Goal: Task Accomplishment & Management: Manage account settings

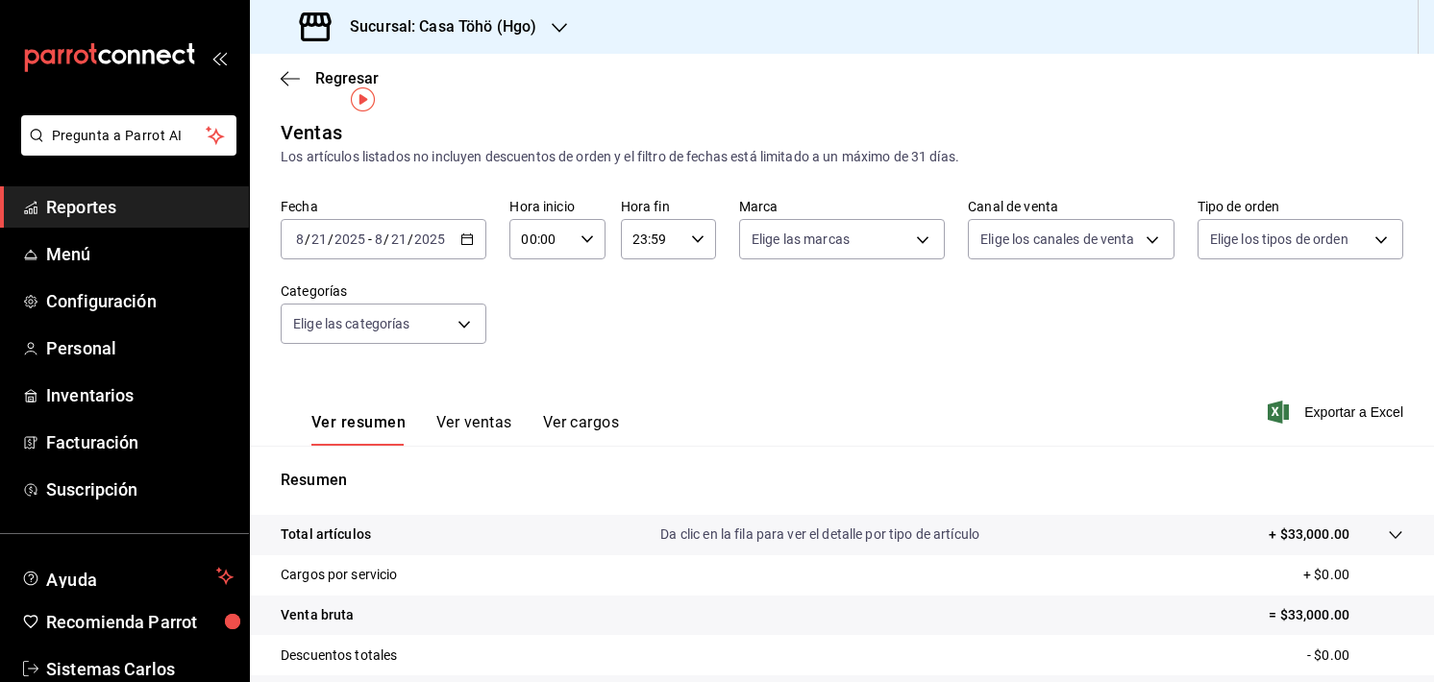
scroll to position [33, 0]
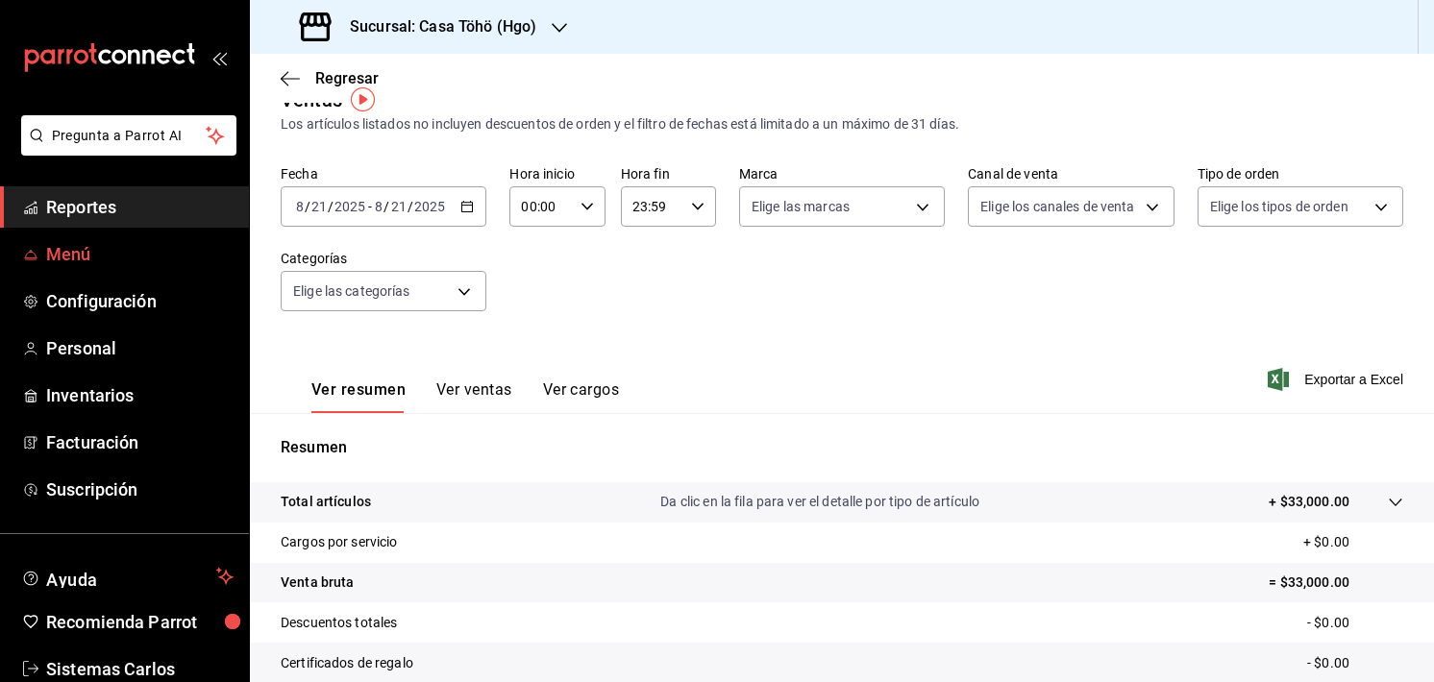
click at [73, 271] on link "Menú" at bounding box center [124, 254] width 249 height 41
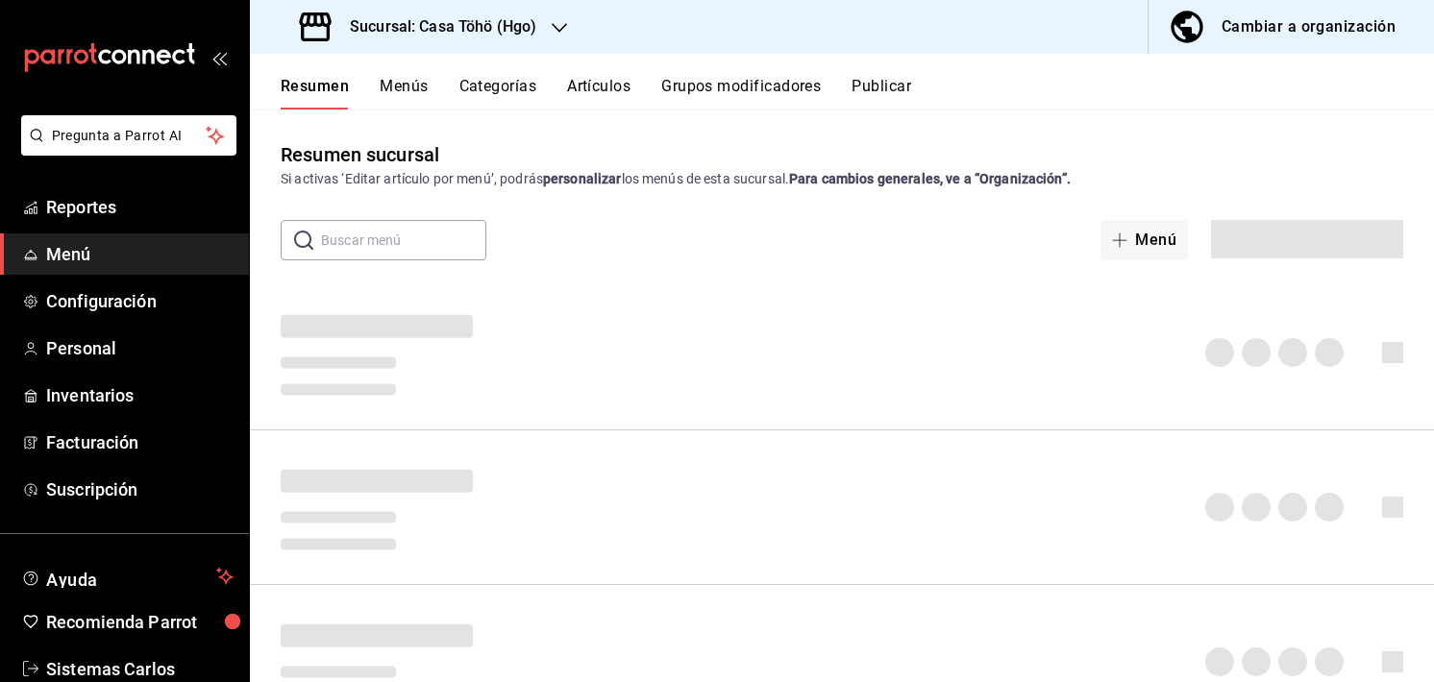
click at [600, 86] on button "Artículos" at bounding box center [598, 93] width 63 height 33
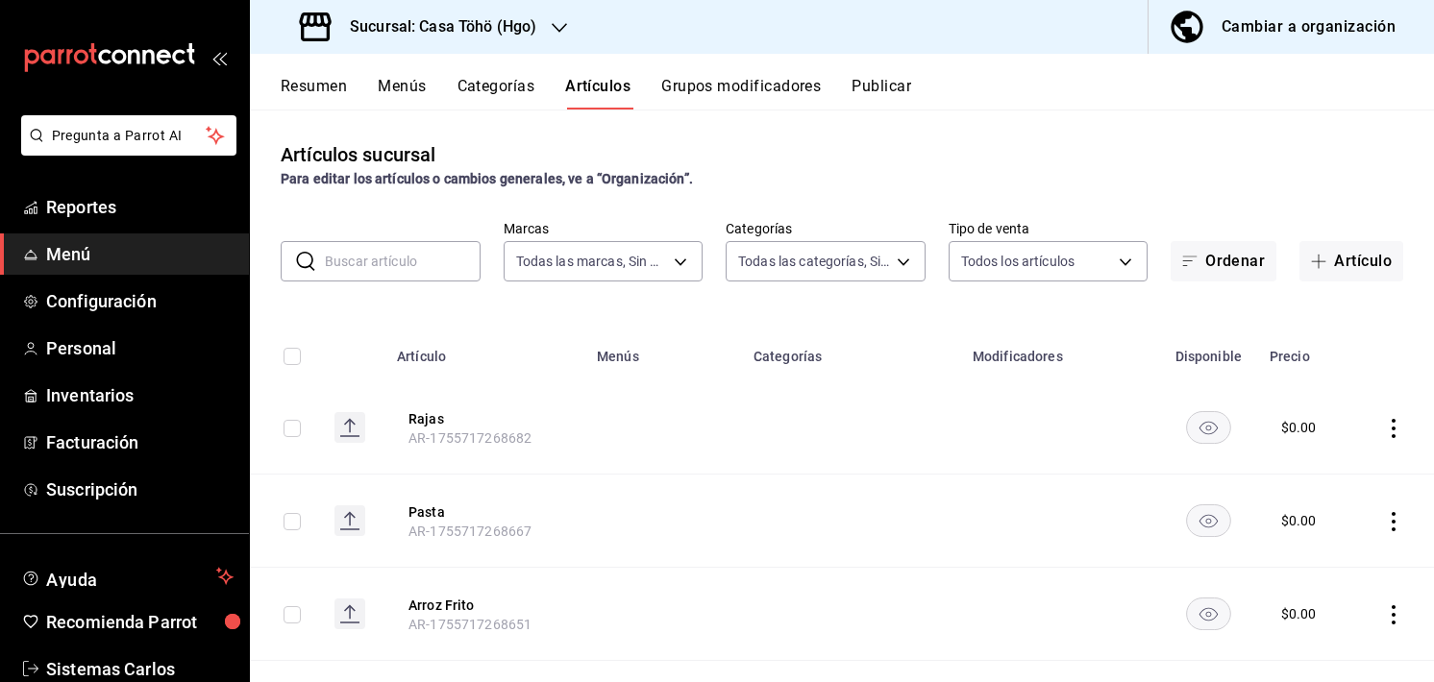
type input "3863094e-80de-4485-9a79-27000a153f73"
type input "28f2b0a5-eb9c-4e50-8eb7-b6e34f5562dd,e7c48834-1e64-4b77-b558-5d812561dcdf,84922…"
click at [1128, 143] on div "Artículos sucursal Para editar los artículos o cambios generales, ve a “Organiz…" at bounding box center [842, 164] width 1184 height 49
click at [822, 167] on div "Artículos sucursal Para editar los artículos o cambios generales, ve a “Organiz…" at bounding box center [842, 164] width 1184 height 49
click at [916, 158] on div "Artículos sucursal Para editar los artículos o cambios generales, ve a “Organiz…" at bounding box center [842, 164] width 1184 height 49
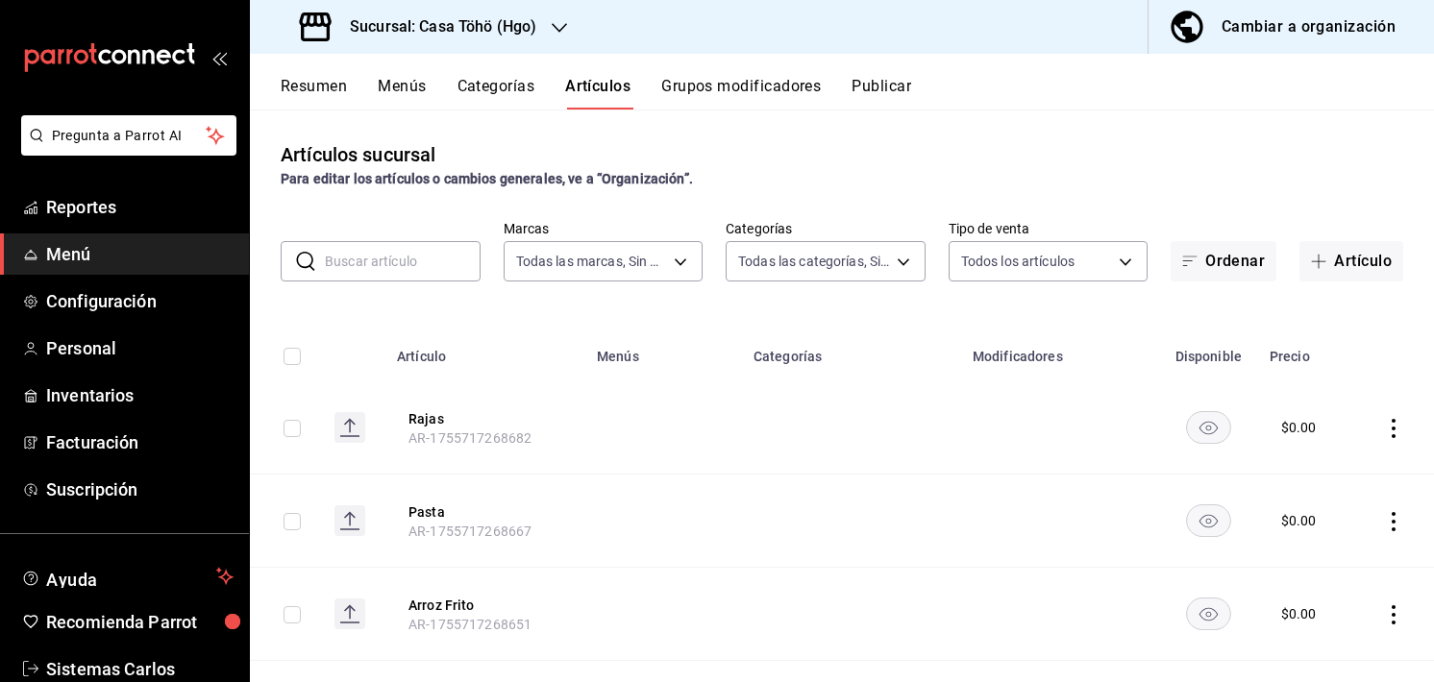
click at [953, 190] on div "Artículos sucursal Para editar los artículos o cambios generales, ve a “Organiz…" at bounding box center [842, 396] width 1184 height 572
click at [409, 82] on button "Menús" at bounding box center [402, 93] width 48 height 33
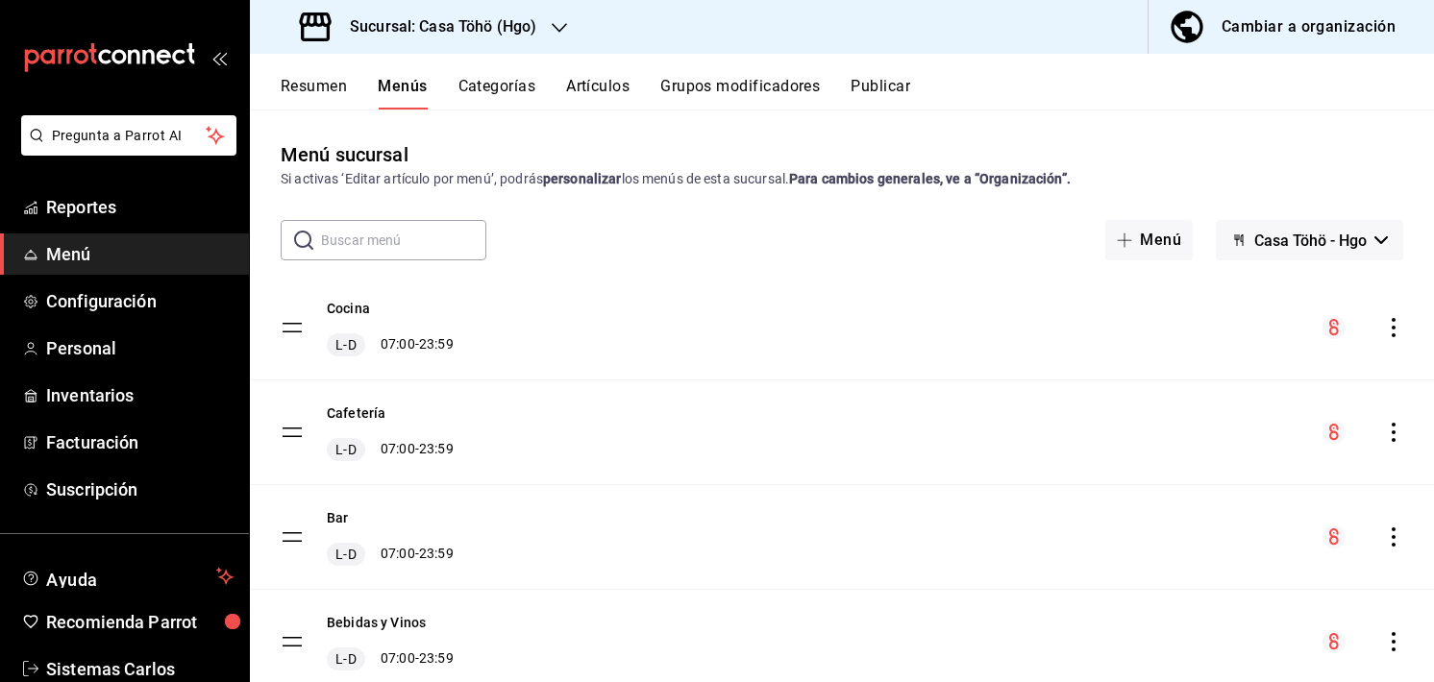
click at [474, 91] on button "Categorías" at bounding box center [497, 93] width 78 height 33
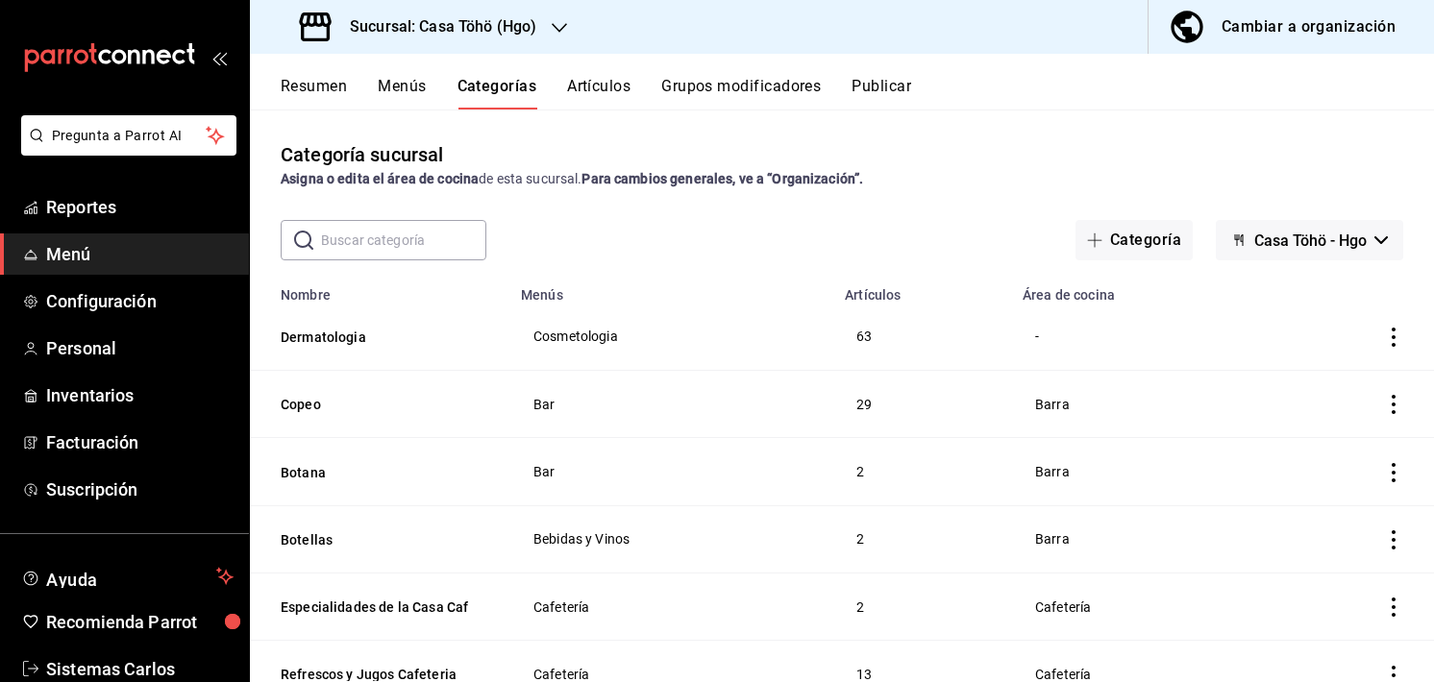
click at [374, 258] on input "text" at bounding box center [403, 240] width 165 height 38
click at [390, 253] on input "text" at bounding box center [403, 240] width 165 height 38
click at [544, 243] on div "​ ​ Categoría Casa Töhö - Hgo" at bounding box center [842, 240] width 1184 height 40
click at [557, 193] on div "Categoría sucursal Asigna o edita el área de cocina de esta sucursal. Para camb…" at bounding box center [842, 396] width 1184 height 572
click at [601, 77] on button "Artículos" at bounding box center [598, 93] width 63 height 33
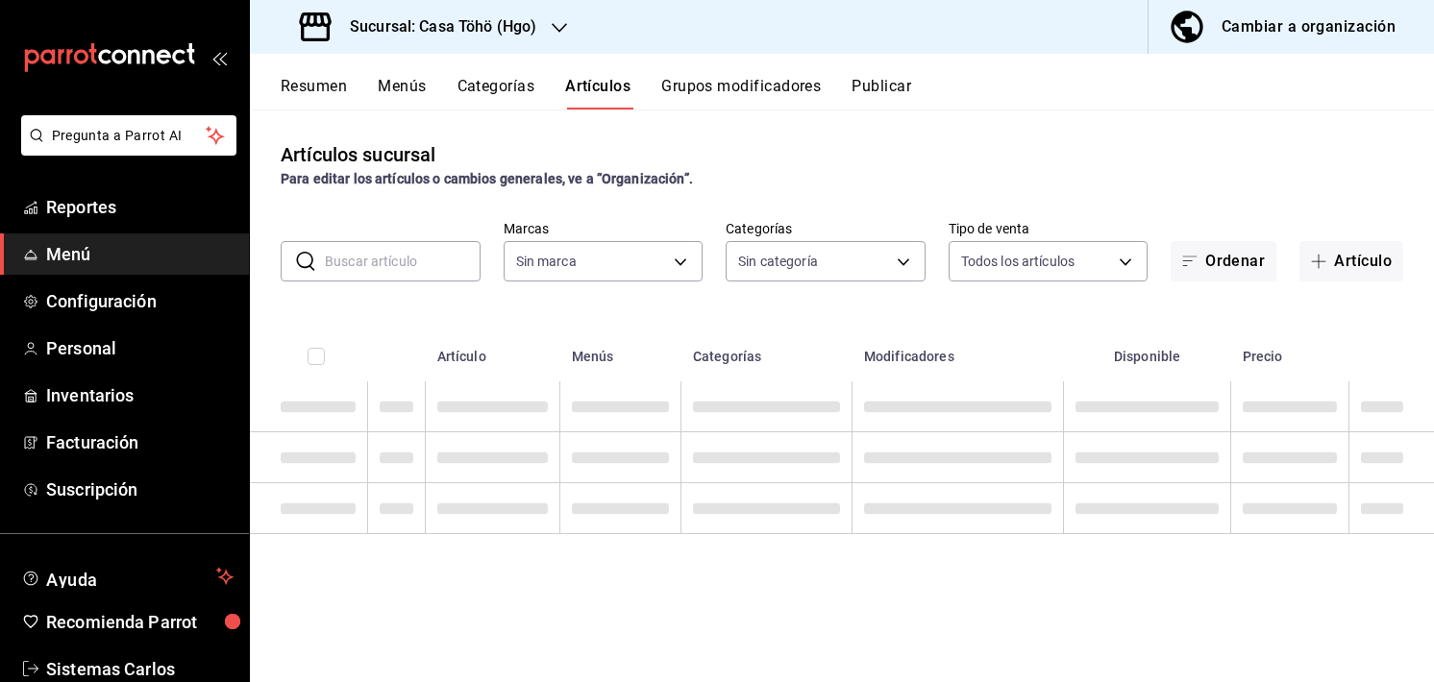
type input "3863094e-80de-4485-9a79-27000a153f73"
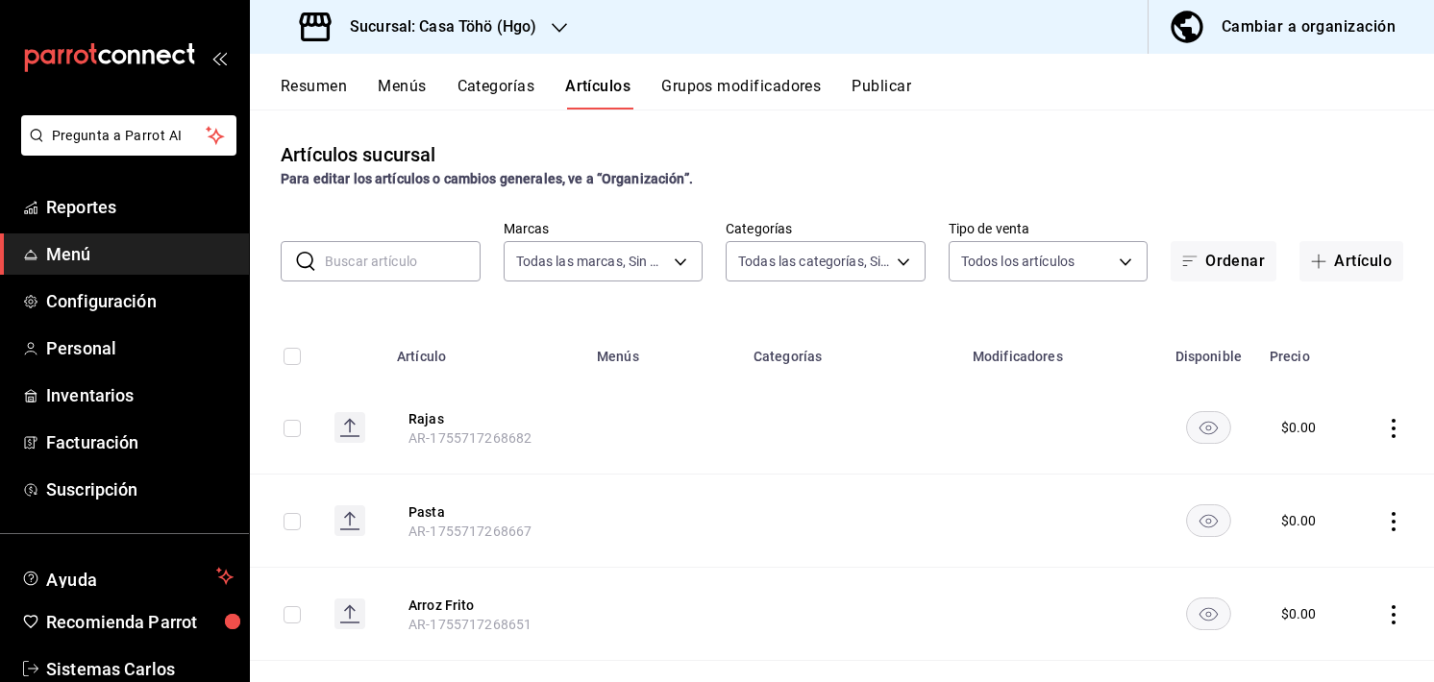
type input "28f2b0a5-eb9c-4e50-8eb7-b6e34f5562dd,e7c48834-1e64-4b77-b558-5d812561dcdf,84922…"
click at [409, 82] on button "Menús" at bounding box center [402, 93] width 48 height 33
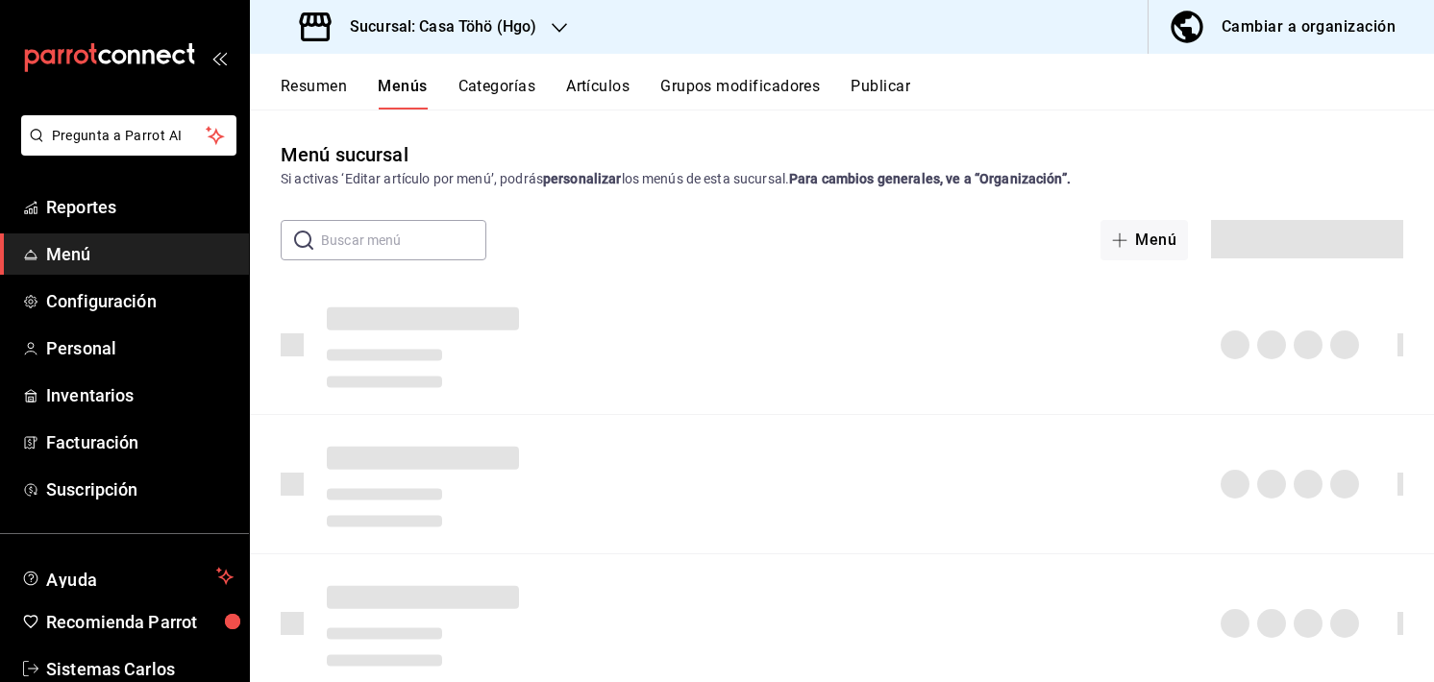
click at [507, 86] on button "Categorías" at bounding box center [497, 93] width 78 height 33
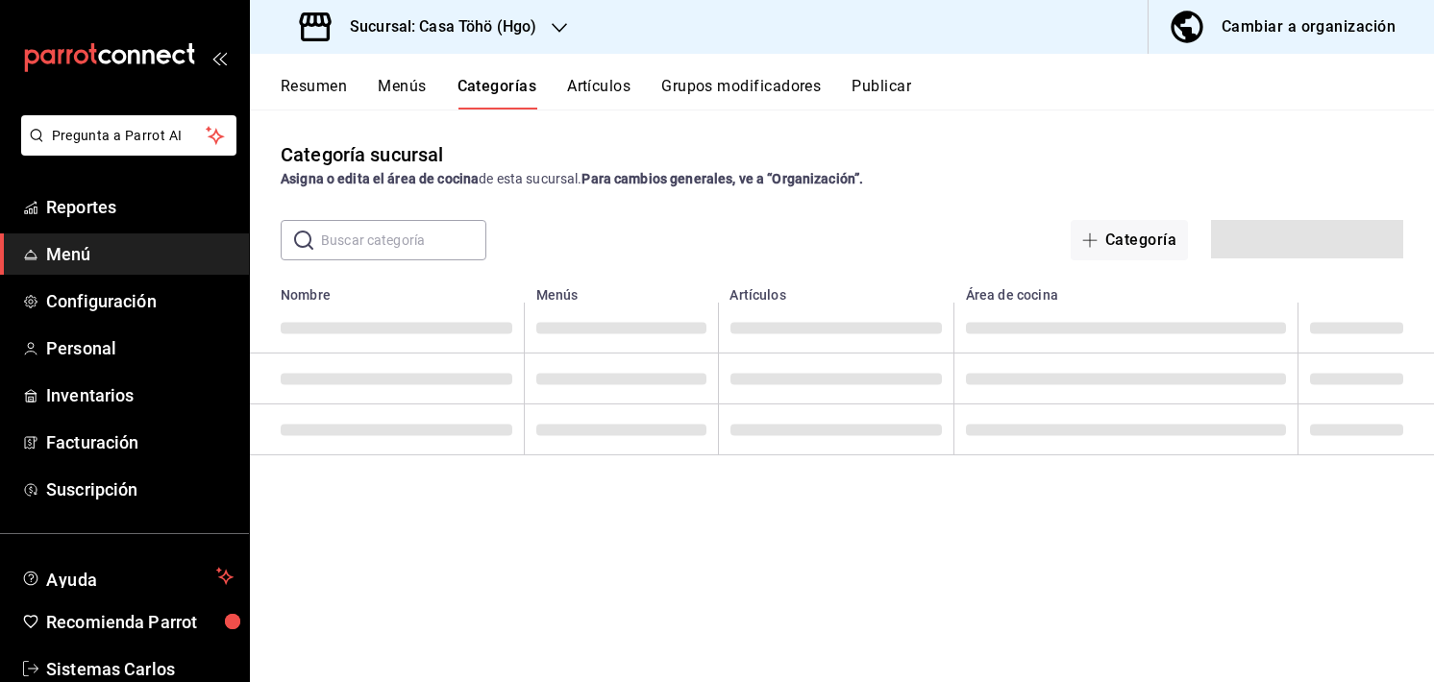
click at [405, 238] on input "text" at bounding box center [403, 240] width 165 height 38
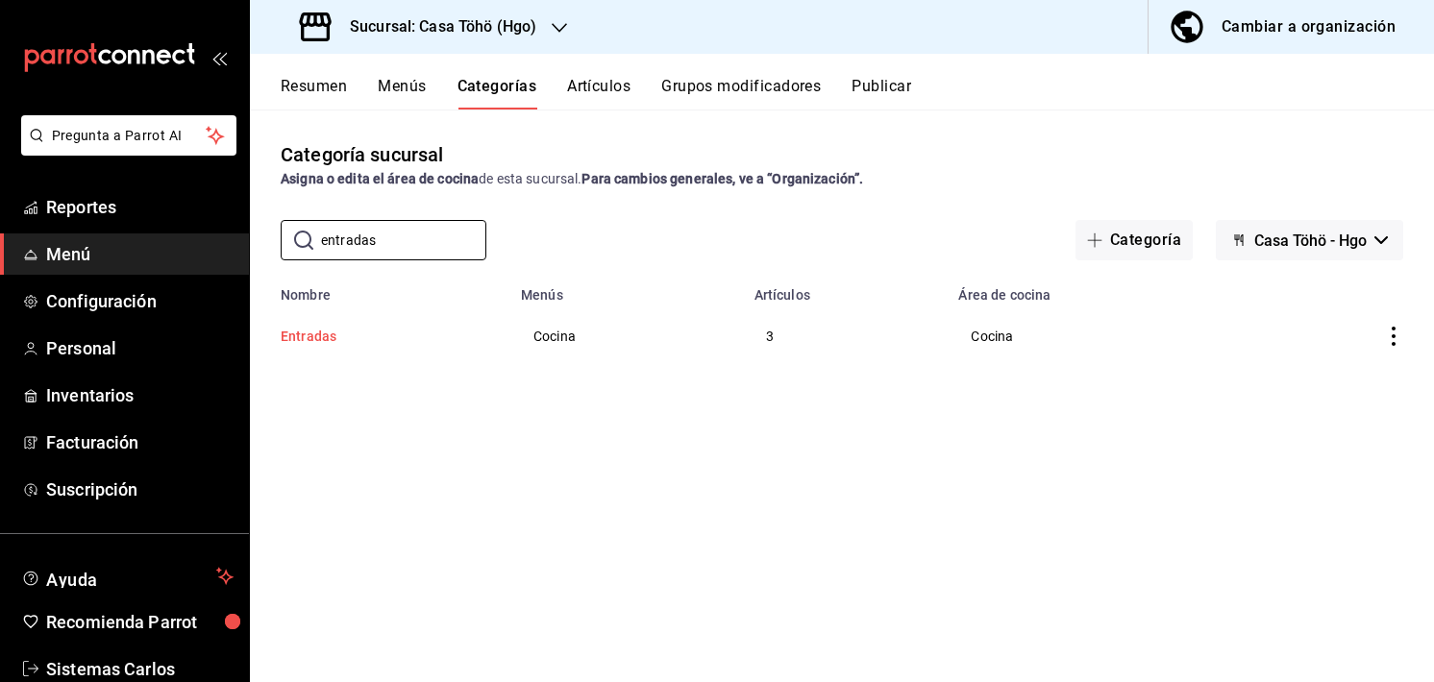
type input "entradas"
click at [314, 343] on button "Entradas" at bounding box center [377, 336] width 192 height 19
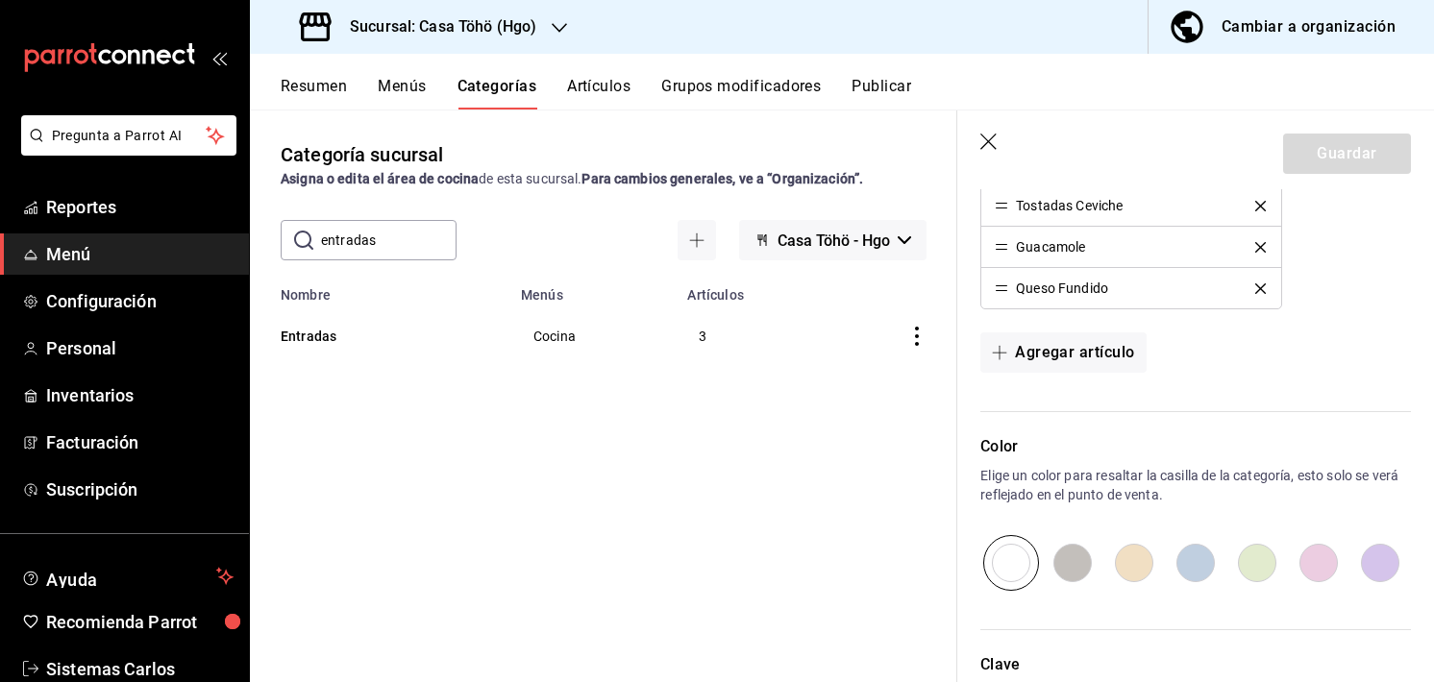
scroll to position [750, 0]
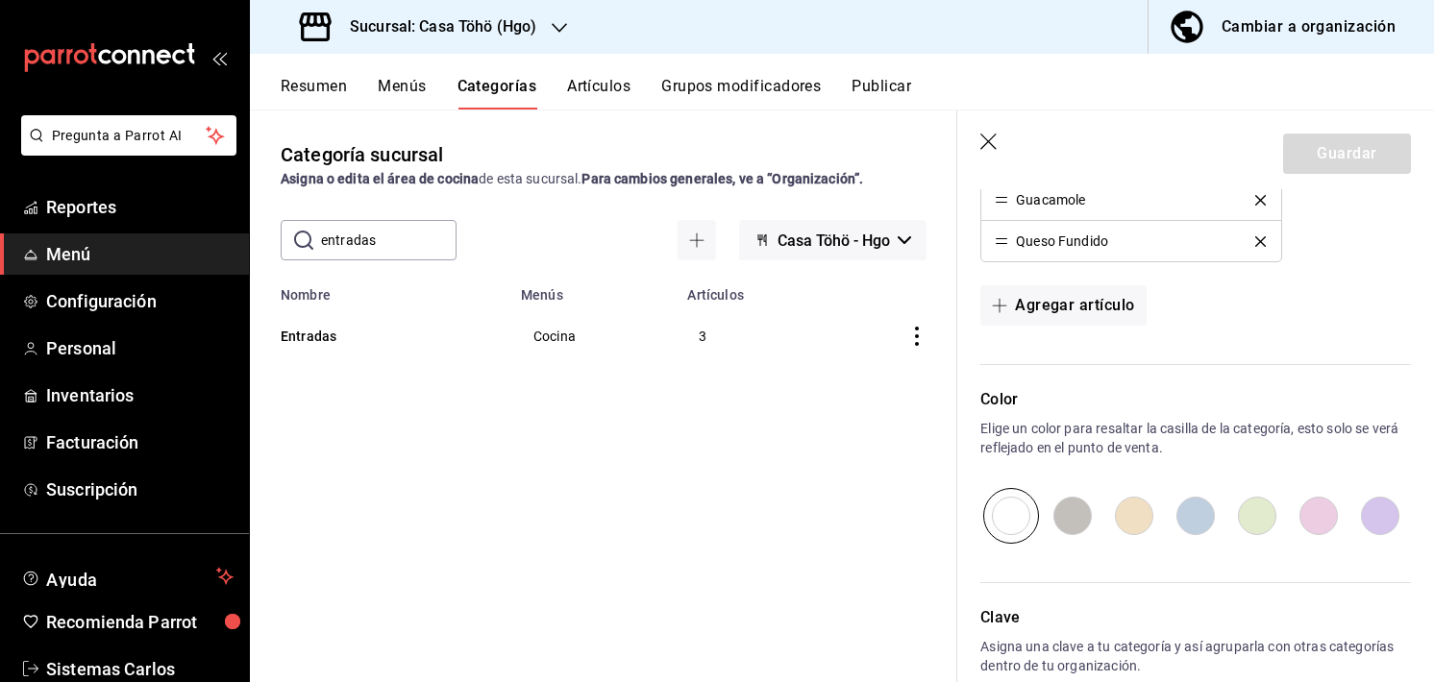
click at [580, 89] on button "Artículos" at bounding box center [598, 93] width 63 height 33
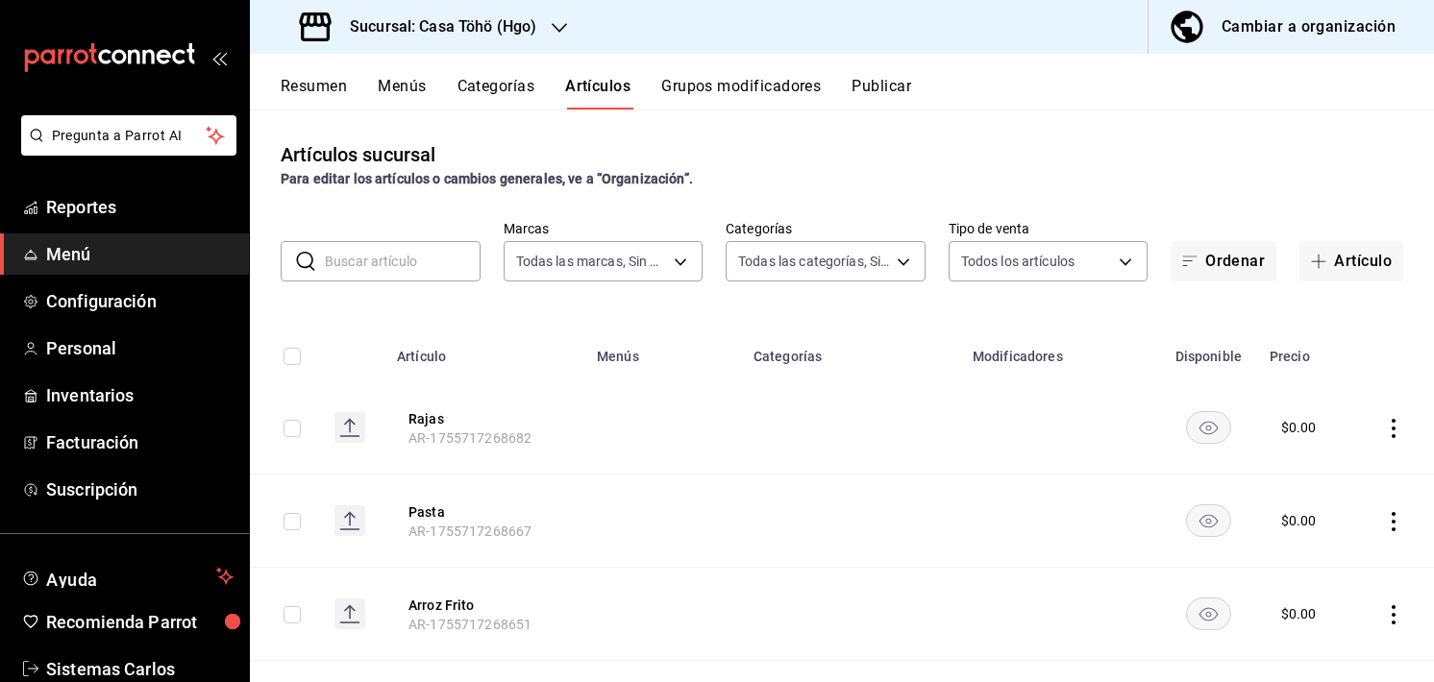
type input "3863094e-80de-4485-9a79-27000a153f73"
type input "28f2b0a5-eb9c-4e50-8eb7-b6e34f5562dd,e7c48834-1e64-4b77-b558-5d812561dcdf,84922…"
click at [1345, 270] on button "Artículo" at bounding box center [1351, 261] width 104 height 40
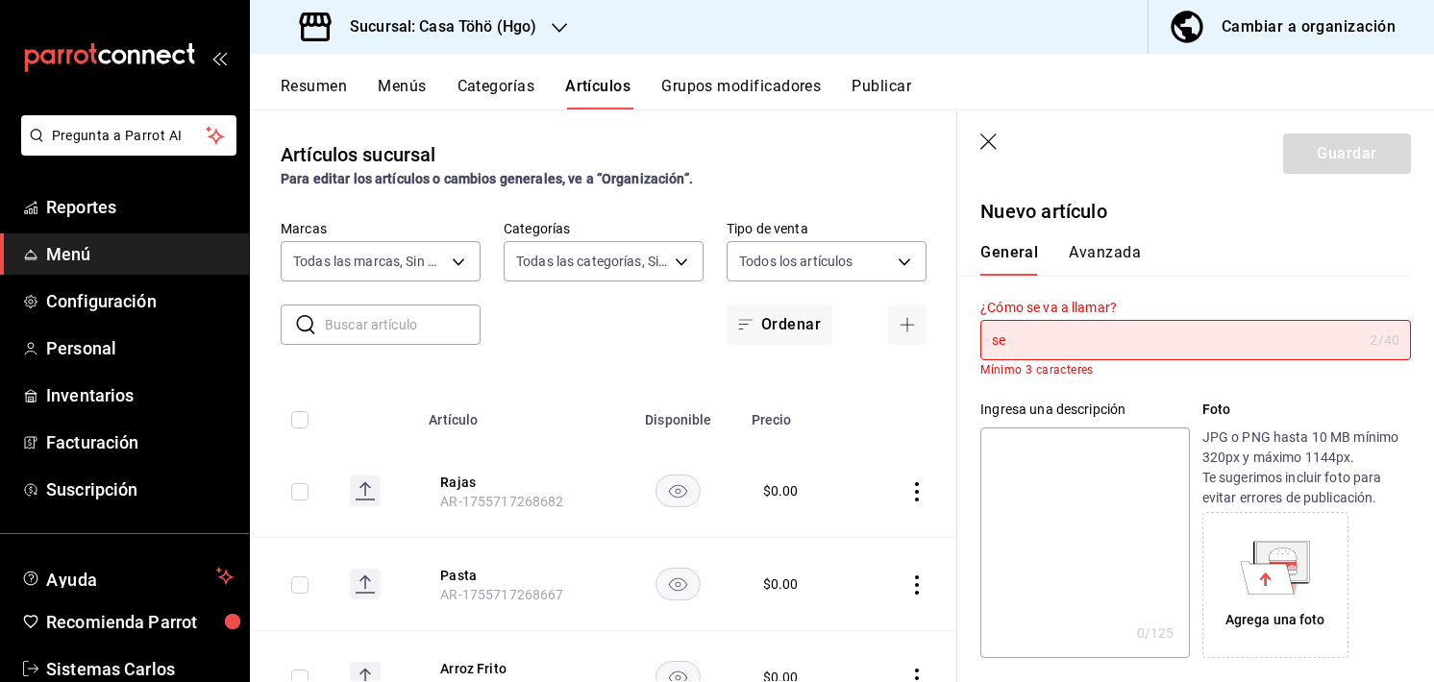
type input "s"
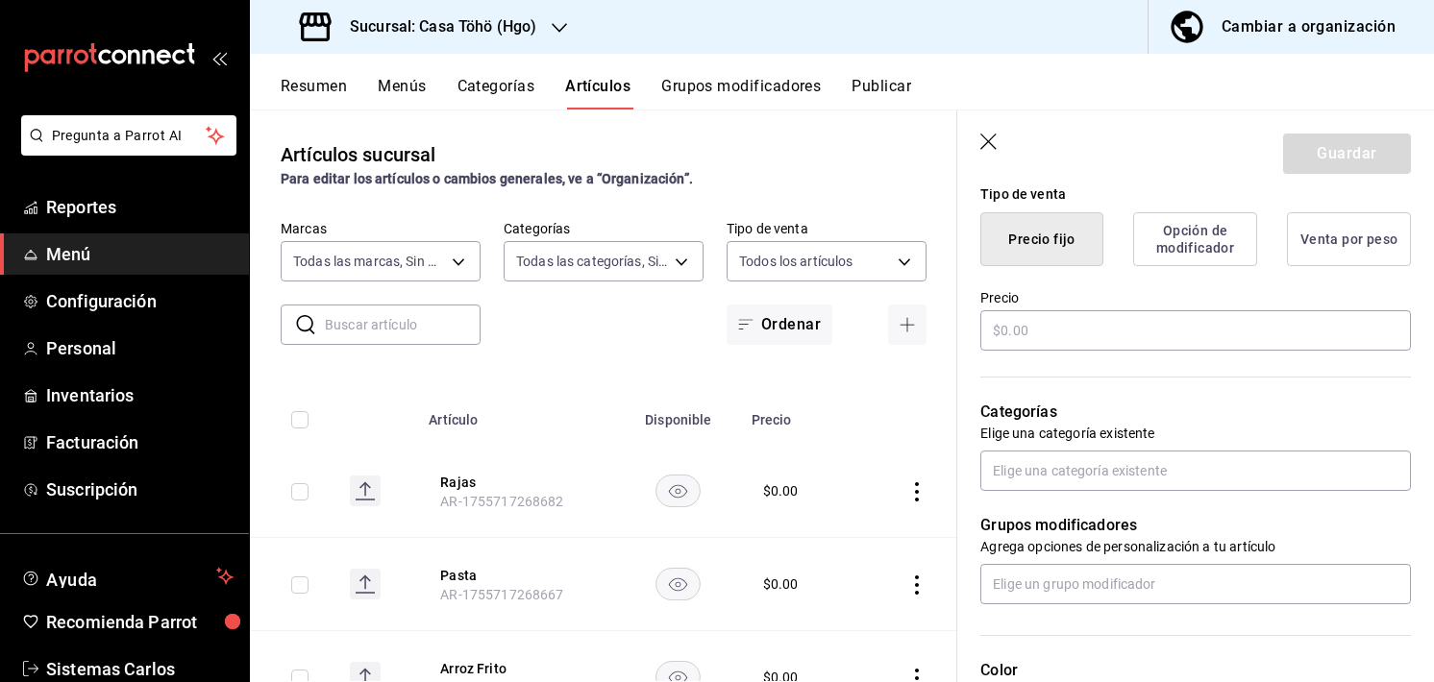
scroll to position [480, 0]
type input "Servicio de entrada"
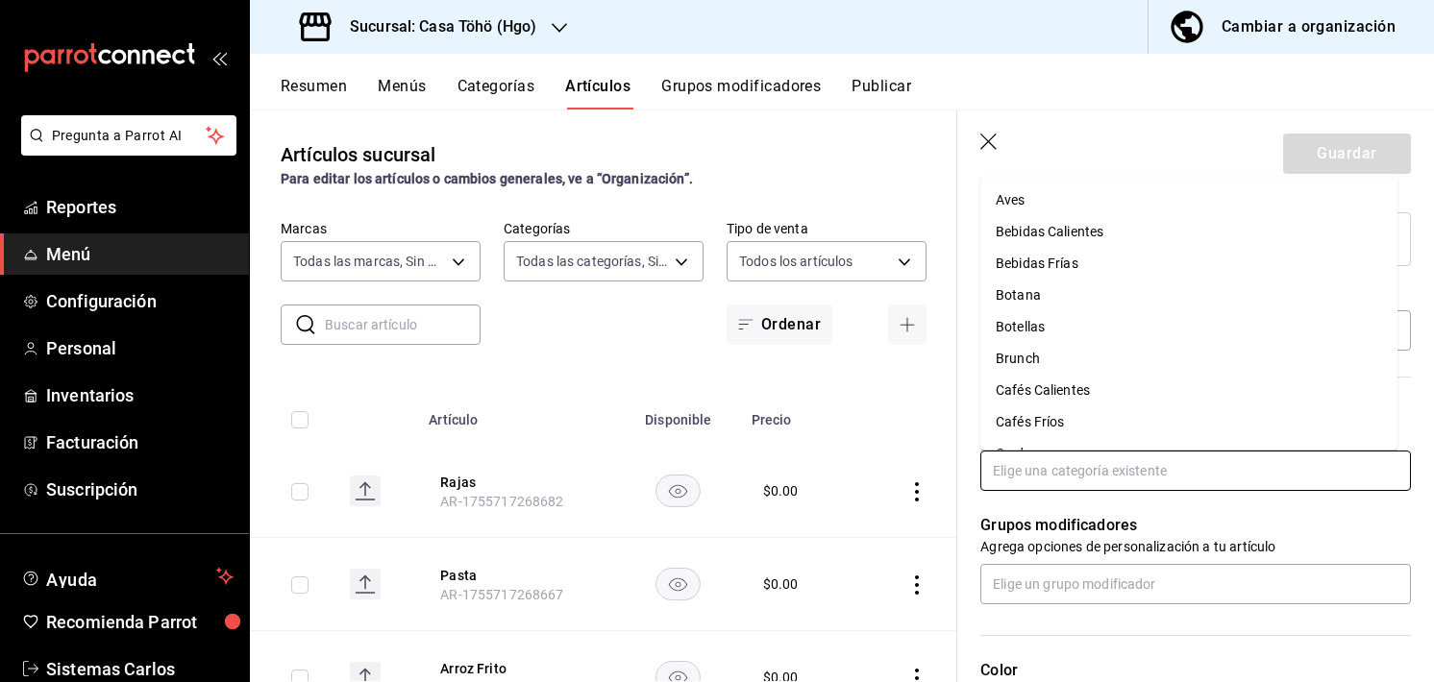
click at [1047, 480] on input "text" at bounding box center [1195, 471] width 431 height 40
type input "en"
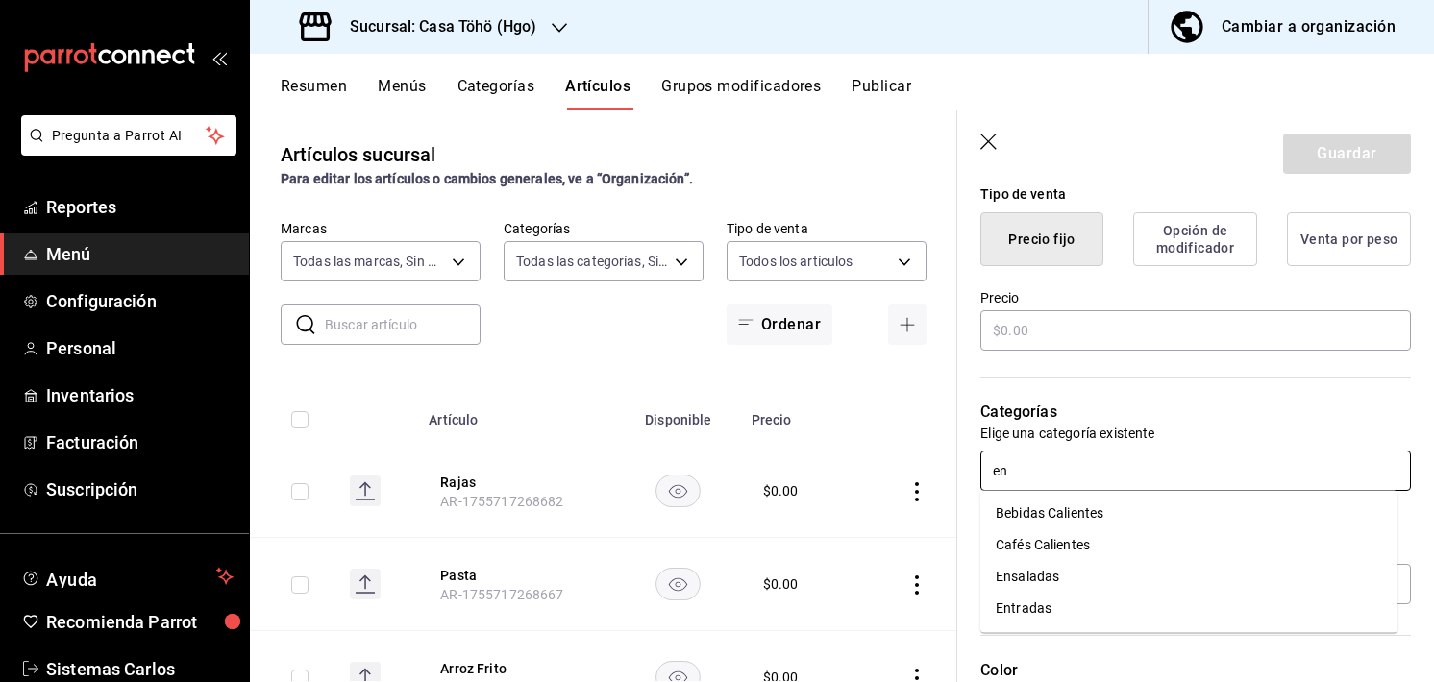
click at [1044, 607] on li "Entradas" at bounding box center [1188, 609] width 417 height 32
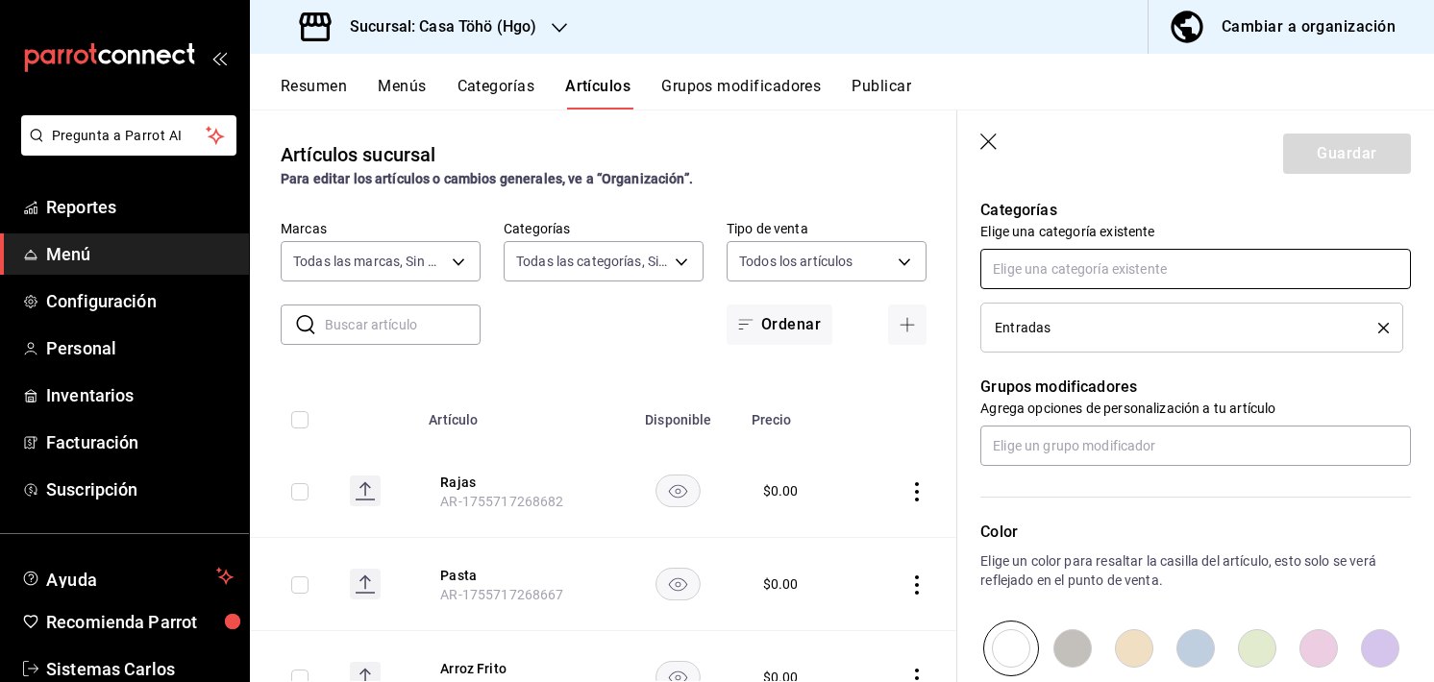
scroll to position [807, 0]
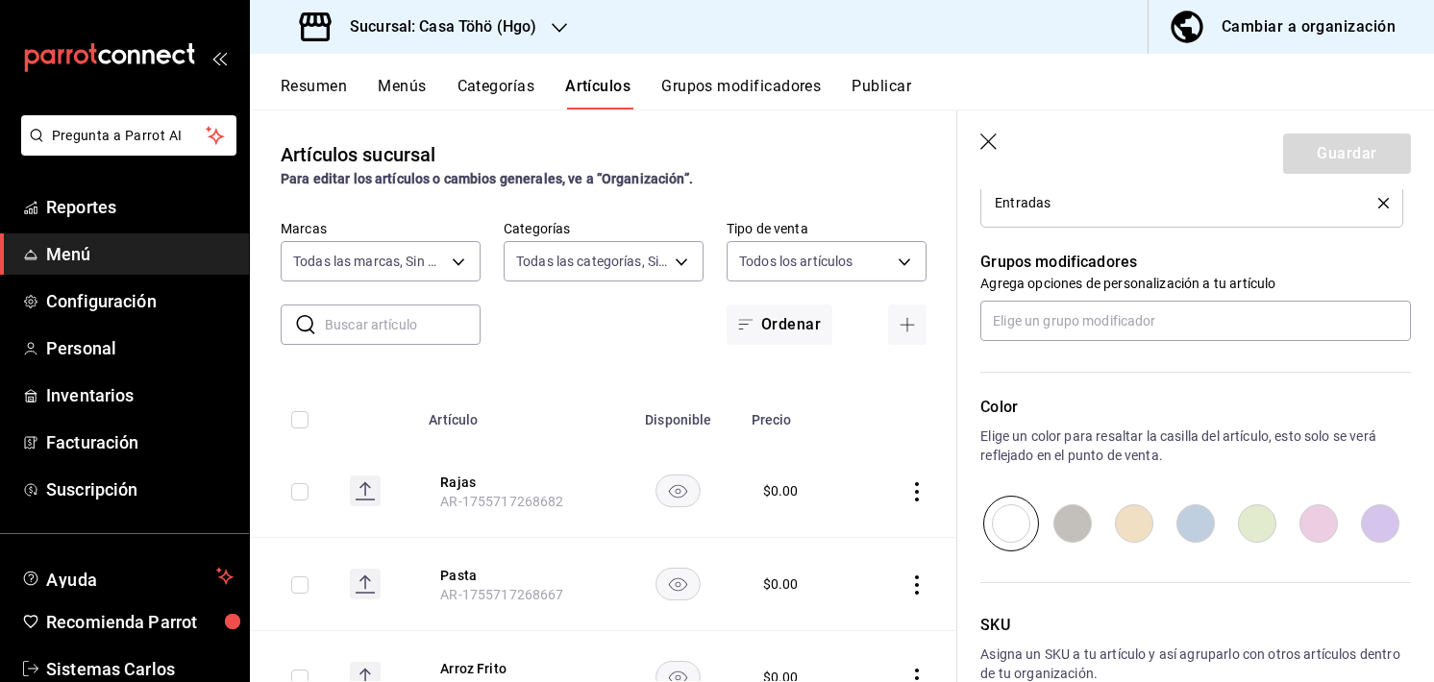
drag, startPoint x: 1103, startPoint y: 515, endPoint x: 1119, endPoint y: 517, distance: 15.5
click at [1119, 517] on input "radio" at bounding box center [1134, 524] width 62 height 56
radio input "true"
click at [1119, 517] on input "radio" at bounding box center [1134, 524] width 62 height 56
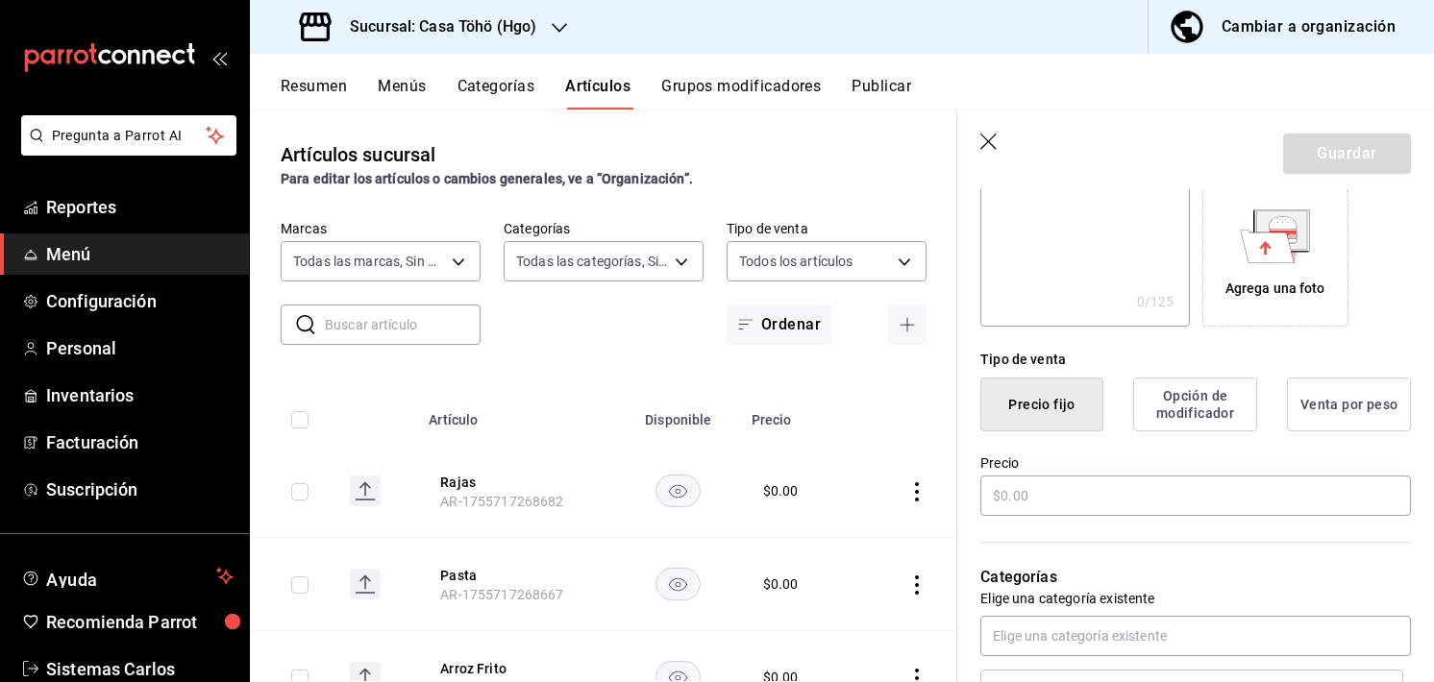
scroll to position [427, 0]
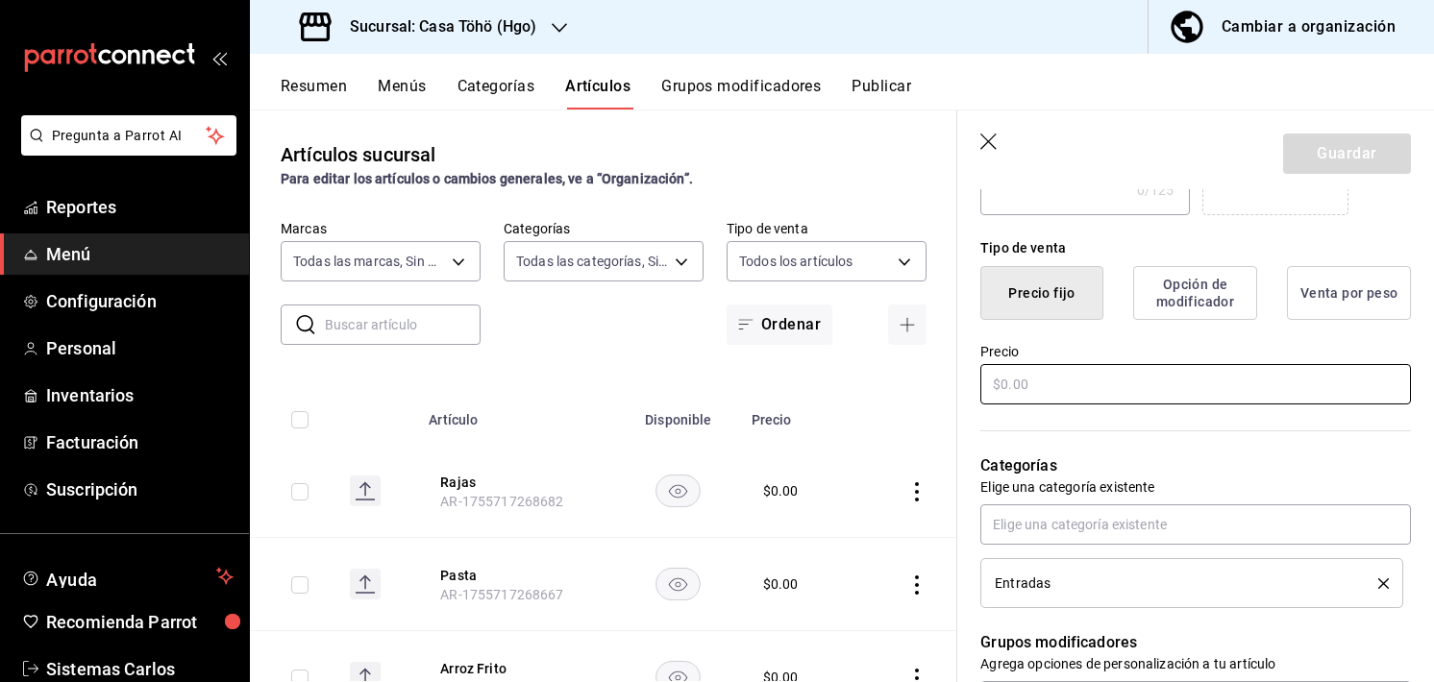
click at [1066, 398] on input "text" at bounding box center [1195, 384] width 431 height 40
type input "$0.00"
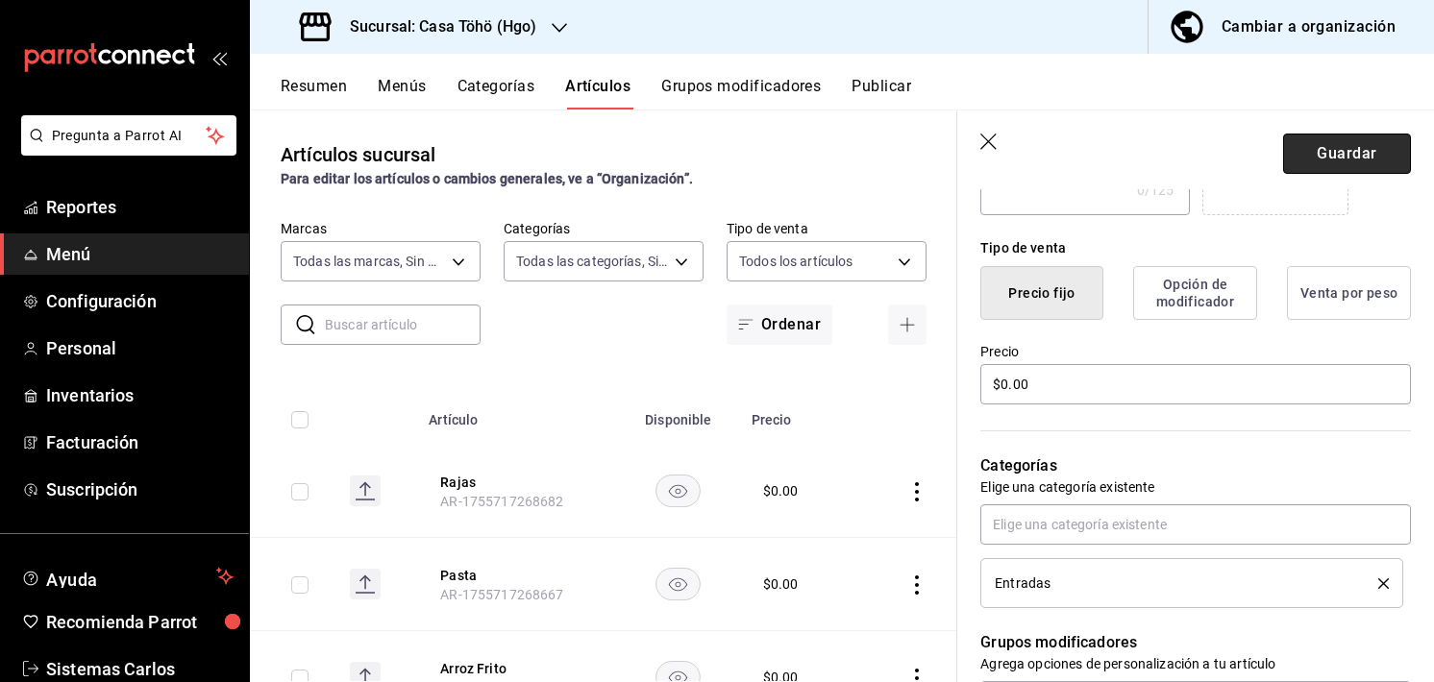
click at [1341, 155] on button "Guardar" at bounding box center [1347, 154] width 128 height 40
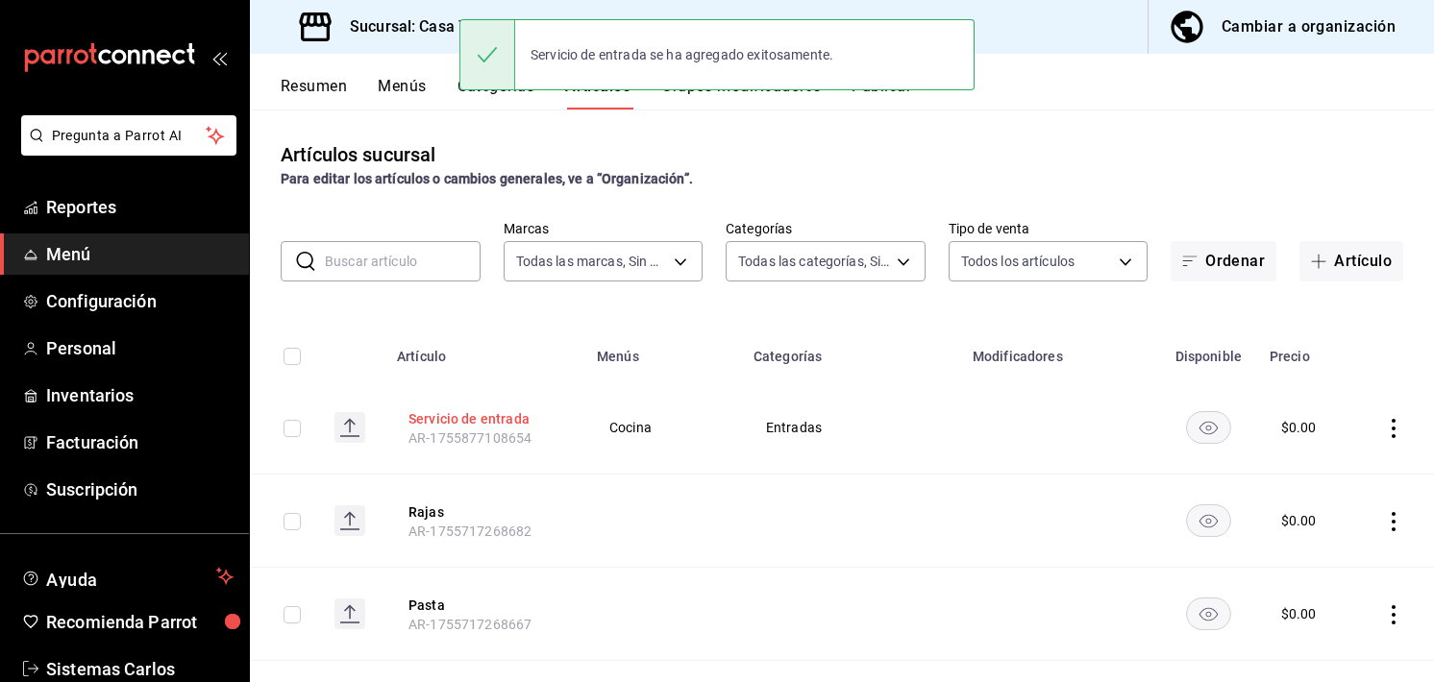
drag, startPoint x: 543, startPoint y: 420, endPoint x: 476, endPoint y: 418, distance: 67.3
click at [476, 418] on button "Servicio de entrada" at bounding box center [485, 418] width 154 height 19
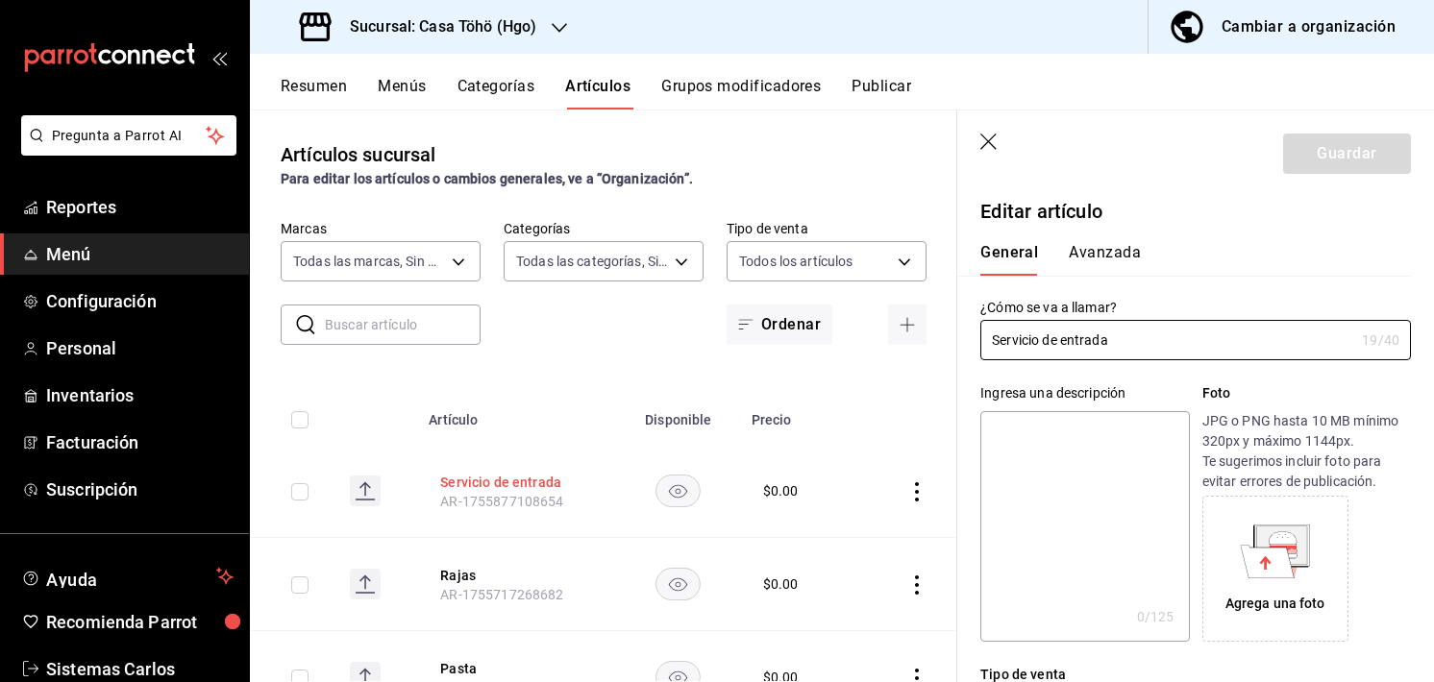
type input "$0.00"
radio input "false"
radio input "true"
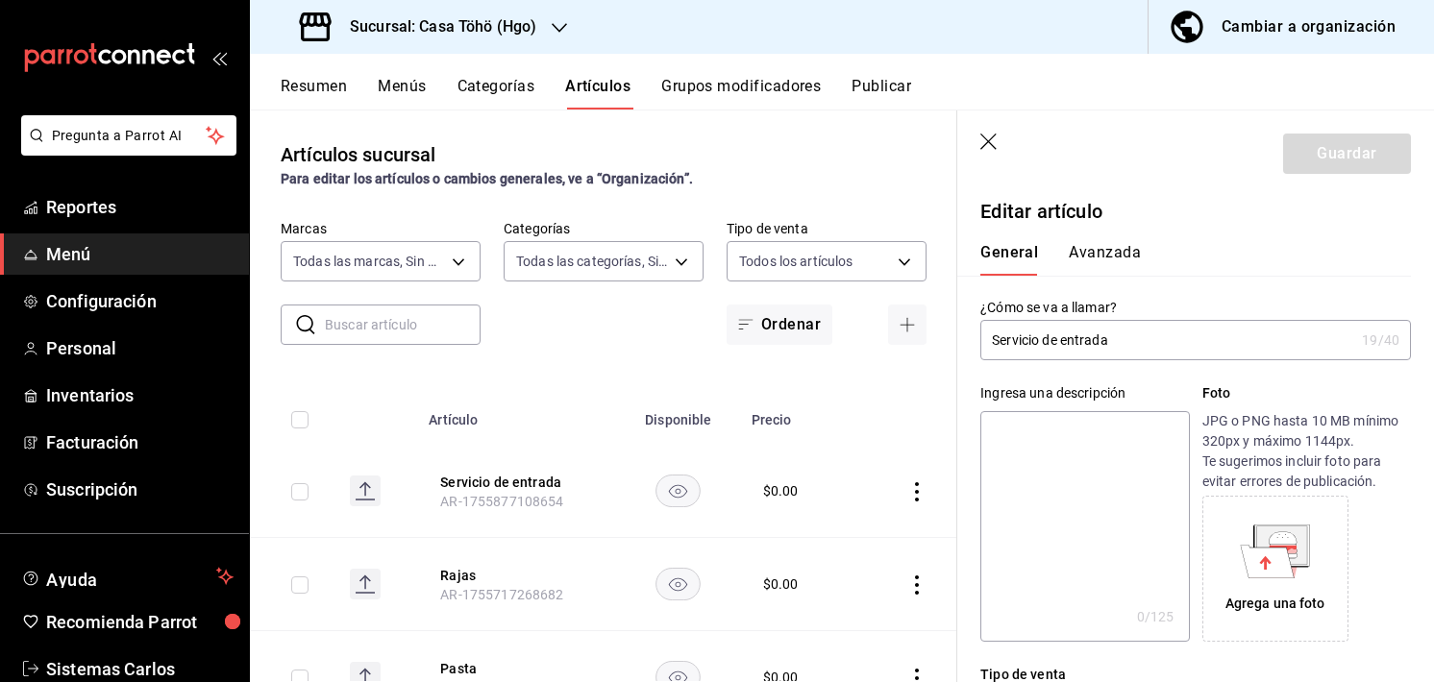
click at [746, 82] on button "Grupos modificadores" at bounding box center [741, 93] width 160 height 33
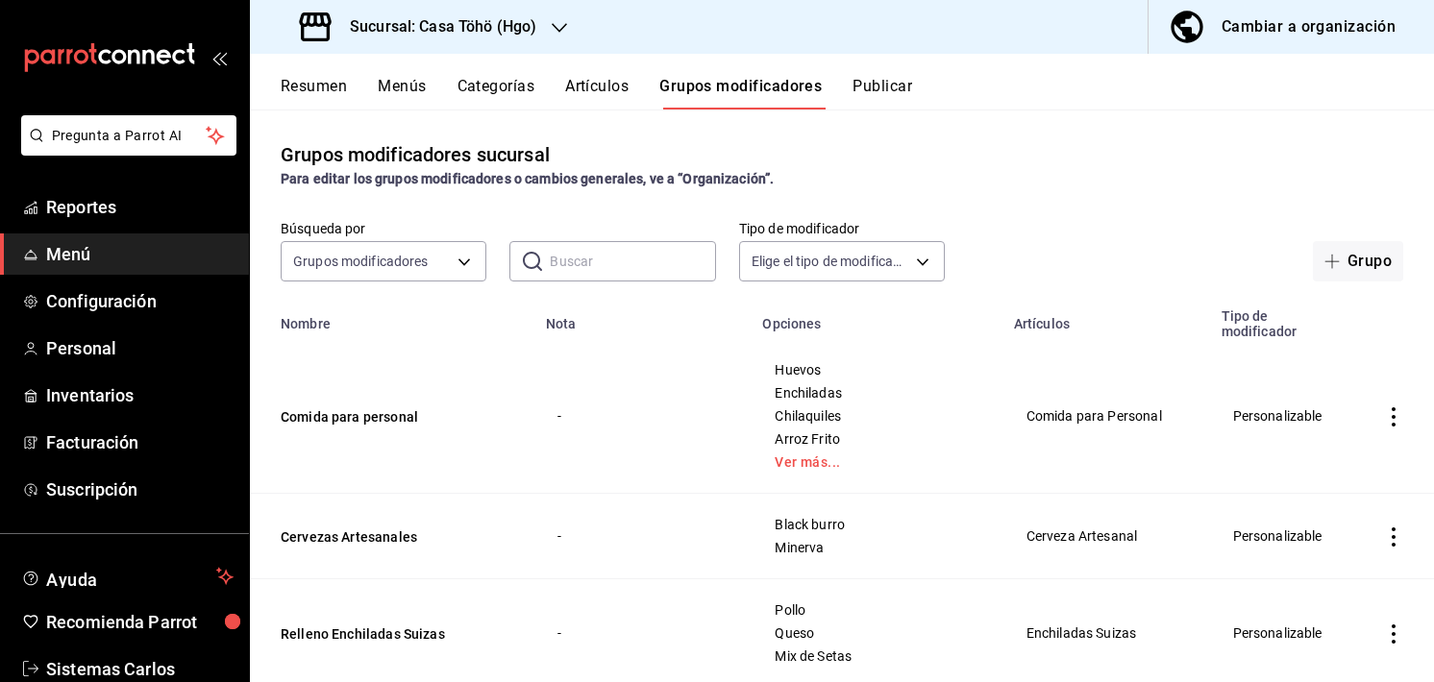
click at [554, 275] on input "text" at bounding box center [632, 261] width 165 height 38
type input "s"
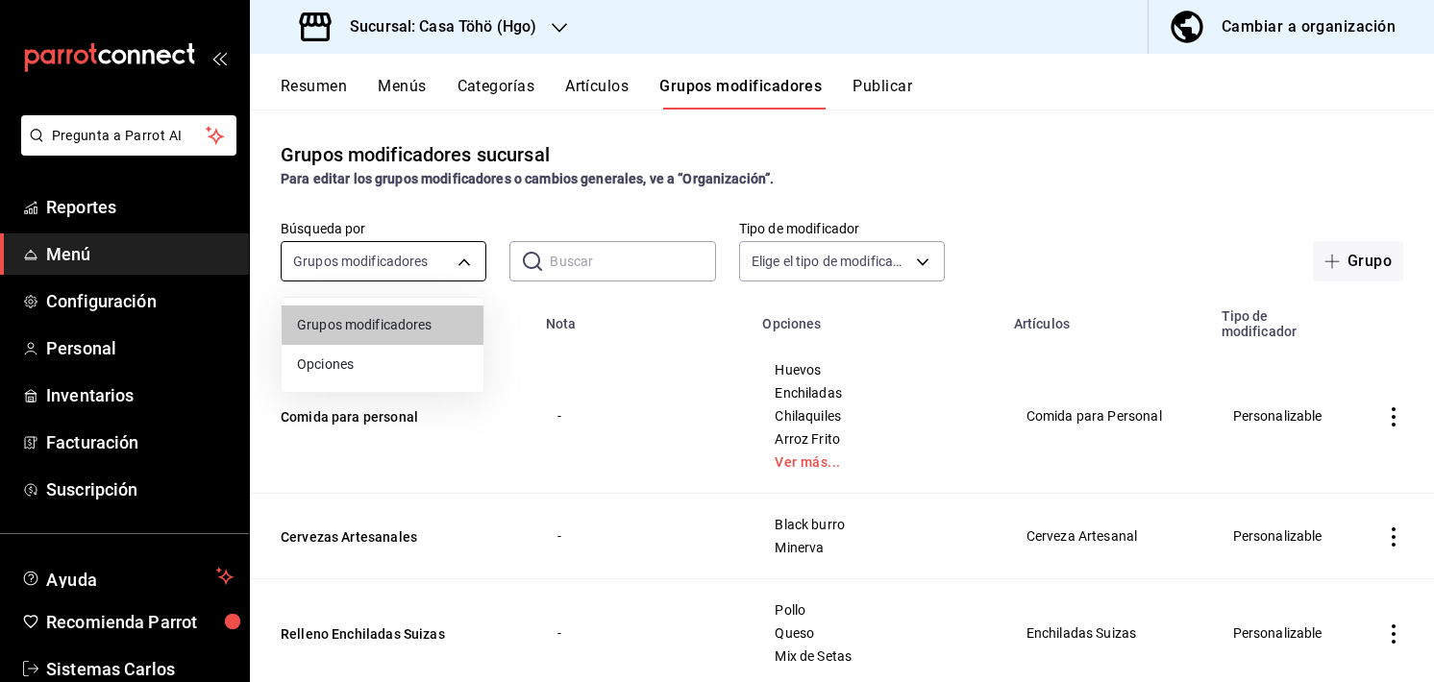
click at [422, 255] on body "Pregunta a Parrot AI Reportes Menú Configuración Personal Inventarios Facturaci…" at bounding box center [717, 341] width 1434 height 682
click at [422, 255] on div at bounding box center [717, 341] width 1434 height 682
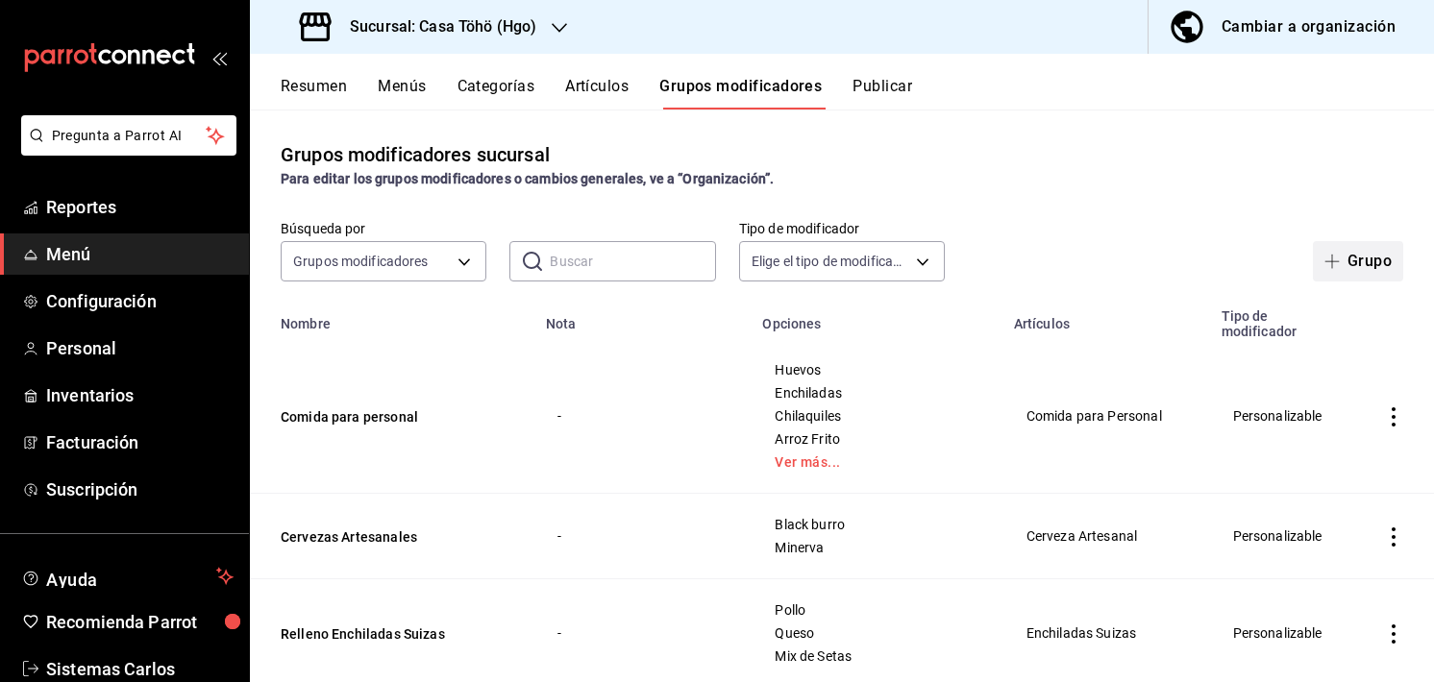
click at [1347, 258] on button "Grupo" at bounding box center [1358, 261] width 90 height 40
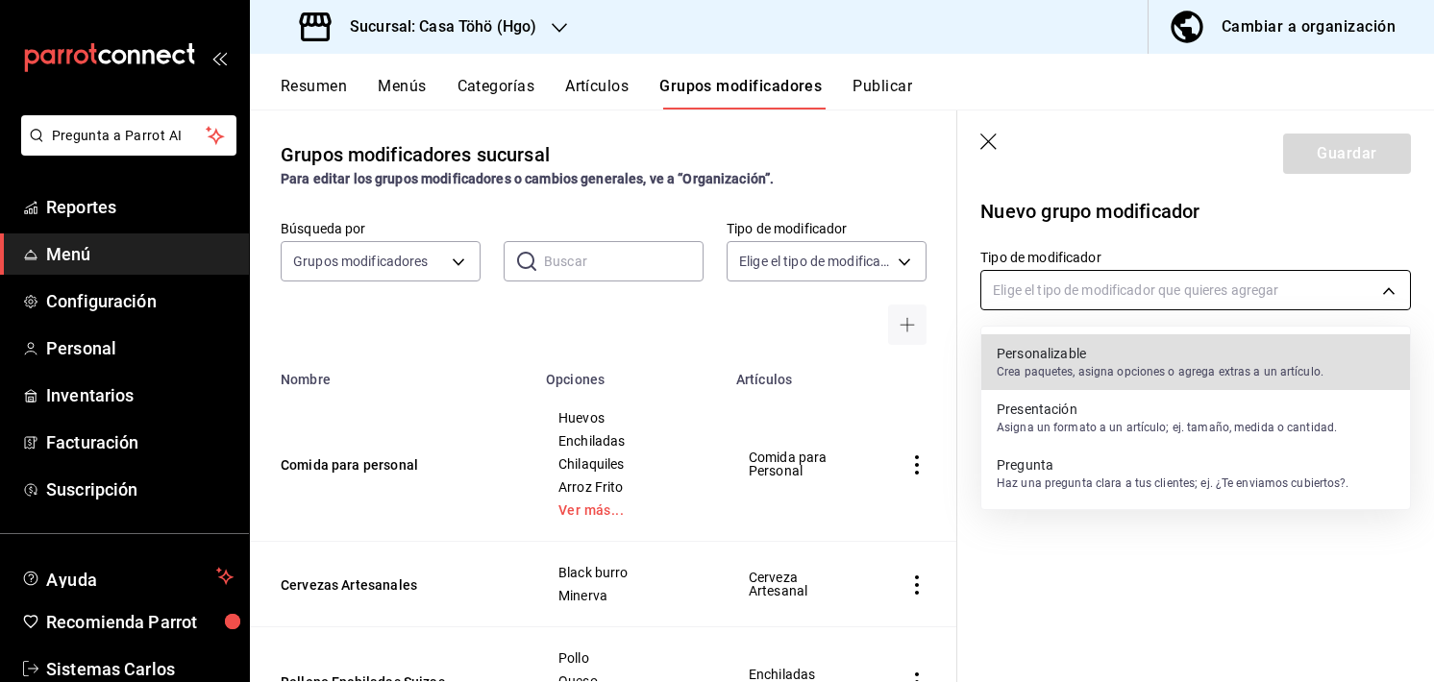
click at [1139, 299] on body "Pregunta a Parrot AI Reportes Menú Configuración Personal Inventarios Facturaci…" at bounding box center [717, 341] width 1434 height 682
click at [1080, 368] on p "Crea paquetes, asigna opciones o agrega extras a un artículo." at bounding box center [1160, 371] width 327 height 17
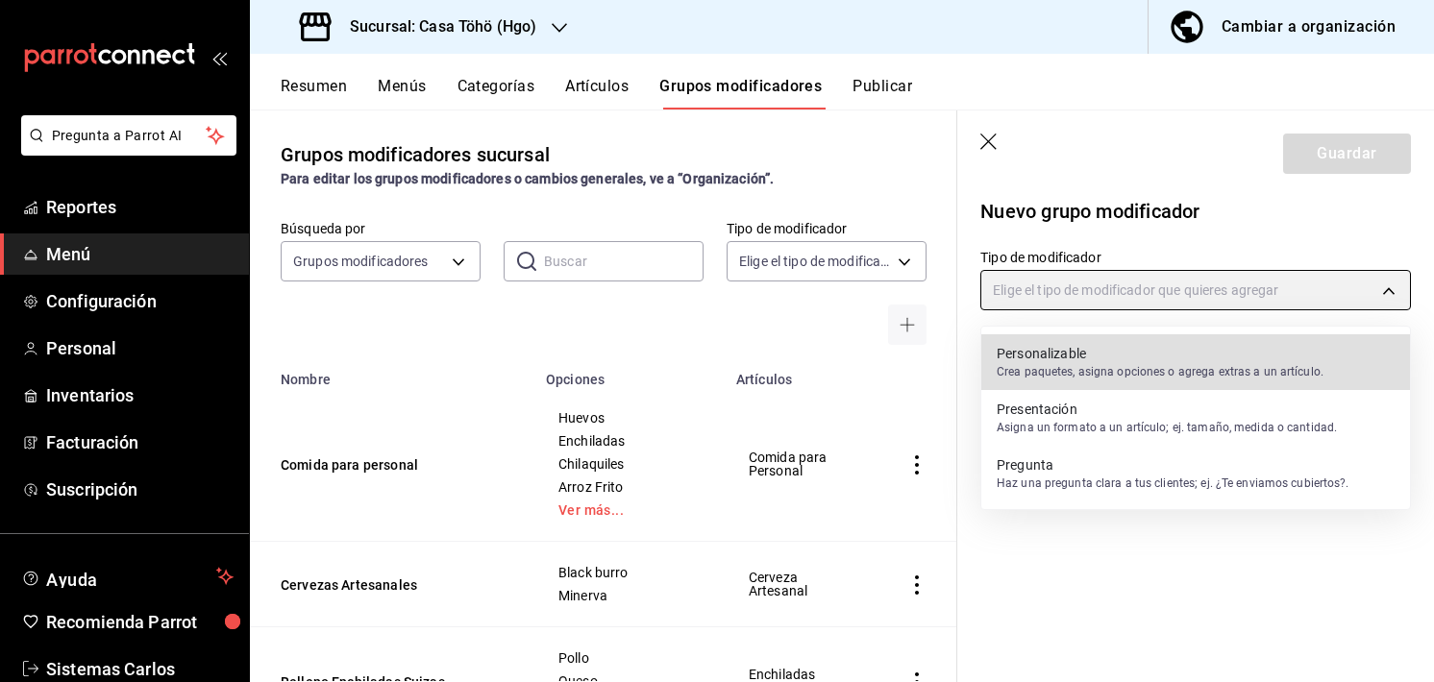
type input "CUSTOMIZABLE"
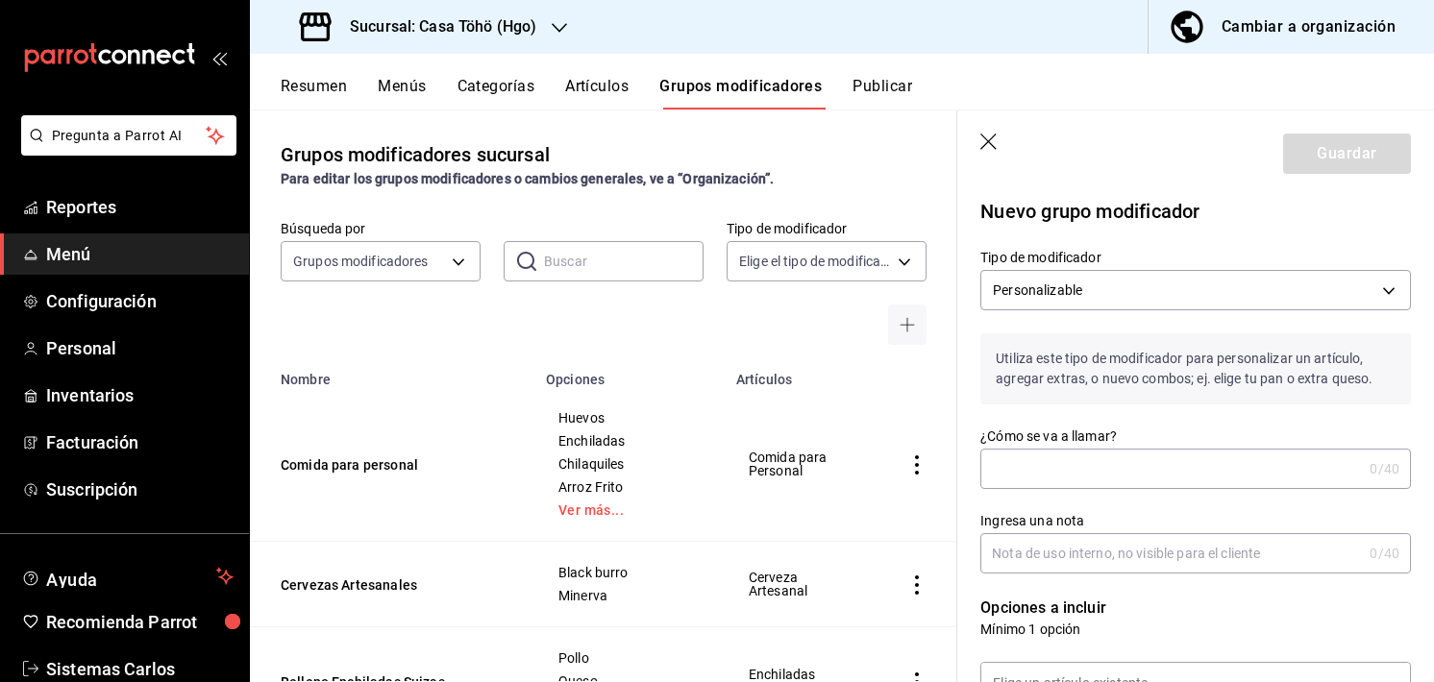
click at [1103, 481] on input "¿Cómo se va a llamar?" at bounding box center [1170, 469] width 381 height 38
type input "s"
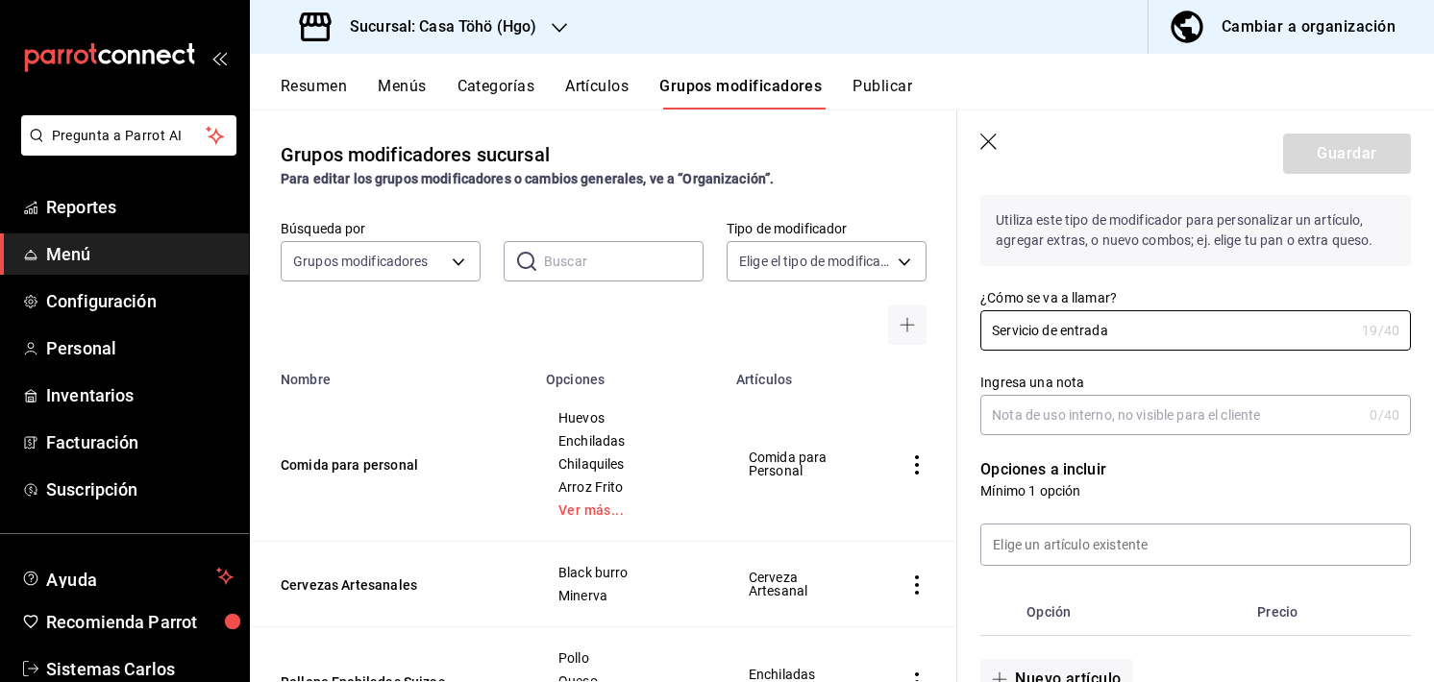
type input "Servicio de entrada"
click at [1049, 416] on input "Ingresa una nota" at bounding box center [1170, 415] width 381 height 38
click at [1080, 562] on input at bounding box center [1195, 545] width 429 height 40
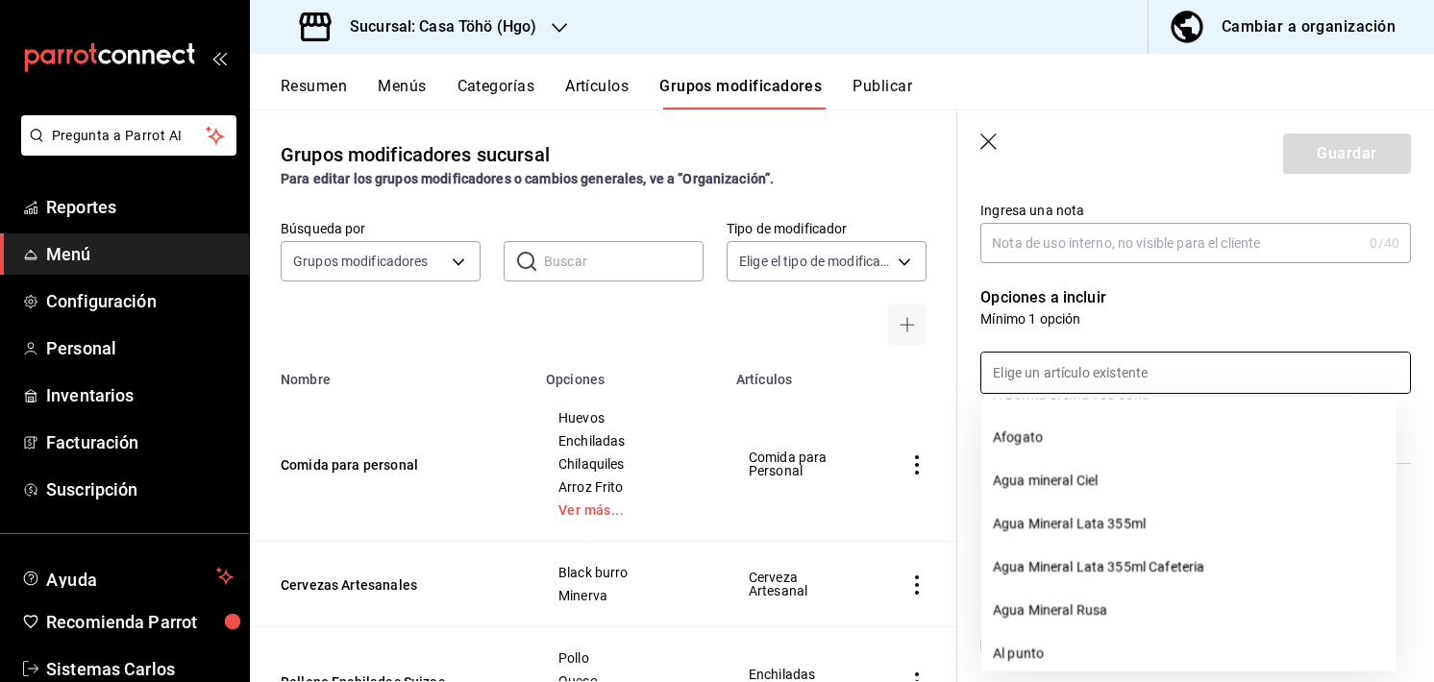
scroll to position [77, 0]
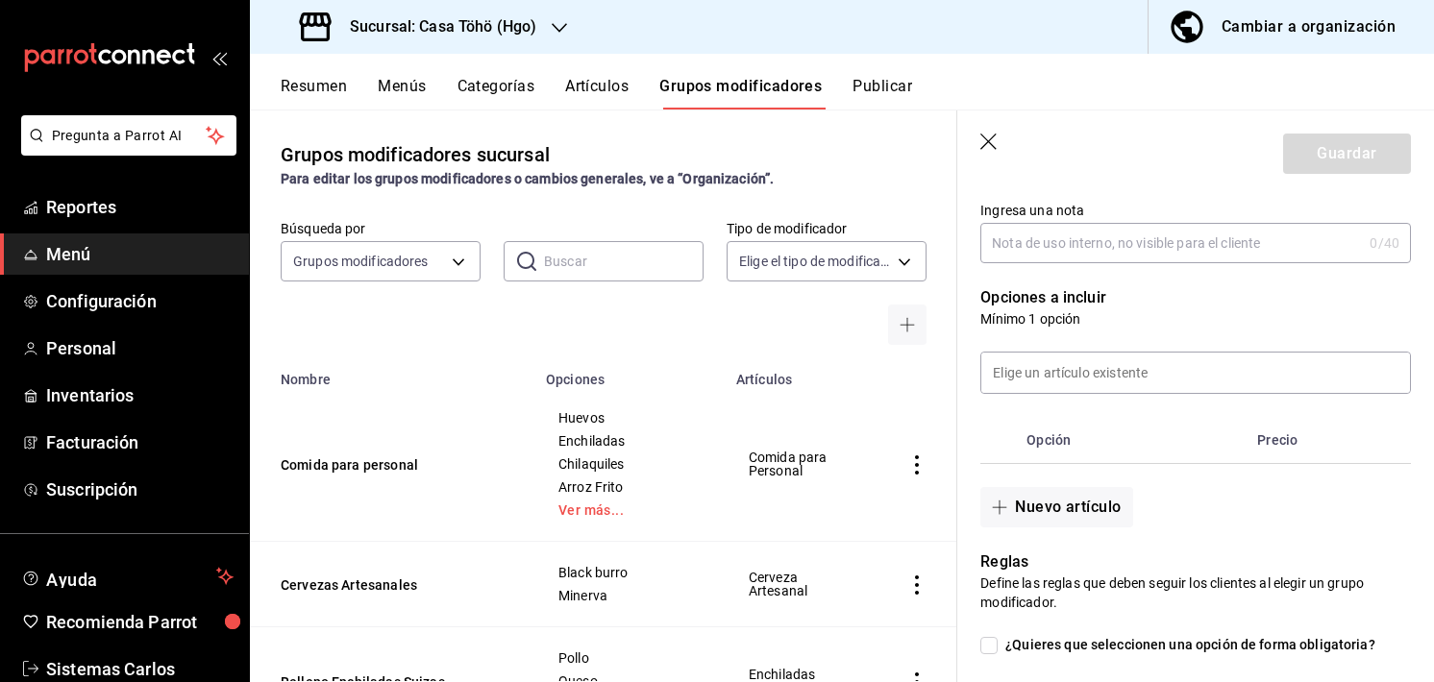
click at [1152, 272] on div "Opciones a incluir Mínimo 1 opción Opción Precio Nuevo artículo" at bounding box center [1184, 395] width 454 height 264
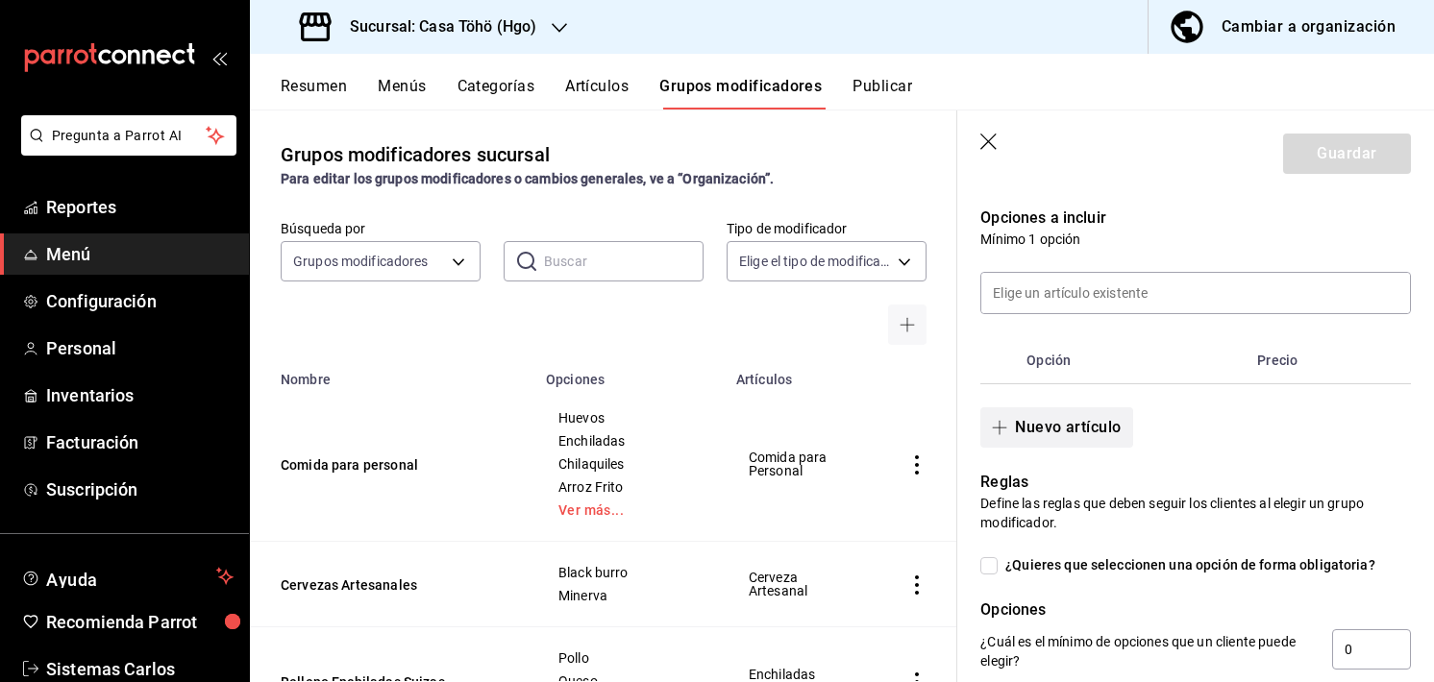
click at [1063, 418] on button "Nuevo artículo" at bounding box center [1056, 427] width 152 height 40
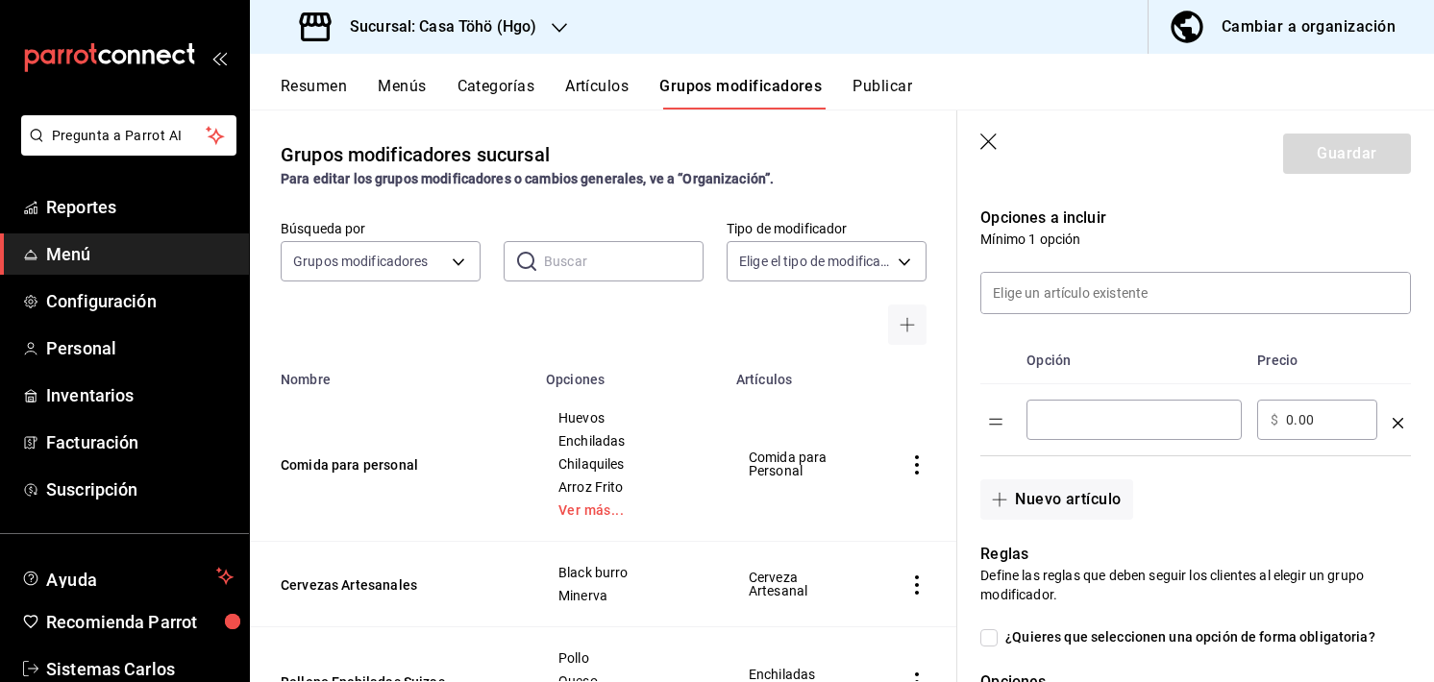
click at [1052, 428] on input "optionsTable" at bounding box center [1134, 419] width 188 height 19
type input "Incial"
click at [1054, 507] on button "Nuevo artículo" at bounding box center [1056, 500] width 152 height 40
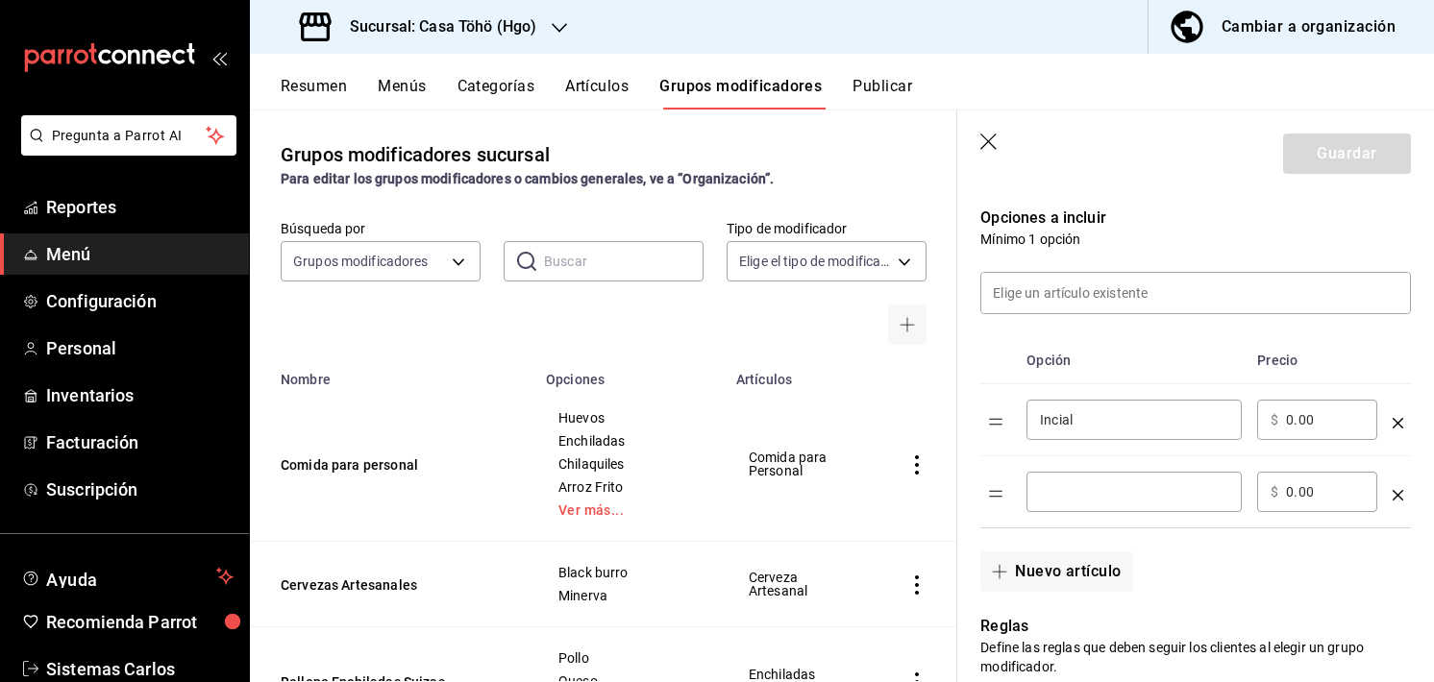
click at [1095, 492] on input "optionsTable" at bounding box center [1134, 491] width 188 height 19
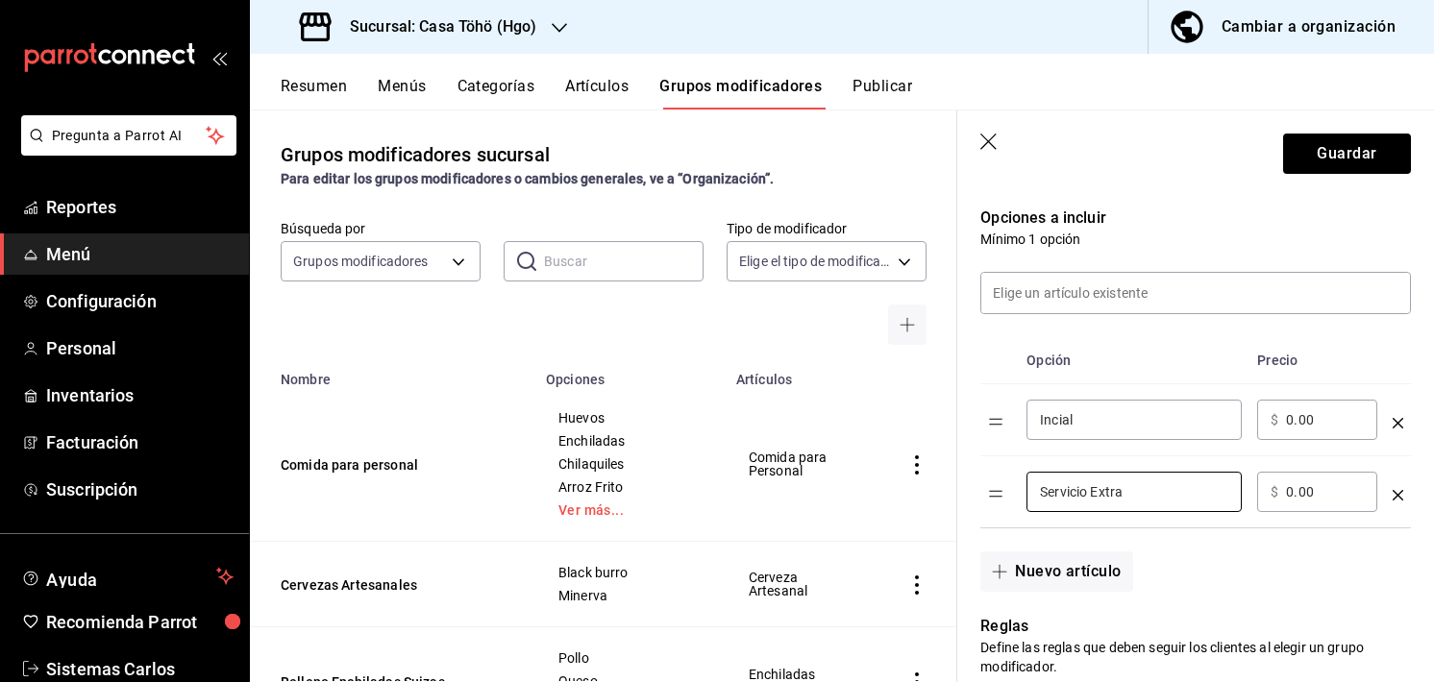
type input "Servicio Extra"
click at [1308, 508] on div "​ $ 0.00 ​" at bounding box center [1317, 492] width 120 height 40
click at [1338, 489] on input "0.00" at bounding box center [1325, 491] width 78 height 19
click at [935, 358] on div "Grupos modificadores sucursal Para editar los grupos modificadores o cambios ge…" at bounding box center [603, 396] width 707 height 572
click at [1300, 492] on input "0.00" at bounding box center [1325, 491] width 78 height 19
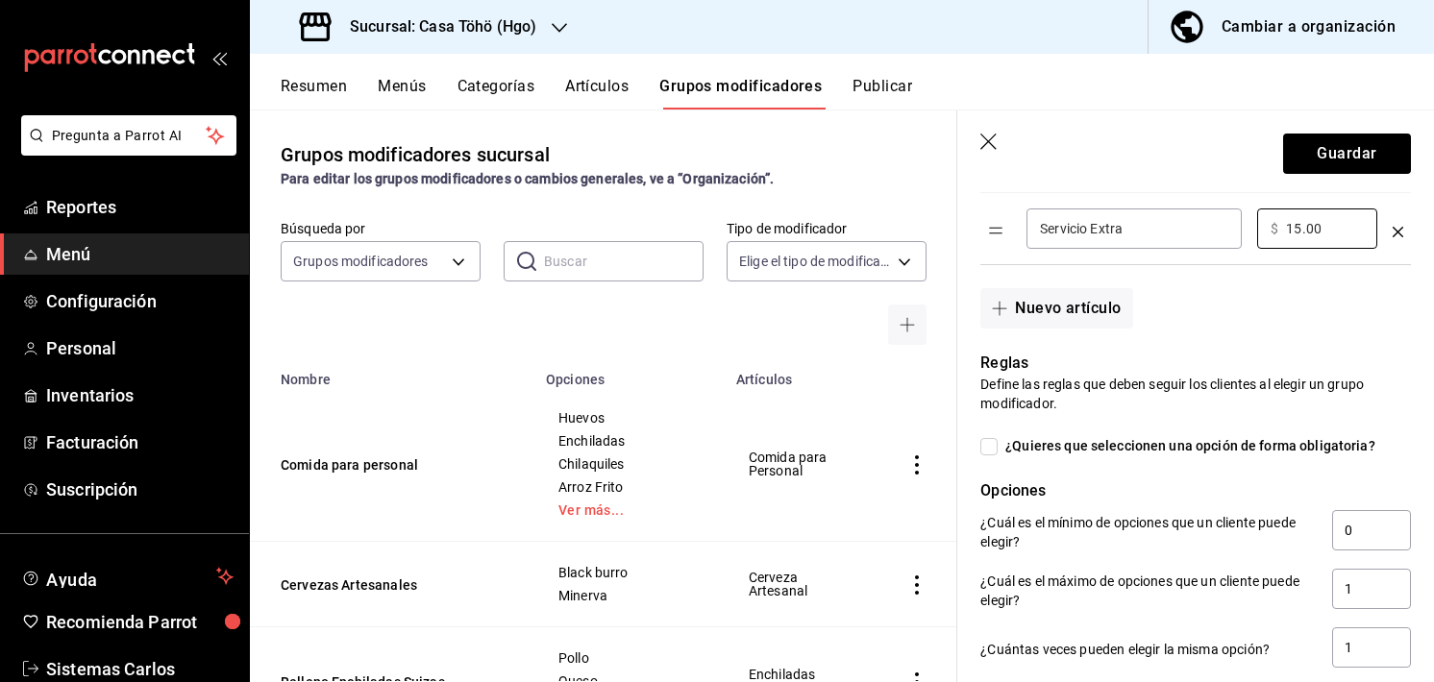
scroll to position [805, 0]
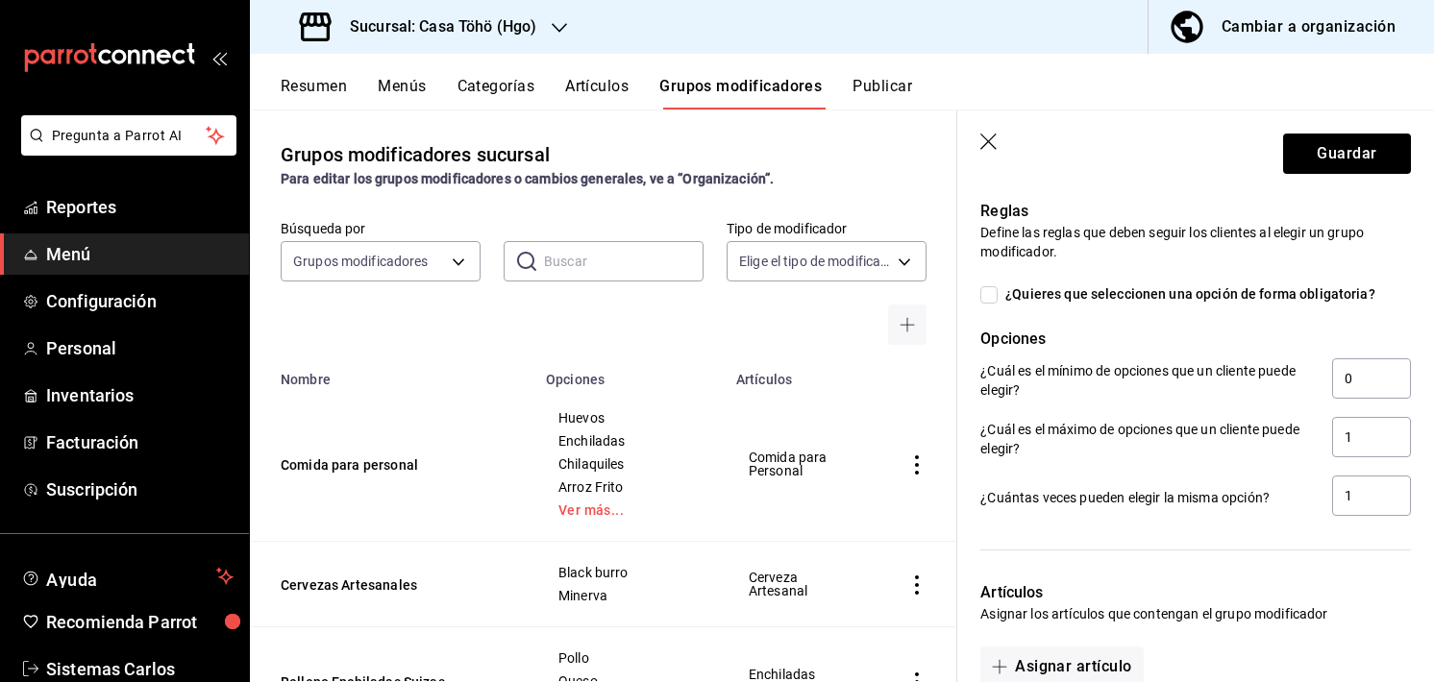
type input "15.00"
click at [990, 293] on input "¿Quieres que seleccionen una opción de forma obligatoria?" at bounding box center [988, 294] width 17 height 17
checkbox input "true"
type input "1"
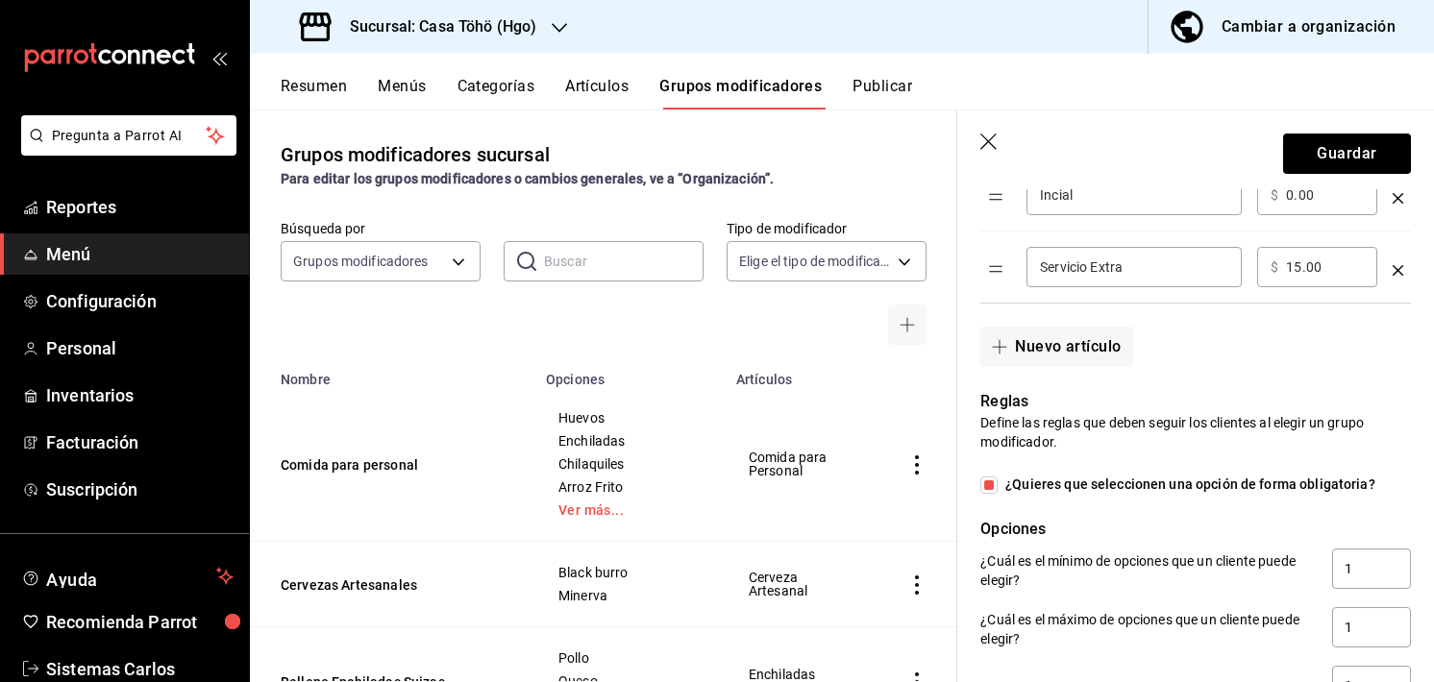
scroll to position [610, 0]
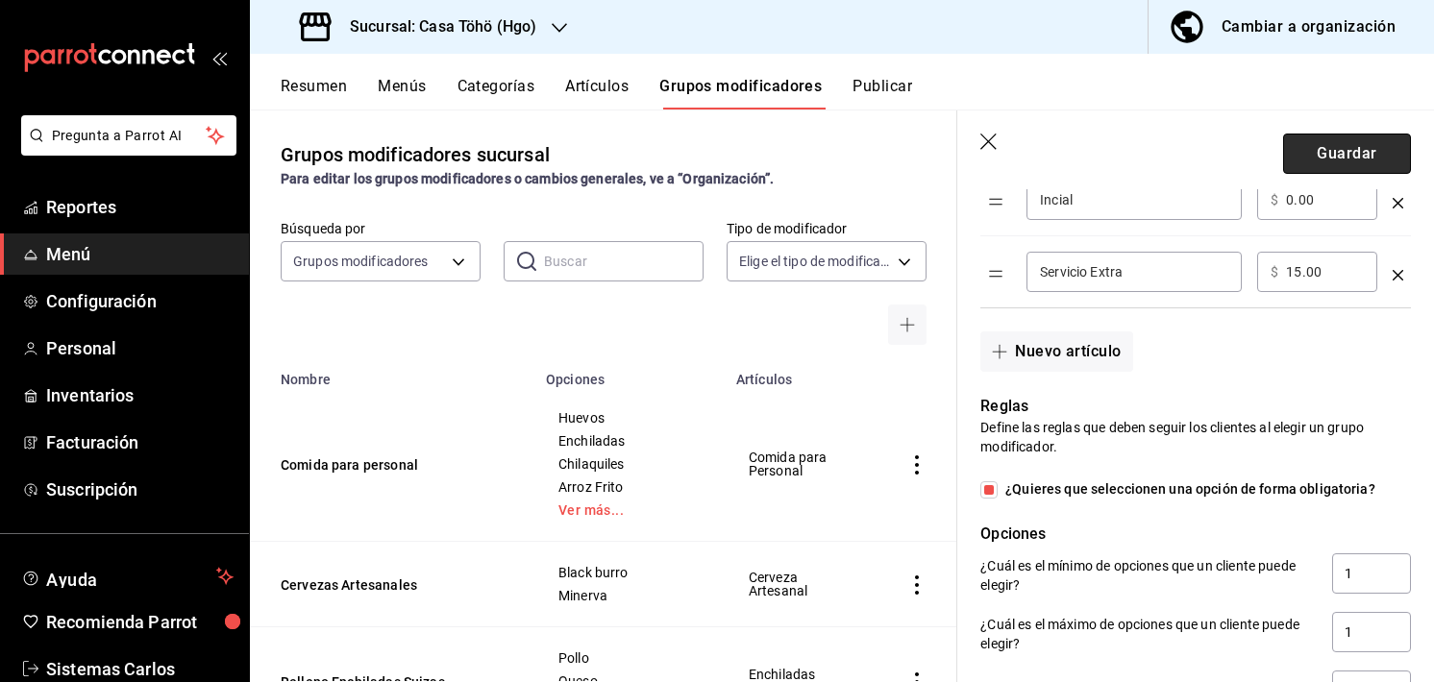
click at [1322, 144] on button "Guardar" at bounding box center [1347, 154] width 128 height 40
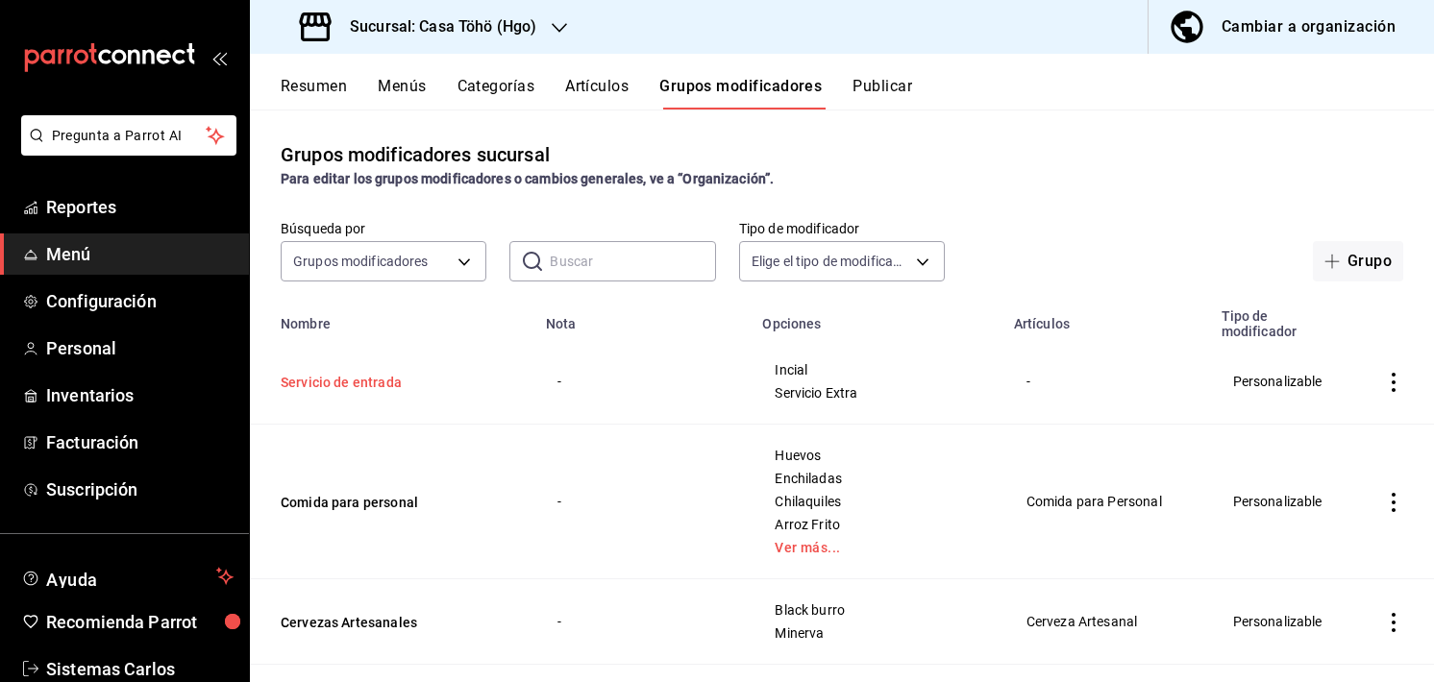
click at [375, 384] on button "Servicio de entrada" at bounding box center [396, 382] width 231 height 19
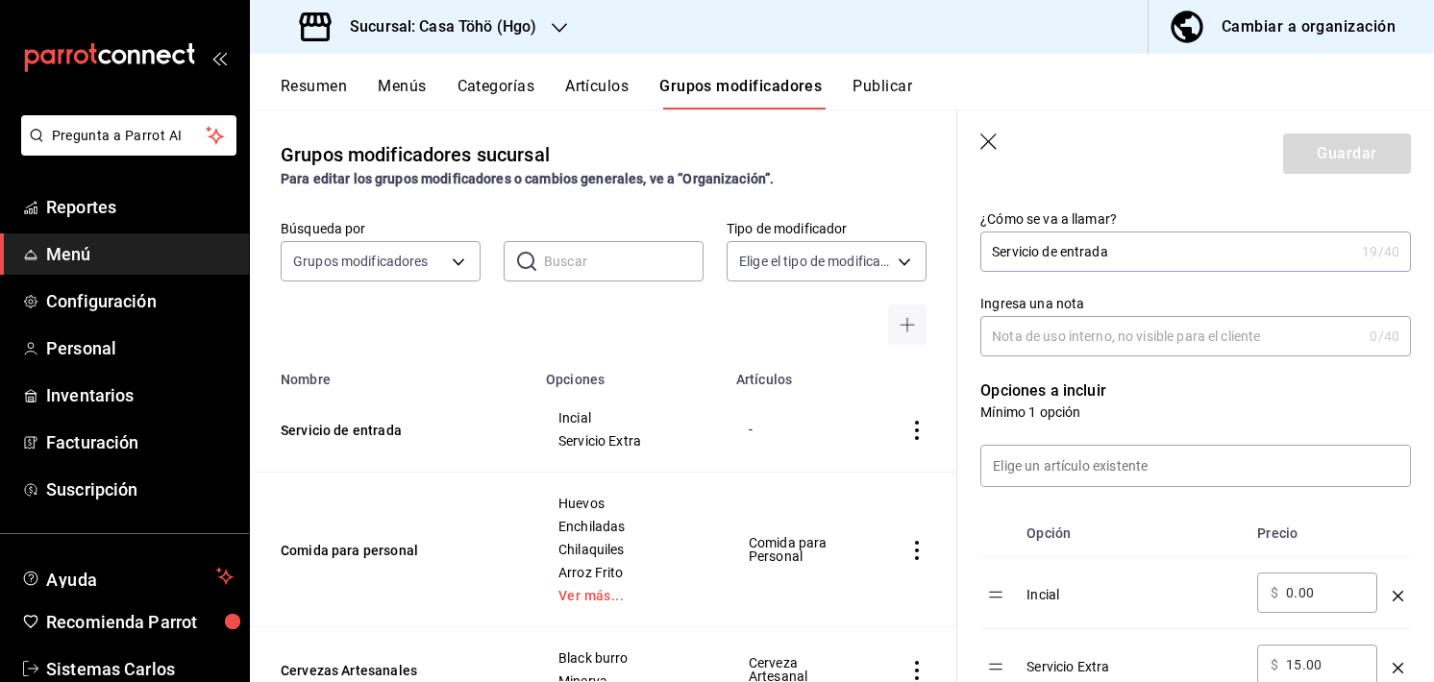
scroll to position [375, 0]
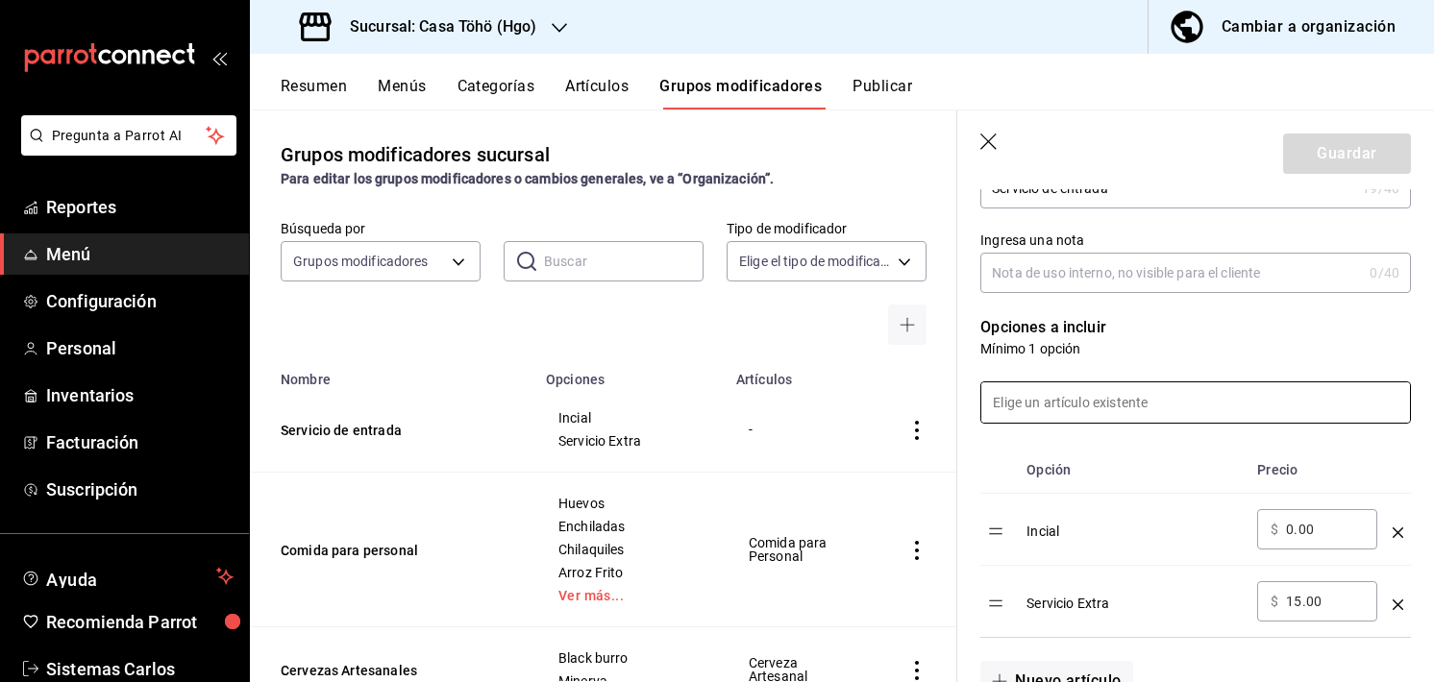
click at [1084, 413] on input at bounding box center [1195, 402] width 429 height 40
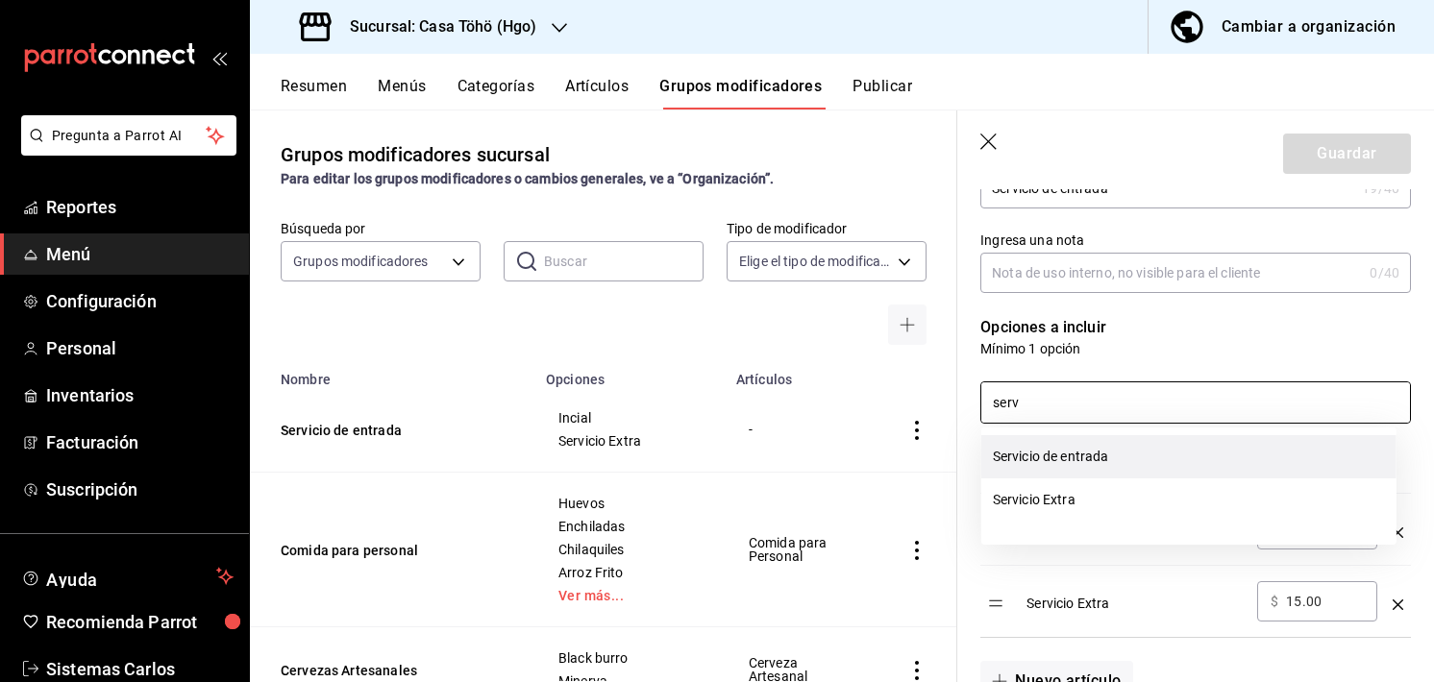
click at [1066, 444] on li "Servicio de entrada" at bounding box center [1188, 456] width 415 height 43
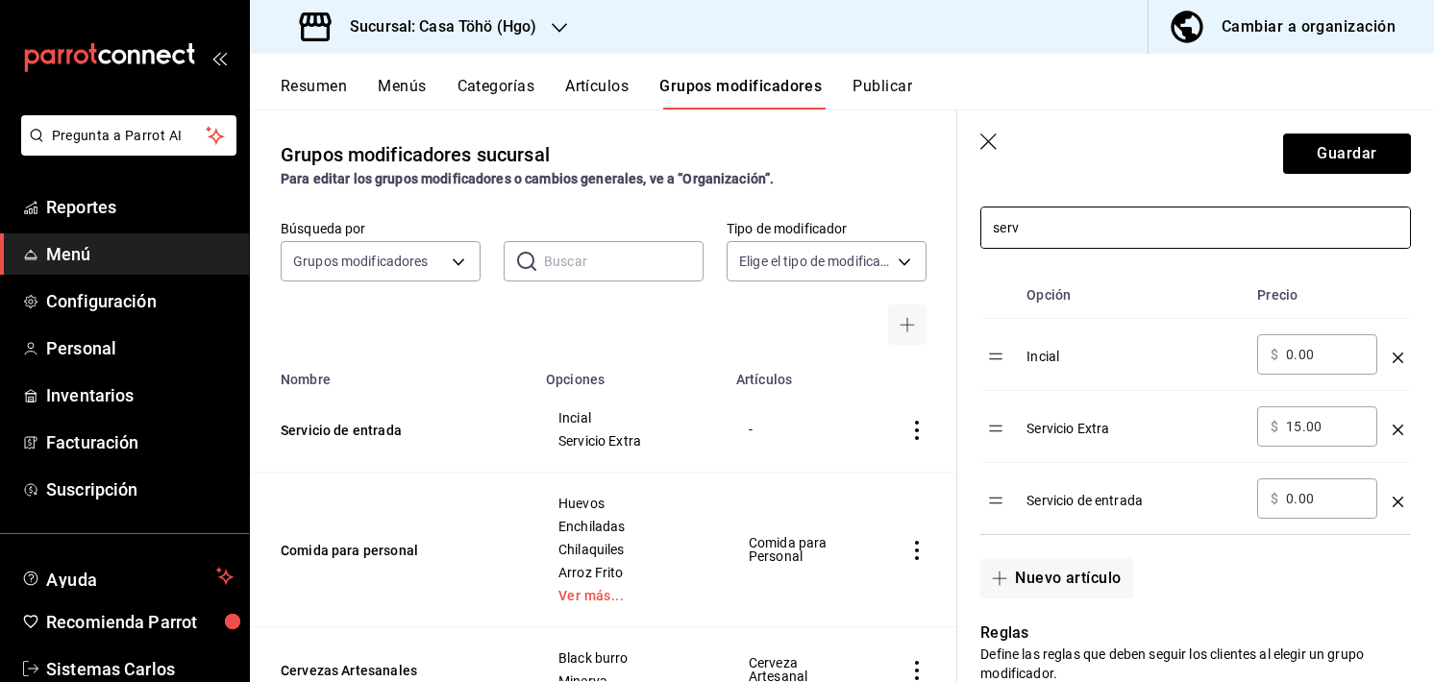
scroll to position [550, 0]
type input "serv"
click at [1392, 502] on icon "optionsTable" at bounding box center [1397, 502] width 11 height 11
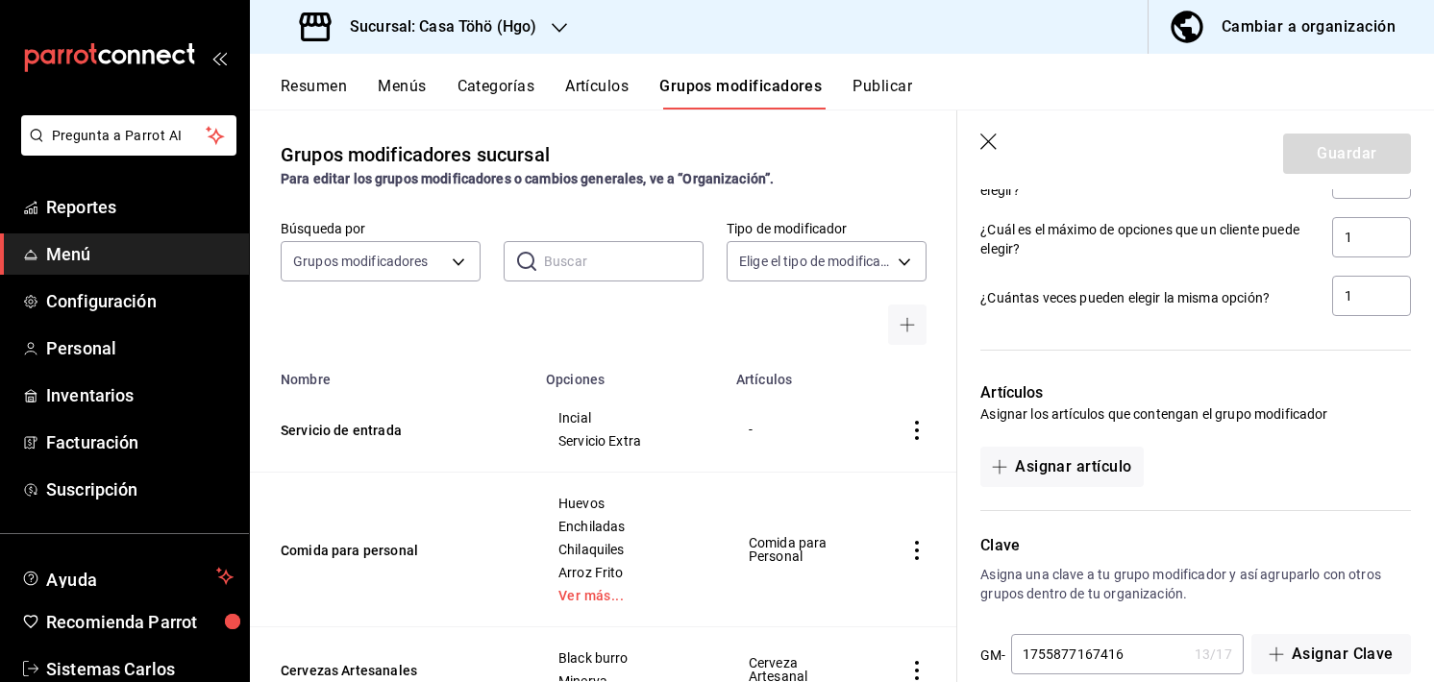
scroll to position [1131, 0]
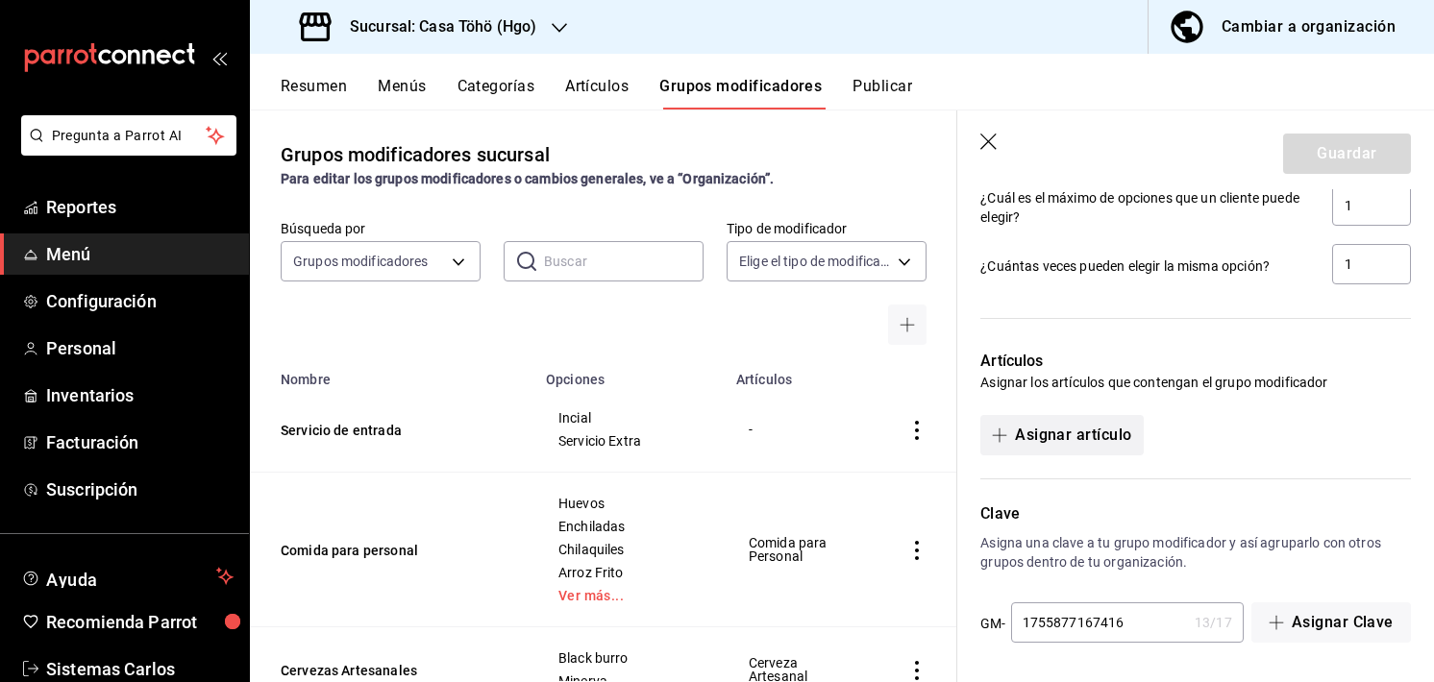
click at [1082, 431] on button "Asignar artículo" at bounding box center [1061, 435] width 162 height 40
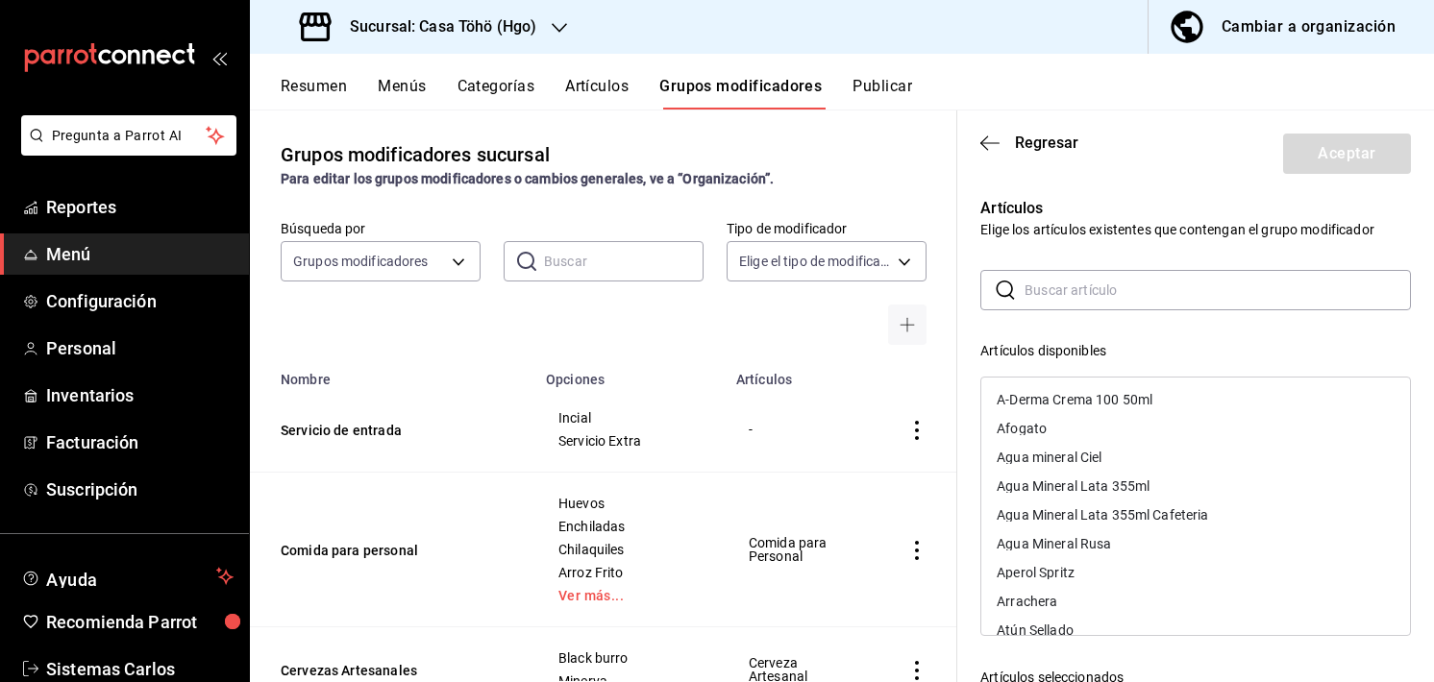
click at [1069, 297] on input "text" at bounding box center [1217, 290] width 386 height 38
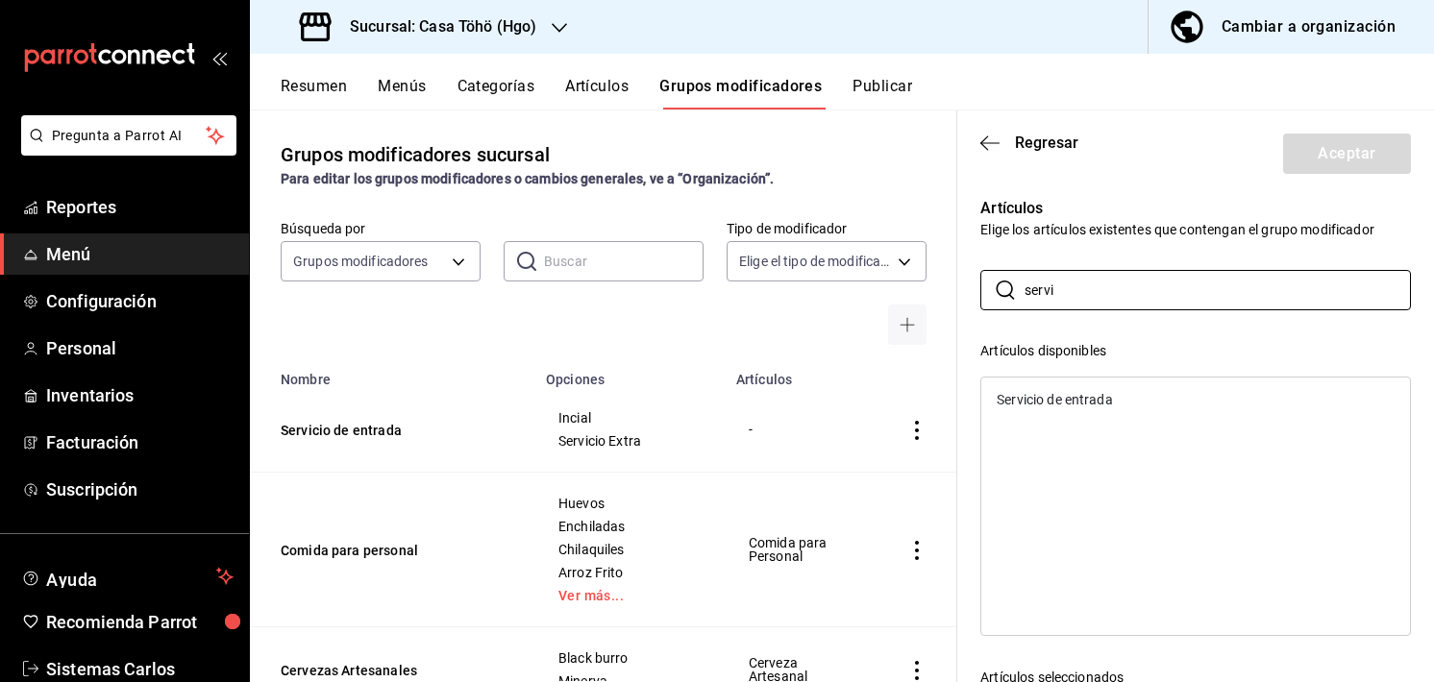
type input "servi"
click at [1063, 397] on div "Servicio de entrada" at bounding box center [1055, 399] width 116 height 13
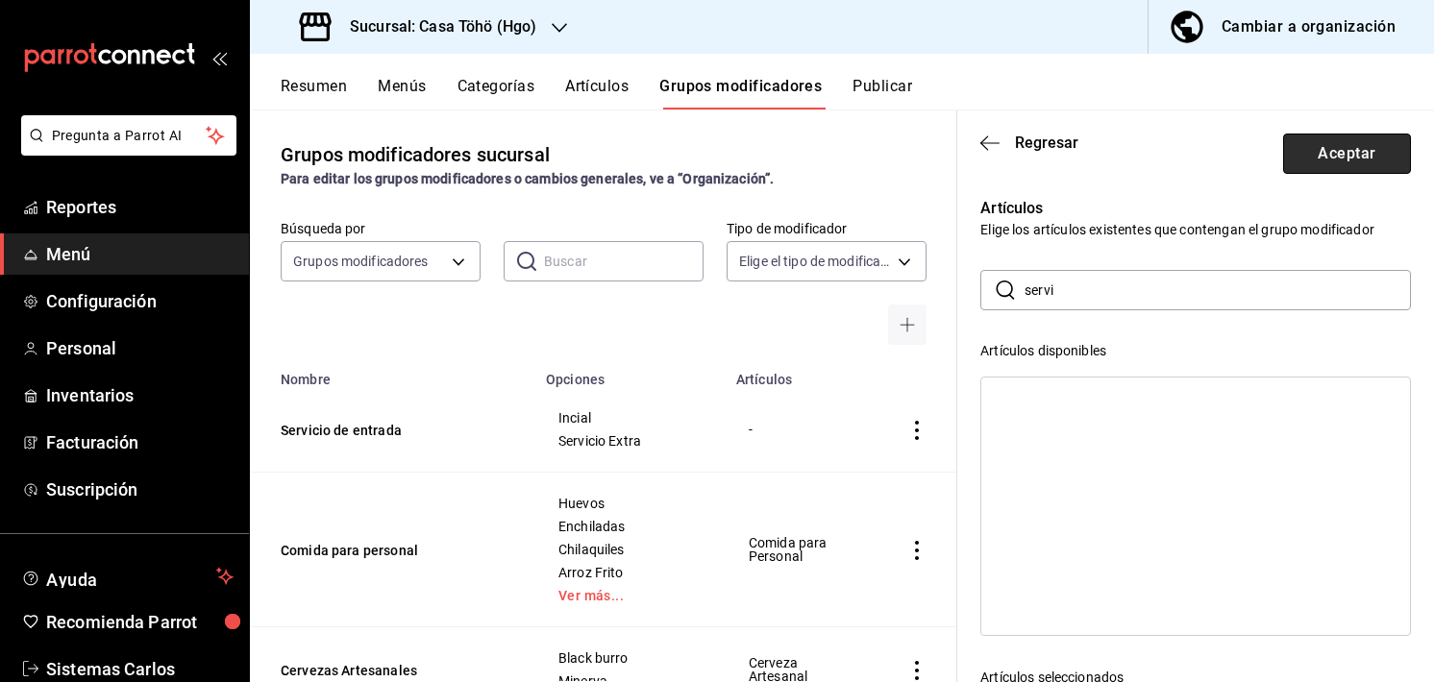
click at [1312, 157] on button "Aceptar" at bounding box center [1347, 154] width 128 height 40
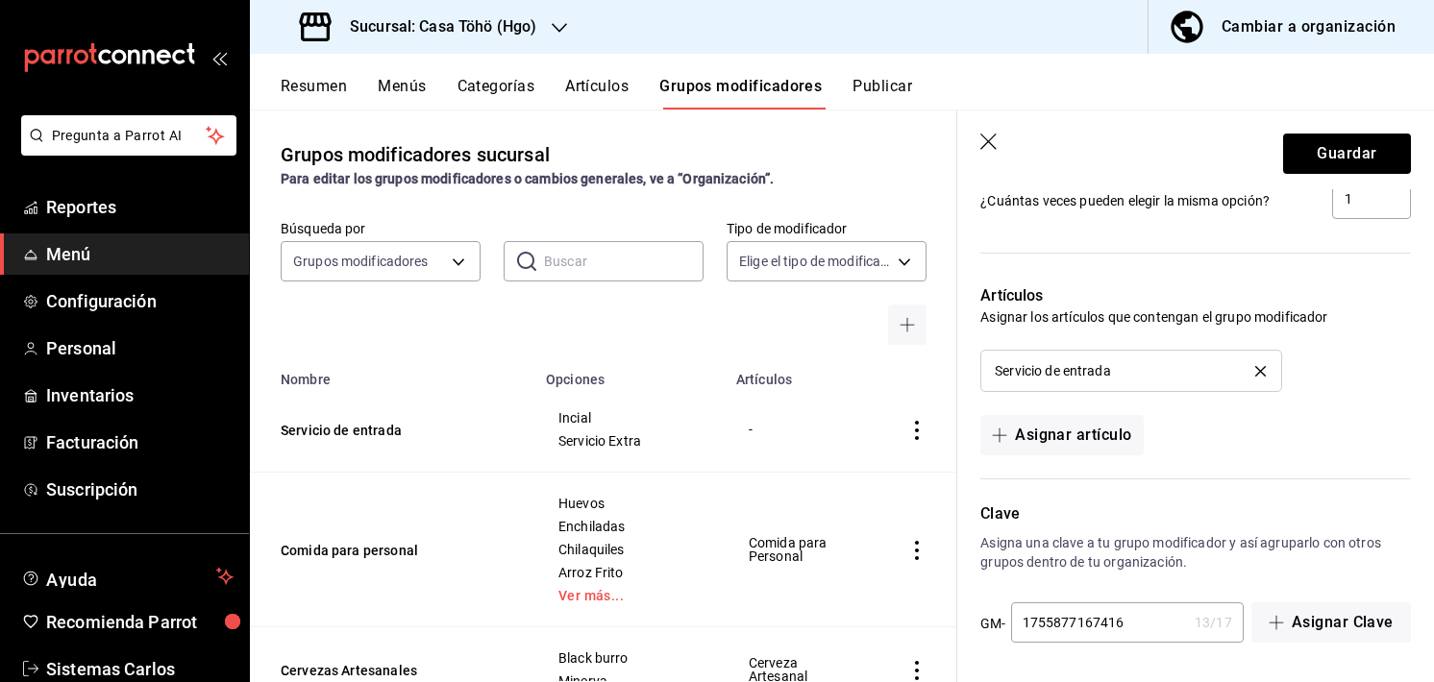
scroll to position [1196, 0]
click at [1333, 161] on button "Guardar" at bounding box center [1347, 154] width 128 height 40
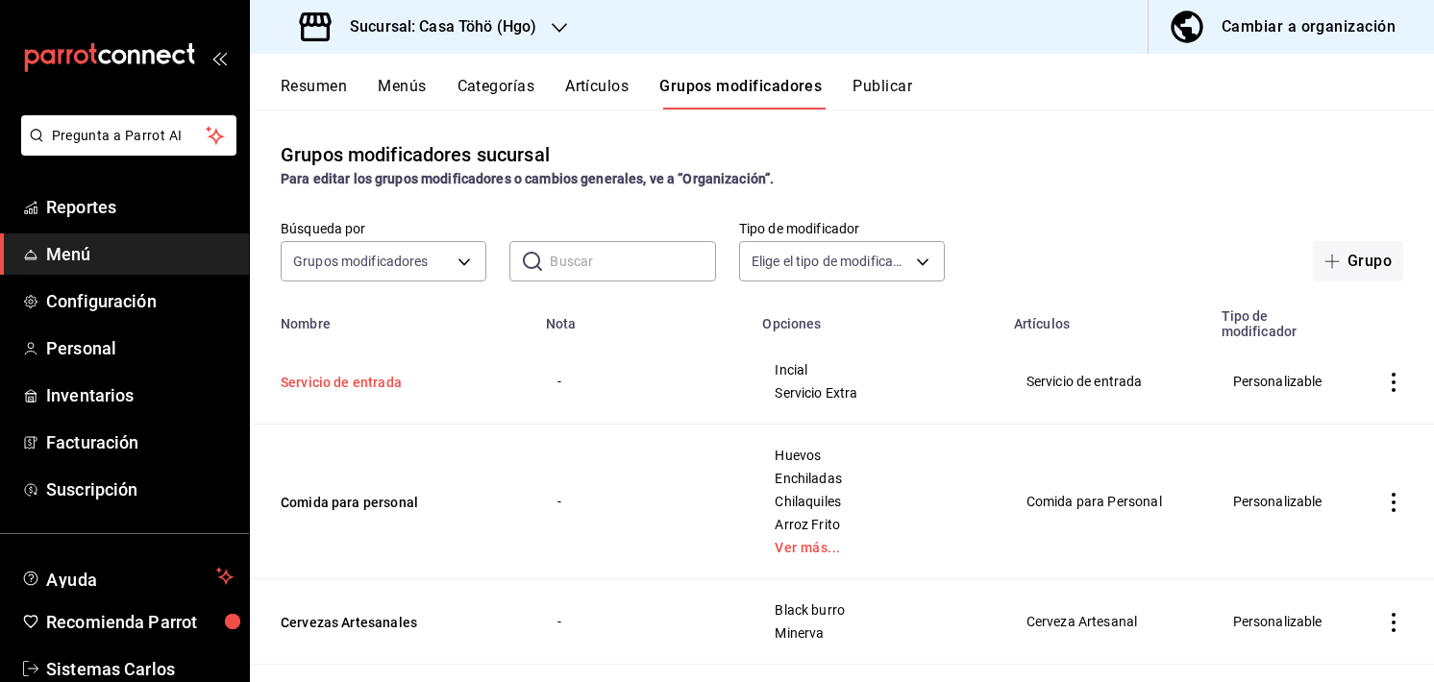
click at [350, 376] on button "Servicio de entrada" at bounding box center [396, 382] width 231 height 19
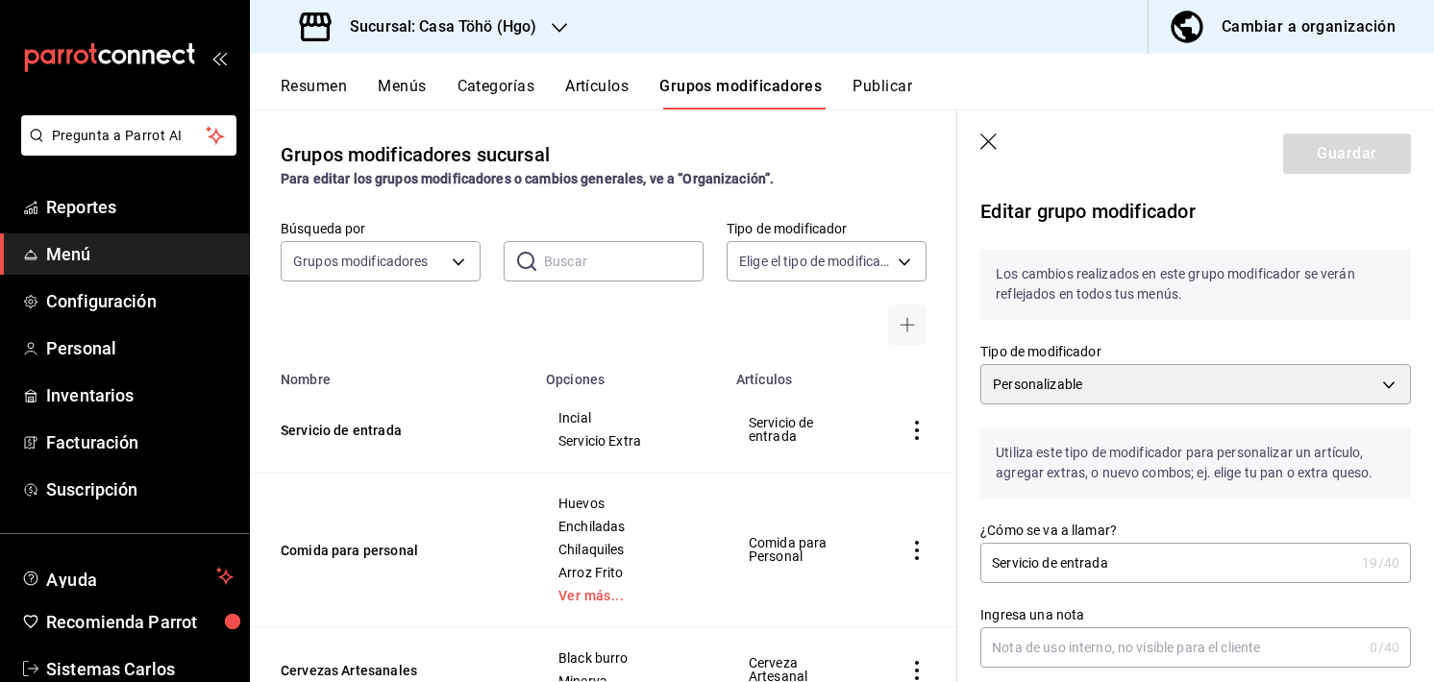
click at [586, 93] on button "Artículos" at bounding box center [596, 93] width 63 height 33
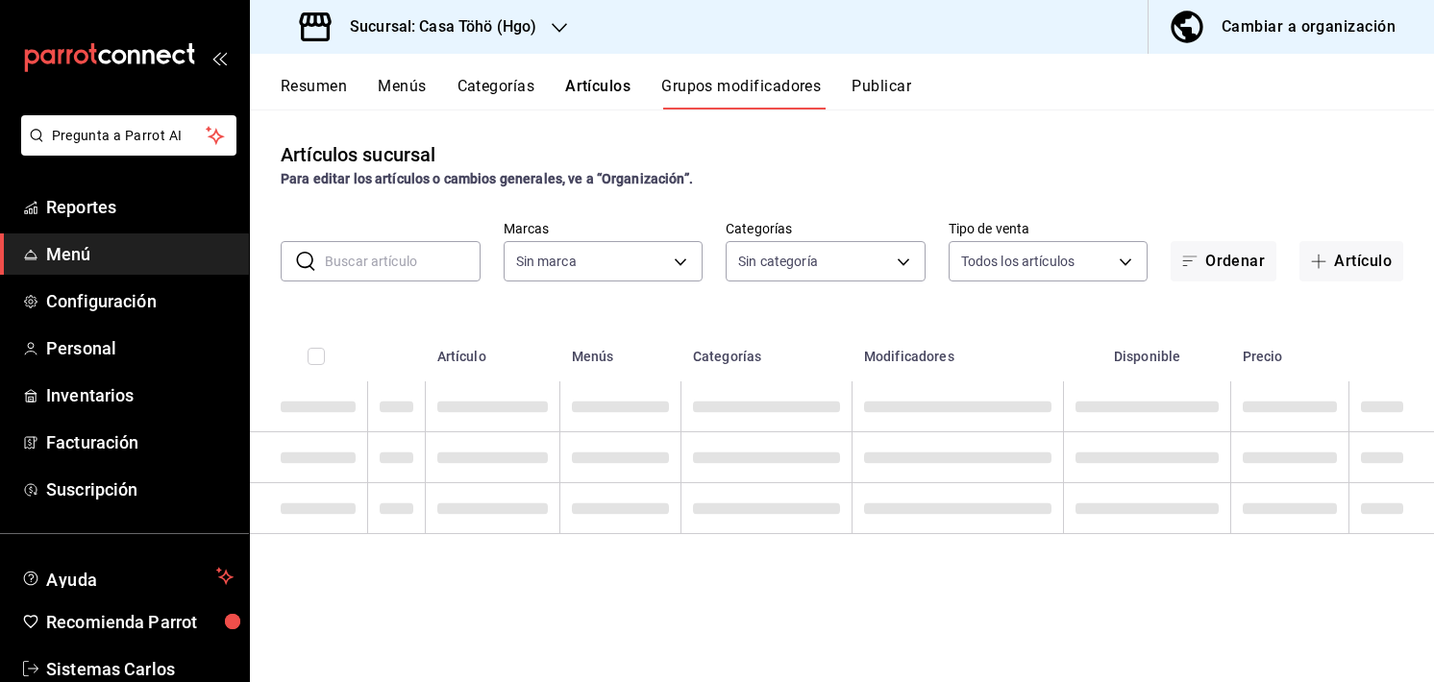
type input "3863094e-80de-4485-9a79-27000a153f73"
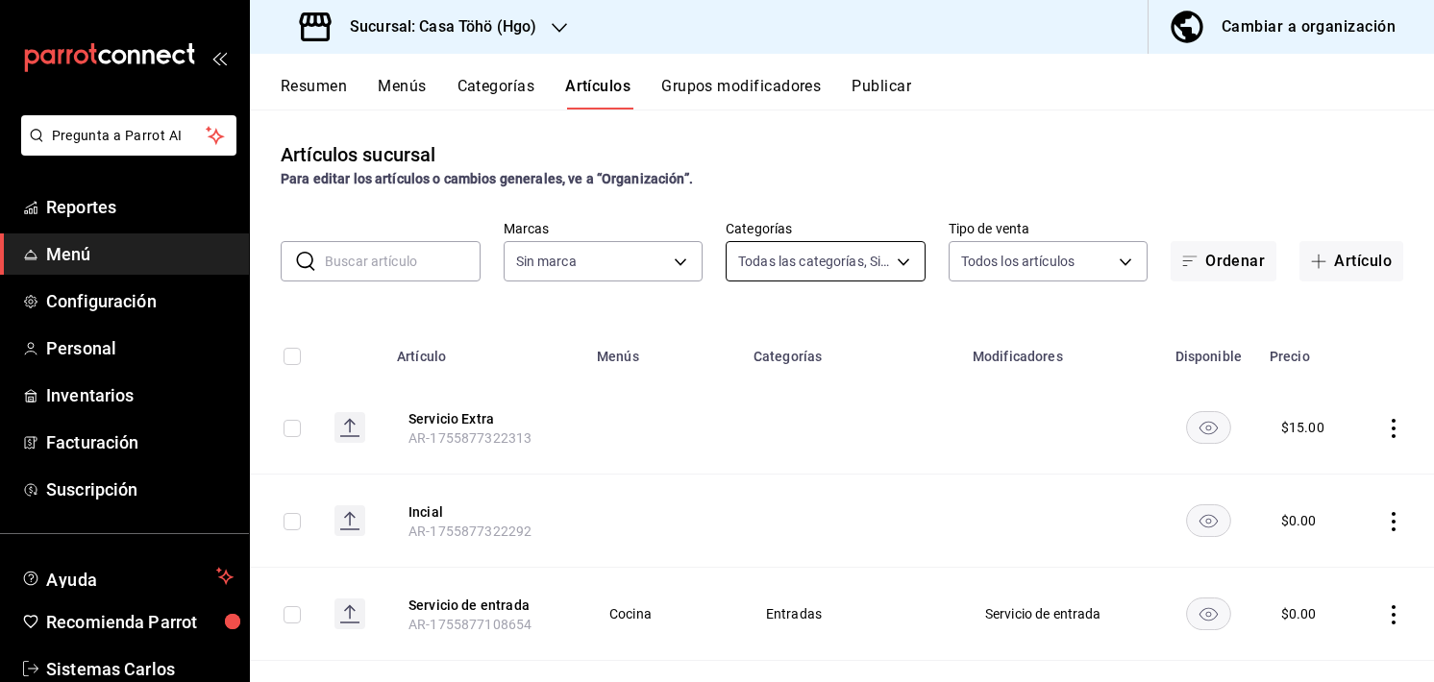
type input "28f2b0a5-eb9c-4e50-8eb7-b6e34f5562dd,e7c48834-1e64-4b77-b558-5d812561dcdf,84922…"
type input "3863094e-80de-4485-9a79-27000a153f73"
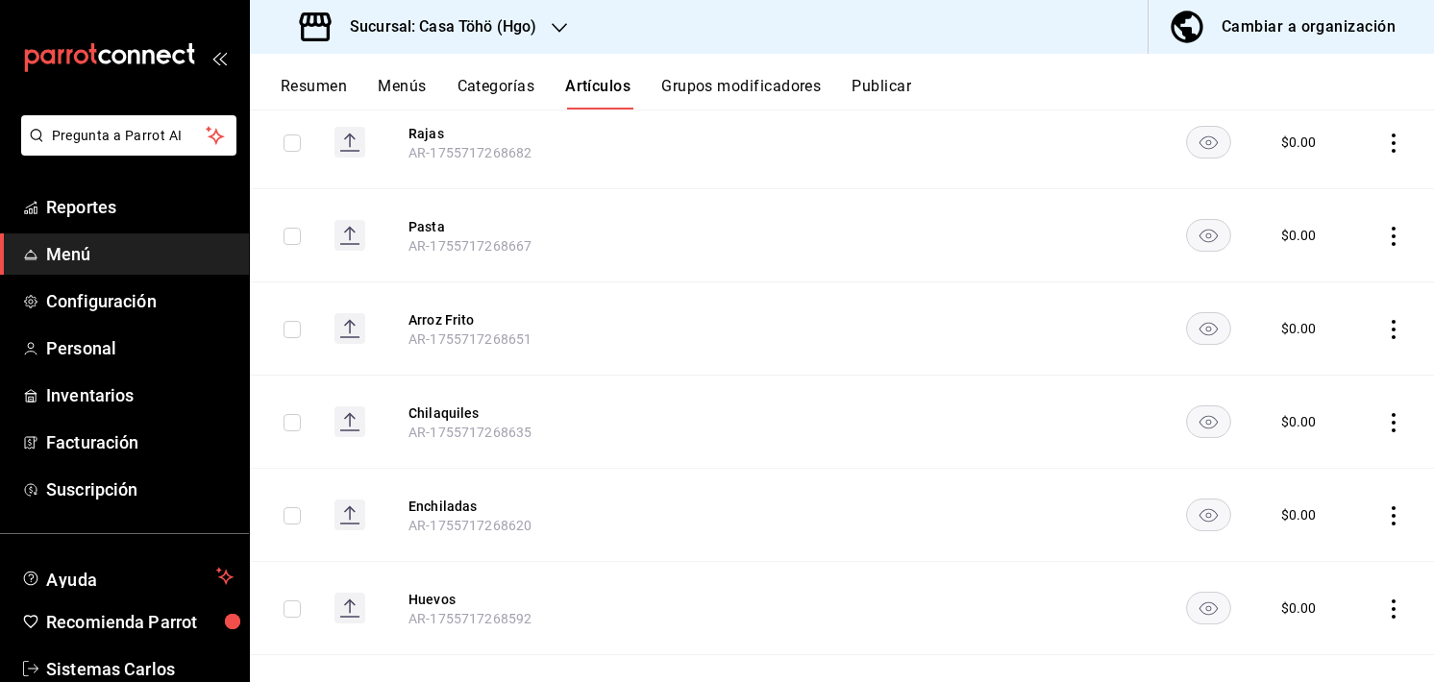
scroll to position [552, 0]
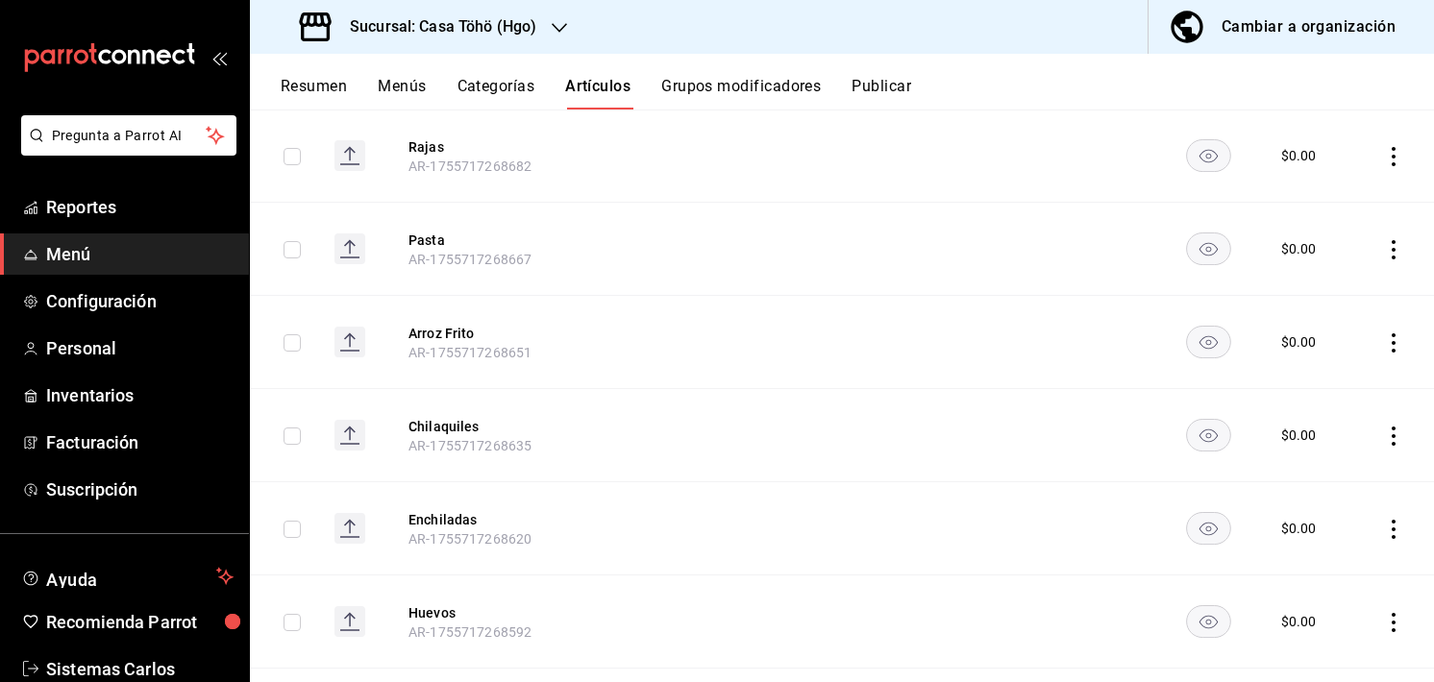
click at [999, 86] on div "Resumen Menús Categorías Artículos Grupos modificadores Publicar" at bounding box center [857, 93] width 1153 height 33
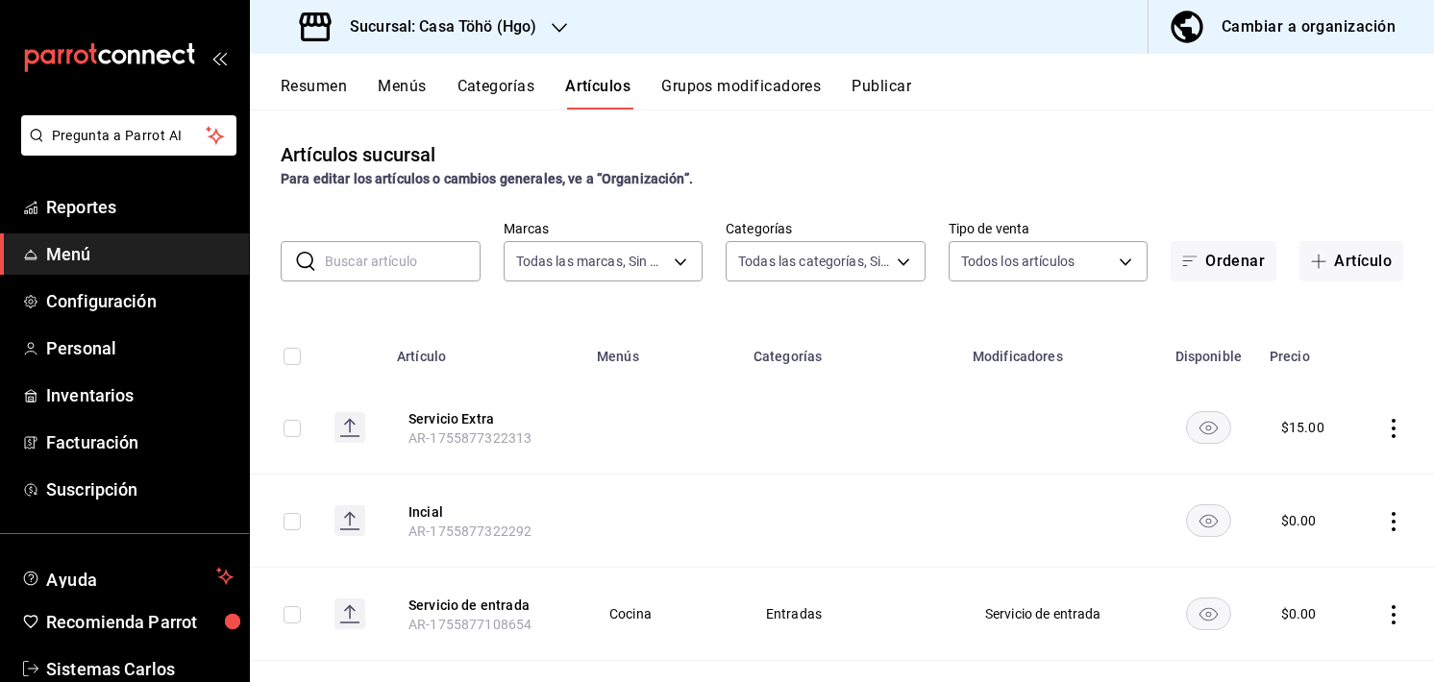
click at [734, 93] on button "Grupos modificadores" at bounding box center [741, 93] width 160 height 33
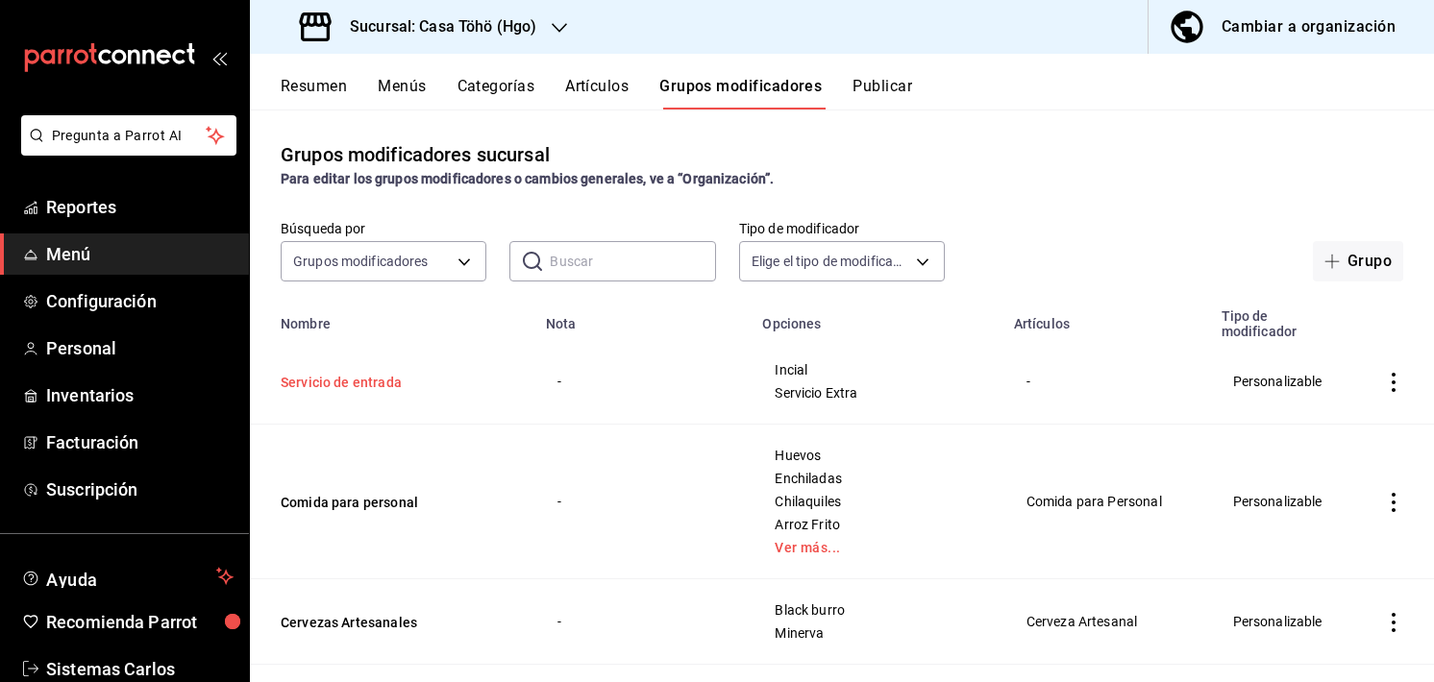
click at [375, 387] on button "Servicio de entrada" at bounding box center [396, 382] width 231 height 19
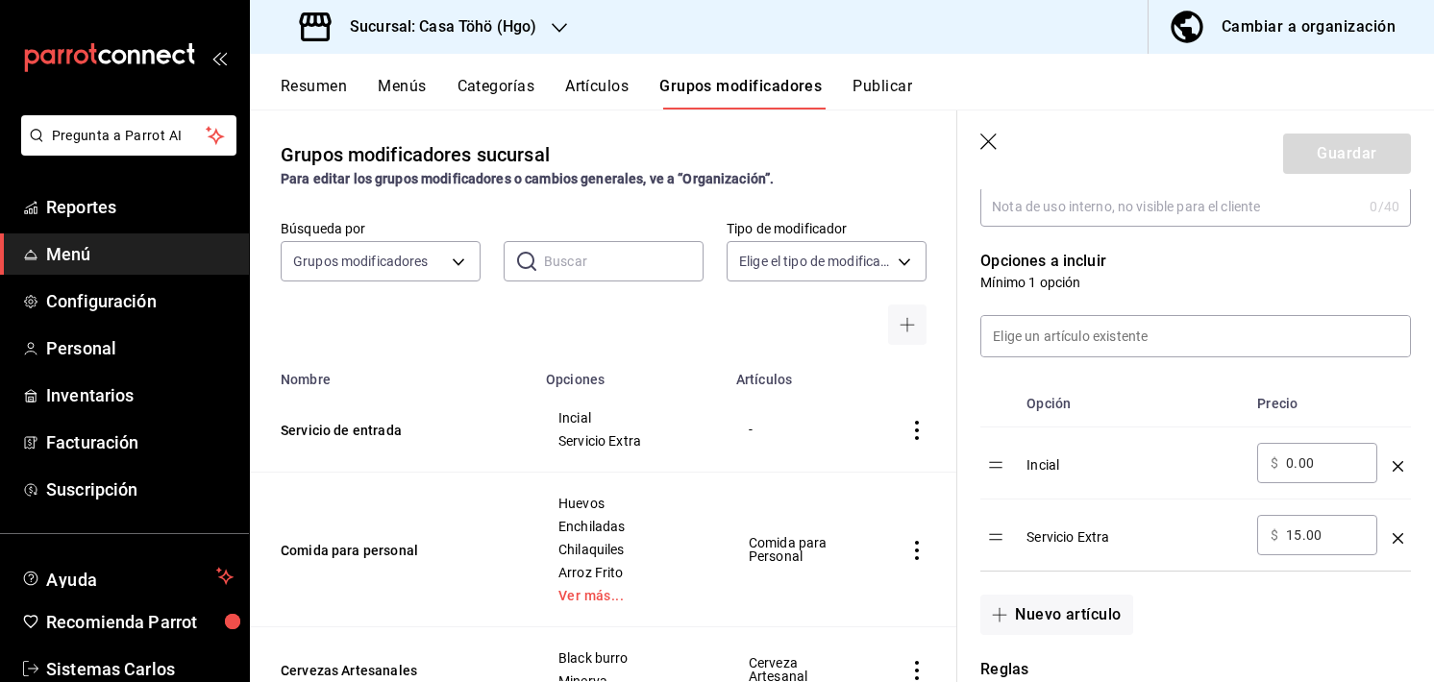
scroll to position [442, 0]
click at [1390, 540] on td "optionsTable" at bounding box center [1398, 535] width 26 height 72
click at [1392, 536] on icon "optionsTable" at bounding box center [1397, 537] width 11 height 11
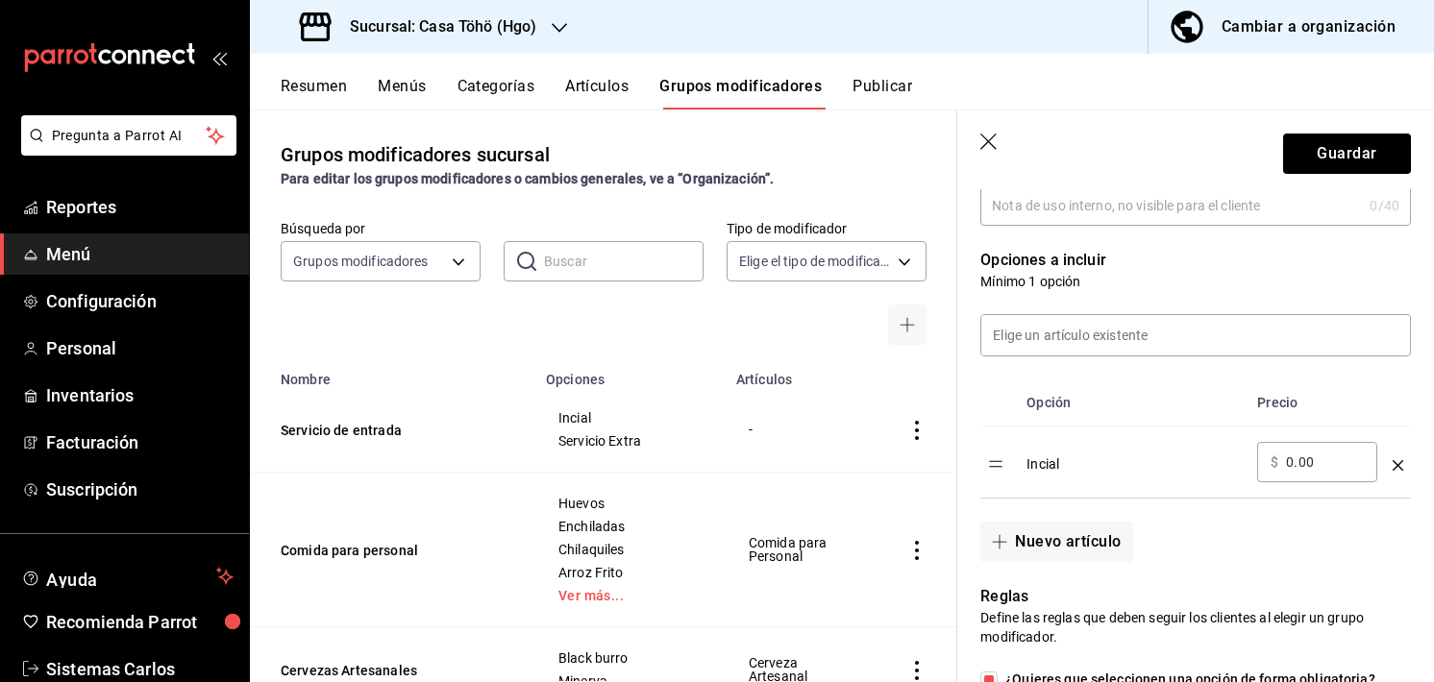
click at [1392, 462] on icon "optionsTable" at bounding box center [1397, 465] width 11 height 11
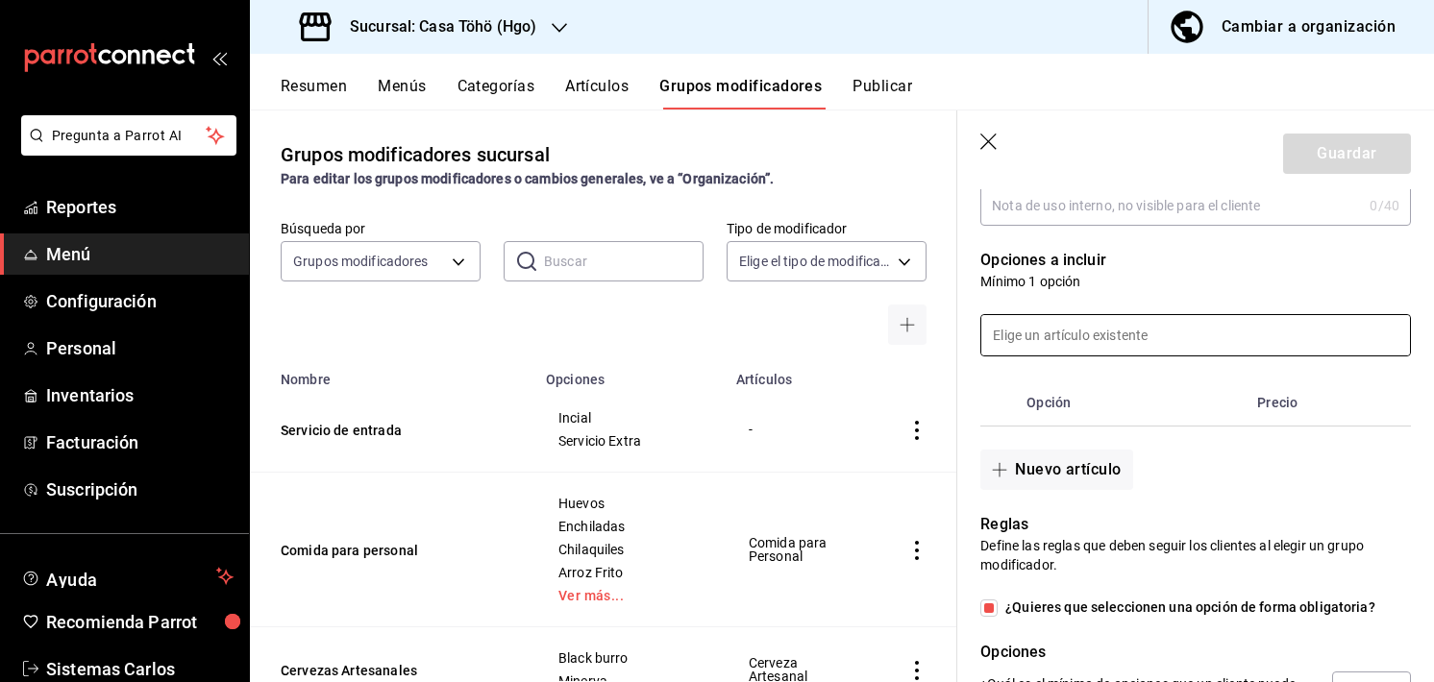
click at [1066, 333] on input at bounding box center [1195, 335] width 429 height 40
type input "C"
click at [965, 405] on div "Opción Precio" at bounding box center [1184, 392] width 454 height 70
click at [1029, 465] on button "Nuevo artículo" at bounding box center [1056, 470] width 152 height 40
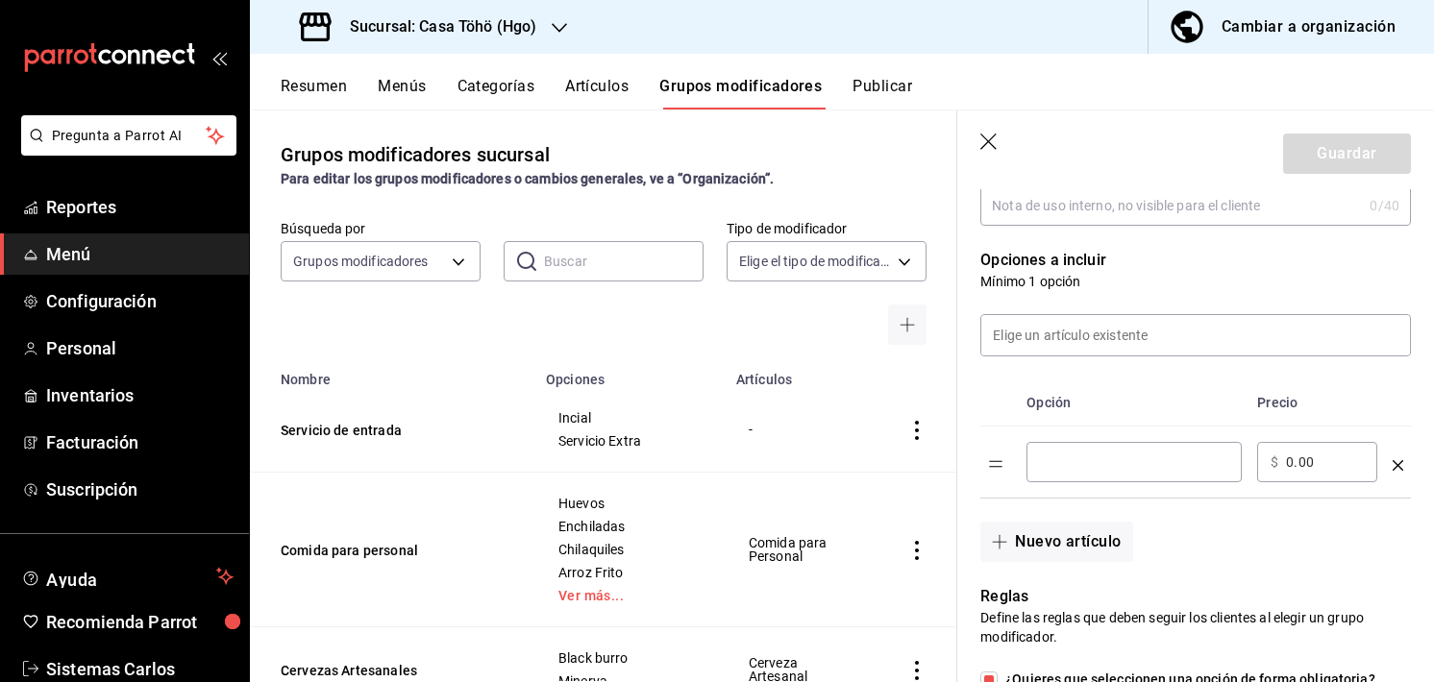
click at [1072, 447] on div "​" at bounding box center [1133, 462] width 215 height 40
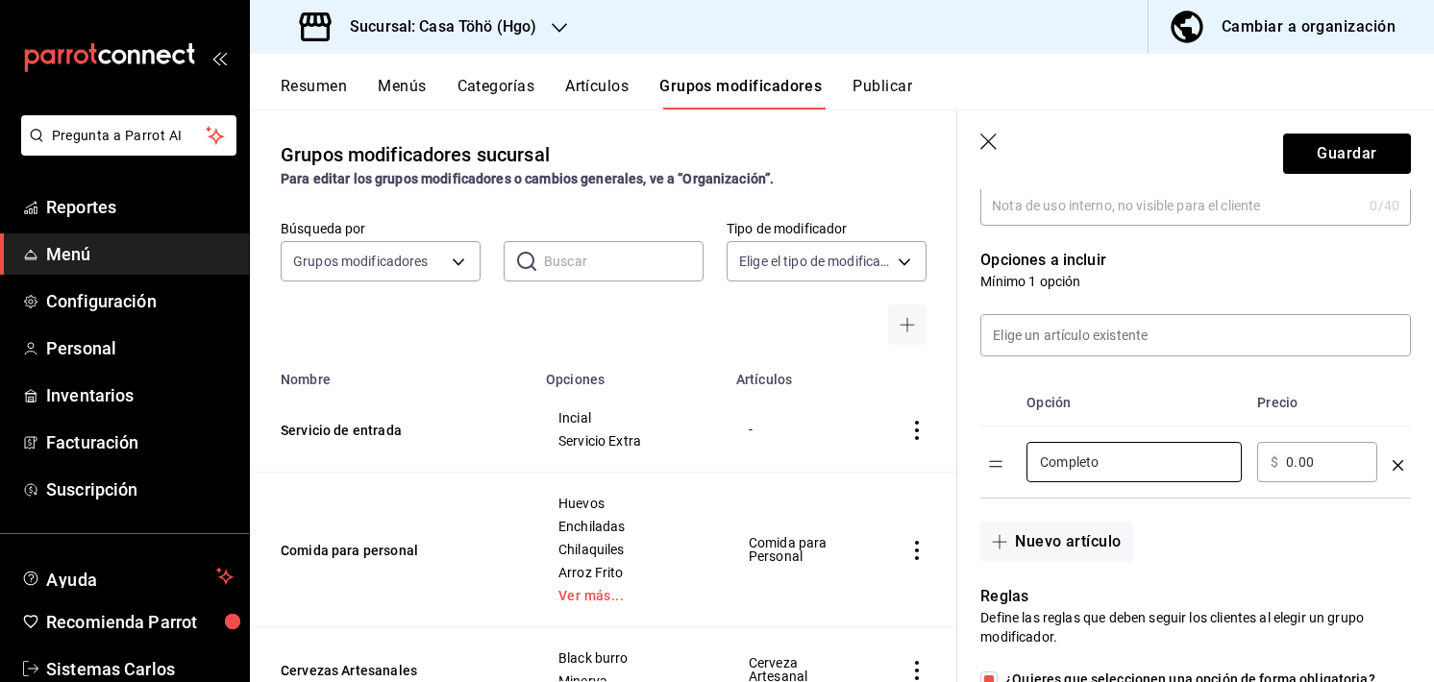
type input "Completo"
click at [1292, 472] on div "​ $ 0.00 ​" at bounding box center [1317, 462] width 120 height 40
click at [1292, 466] on input "0.00" at bounding box center [1325, 462] width 78 height 19
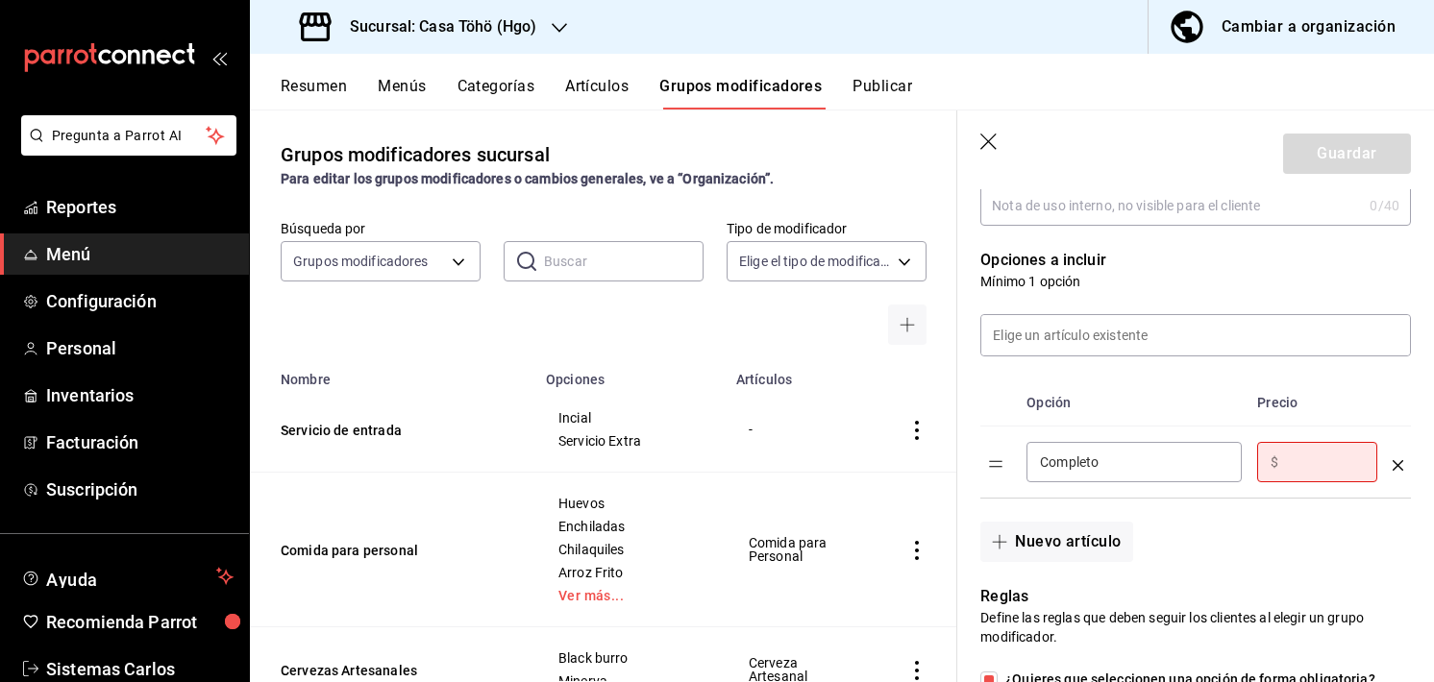
type input "2.00"
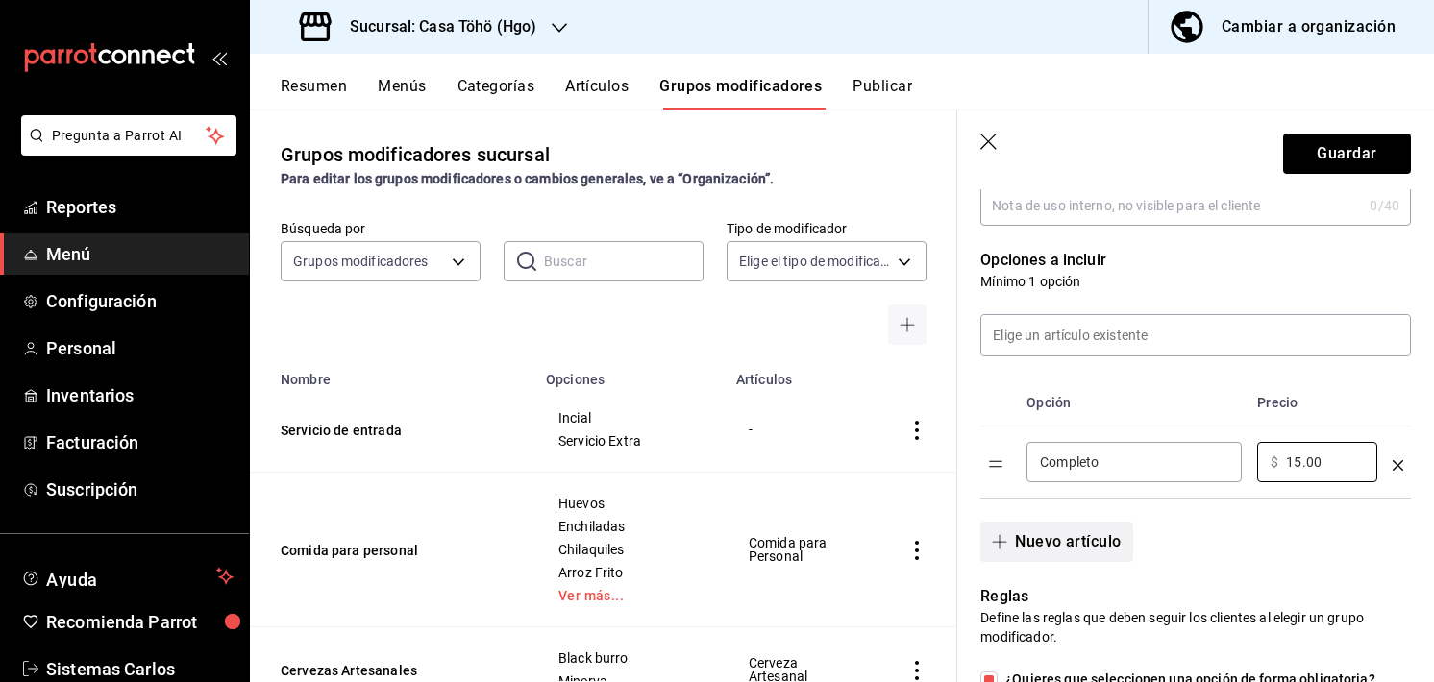
type input "15.00"
click at [1020, 549] on button "Nuevo artículo" at bounding box center [1056, 542] width 152 height 40
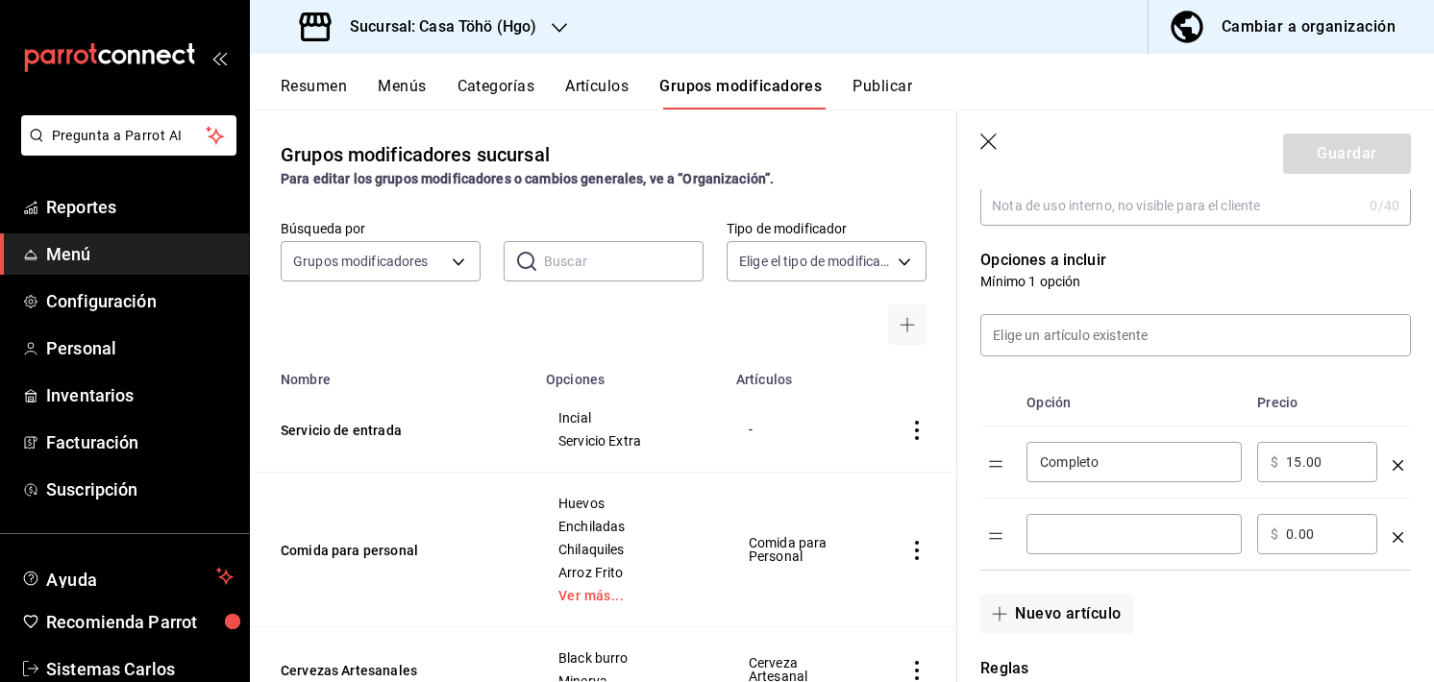
click at [1065, 541] on input "optionsTable" at bounding box center [1134, 534] width 188 height 19
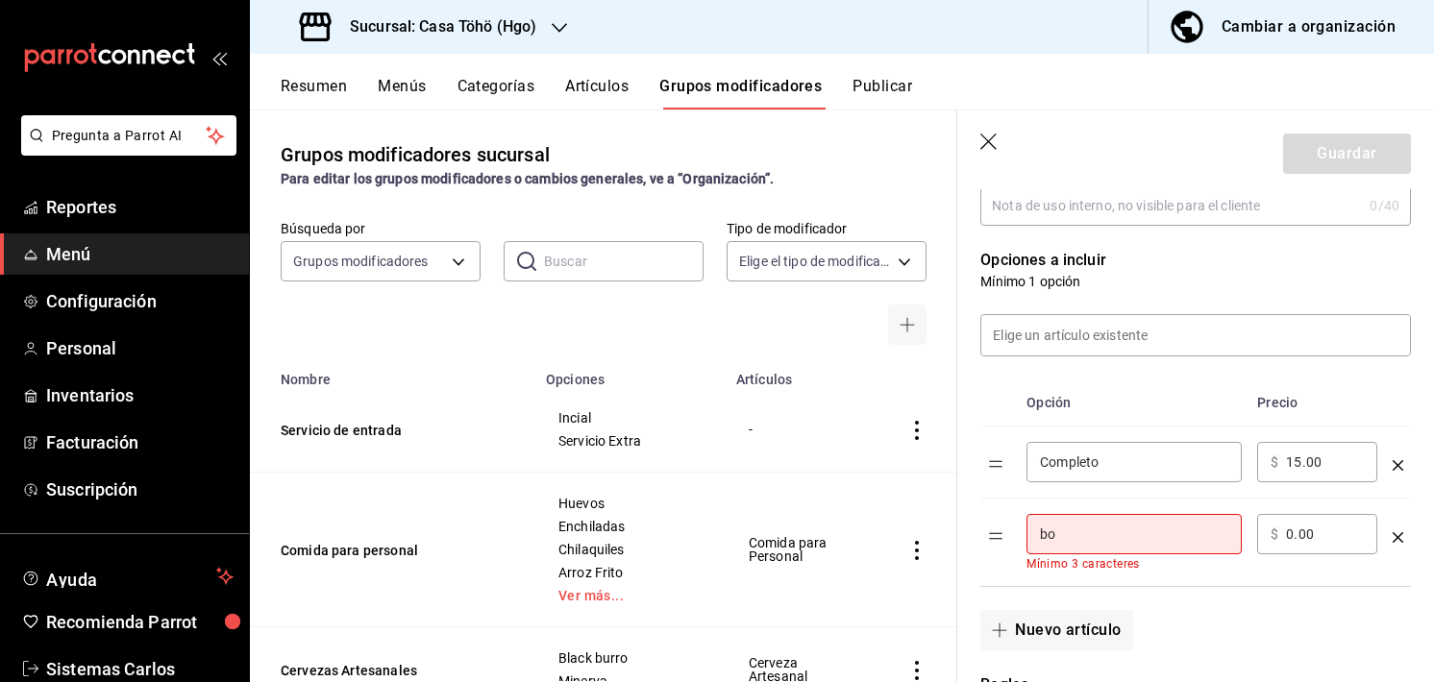
type input "b"
type input "V"
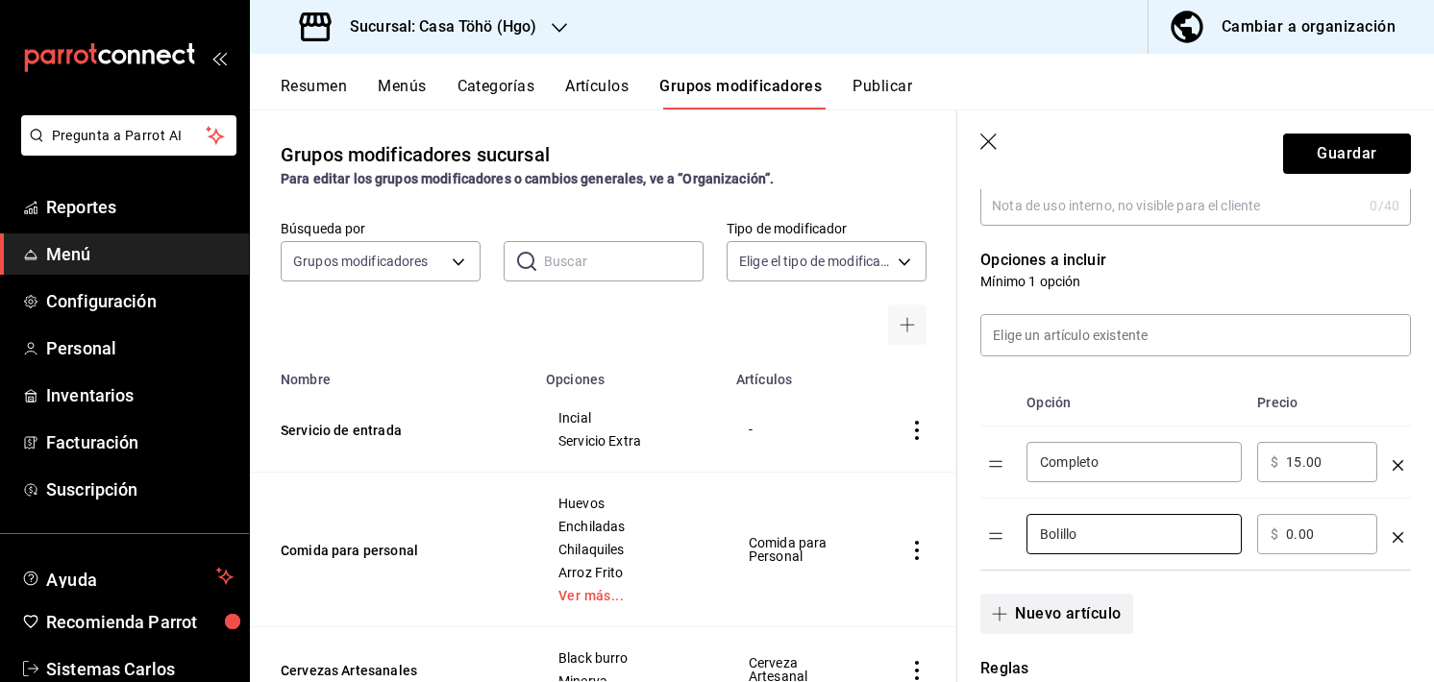
type input "Bolillo"
click at [1036, 602] on button "Nuevo artículo" at bounding box center [1056, 614] width 152 height 40
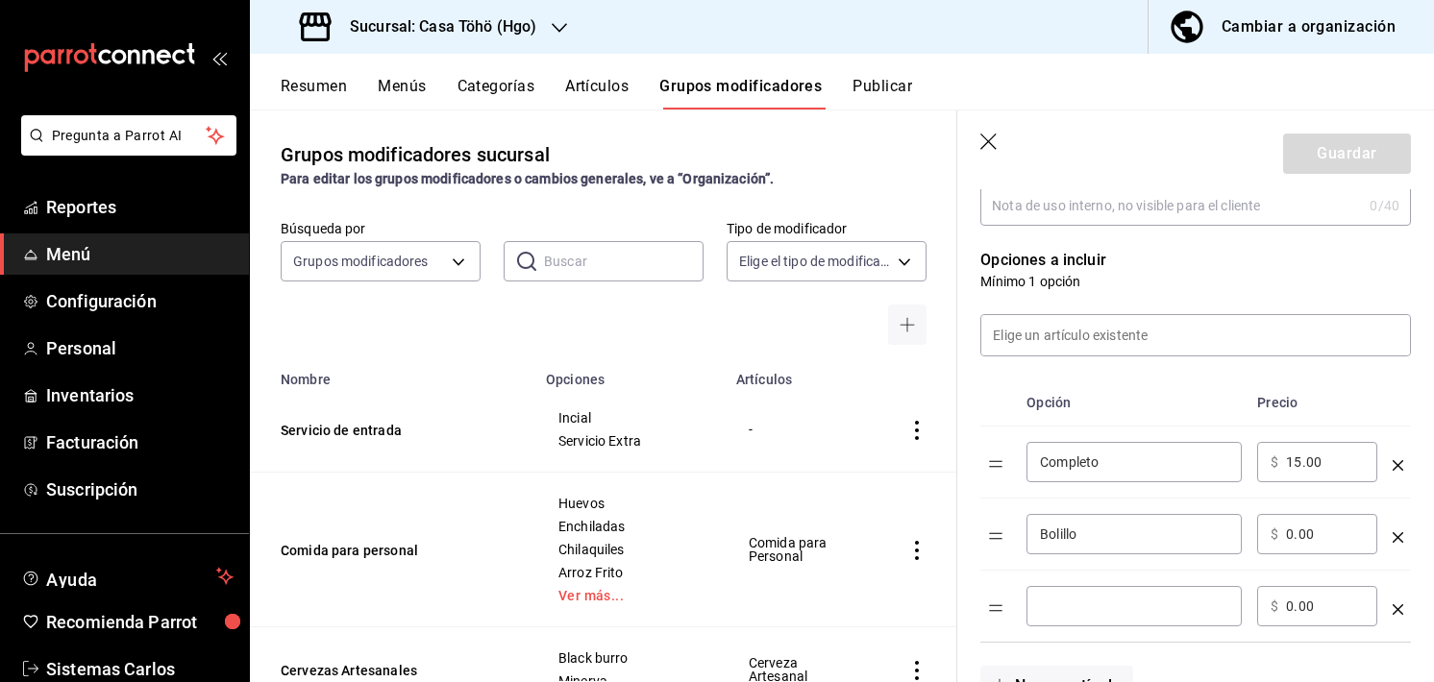
click at [1071, 577] on td "​" at bounding box center [1134, 607] width 231 height 72
click at [1068, 589] on div "​" at bounding box center [1133, 606] width 215 height 40
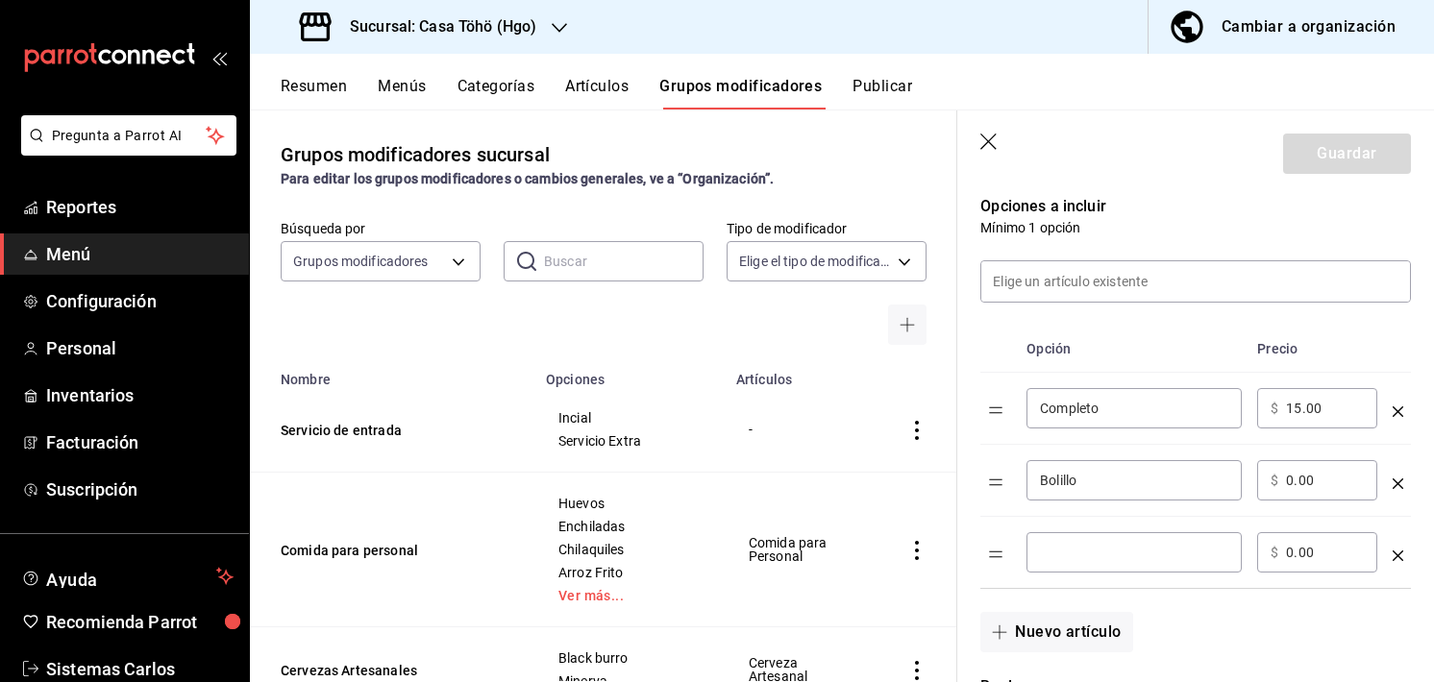
scroll to position [495, 0]
click at [1070, 557] on input "optionsTable" at bounding box center [1134, 553] width 188 height 19
drag, startPoint x: 1034, startPoint y: 557, endPoint x: 1068, endPoint y: 554, distance: 33.8
click at [1068, 554] on div "​" at bounding box center [1133, 553] width 215 height 40
type input "Mantequilla"
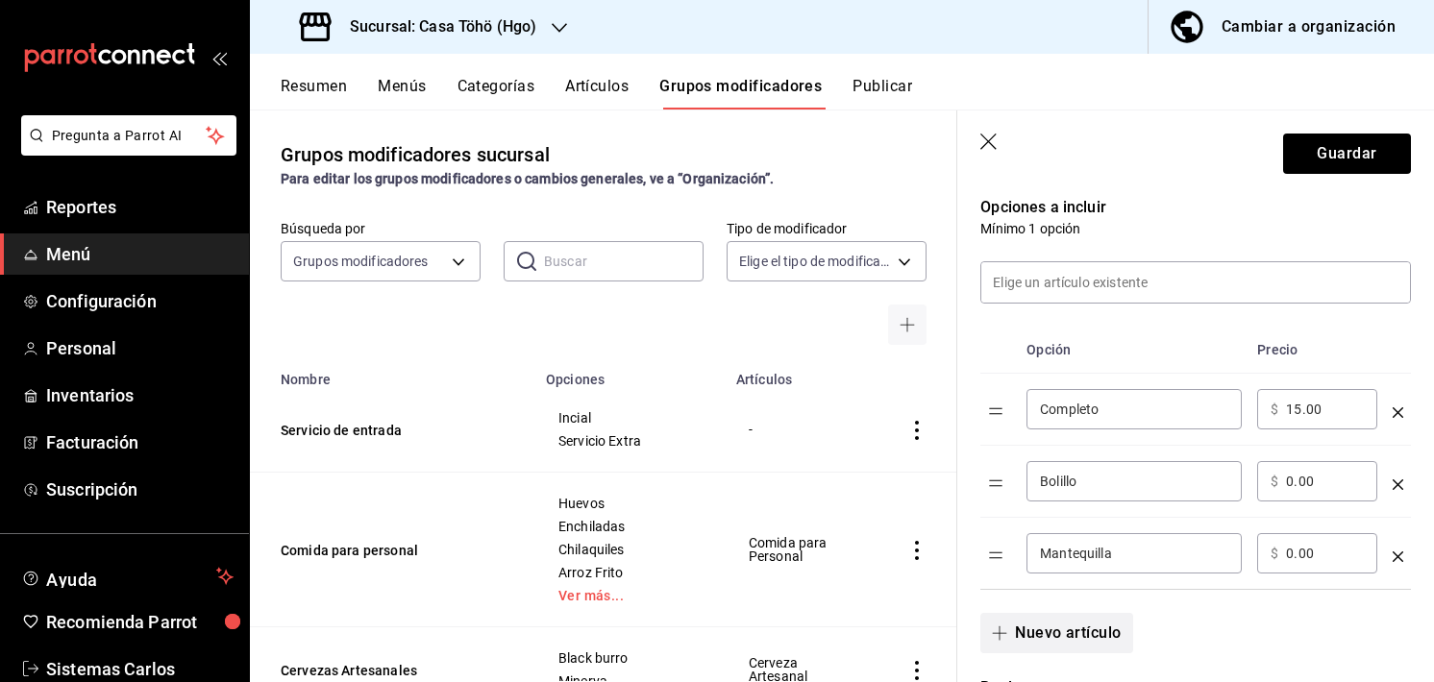
click at [1065, 635] on button "Nuevo artículo" at bounding box center [1056, 633] width 152 height 40
click at [1065, 623] on input "optionsTable" at bounding box center [1134, 625] width 188 height 19
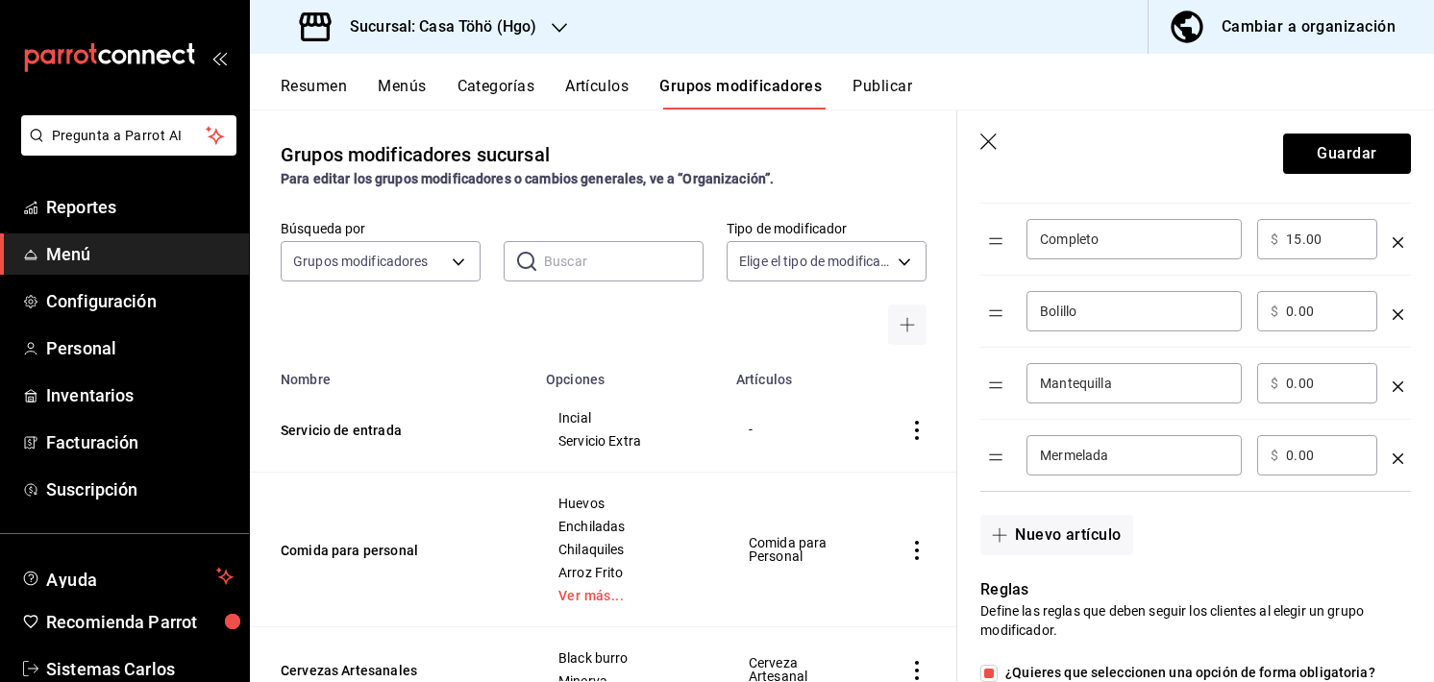
scroll to position [665, 0]
type input "Mermelada"
drag, startPoint x: 1199, startPoint y: 408, endPoint x: 1334, endPoint y: 295, distance: 175.9
click at [1334, 295] on div "​ $ 0.00 ​" at bounding box center [1317, 311] width 120 height 40
click at [1297, 312] on input "0.00" at bounding box center [1325, 311] width 78 height 19
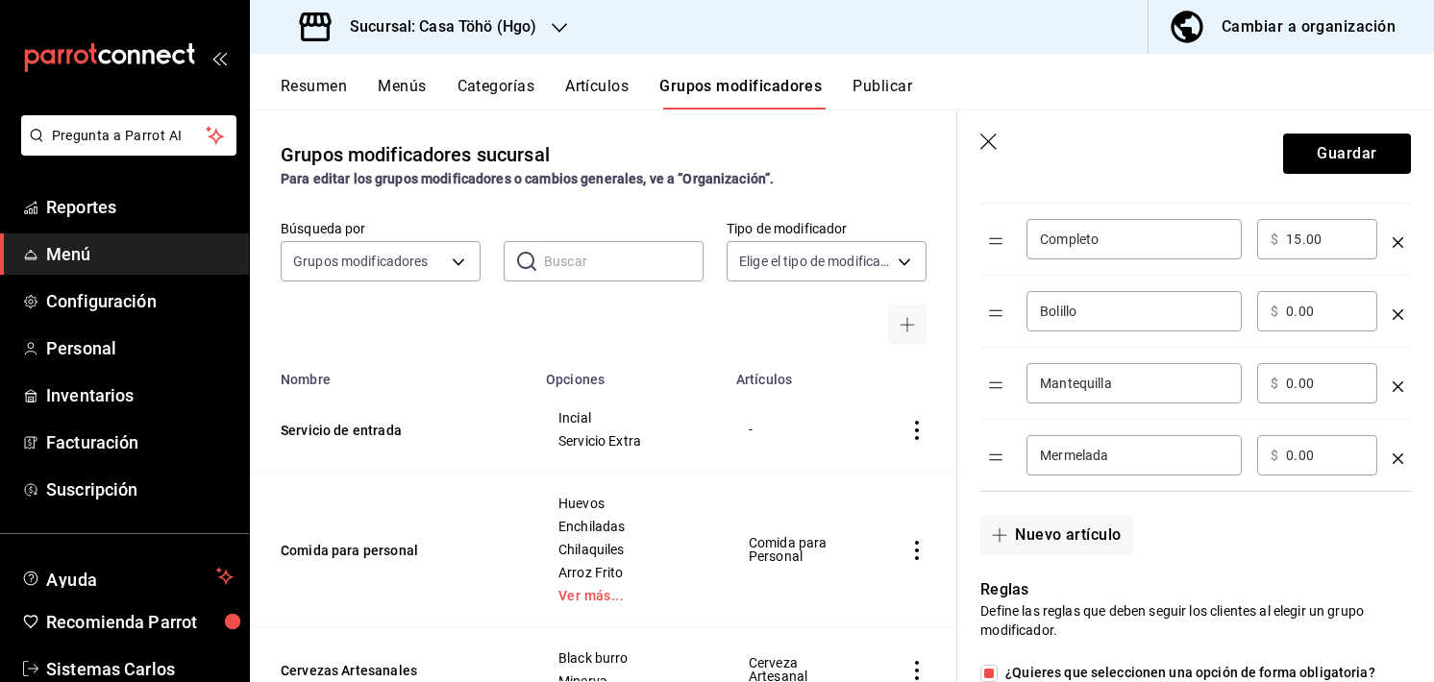
click at [1292, 313] on input "0.00" at bounding box center [1325, 311] width 78 height 19
type input "2.00"
click at [1292, 386] on input "0.00" at bounding box center [1325, 383] width 78 height 19
type input "4.00"
click at [1291, 455] on input "0.00" at bounding box center [1325, 455] width 78 height 19
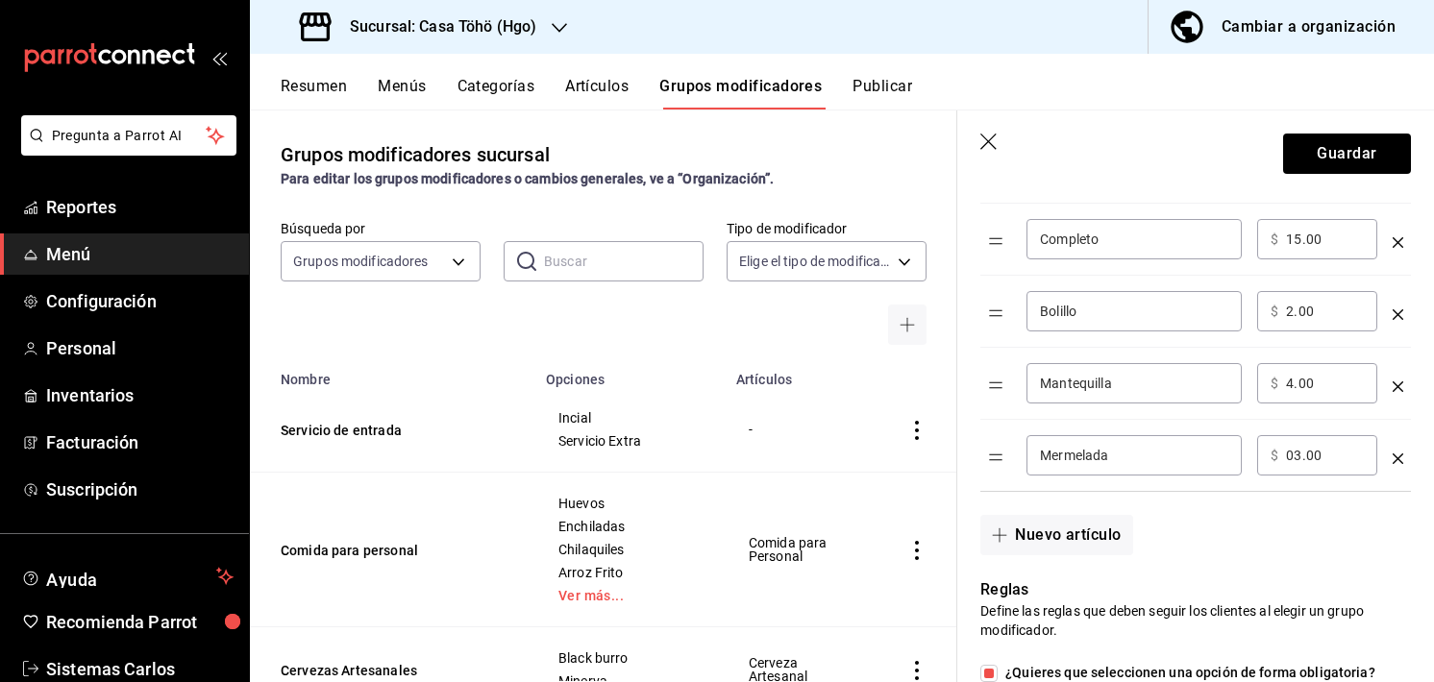
type input "0.00"
type input "3.00"
click at [1292, 381] on input "4.00" at bounding box center [1325, 383] width 78 height 19
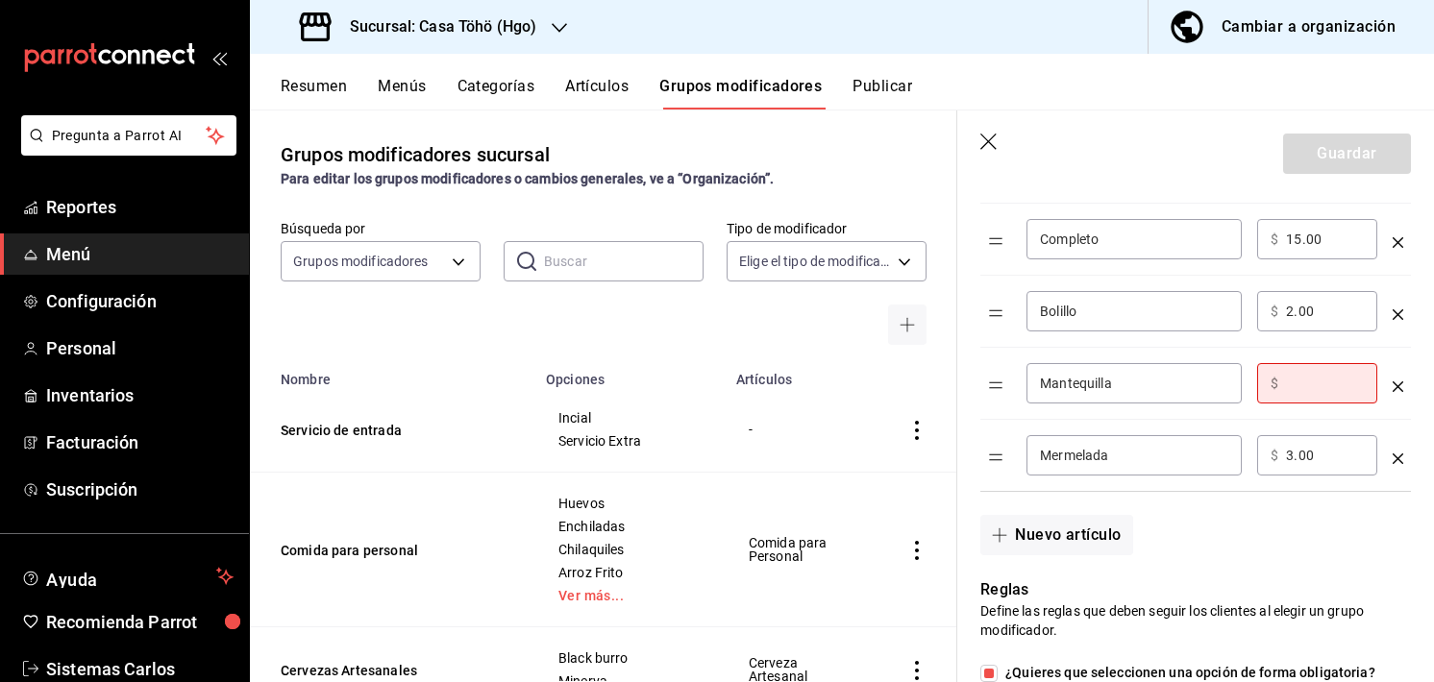
type input "3.00"
type input "5.00"
type input "4.00"
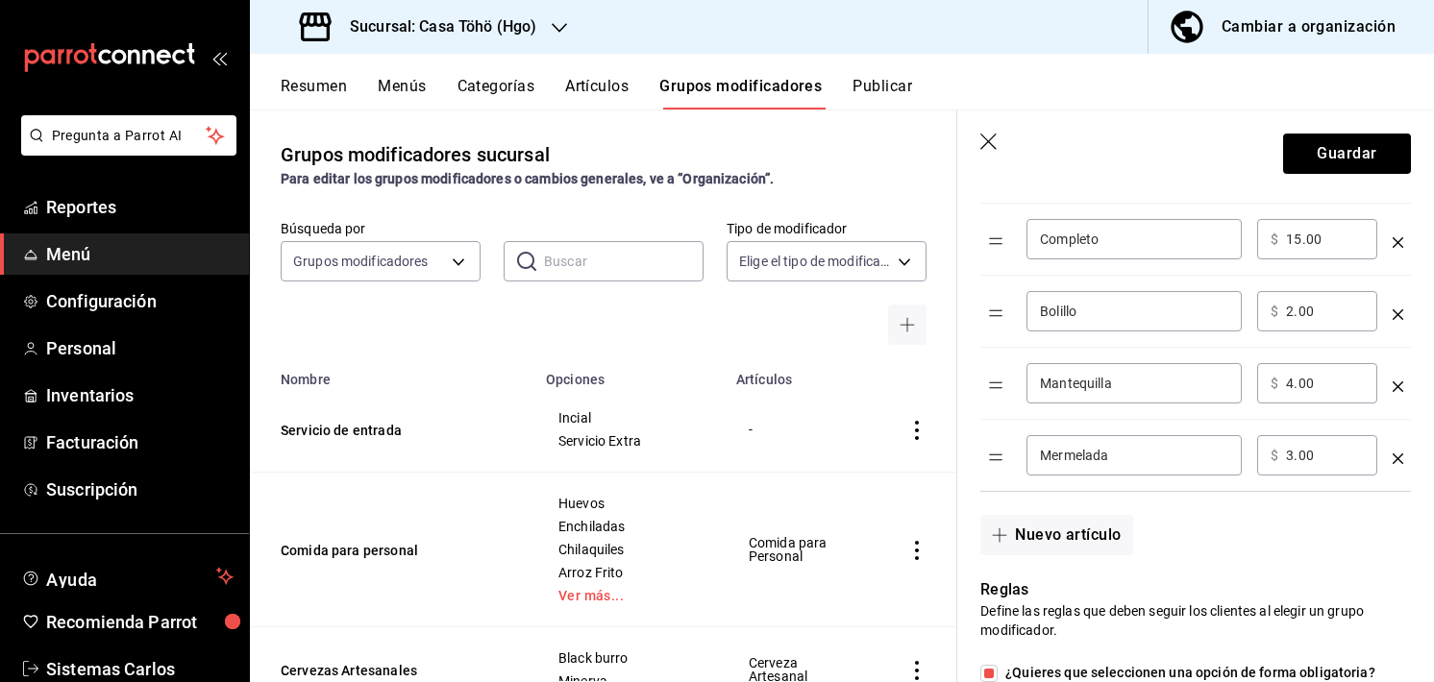
click at [1276, 387] on span "$" at bounding box center [1274, 383] width 8 height 13
click at [1290, 389] on input "4.00" at bounding box center [1325, 383] width 78 height 19
type input "3.00"
click at [1291, 446] on input "3.00" at bounding box center [1325, 455] width 78 height 19
type input "4.00"
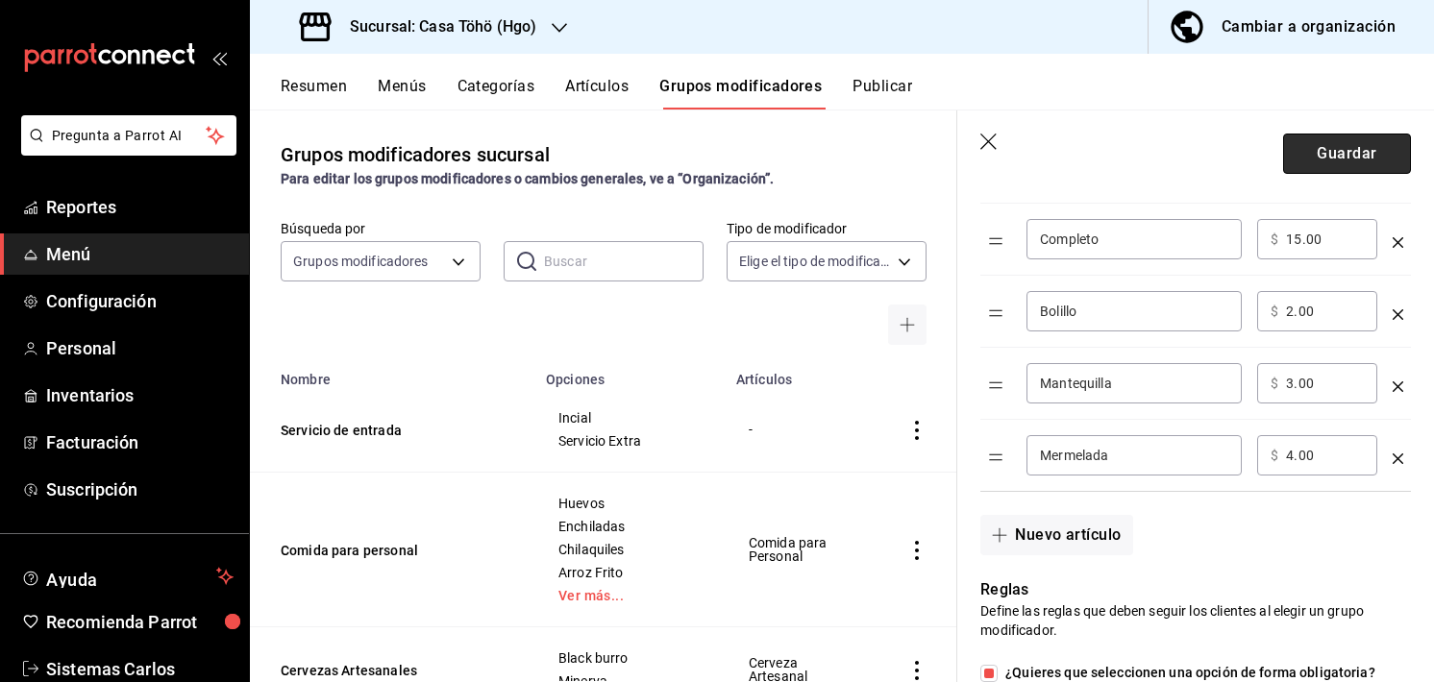
click at [1293, 154] on button "Guardar" at bounding box center [1347, 154] width 128 height 40
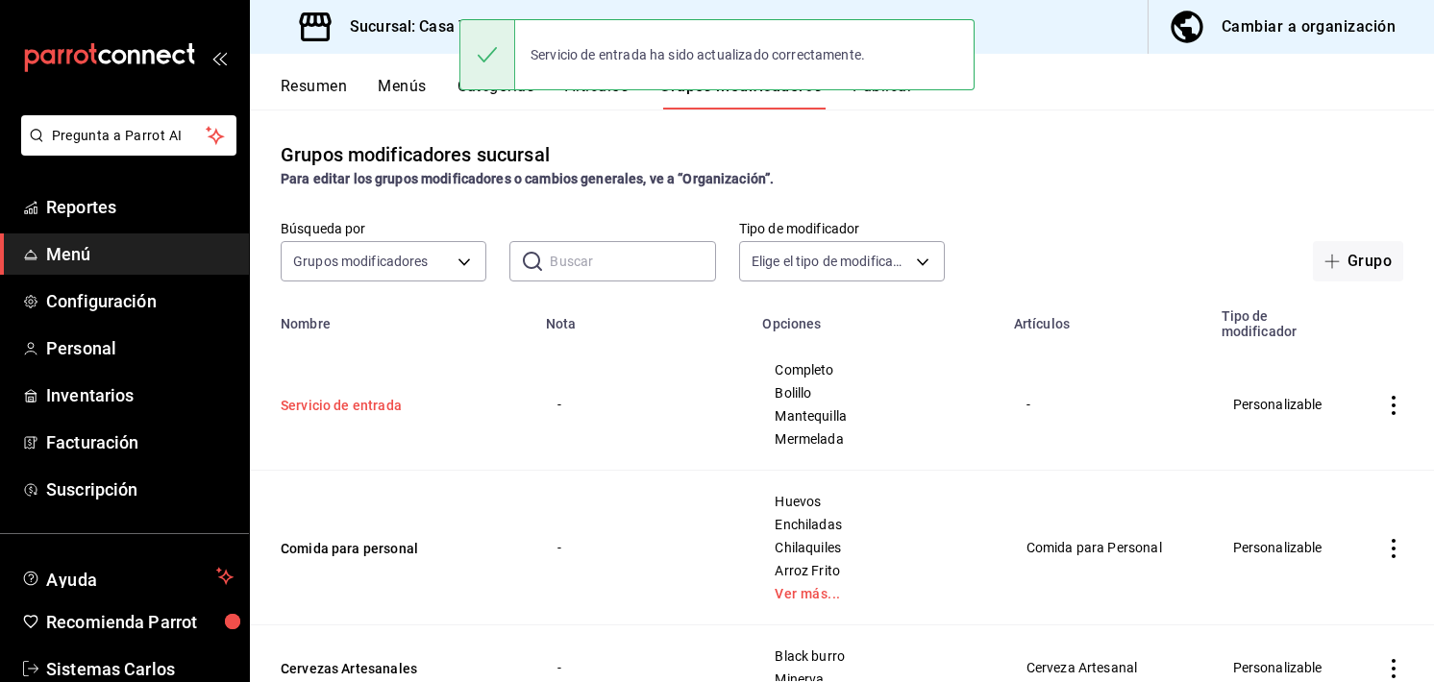
click at [309, 400] on button "Servicio de entrada" at bounding box center [396, 405] width 231 height 19
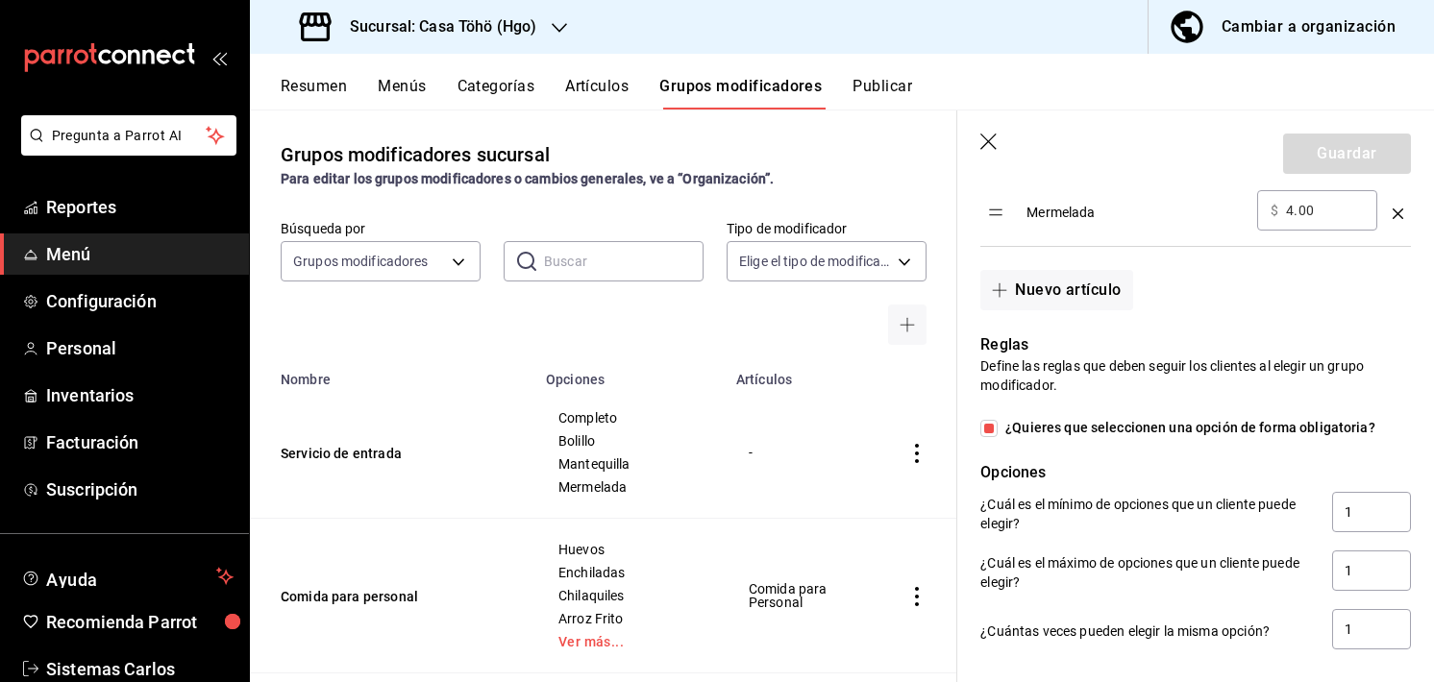
scroll to position [988, 0]
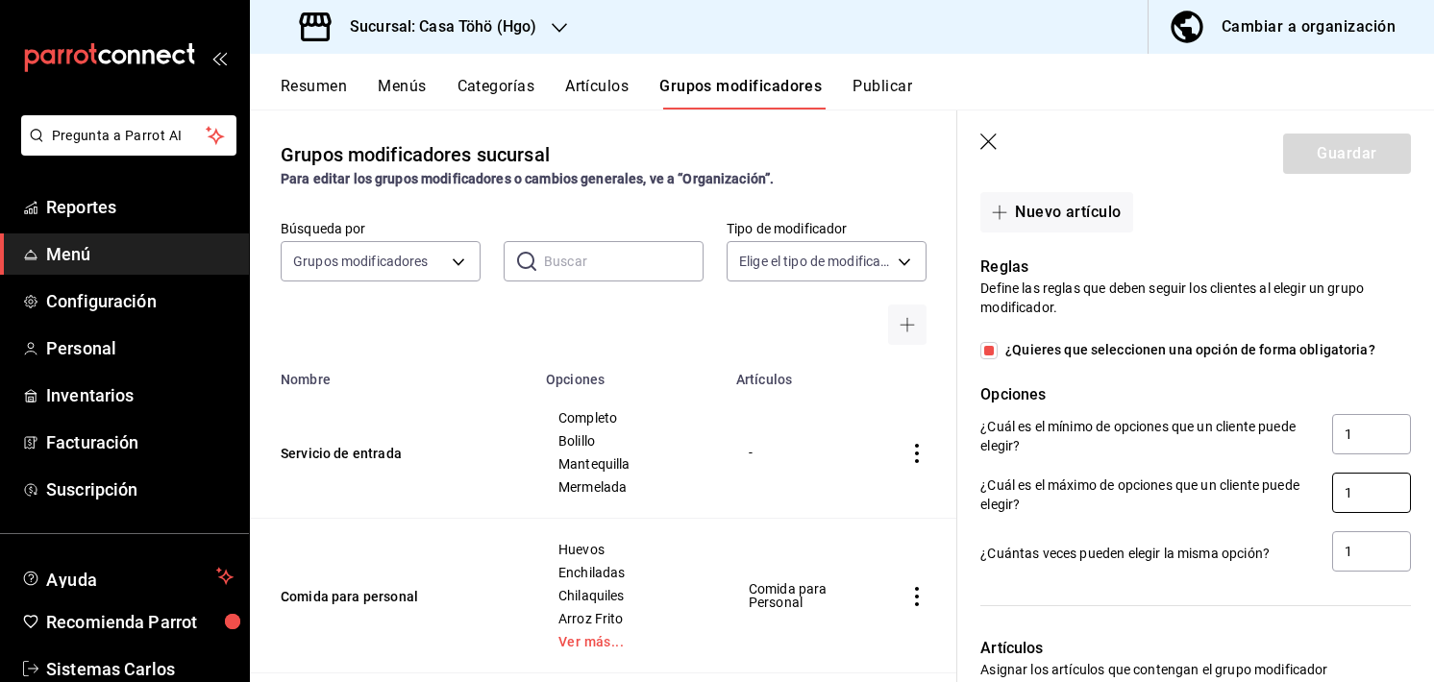
click at [1364, 491] on input "1" at bounding box center [1371, 493] width 79 height 40
click at [1350, 547] on input "1" at bounding box center [1371, 551] width 79 height 40
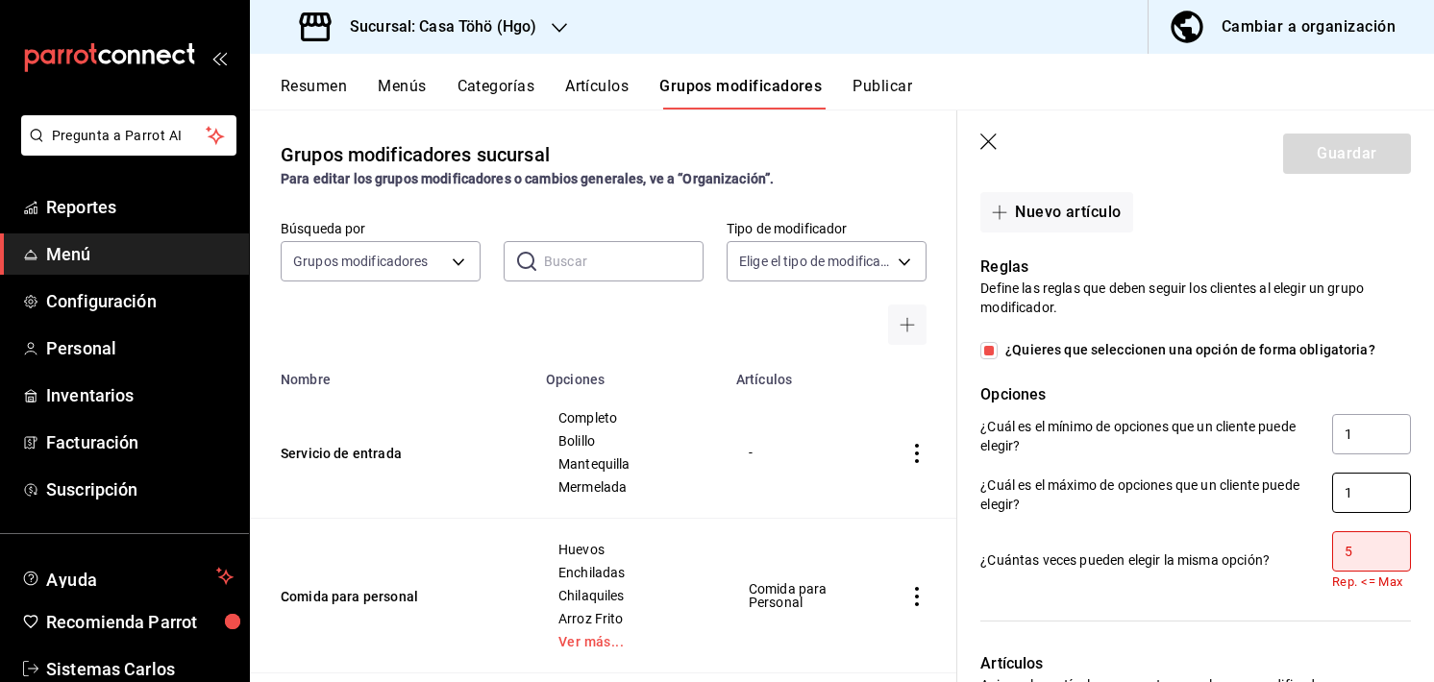
type input "5"
click at [1349, 491] on input "1" at bounding box center [1371, 493] width 79 height 40
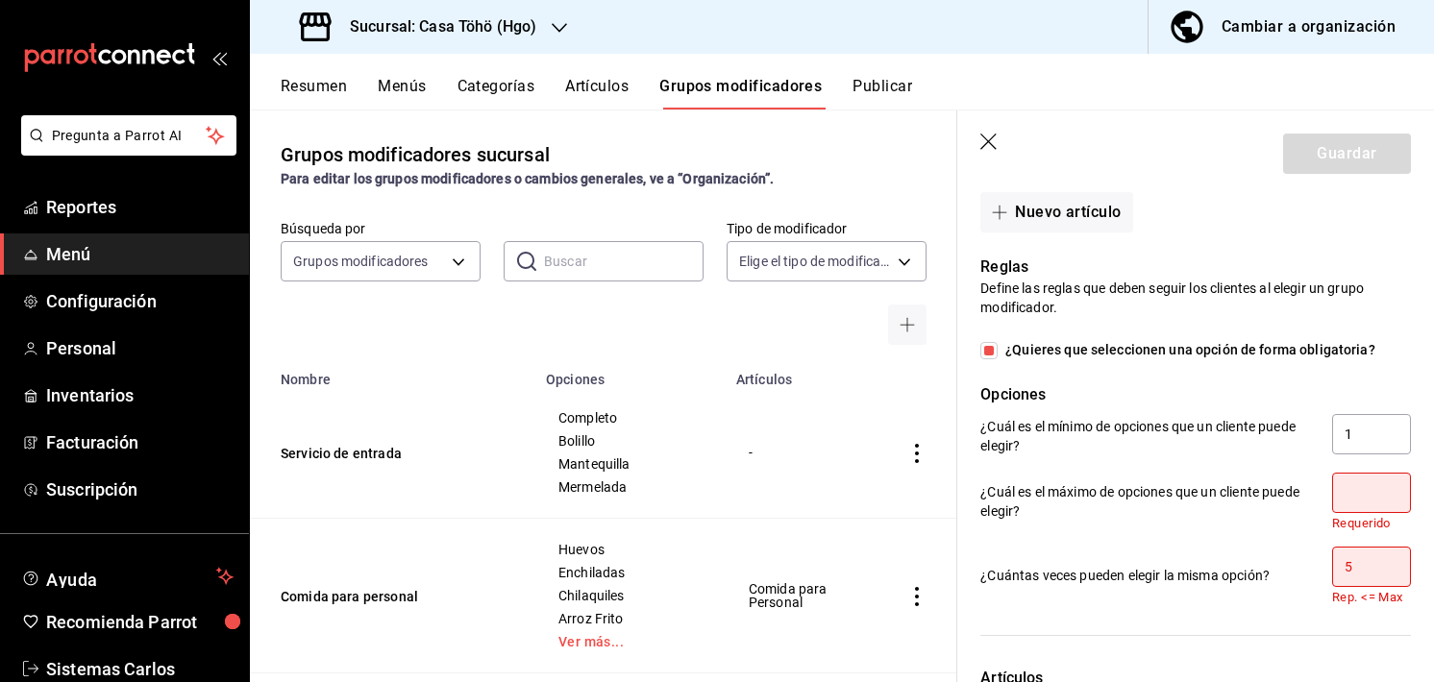
type input "5"
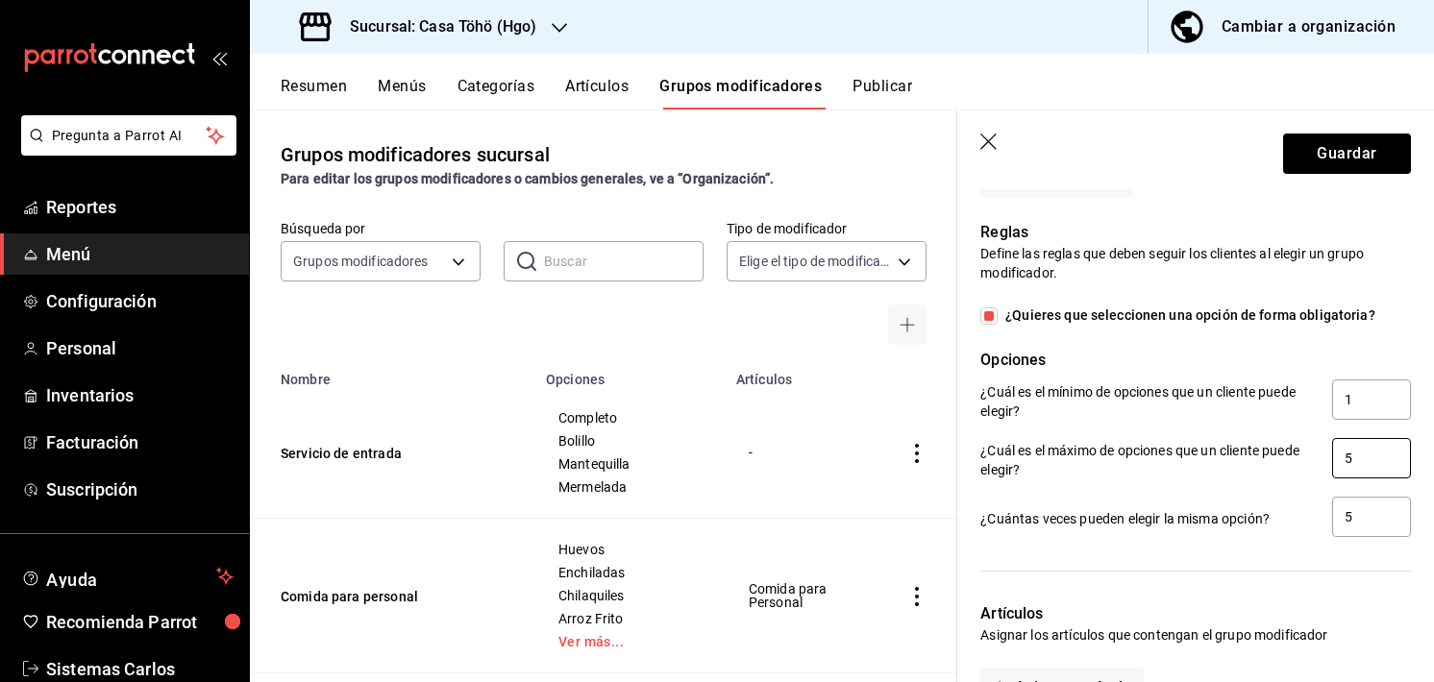
scroll to position [1021, 0]
click at [1343, 455] on input "5" at bounding box center [1371, 459] width 79 height 40
type input "10"
click at [1330, 168] on button "Guardar" at bounding box center [1347, 154] width 128 height 40
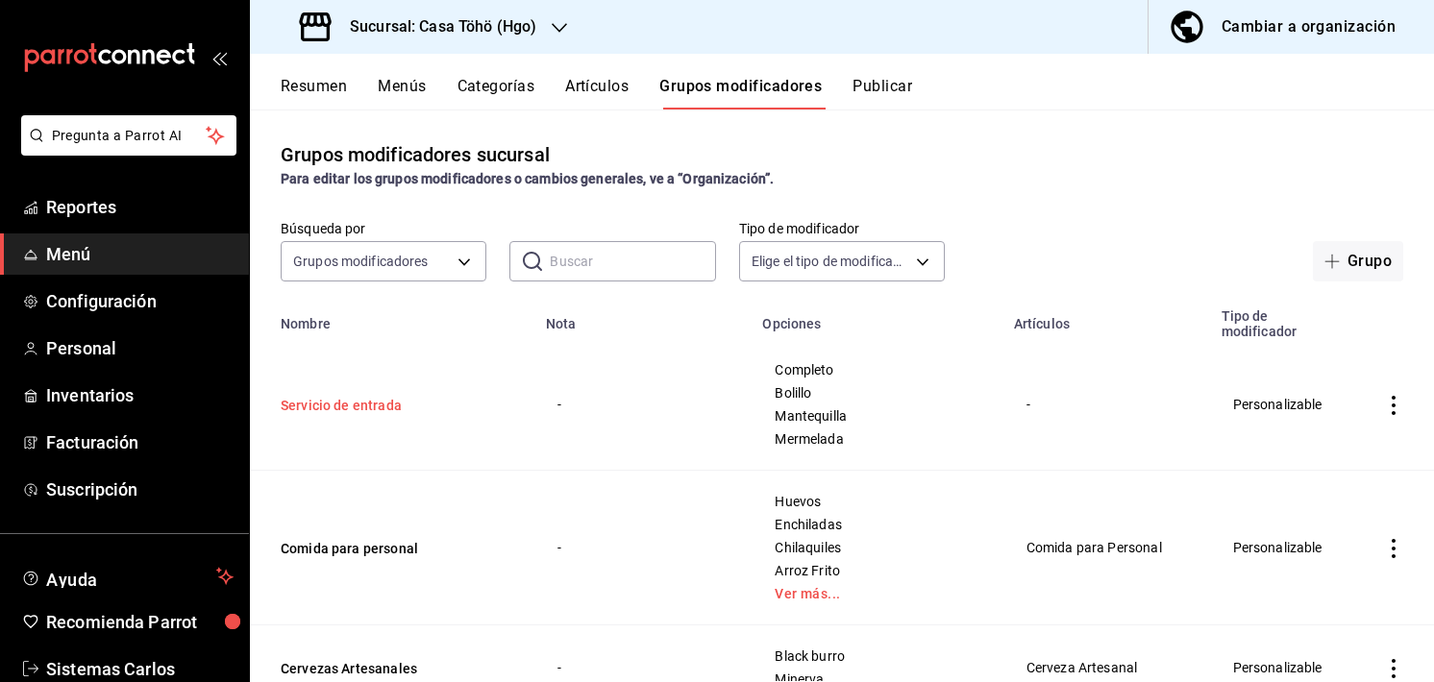
click at [361, 401] on button "Servicio de entrada" at bounding box center [396, 405] width 231 height 19
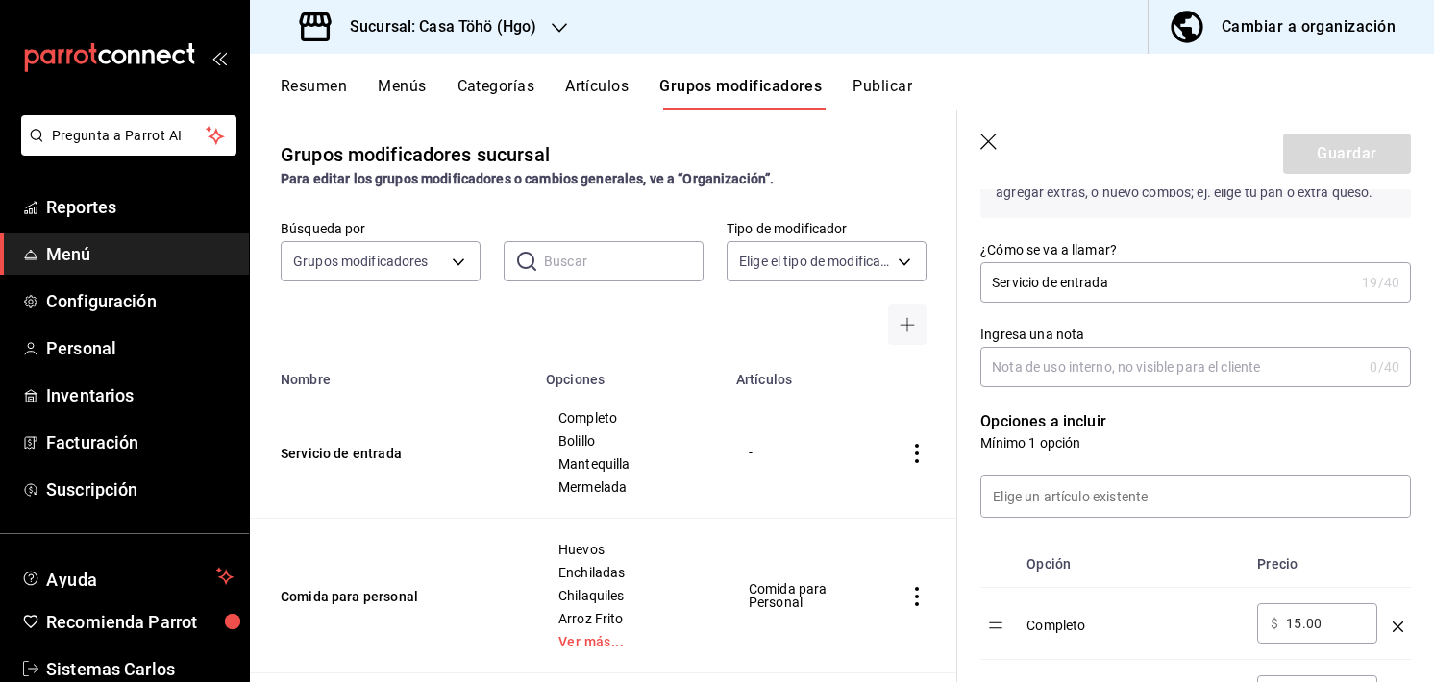
scroll to position [276, 0]
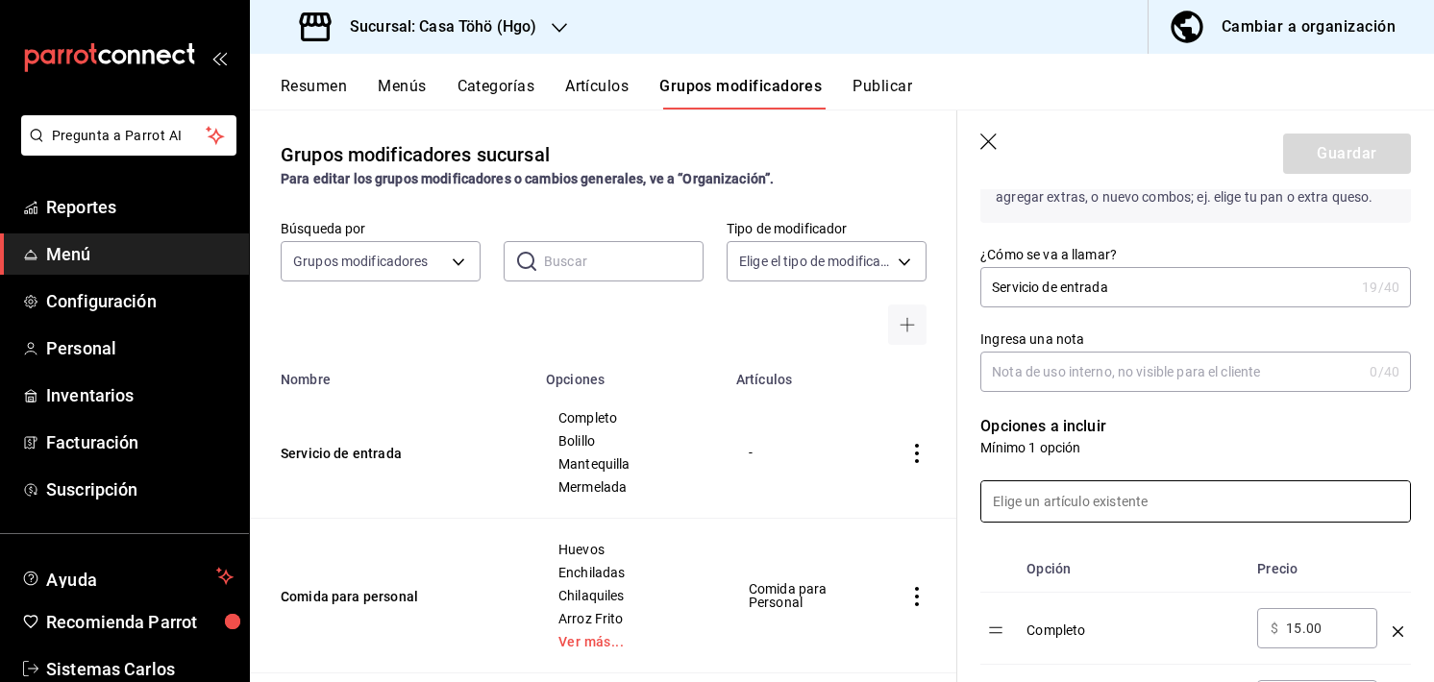
click at [1128, 509] on input at bounding box center [1195, 501] width 429 height 40
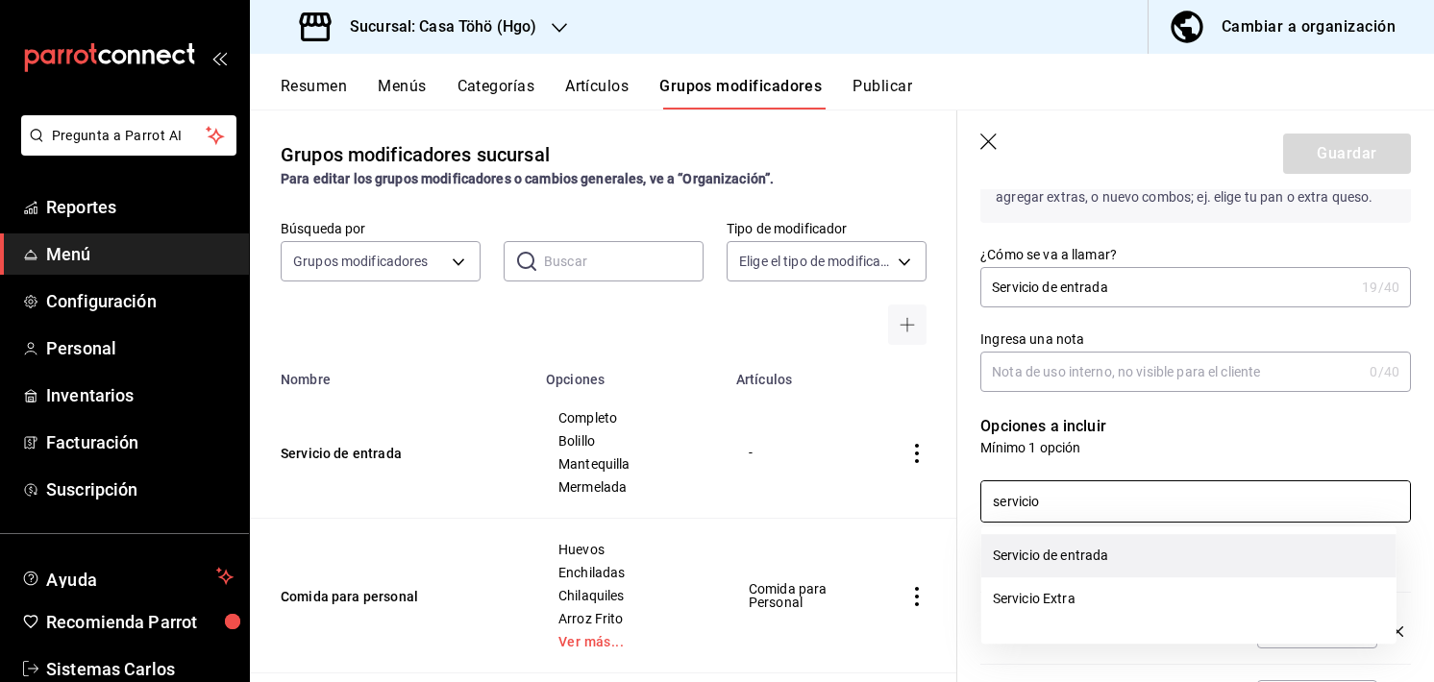
click at [1059, 558] on li "Servicio de entrada" at bounding box center [1188, 555] width 415 height 43
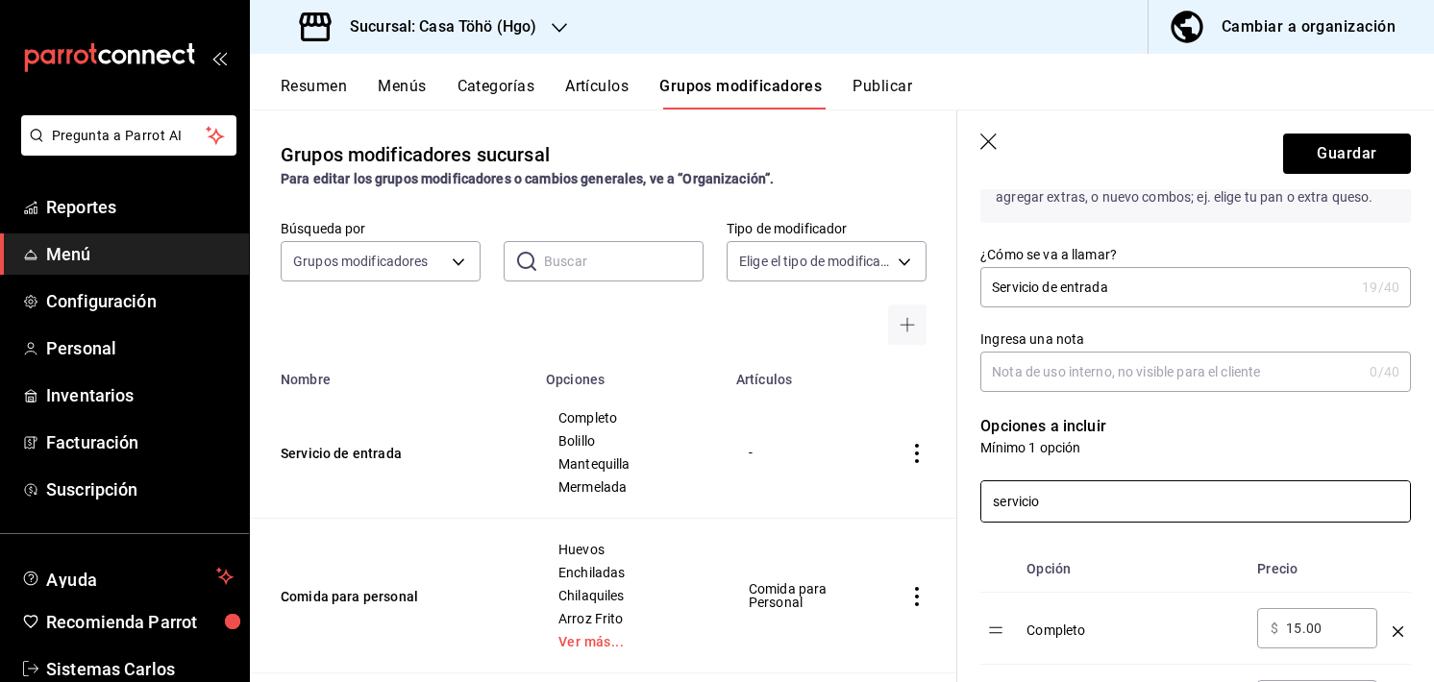
type input "servicio"
click at [1172, 424] on p "Opciones a incluir" at bounding box center [1195, 426] width 431 height 23
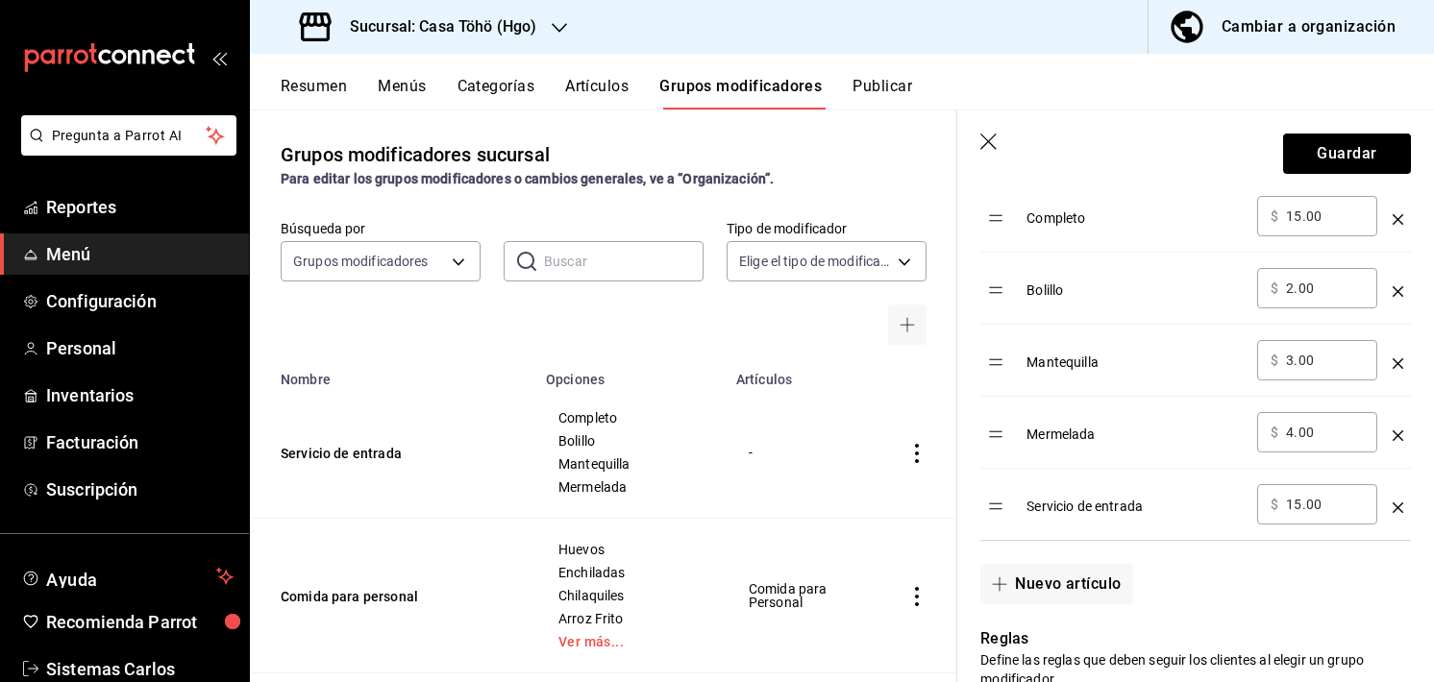
scroll to position [689, 0]
click at [1392, 498] on div "optionsTable" at bounding box center [1397, 499] width 11 height 32
click at [1392, 504] on icon "optionsTable" at bounding box center [1397, 507] width 11 height 11
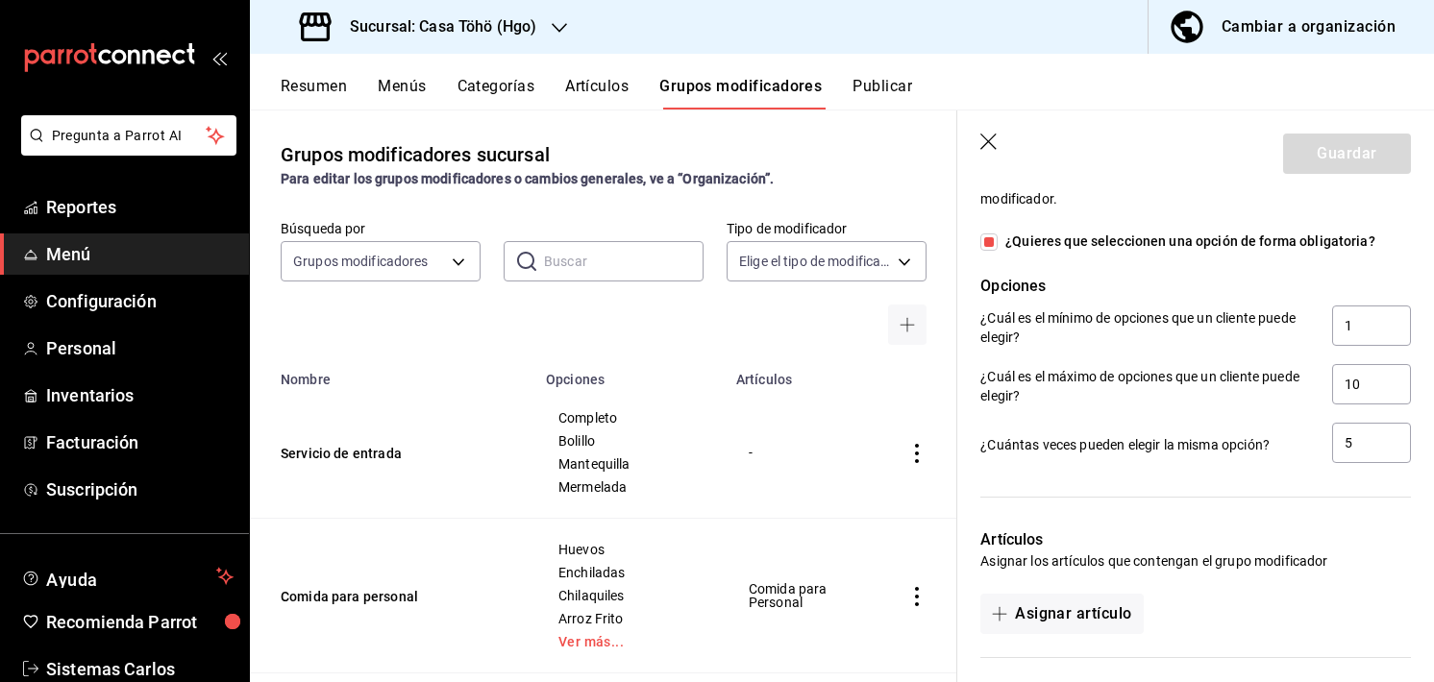
scroll to position [1182, 0]
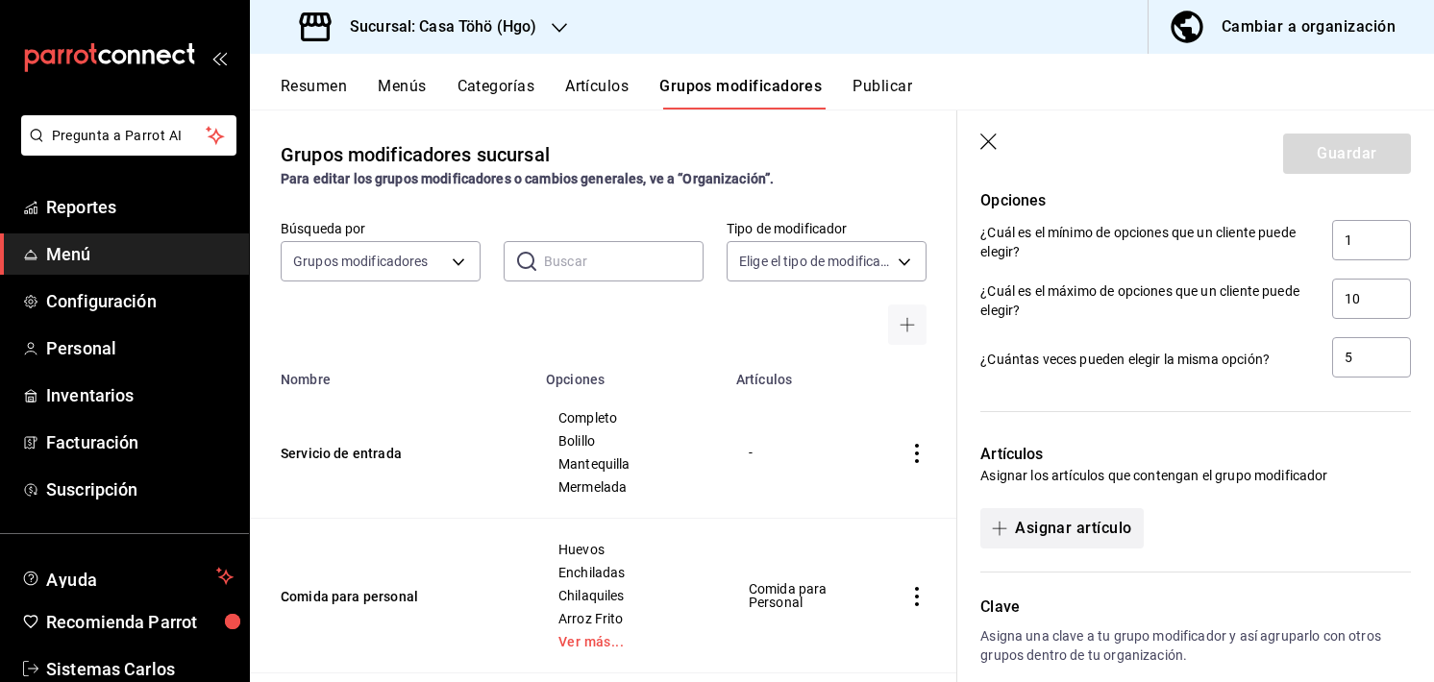
click at [1038, 526] on button "Asignar artículo" at bounding box center [1061, 528] width 162 height 40
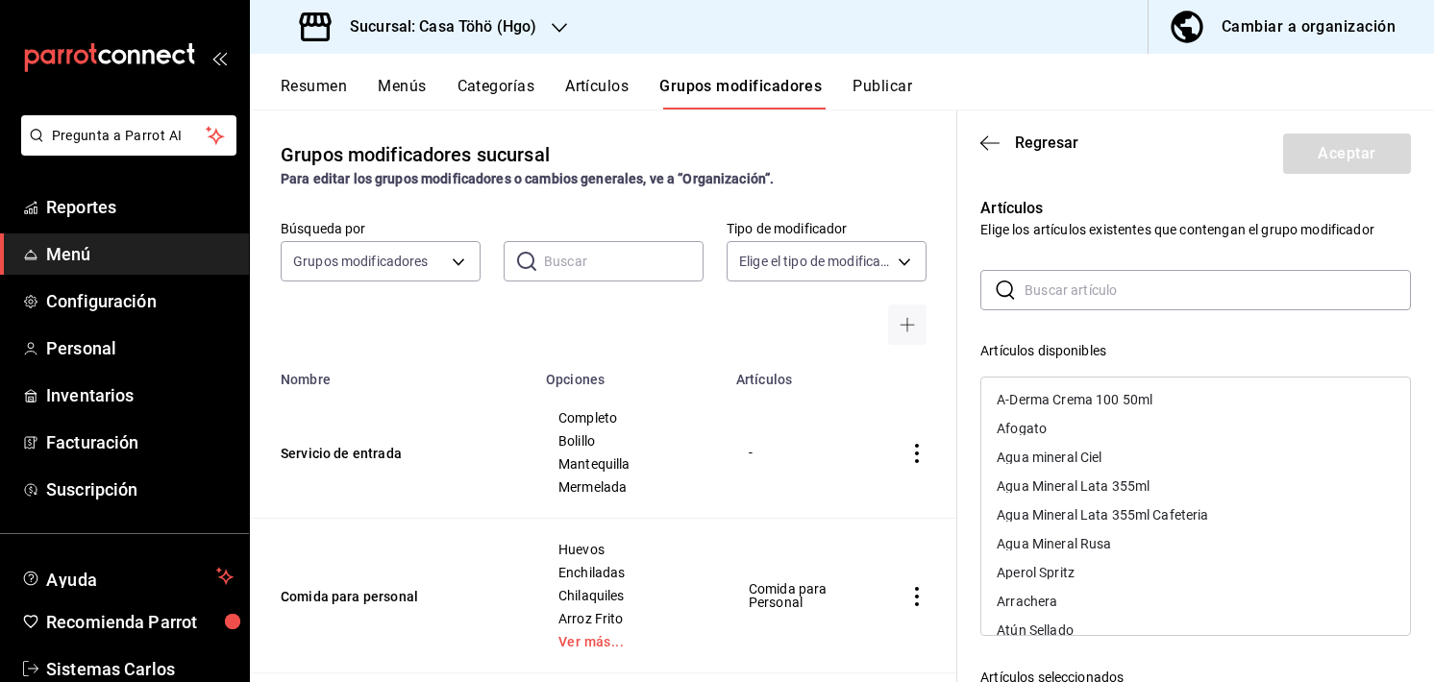
click at [1115, 281] on input "text" at bounding box center [1217, 290] width 386 height 38
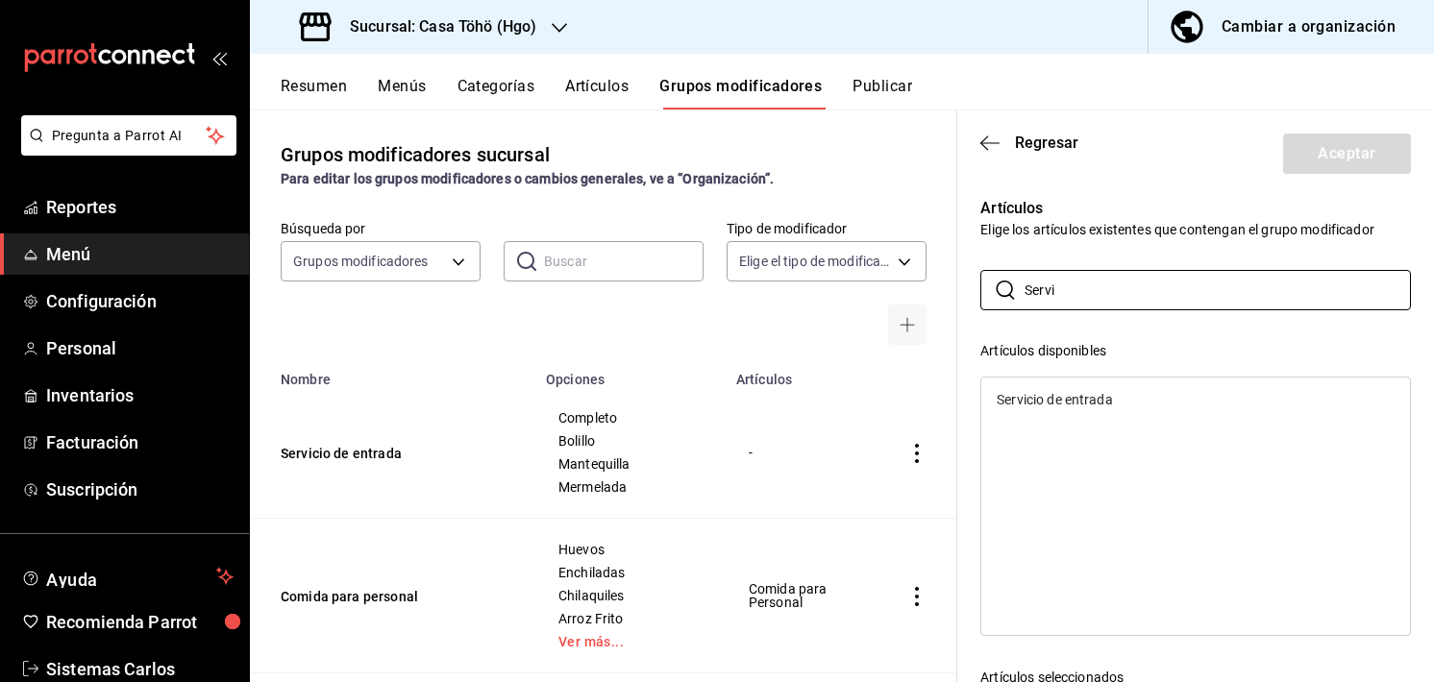
type input "Servi"
click at [1054, 404] on div "Servicio de entrada" at bounding box center [1055, 399] width 116 height 13
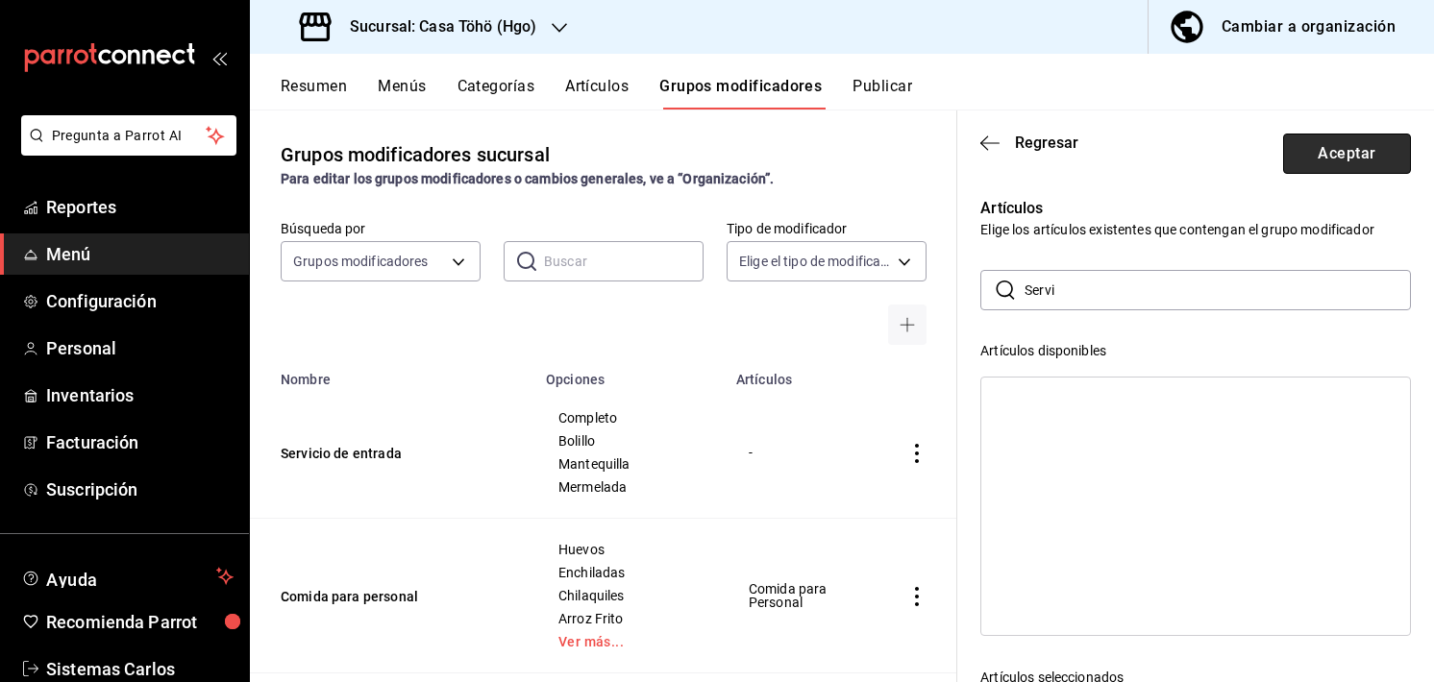
click at [1323, 154] on button "Aceptar" at bounding box center [1347, 154] width 128 height 40
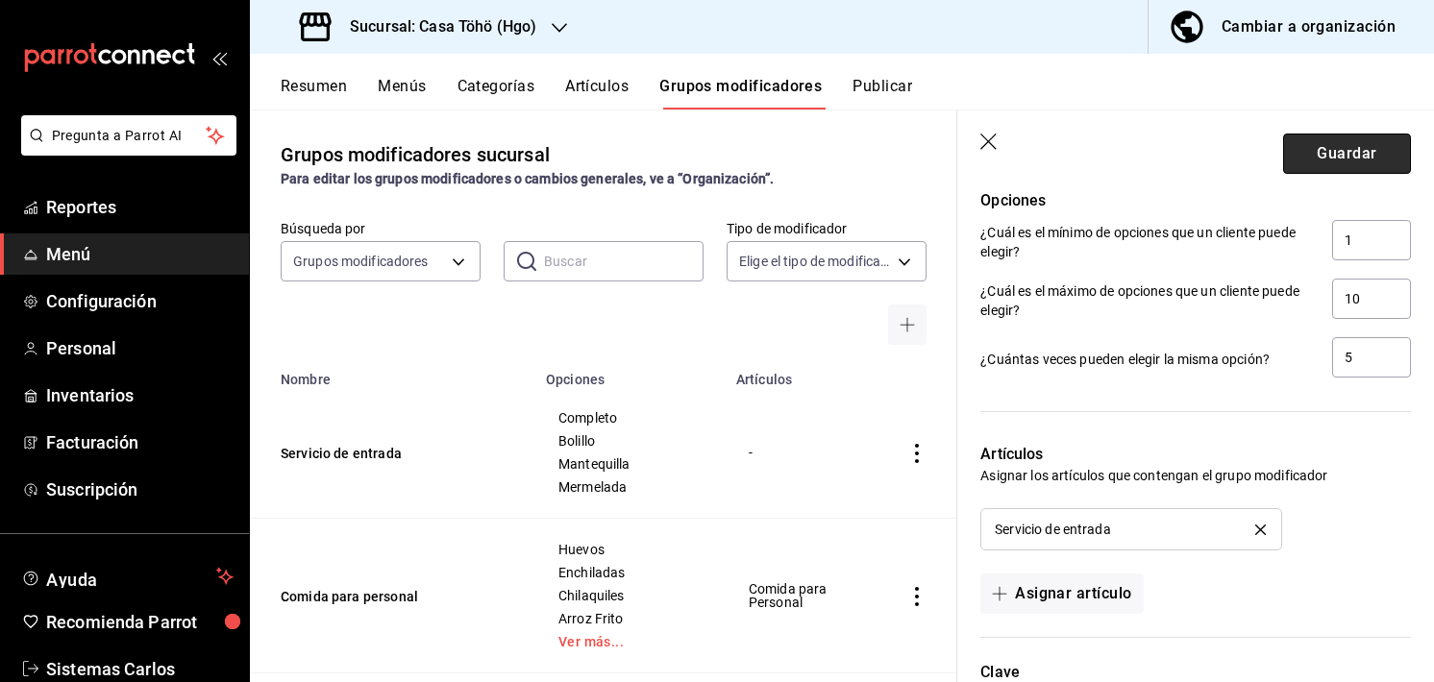
click at [1286, 143] on button "Guardar" at bounding box center [1347, 154] width 128 height 40
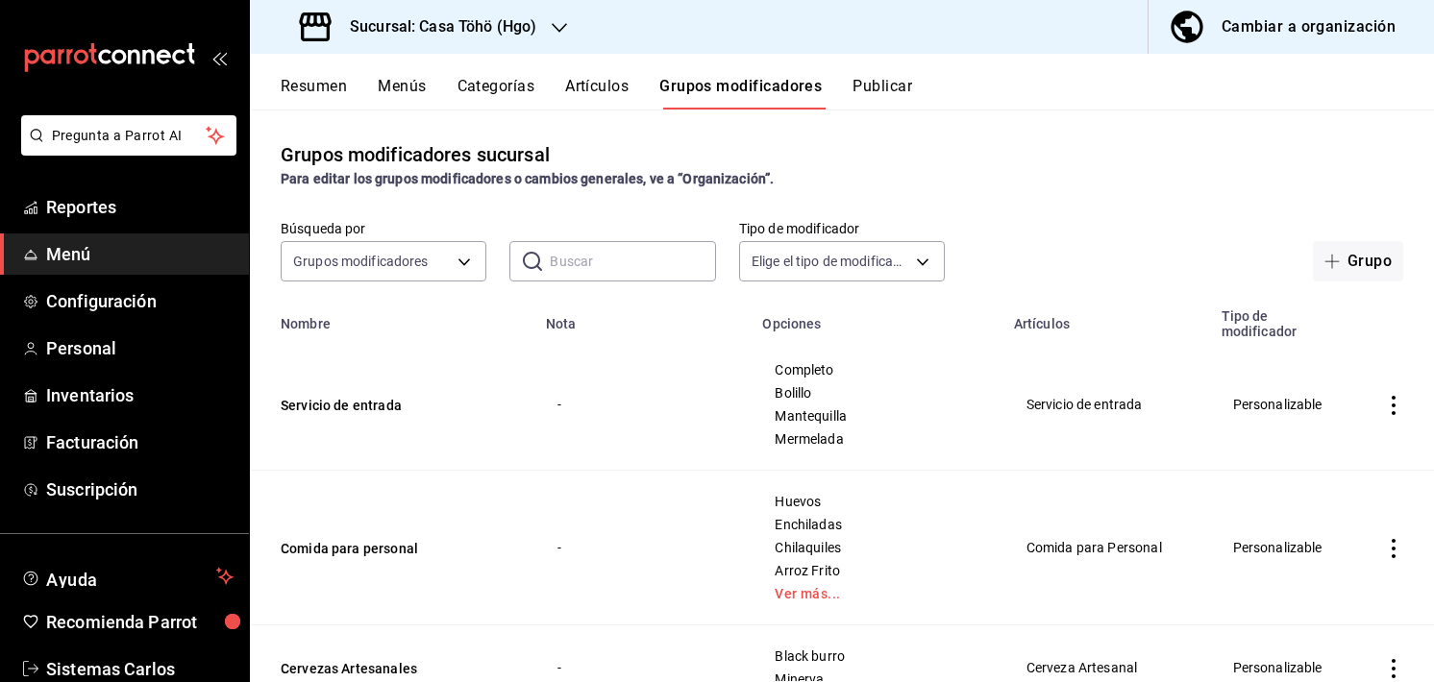
click at [598, 88] on button "Artículos" at bounding box center [596, 93] width 63 height 33
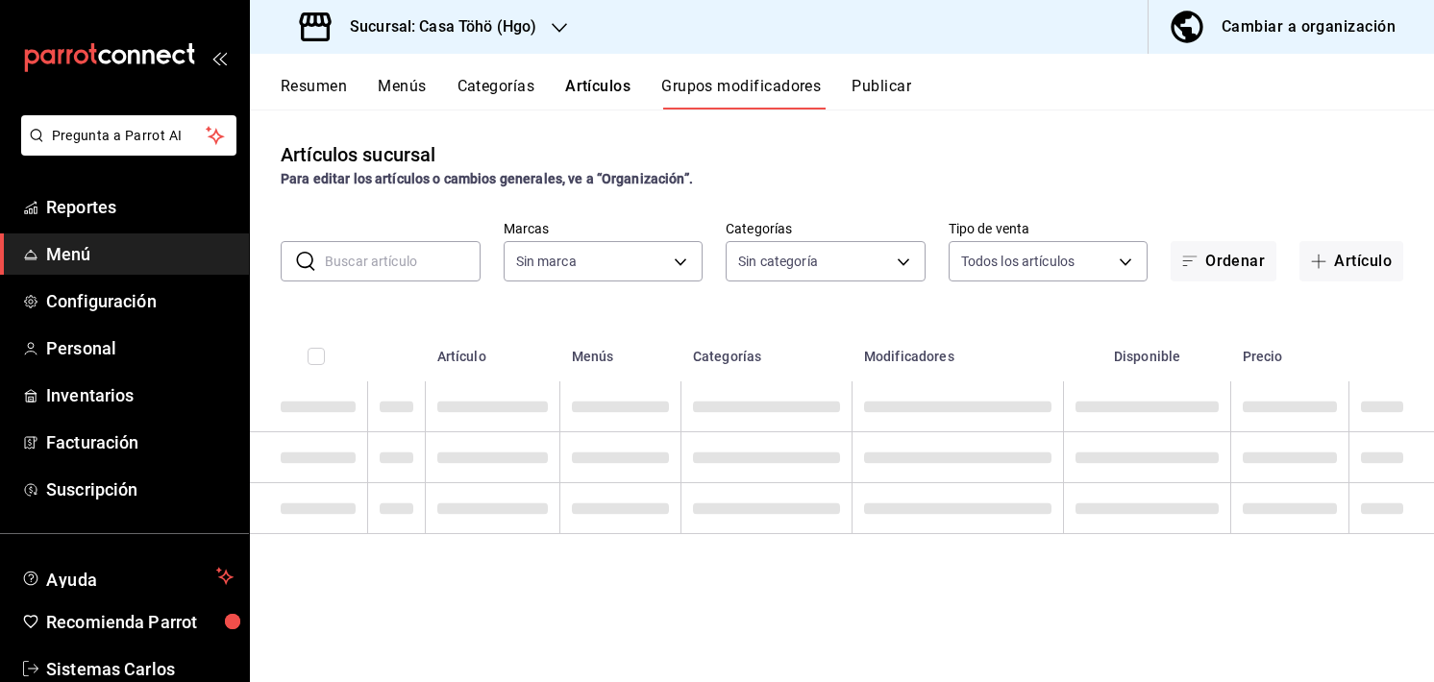
type input "3863094e-80de-4485-9a79-27000a153f73"
type input "28f2b0a5-eb9c-4e50-8eb7-b6e34f5562dd,e7c48834-1e64-4b77-b558-5d812561dcdf,84922…"
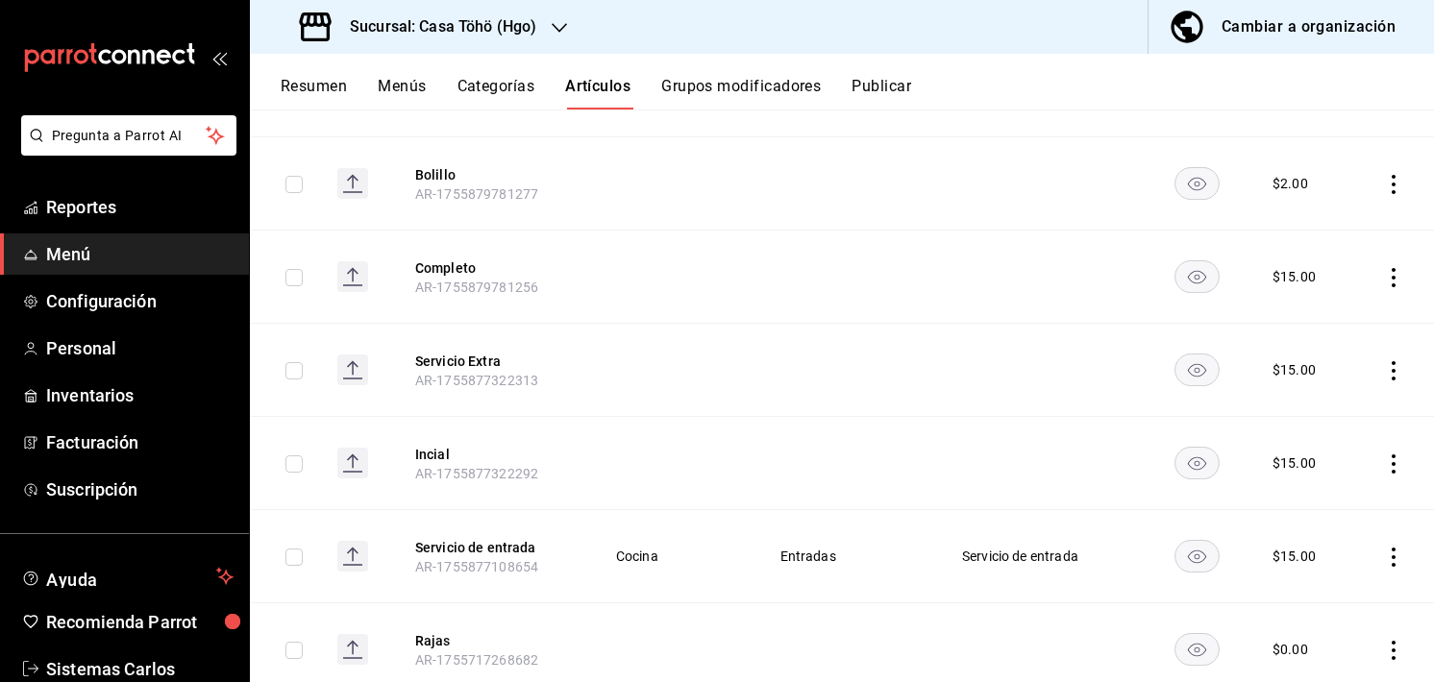
scroll to position [432, 0]
click at [462, 544] on button "Servicio de entrada" at bounding box center [492, 545] width 154 height 19
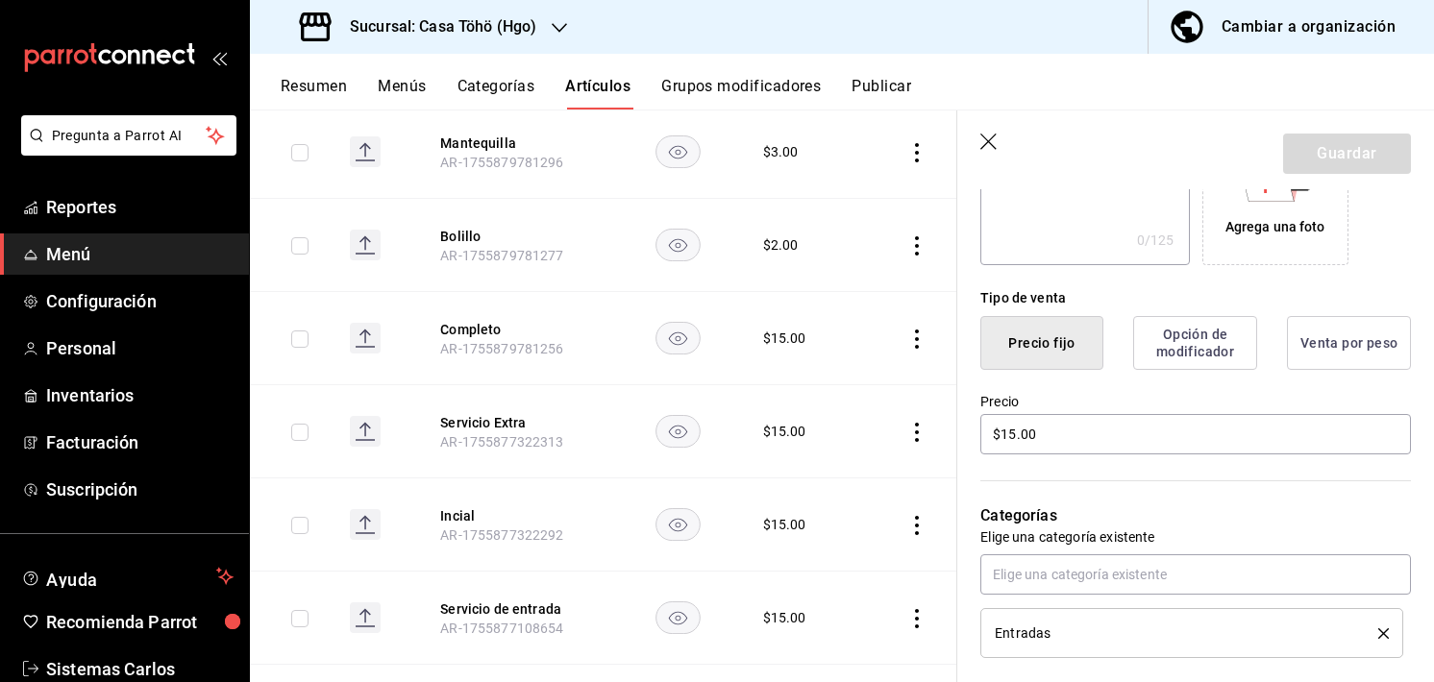
scroll to position [376, 0]
click at [1007, 435] on input "$15.00" at bounding box center [1195, 435] width 431 height 40
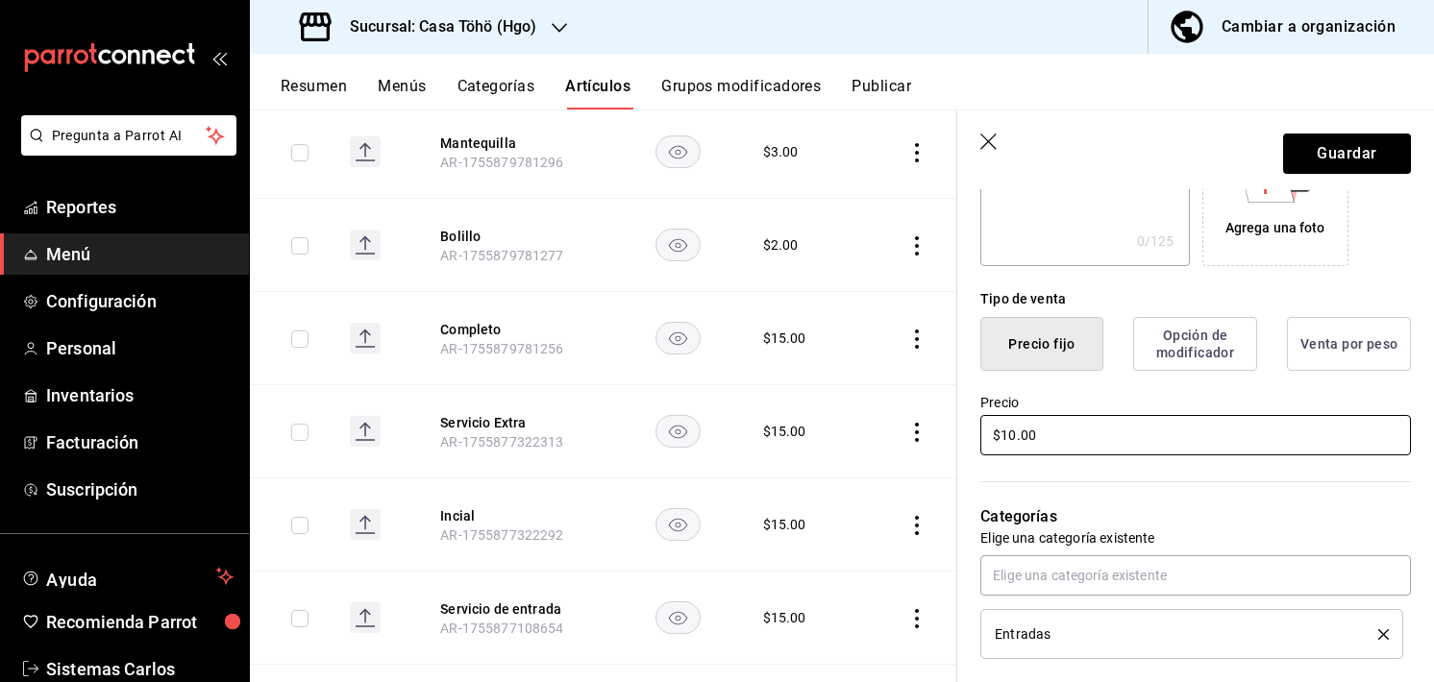
type input "$1.00"
type input "$0.00"
click at [1340, 140] on button "Guardar" at bounding box center [1347, 154] width 128 height 40
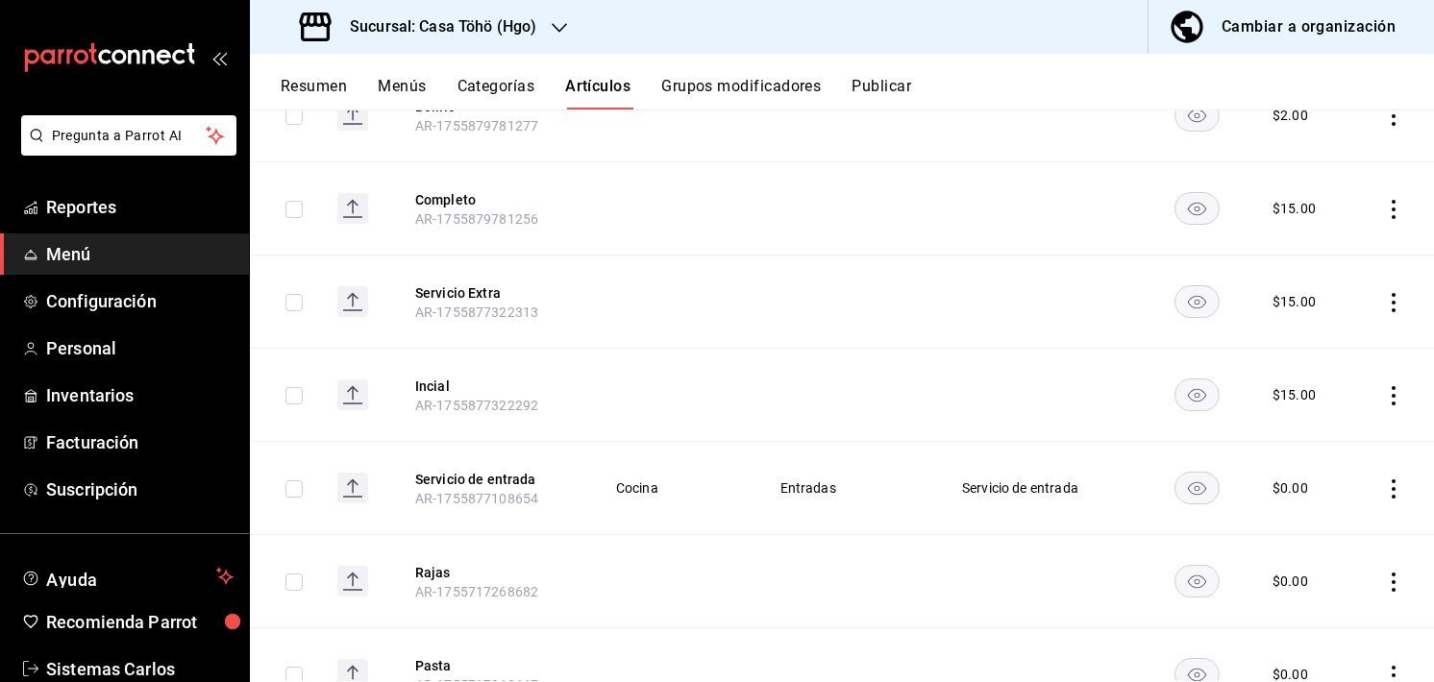
scroll to position [500, 0]
click at [1415, 407] on td at bounding box center [1392, 394] width 83 height 93
click at [1042, 85] on div "Resumen Menús Categorías Artículos Grupos modificadores Publicar" at bounding box center [857, 93] width 1153 height 33
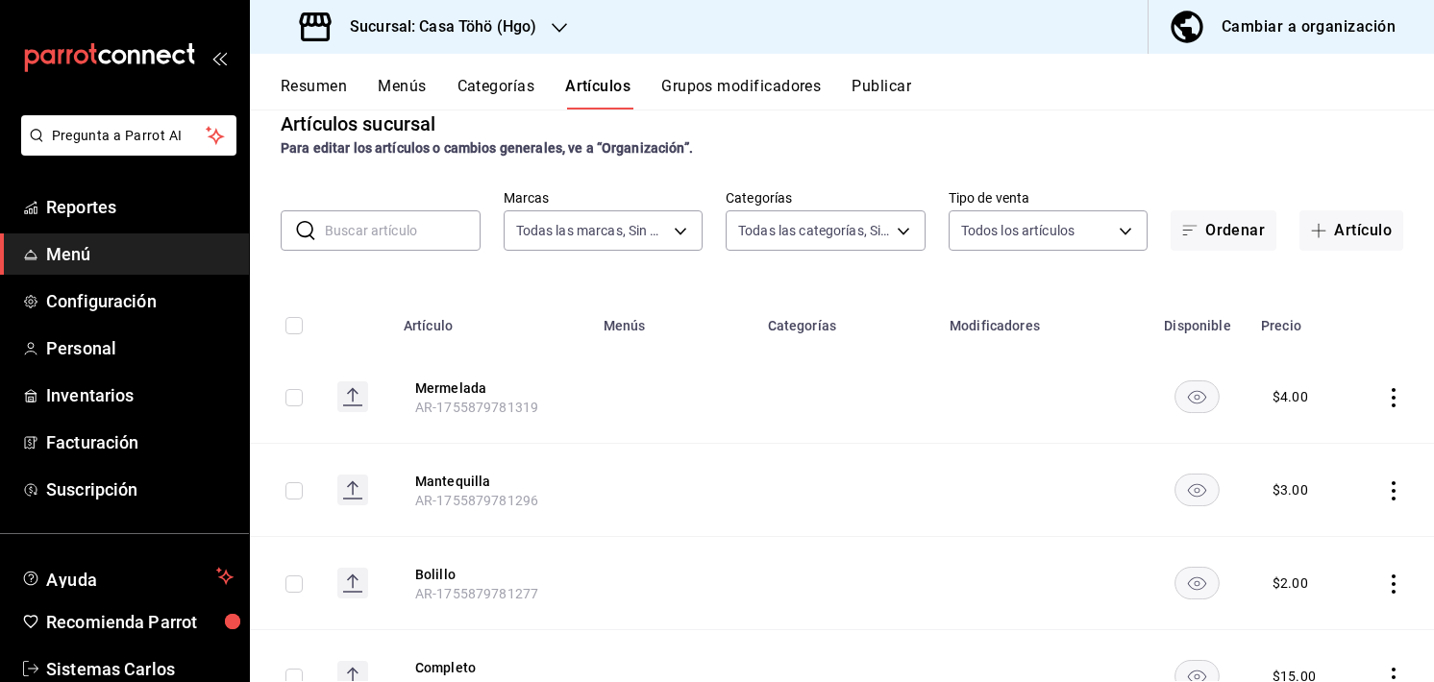
scroll to position [0, 0]
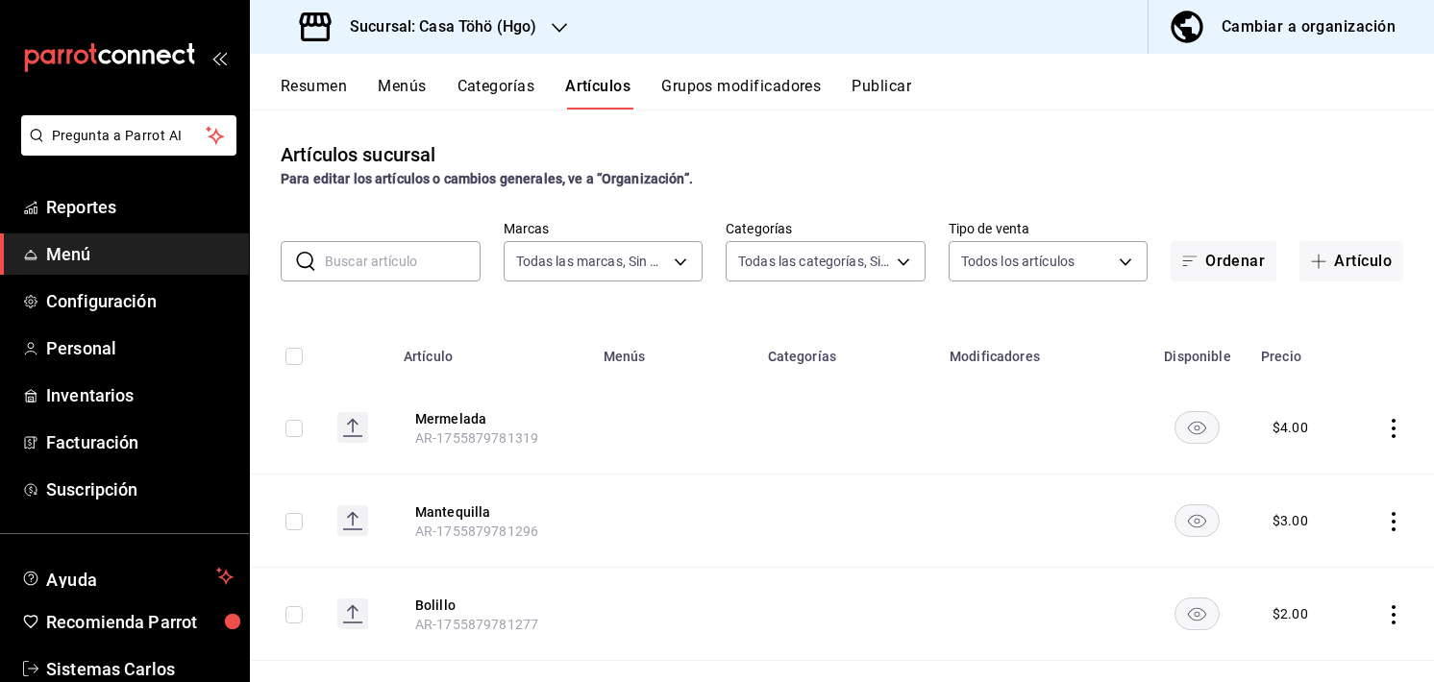
click at [900, 187] on div "Para editar los artículos o cambios generales, ve a “Organización”." at bounding box center [842, 179] width 1122 height 20
click at [1056, 147] on div "Artículos sucursal Para editar los artículos o cambios generales, ve a “Organiz…" at bounding box center [842, 164] width 1184 height 49
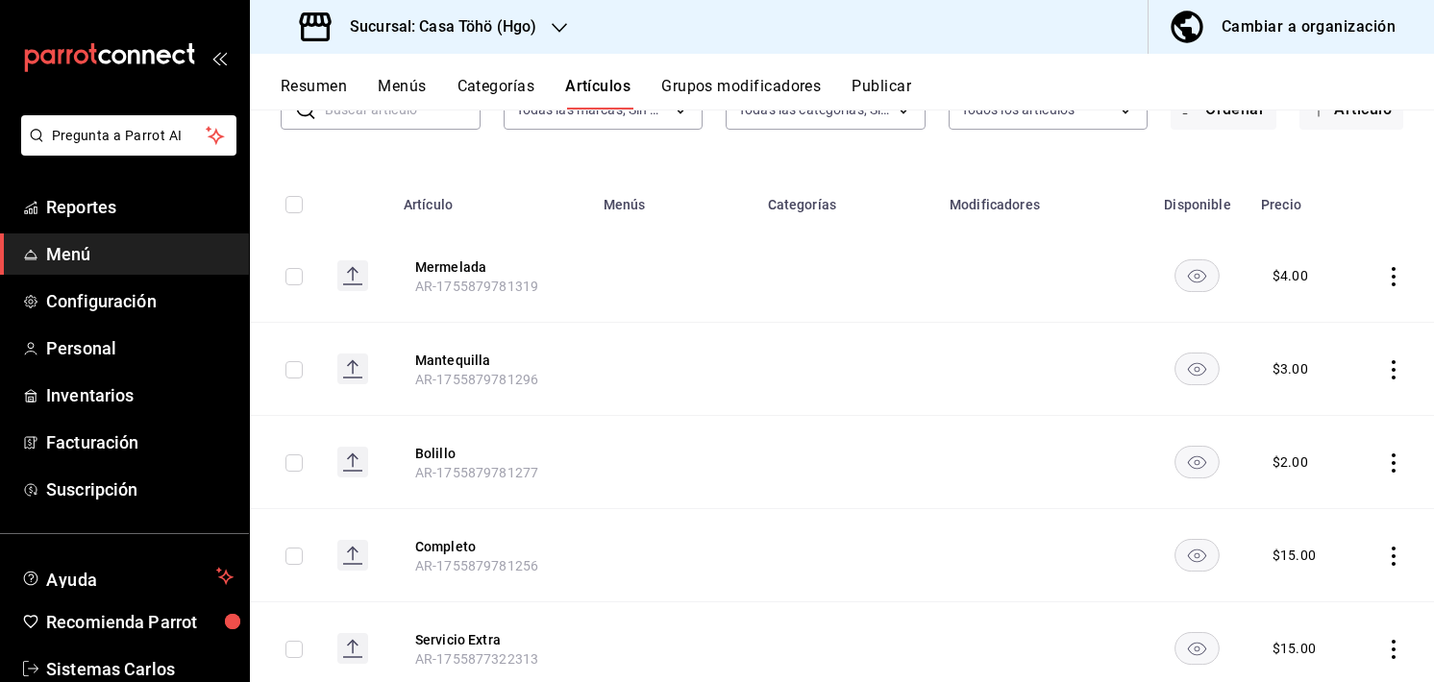
scroll to position [167, 0]
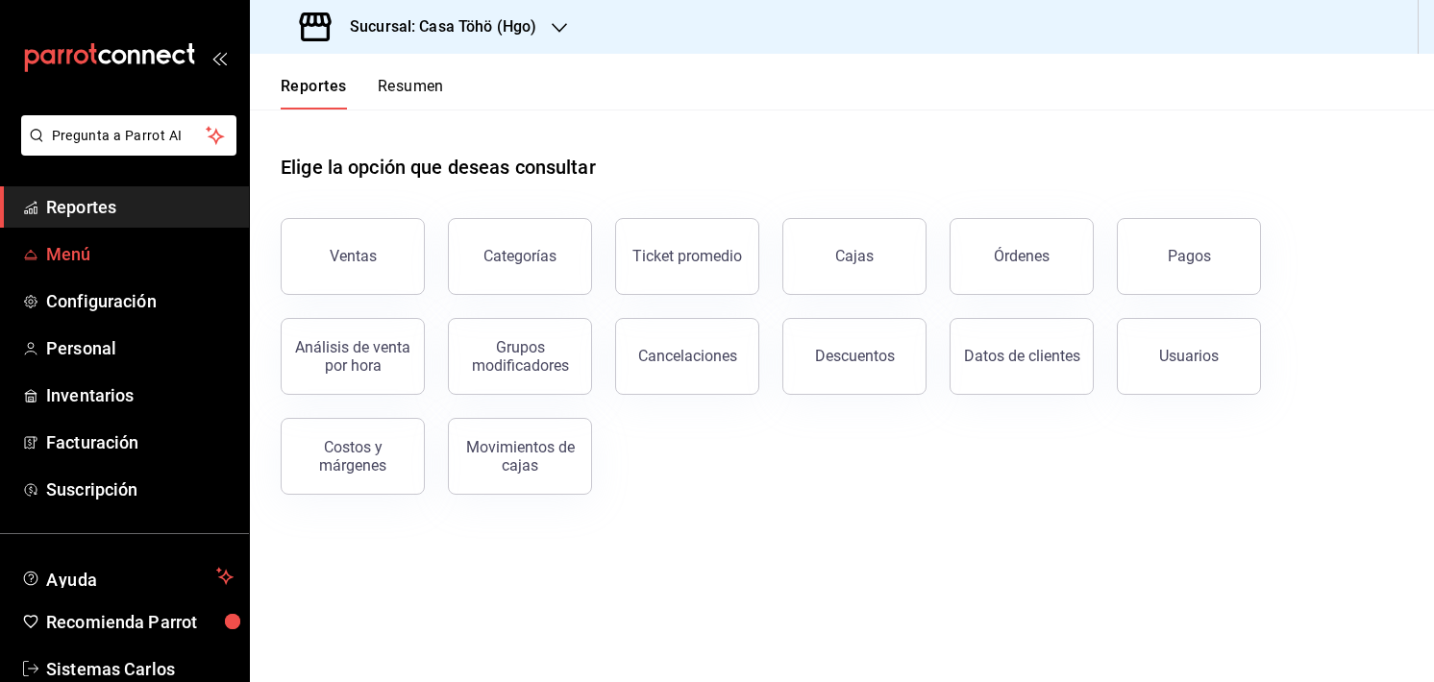
click at [85, 247] on span "Menú" at bounding box center [139, 254] width 187 height 26
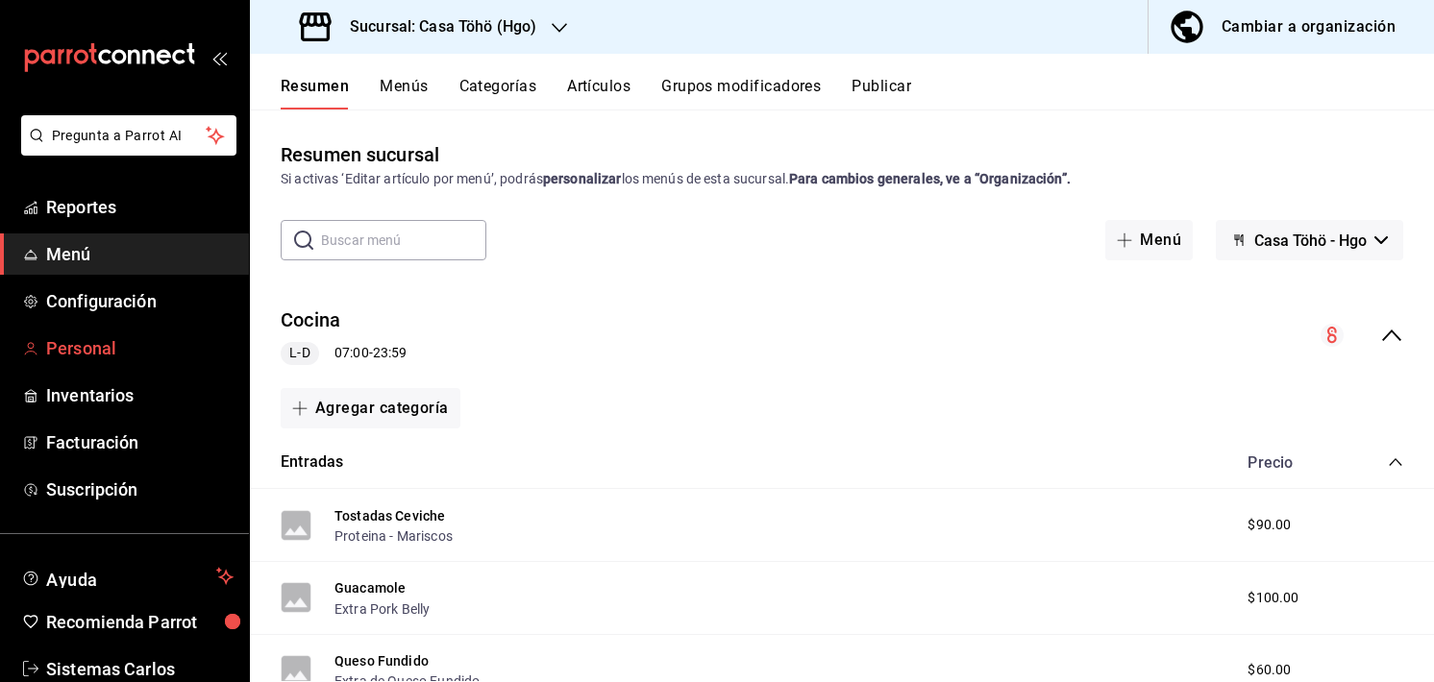
click at [42, 351] on link "Personal" at bounding box center [124, 348] width 249 height 41
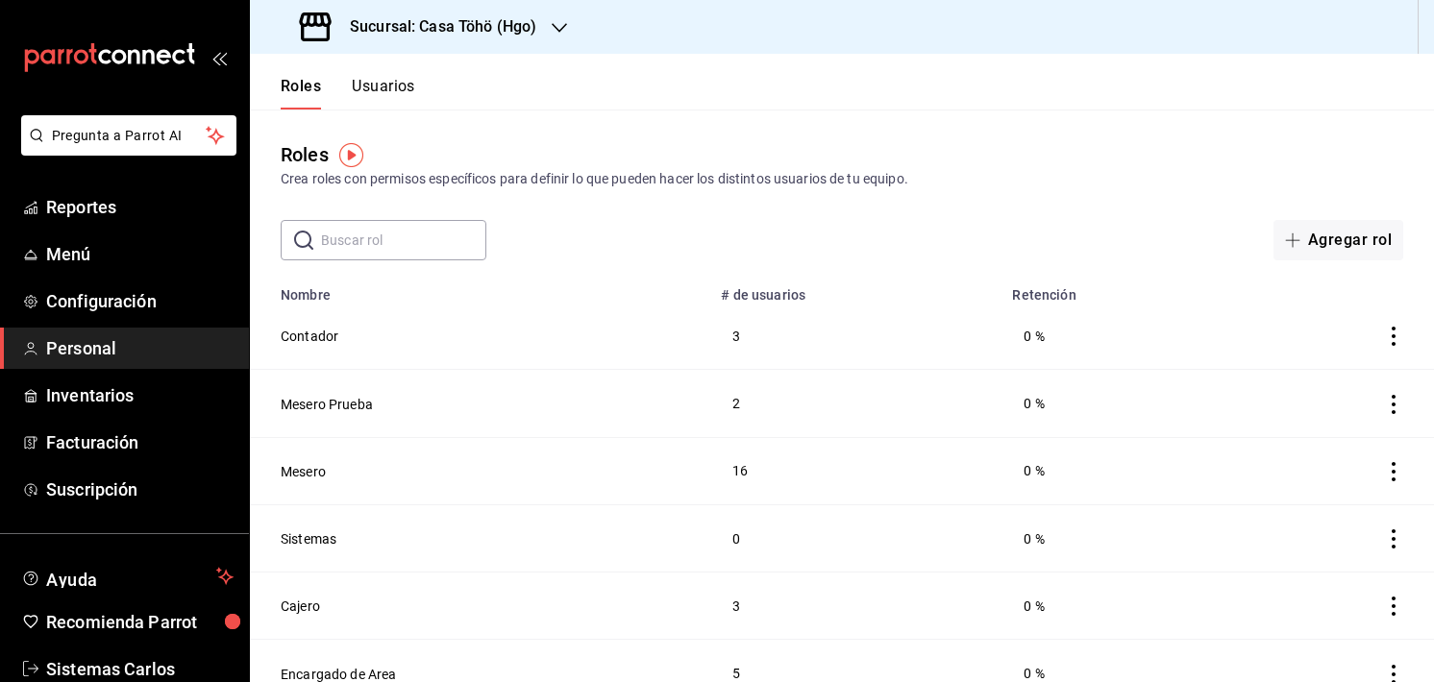
click at [1091, 113] on div "Roles Crea roles con permisos específicos para definir lo que pueden hacer los …" at bounding box center [842, 185] width 1184 height 151
click at [391, 85] on button "Usuarios" at bounding box center [383, 93] width 63 height 33
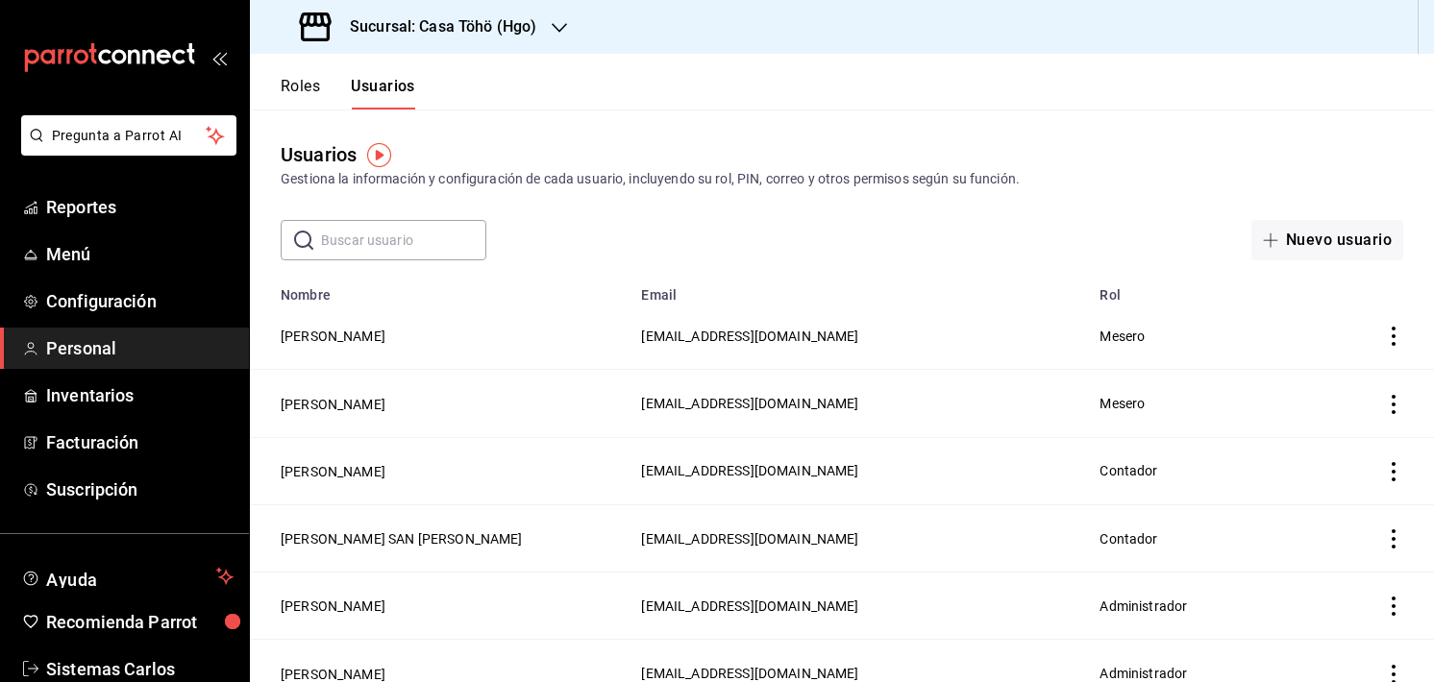
click at [308, 80] on button "Roles" at bounding box center [300, 93] width 39 height 33
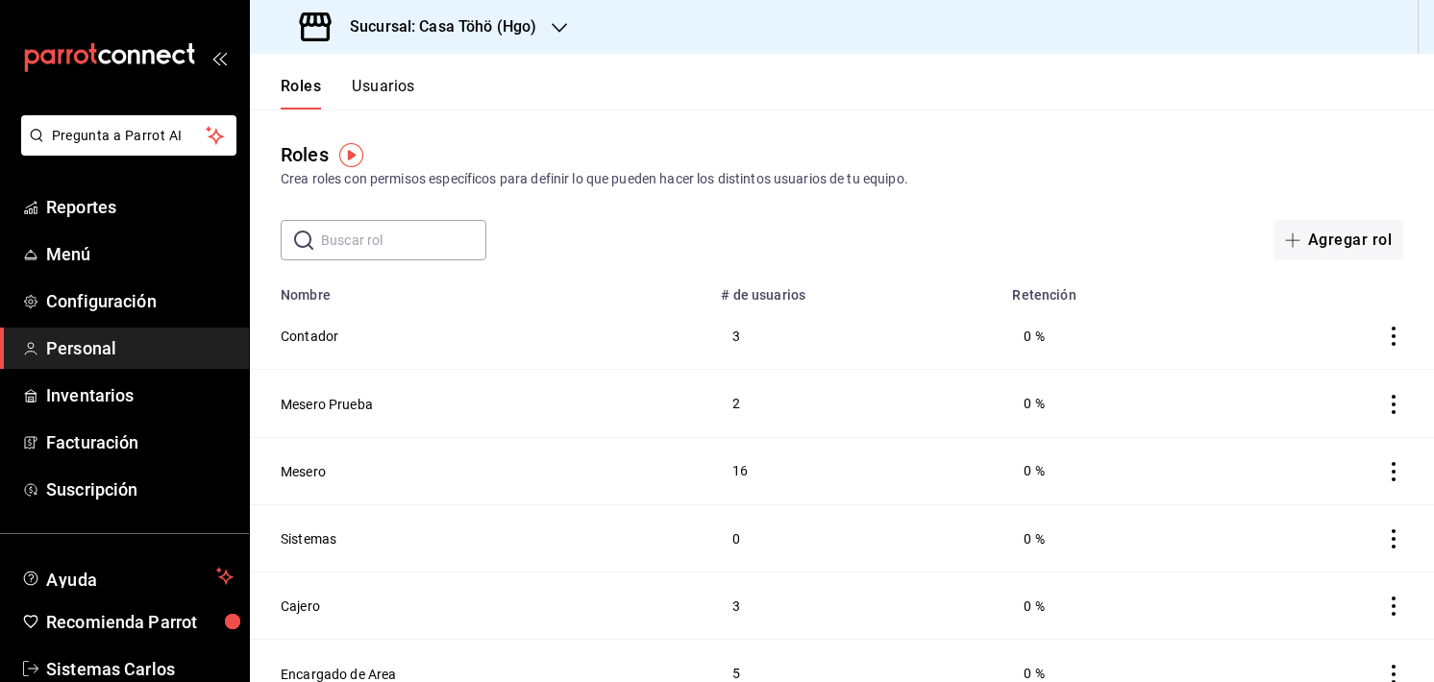
click at [1084, 195] on div "Roles Crea roles con permisos específicos para definir lo que pueden hacer los …" at bounding box center [842, 185] width 1184 height 151
click at [80, 309] on span "Configuración" at bounding box center [139, 301] width 187 height 26
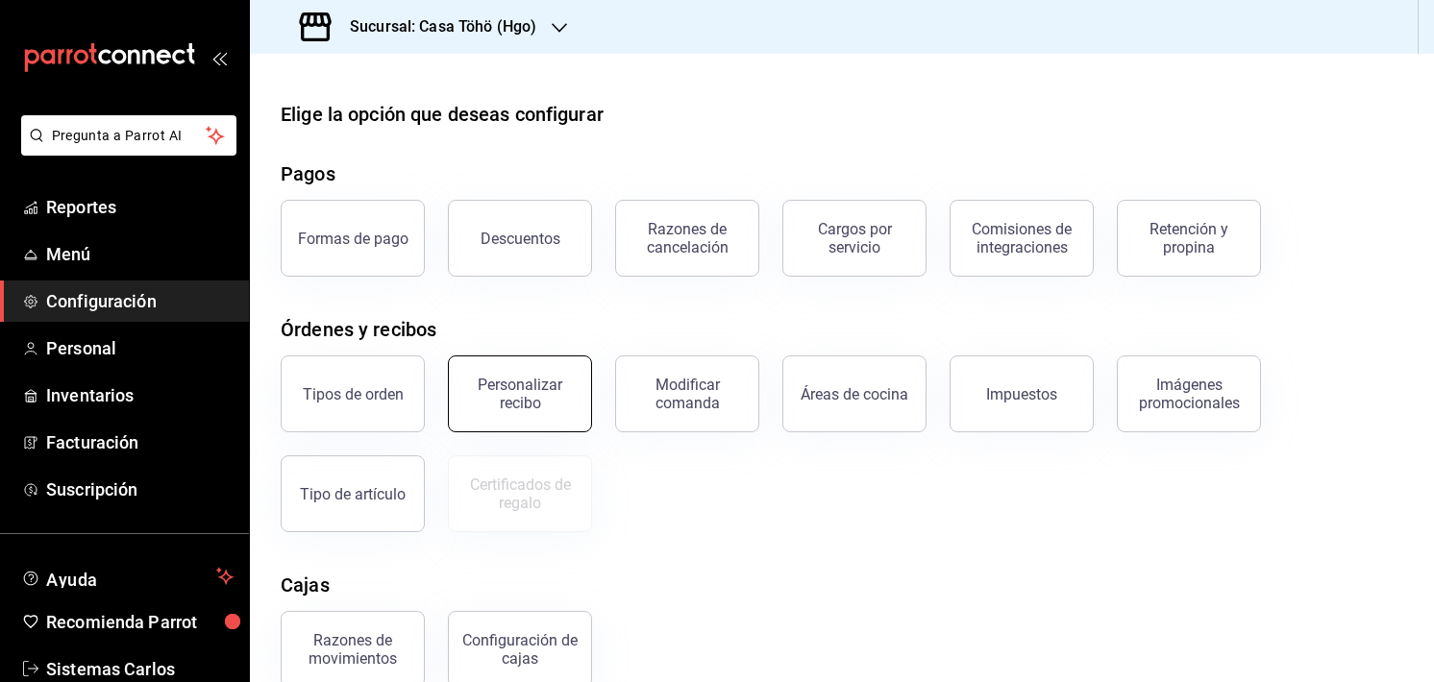
scroll to position [192, 0]
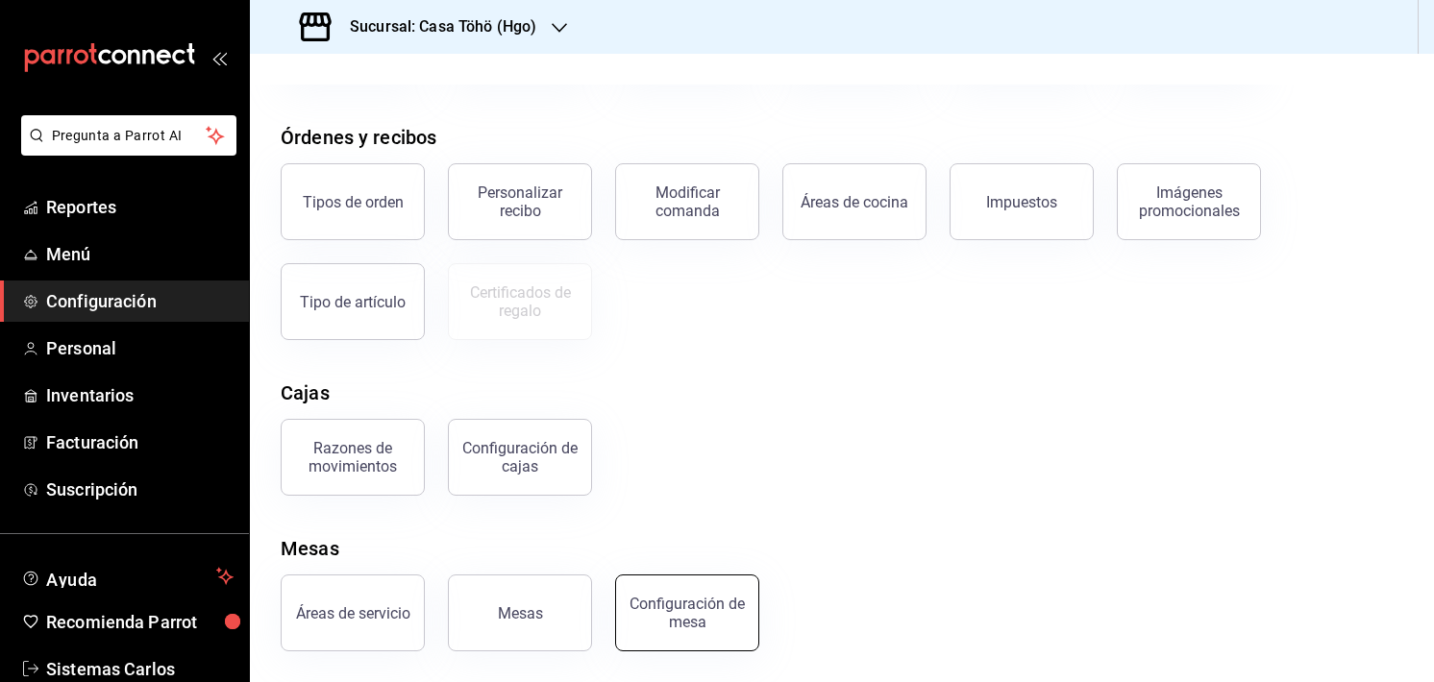
click at [668, 604] on div "Configuración de mesa" at bounding box center [686, 613] width 119 height 37
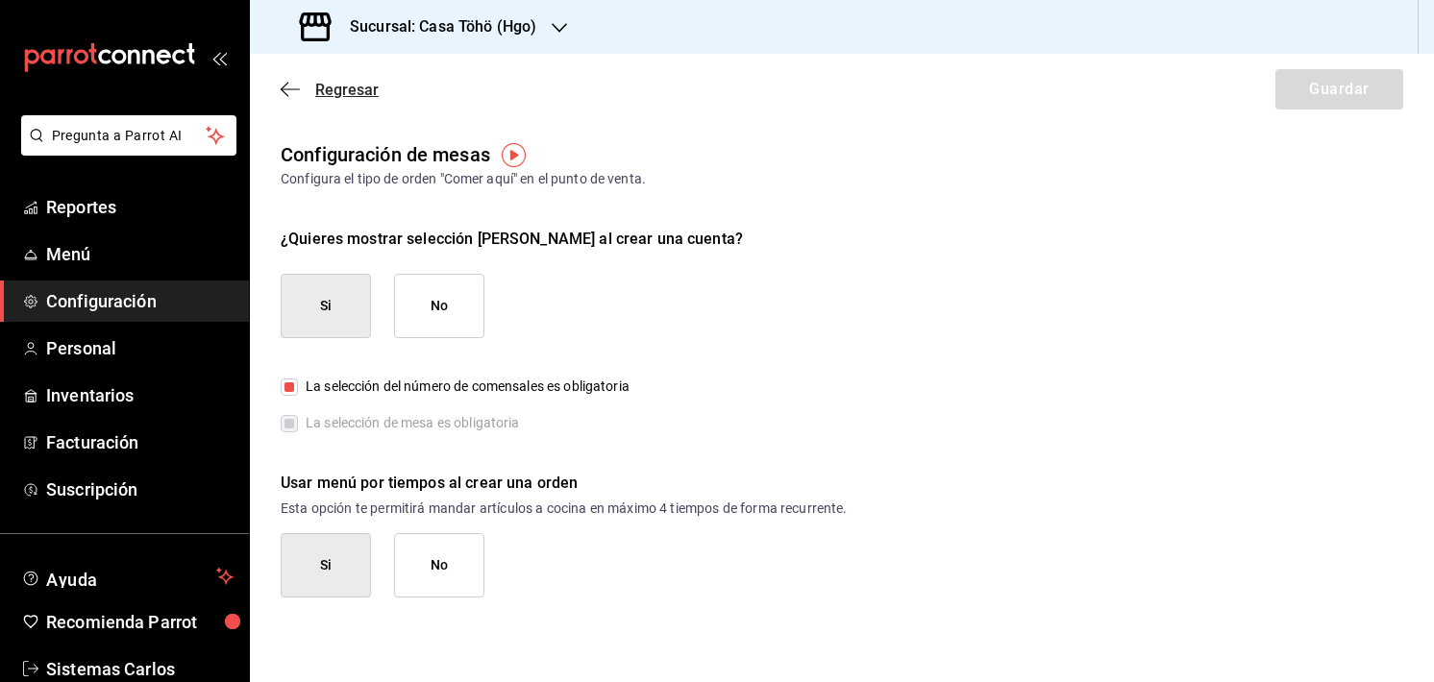
click at [299, 94] on icon "button" at bounding box center [290, 89] width 19 height 17
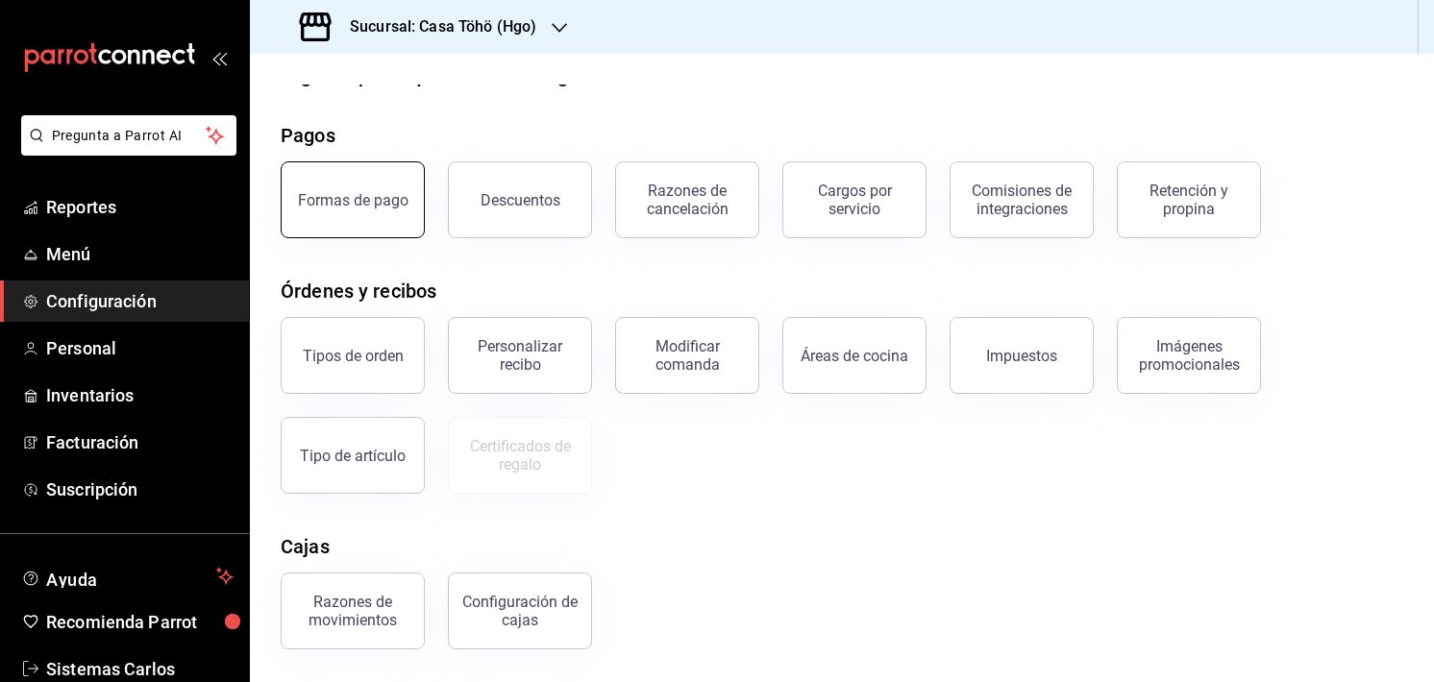
scroll to position [192, 0]
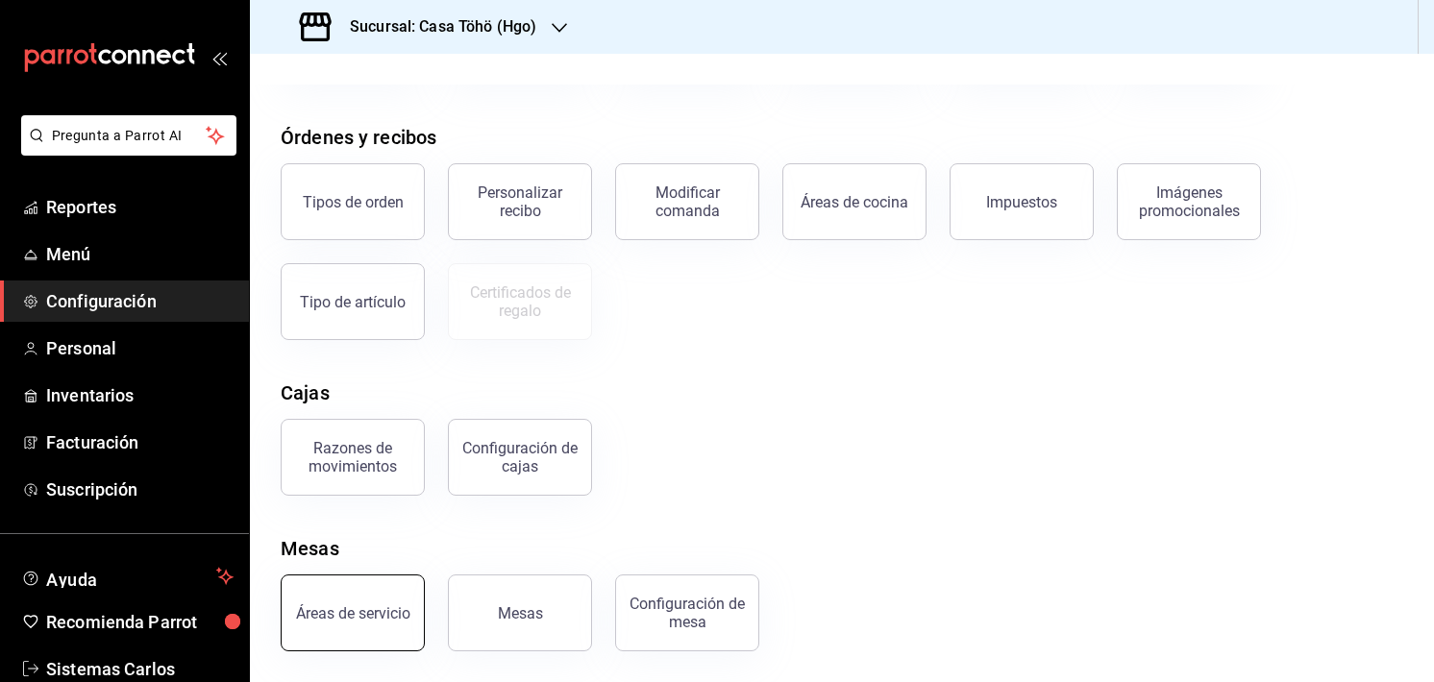
click at [378, 612] on div "Áreas de servicio" at bounding box center [353, 613] width 114 height 18
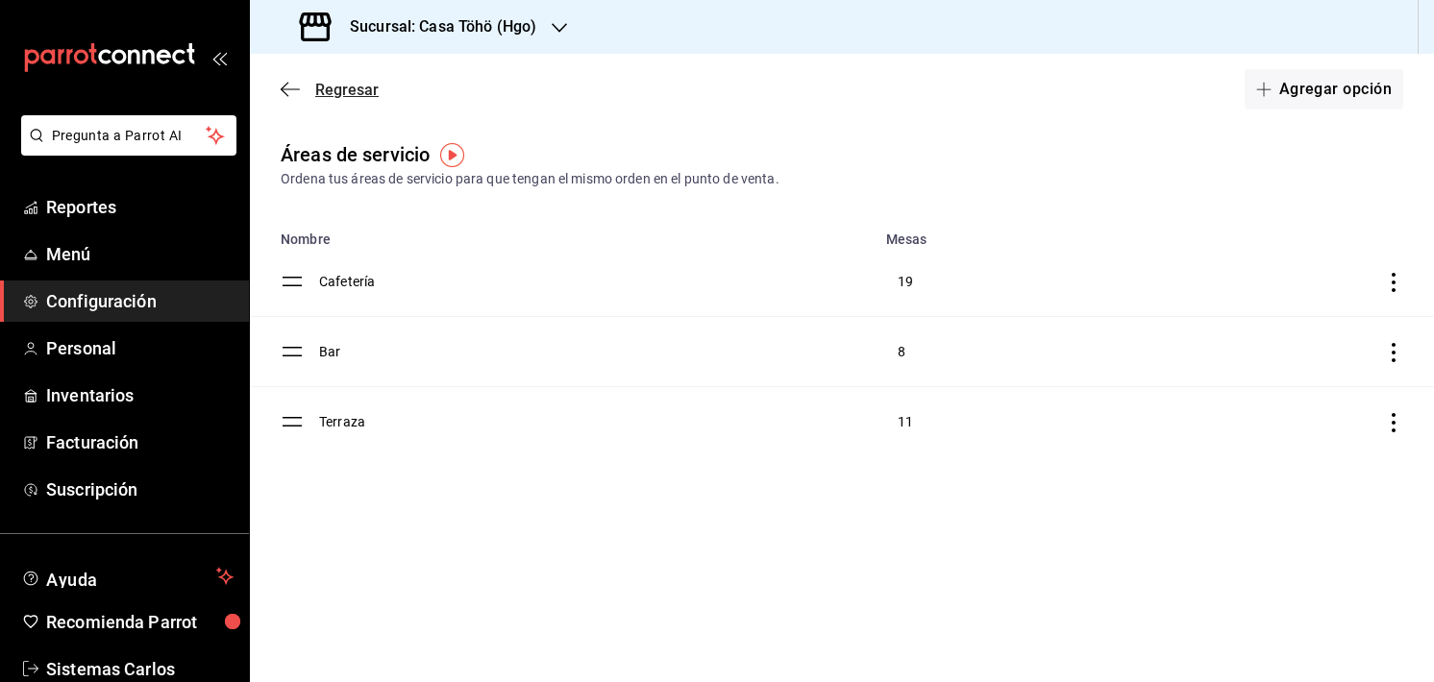
click at [293, 97] on icon "button" at bounding box center [290, 89] width 19 height 17
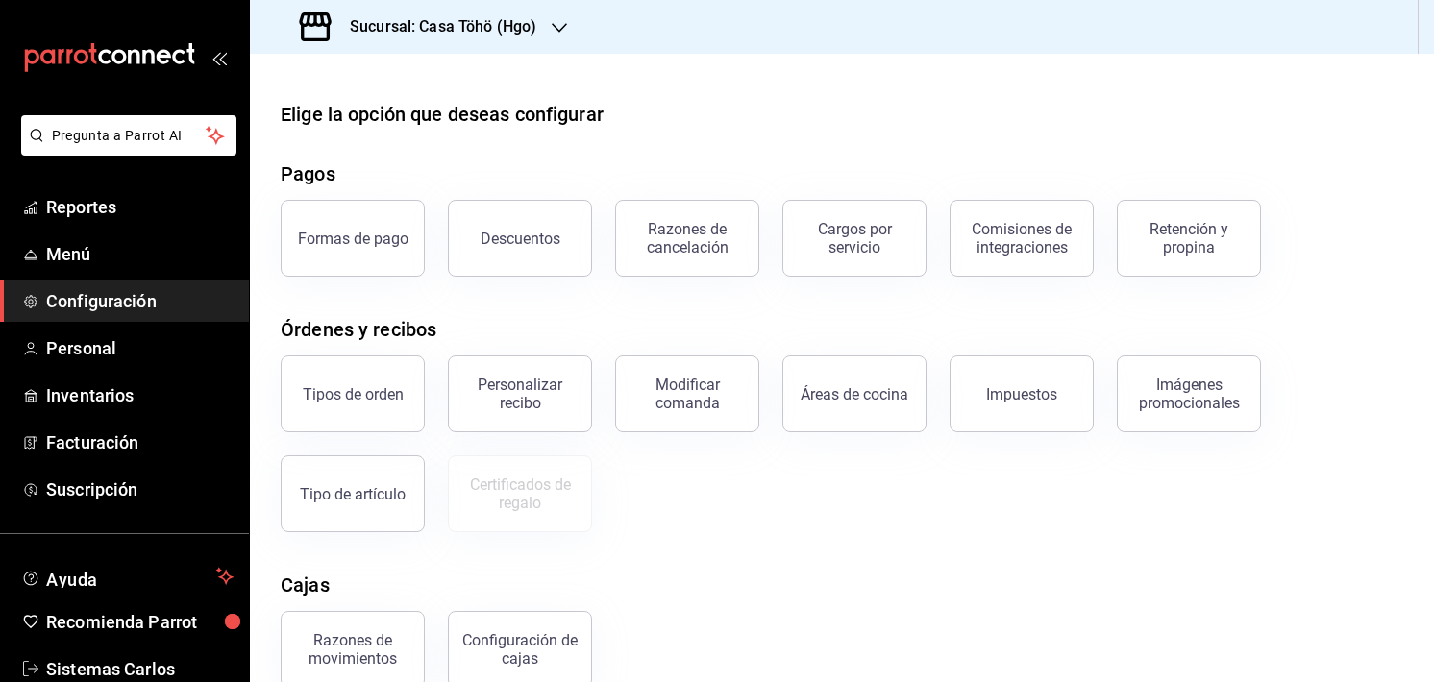
scroll to position [192, 0]
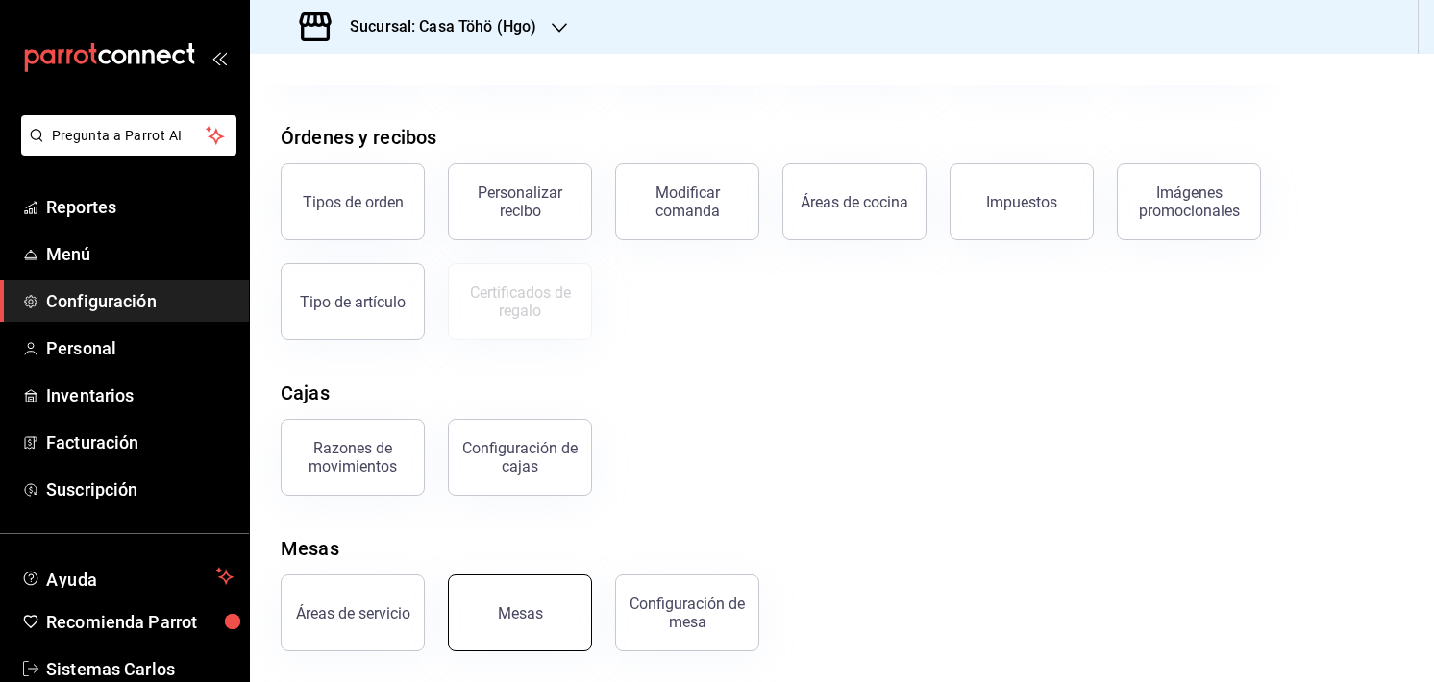
click at [538, 611] on div "Mesas" at bounding box center [520, 613] width 45 height 18
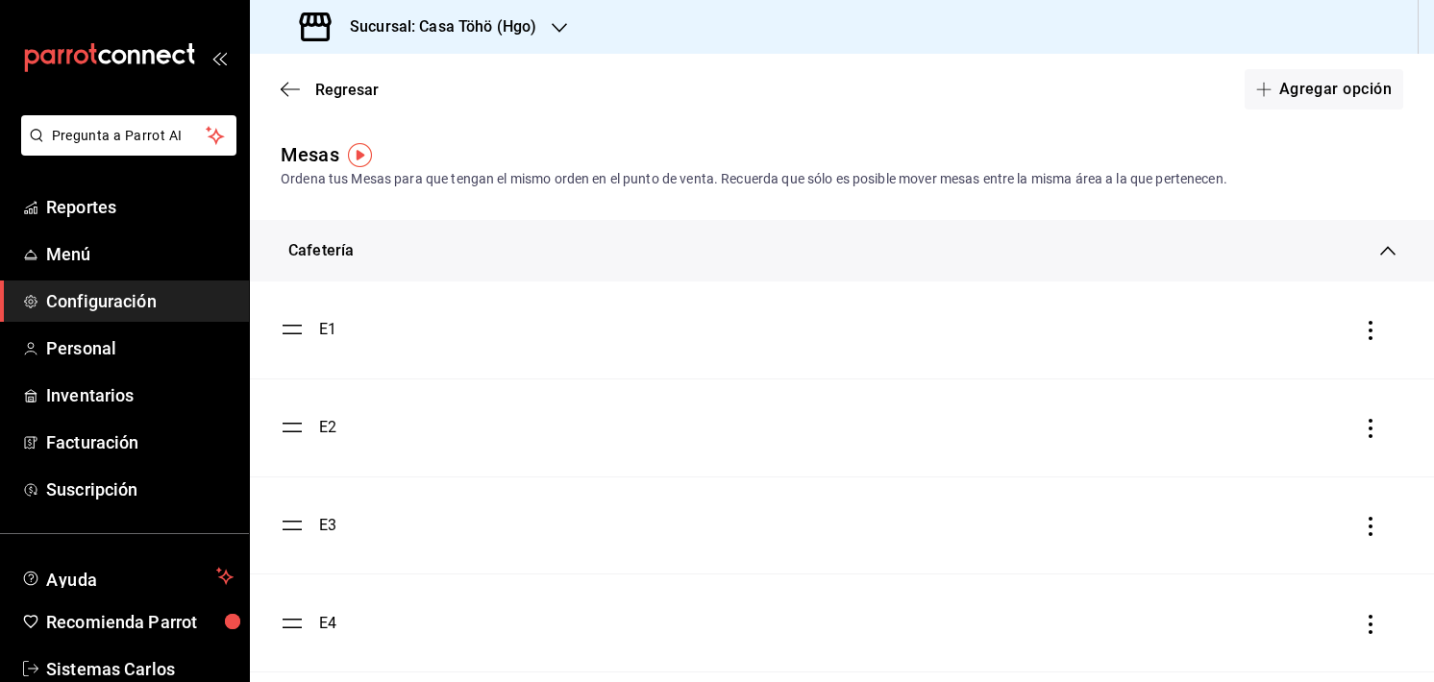
click at [1385, 252] on div "Cafetería" at bounding box center [842, 251] width 1184 height 62
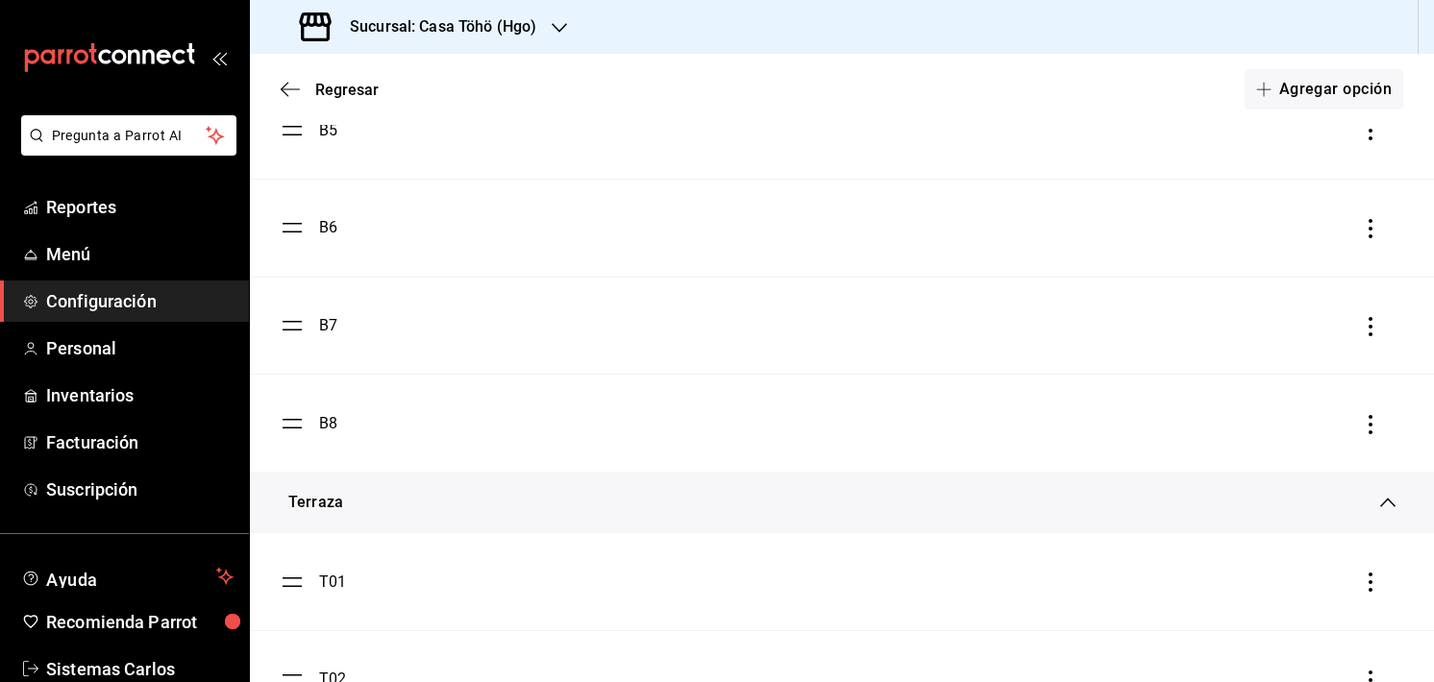
scroll to position [637, 0]
click at [1271, 107] on button "Agregar opción" at bounding box center [1323, 89] width 159 height 40
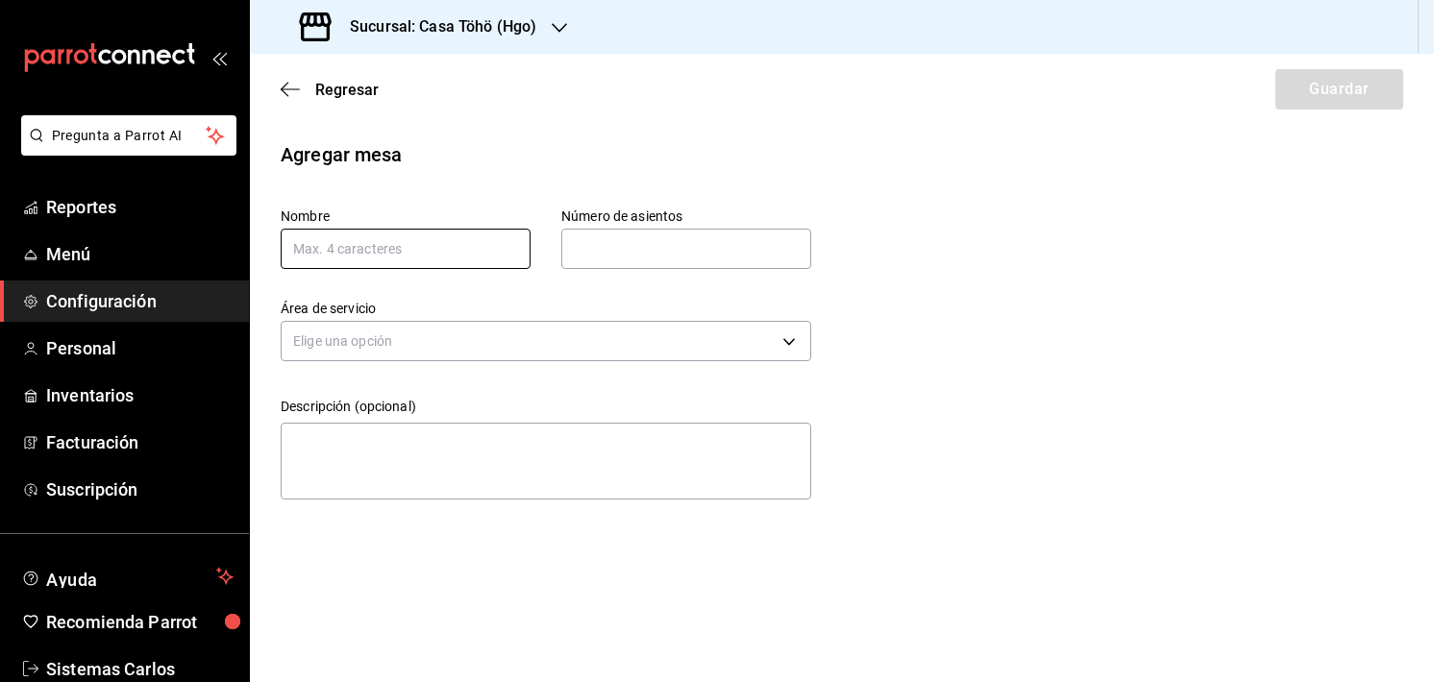
click at [377, 258] on input "text" at bounding box center [406, 249] width 250 height 40
click at [404, 243] on input "text" at bounding box center [406, 249] width 250 height 40
type input "b"
click at [286, 95] on icon "button" at bounding box center [285, 90] width 8 height 14
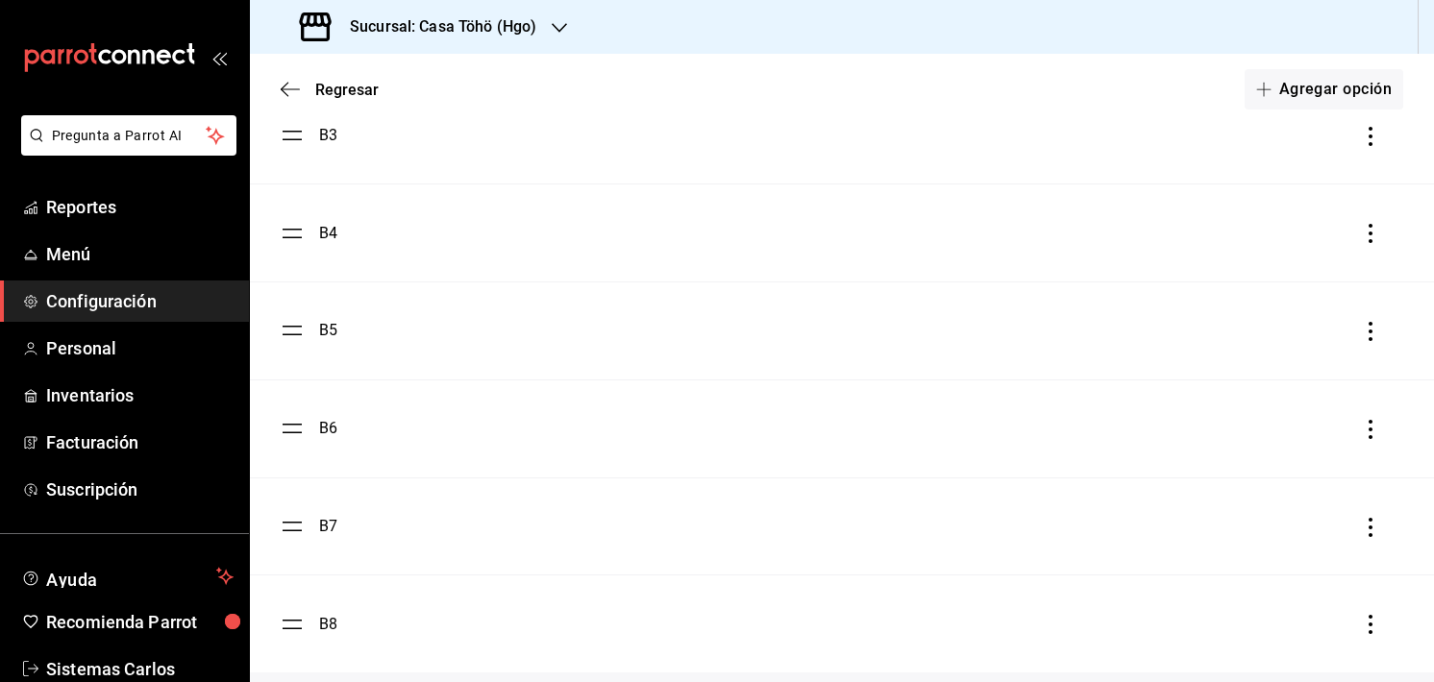
scroll to position [2310, 0]
click at [1288, 100] on button "Agregar opción" at bounding box center [1323, 89] width 159 height 40
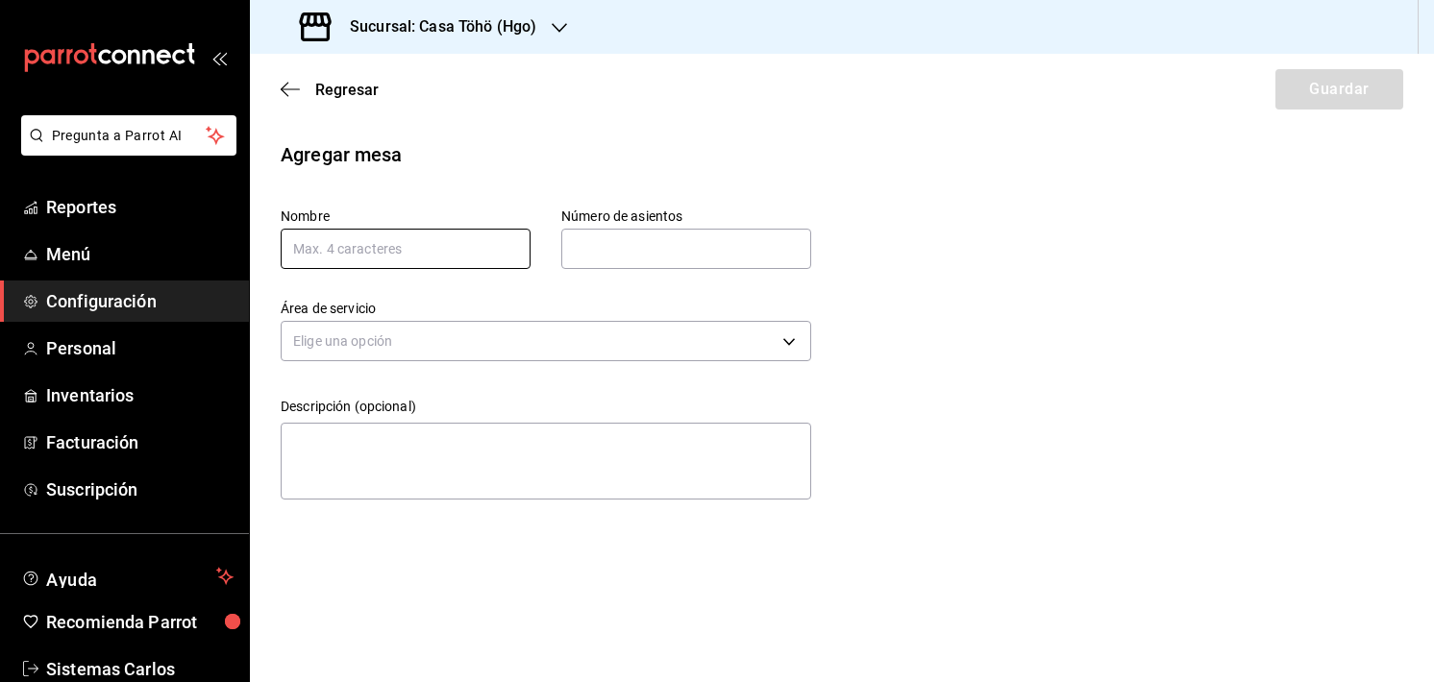
click at [378, 256] on input "text" at bounding box center [406, 249] width 250 height 40
type input "B9"
click at [620, 264] on input "text" at bounding box center [686, 249] width 250 height 38
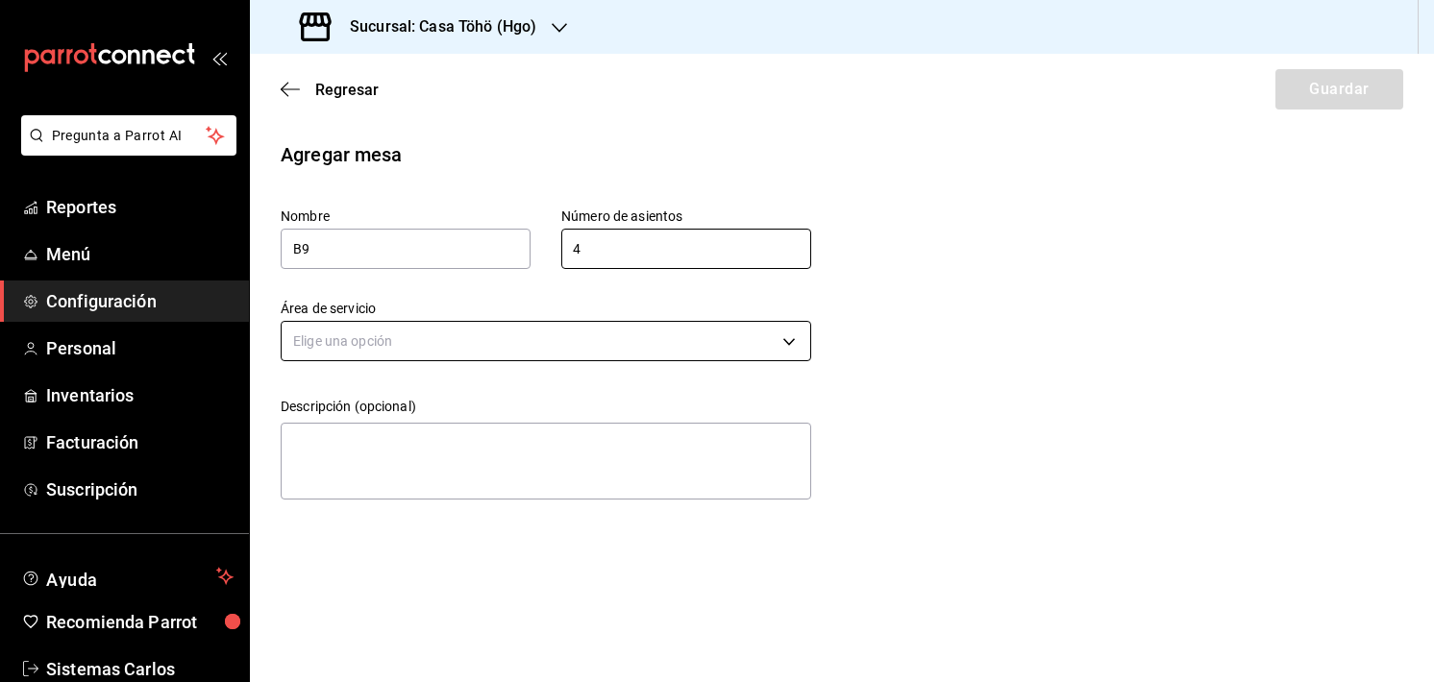
type input "4"
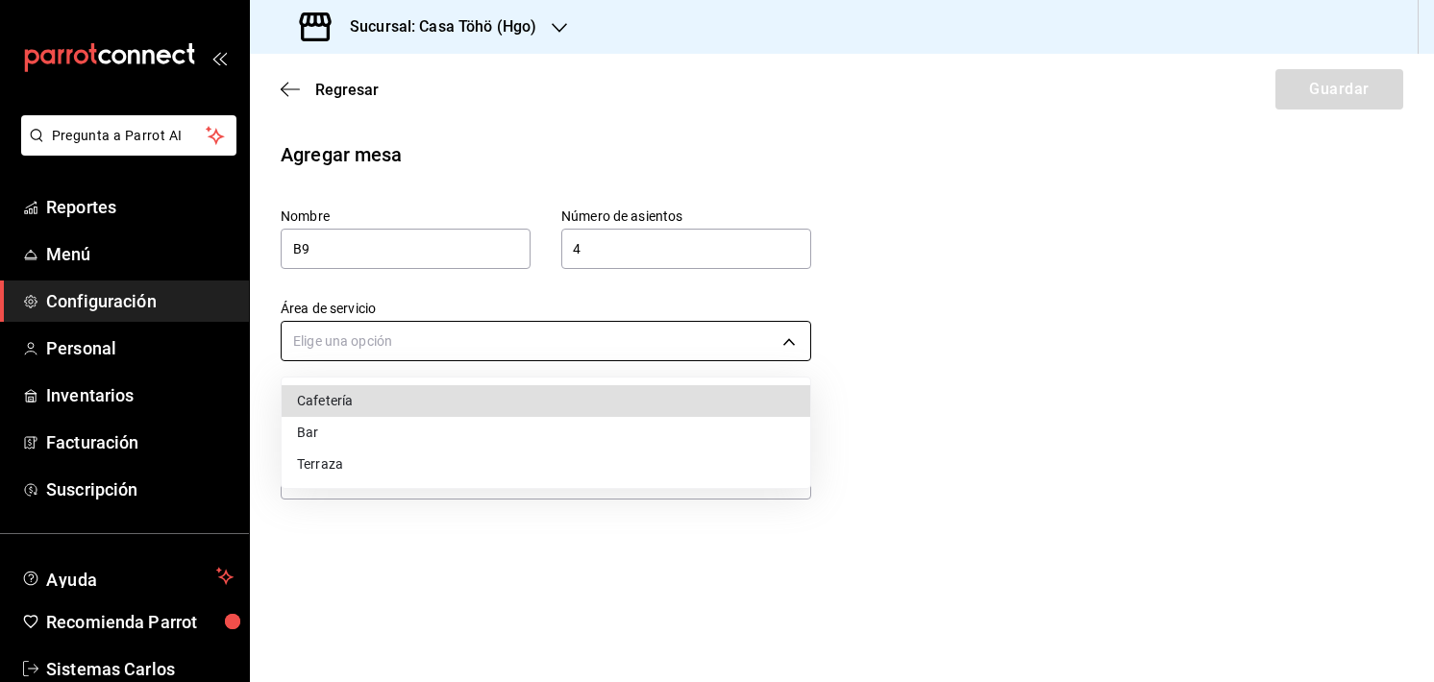
click at [463, 325] on body "Pregunta a Parrot AI Reportes Menú Configuración Personal Inventarios Facturaci…" at bounding box center [717, 341] width 1434 height 682
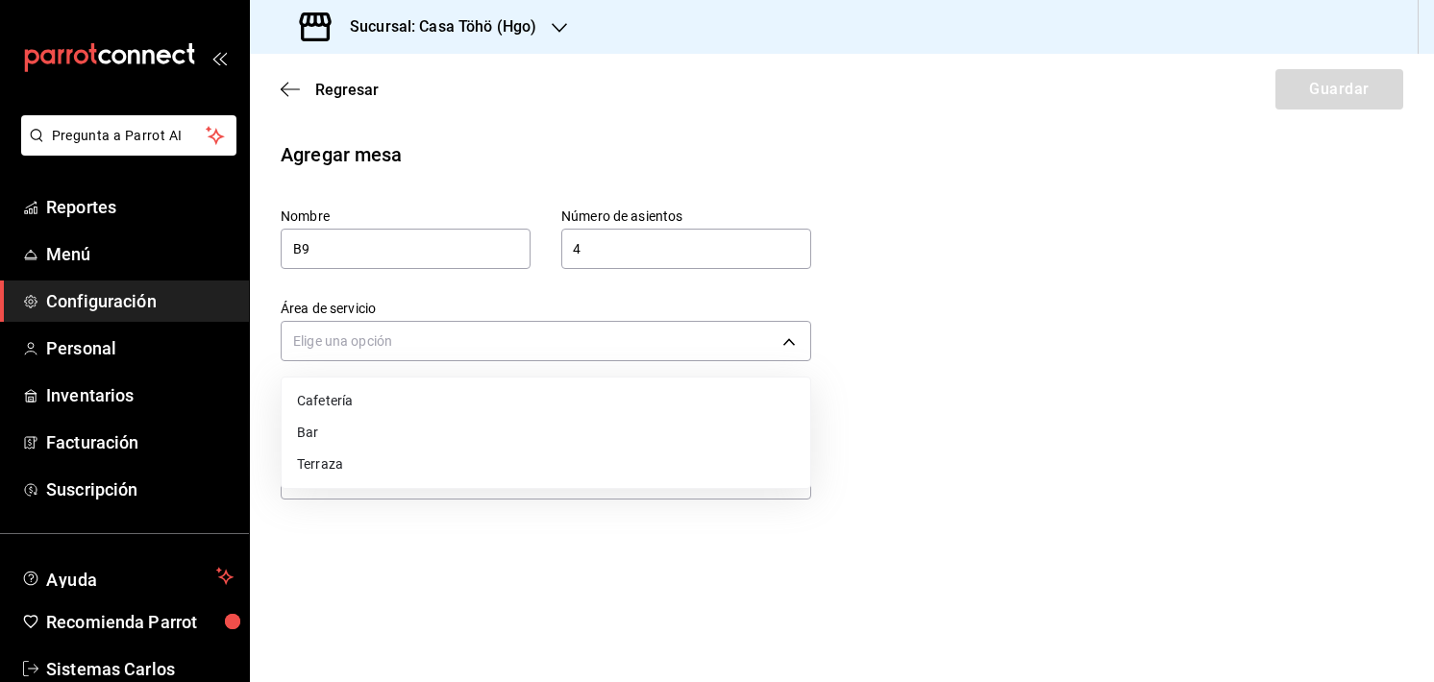
click at [332, 445] on li "Bar" at bounding box center [546, 433] width 529 height 32
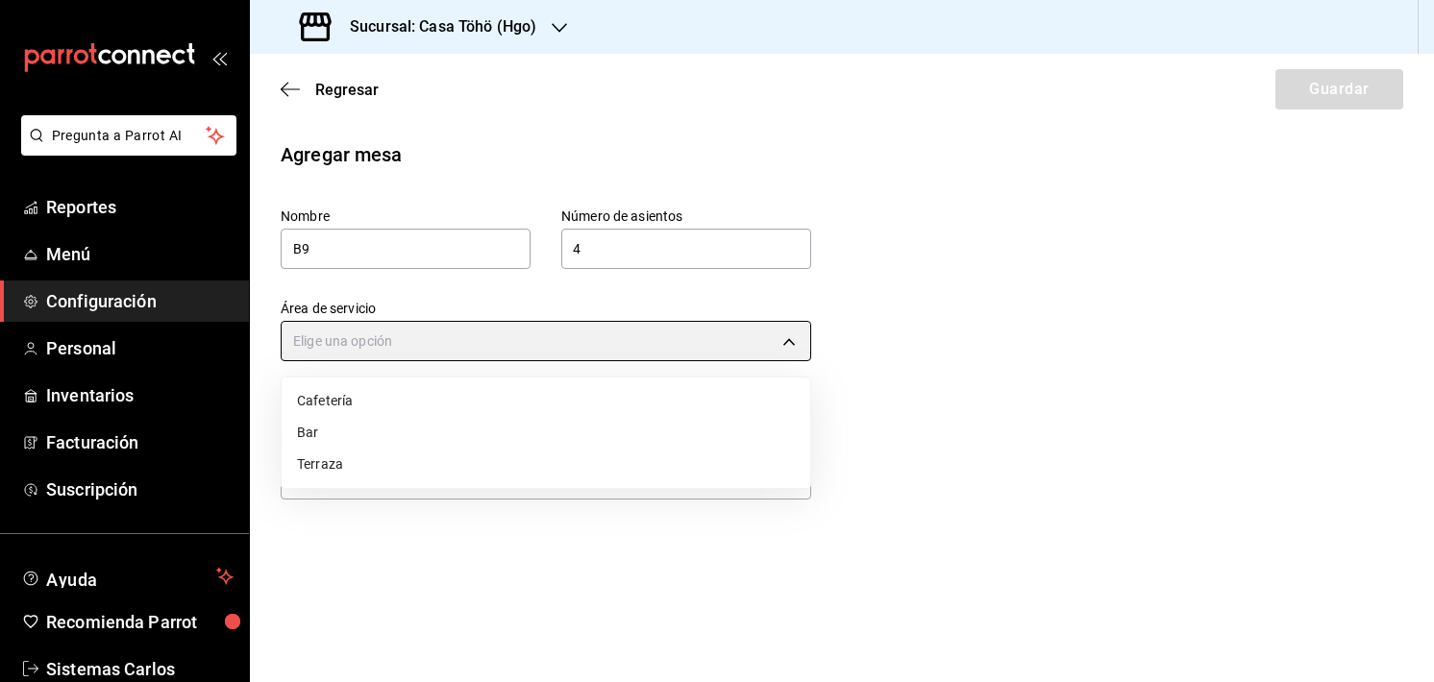
type input "7c49dd36-ca1a-4555-9bcd-9c84371c4a6c"
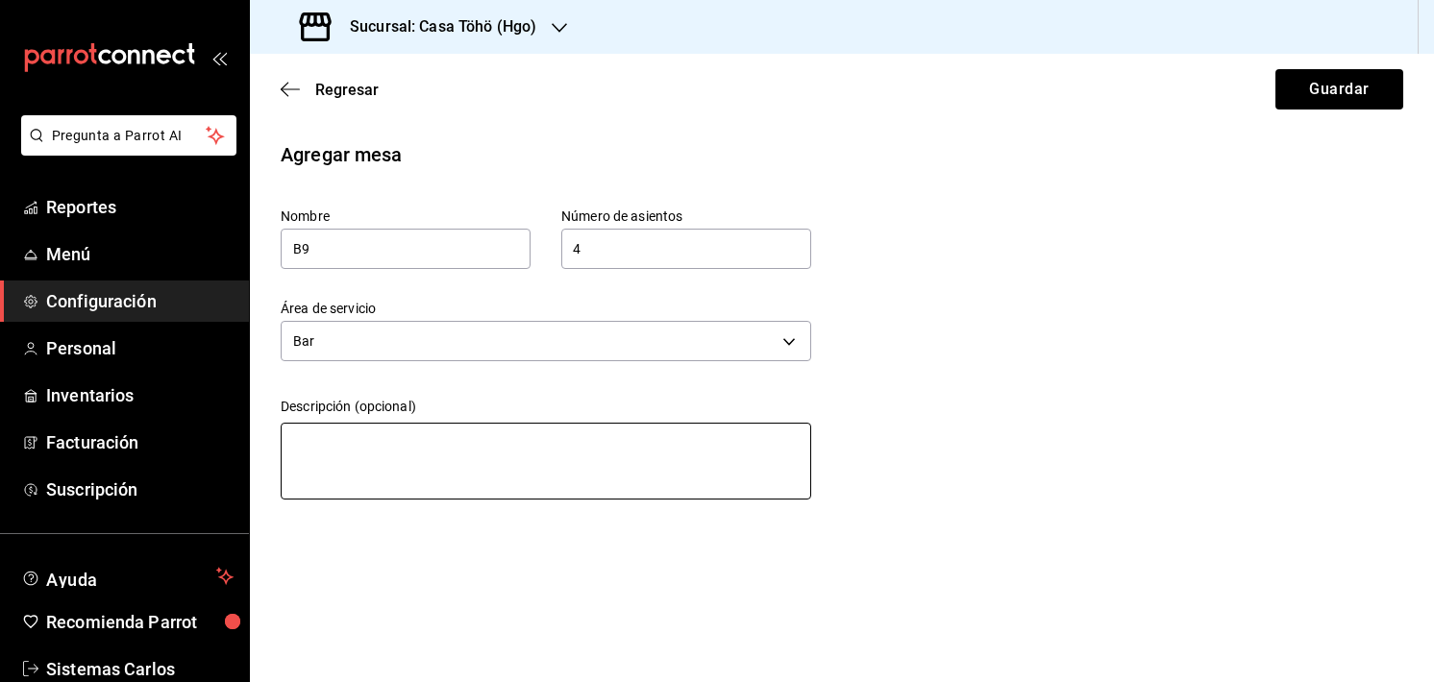
click at [370, 439] on textarea at bounding box center [546, 461] width 530 height 77
type textarea "m"
type textarea "x"
type textarea "mE"
type textarea "x"
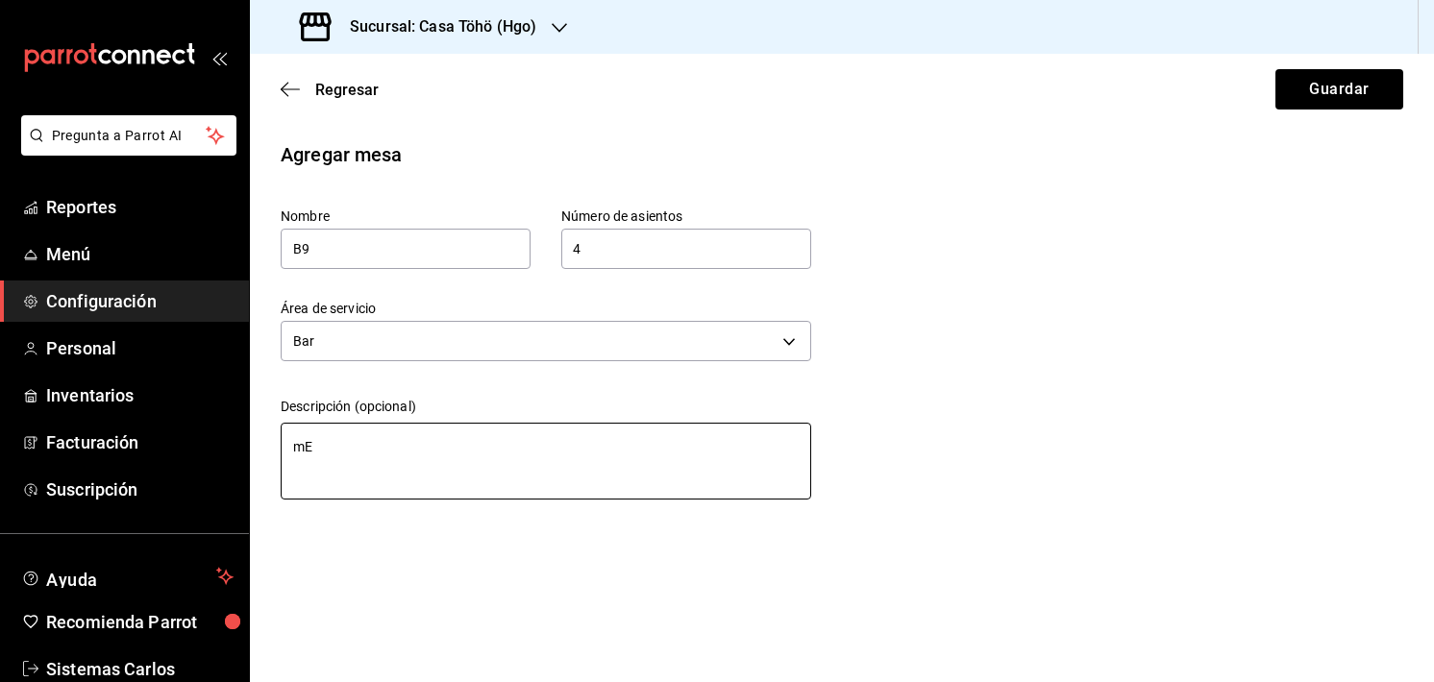
type textarea "mES"
type textarea "x"
type textarea "mE"
type textarea "x"
type textarea "m"
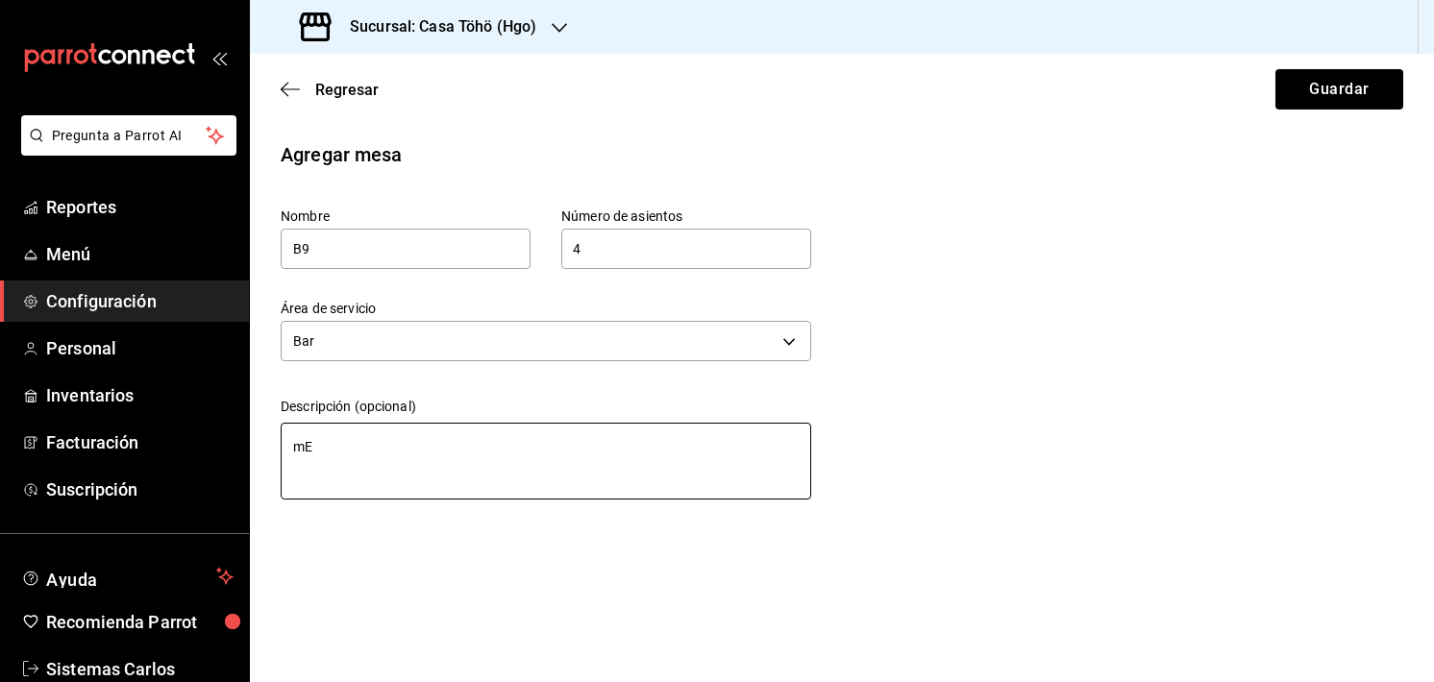
type textarea "x"
type textarea "M"
type textarea "x"
type textarea "Me"
type textarea "x"
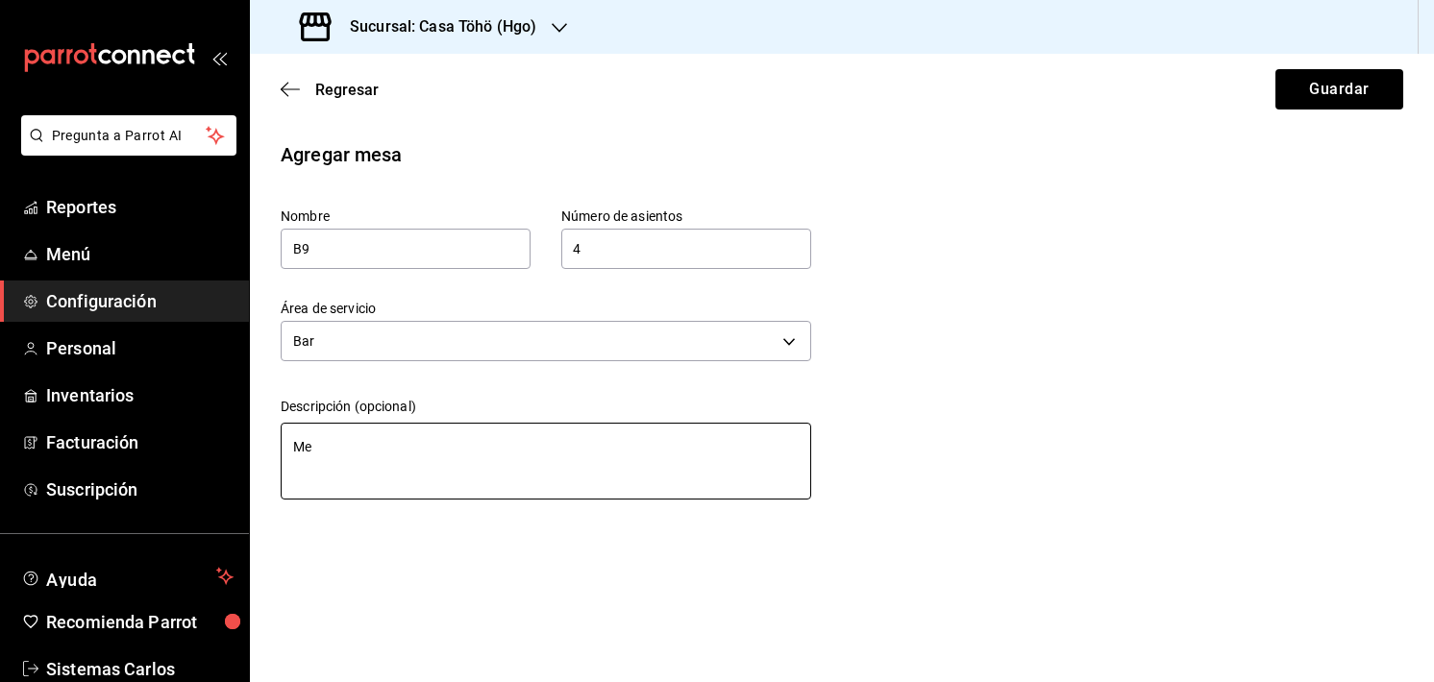
type textarea "Mes"
type textarea "x"
type textarea "Mesa"
type textarea "x"
type textarea "Mesa"
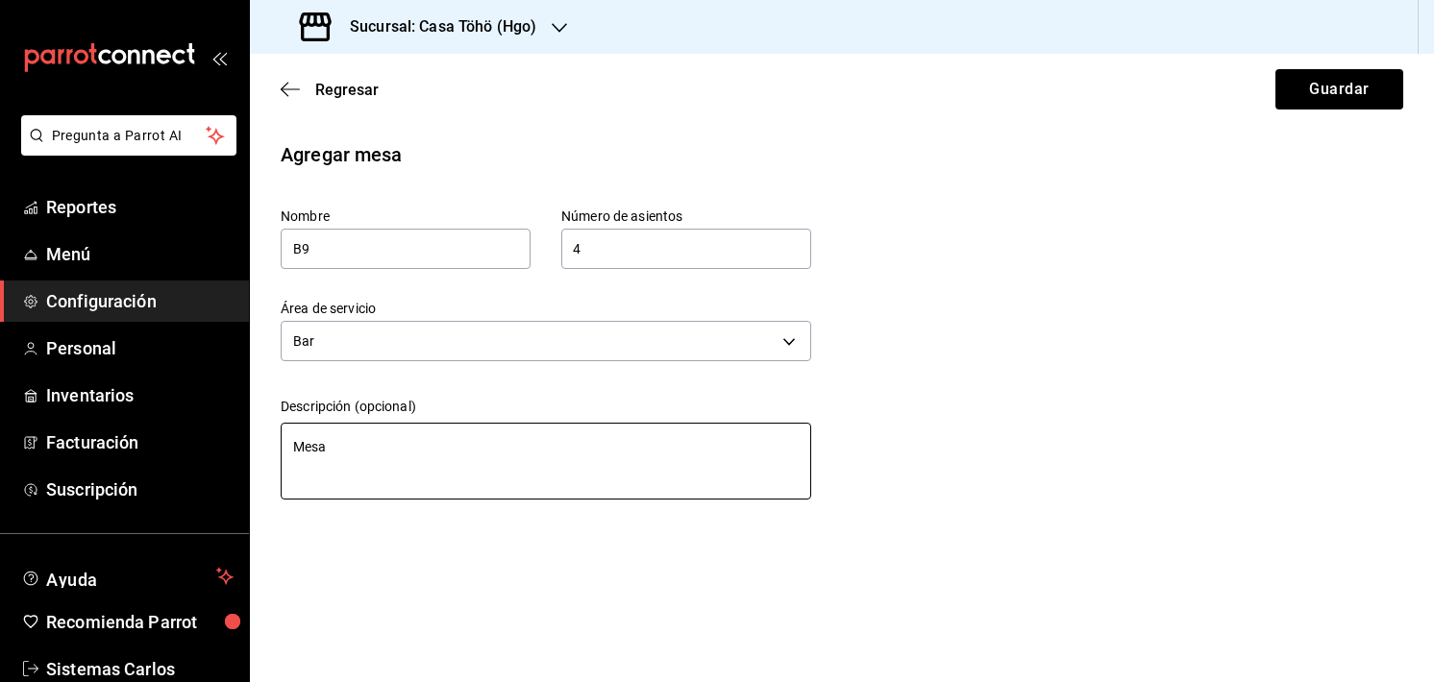
type textarea "x"
type textarea "Mesa d"
type textarea "x"
type textarea "Mesa de"
type textarea "x"
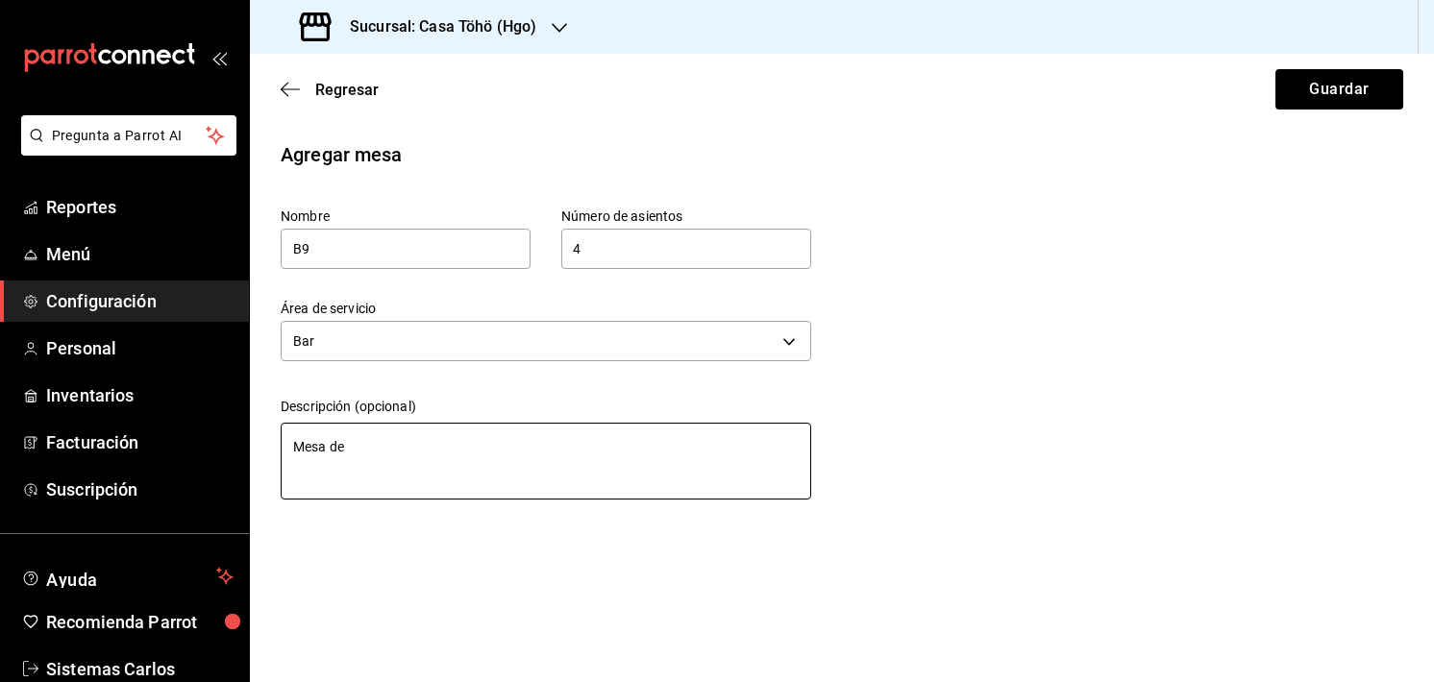
type textarea "Mesa de"
type textarea "x"
type textarea "Mesa de c"
type textarea "x"
type textarea "Mesa de ca"
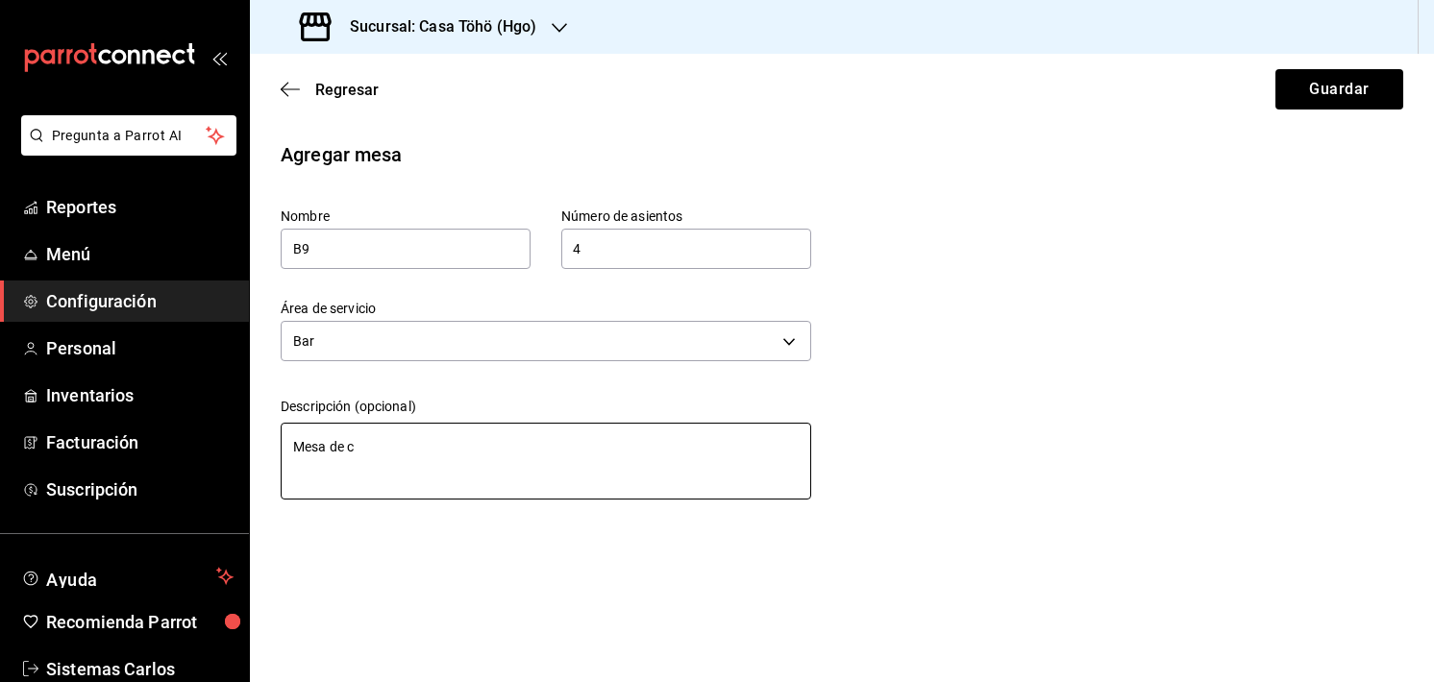
type textarea "x"
type textarea "Mesa de c"
type textarea "x"
type textarea "Mesa de"
type textarea "x"
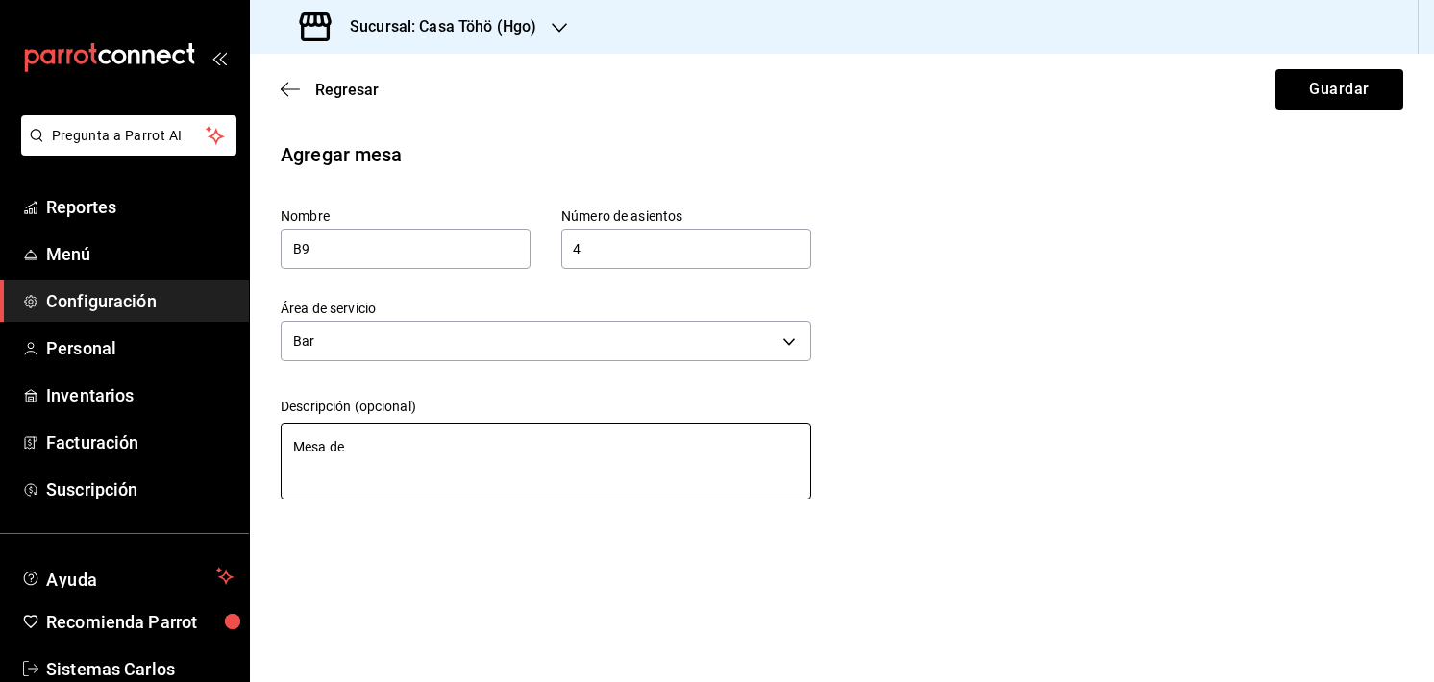
type textarea "Mesa de"
type textarea "x"
type textarea "Mesa de"
type textarea "x"
type textarea "Mesa de B"
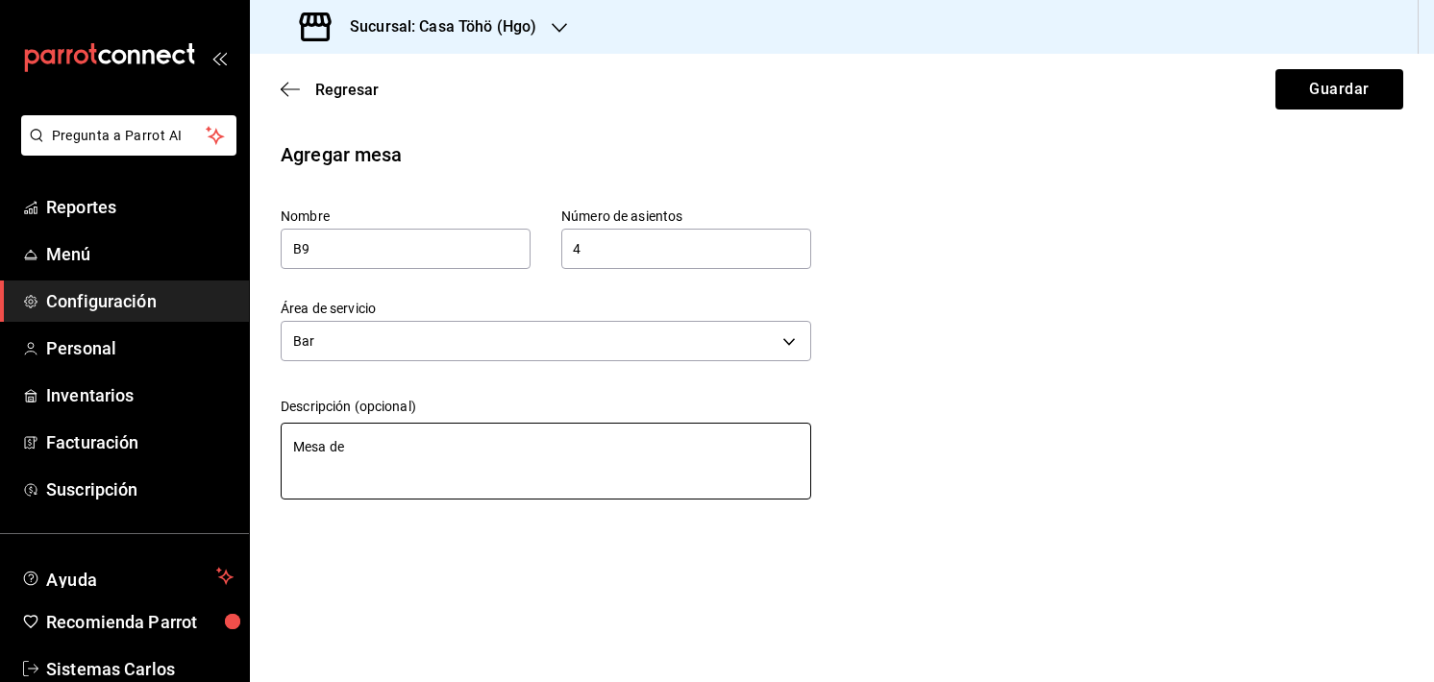
type textarea "x"
type textarea "Mesa de Ba"
type textarea "x"
type textarea "Mesa de Bar"
type textarea "x"
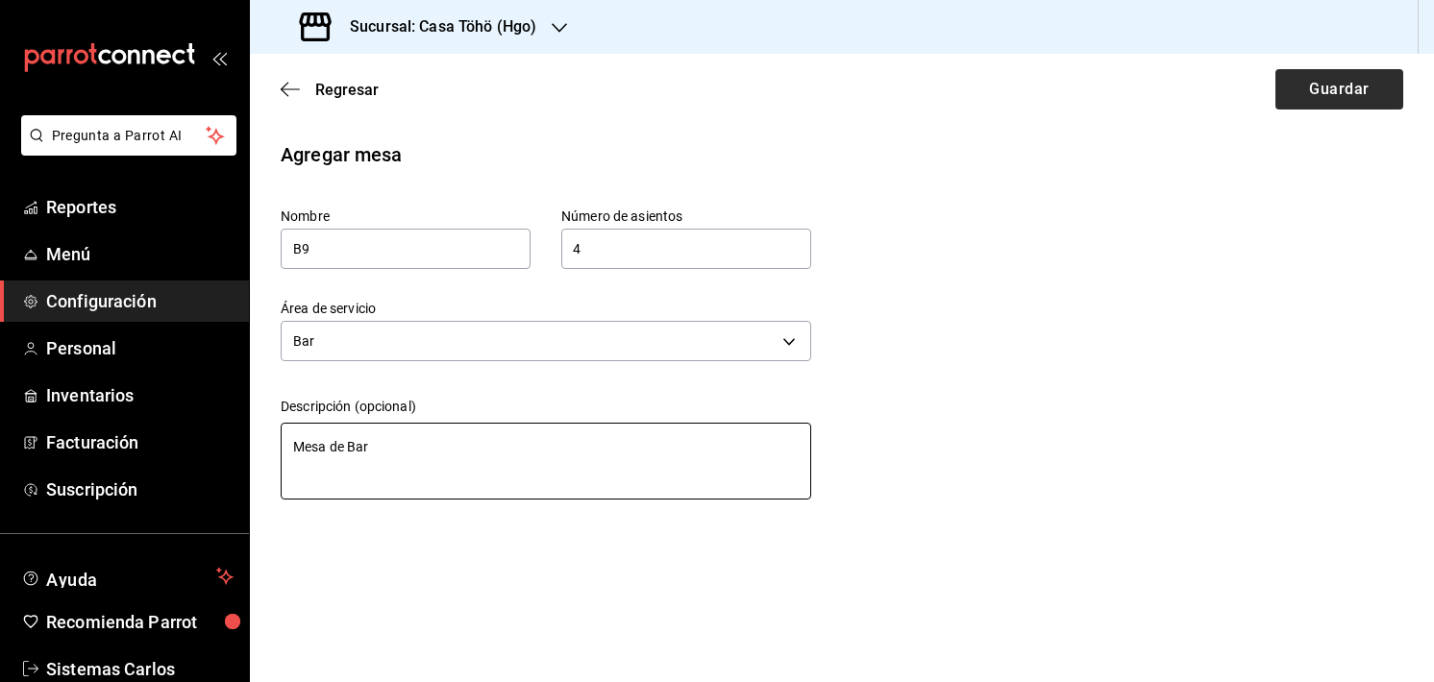
type textarea "Mesa de Bar"
click at [1372, 97] on button "Guardar" at bounding box center [1339, 89] width 128 height 40
type textarea "x"
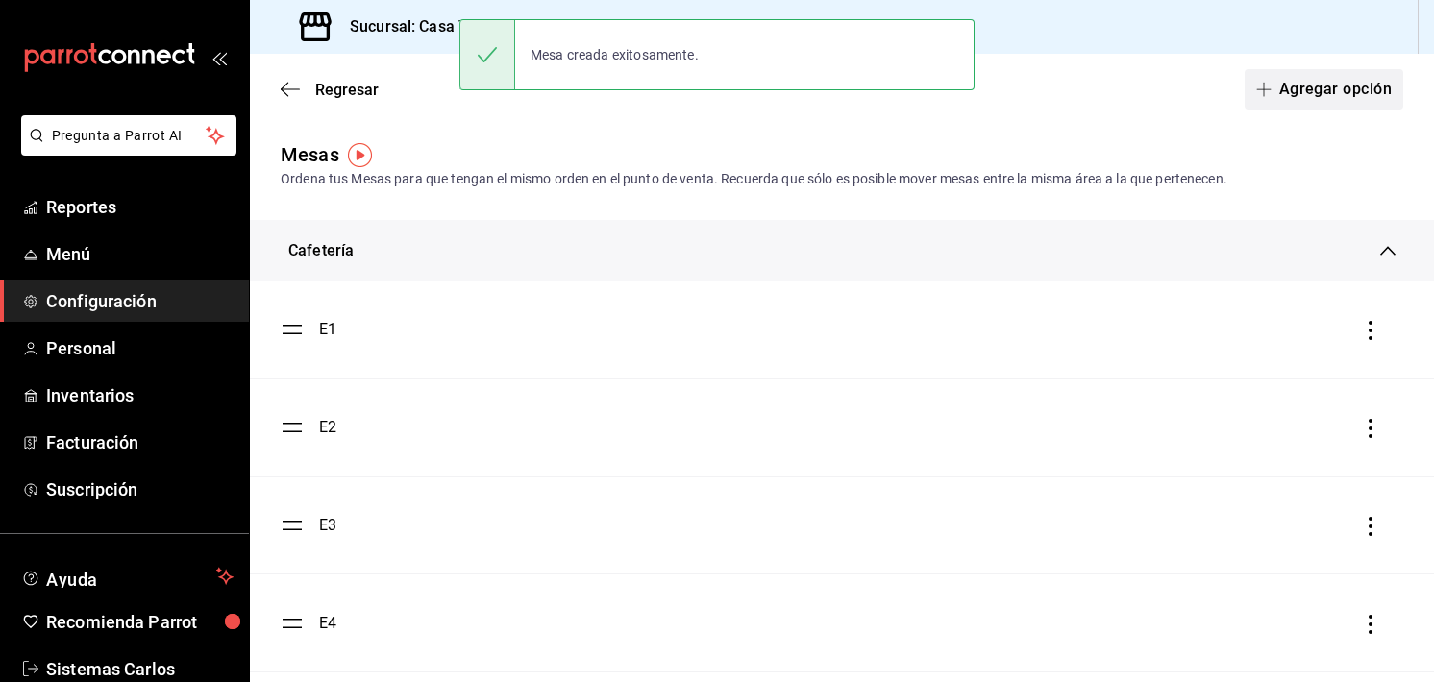
click at [1272, 84] on button "Agregar opción" at bounding box center [1323, 89] width 159 height 40
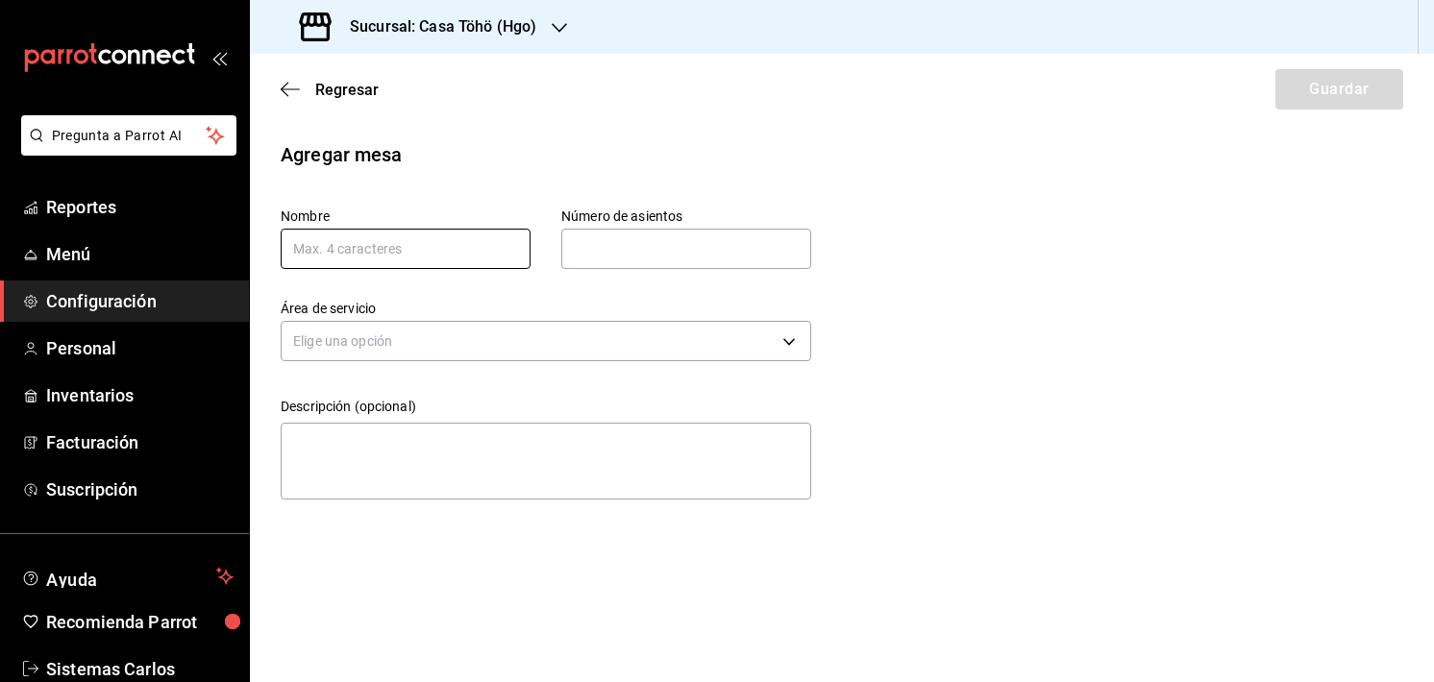
click at [337, 256] on input "text" at bounding box center [406, 249] width 250 height 40
click at [311, 246] on input "text" at bounding box center [406, 249] width 250 height 40
type input "B10"
click at [687, 243] on input "text" at bounding box center [686, 249] width 250 height 38
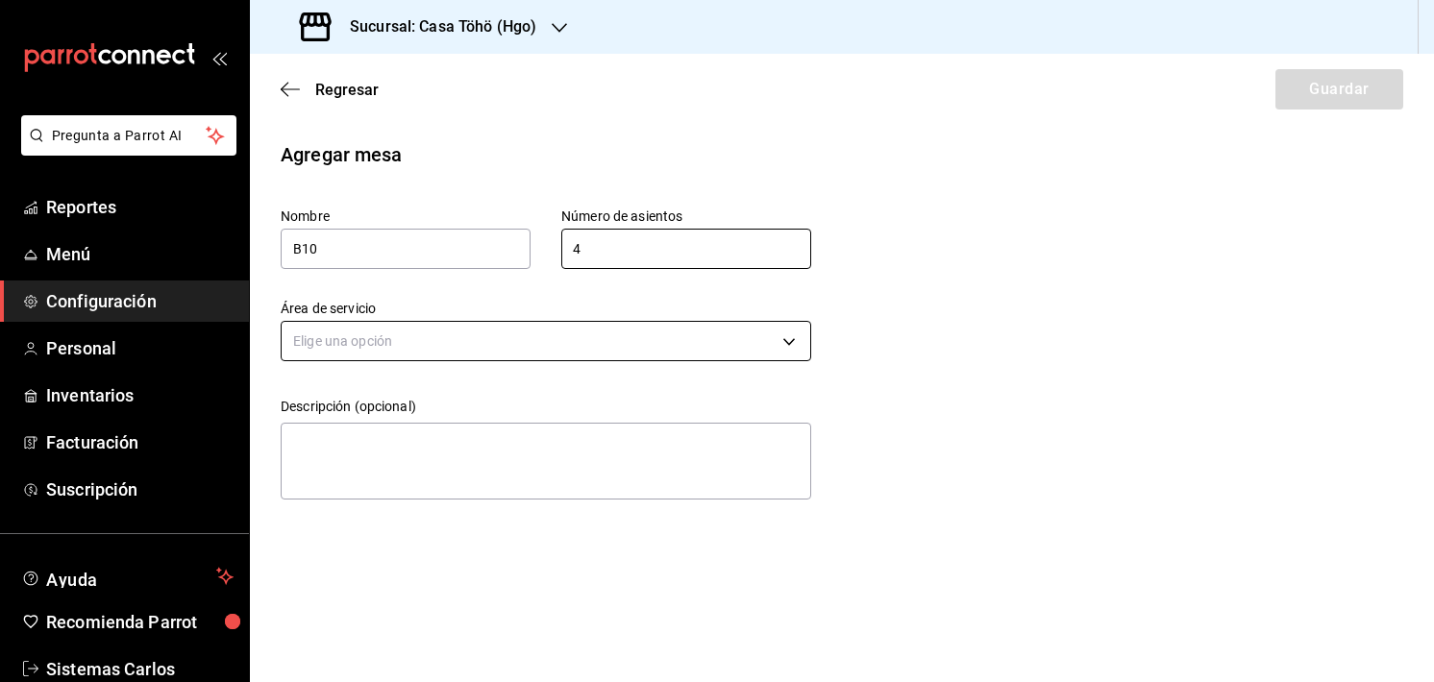
type input "4"
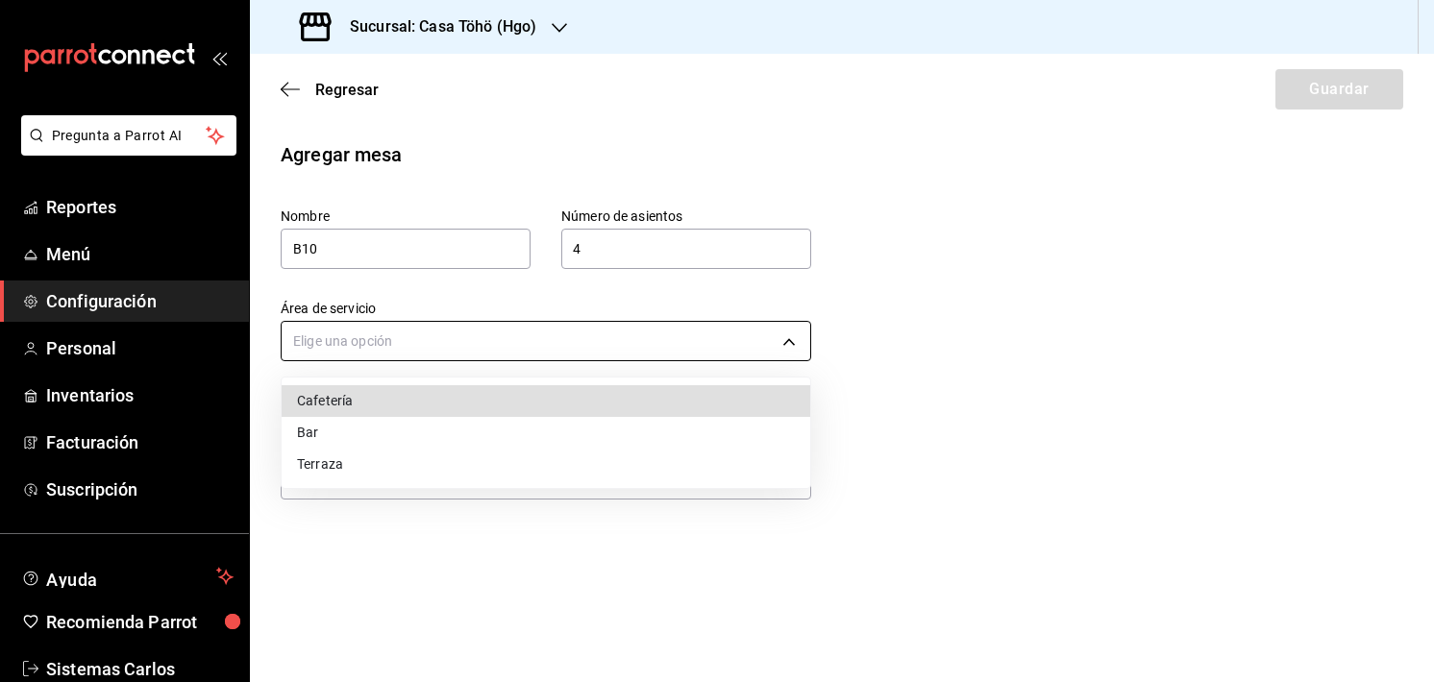
click at [512, 331] on body "Pregunta a Parrot AI Reportes Menú Configuración Personal Inventarios Facturaci…" at bounding box center [717, 341] width 1434 height 682
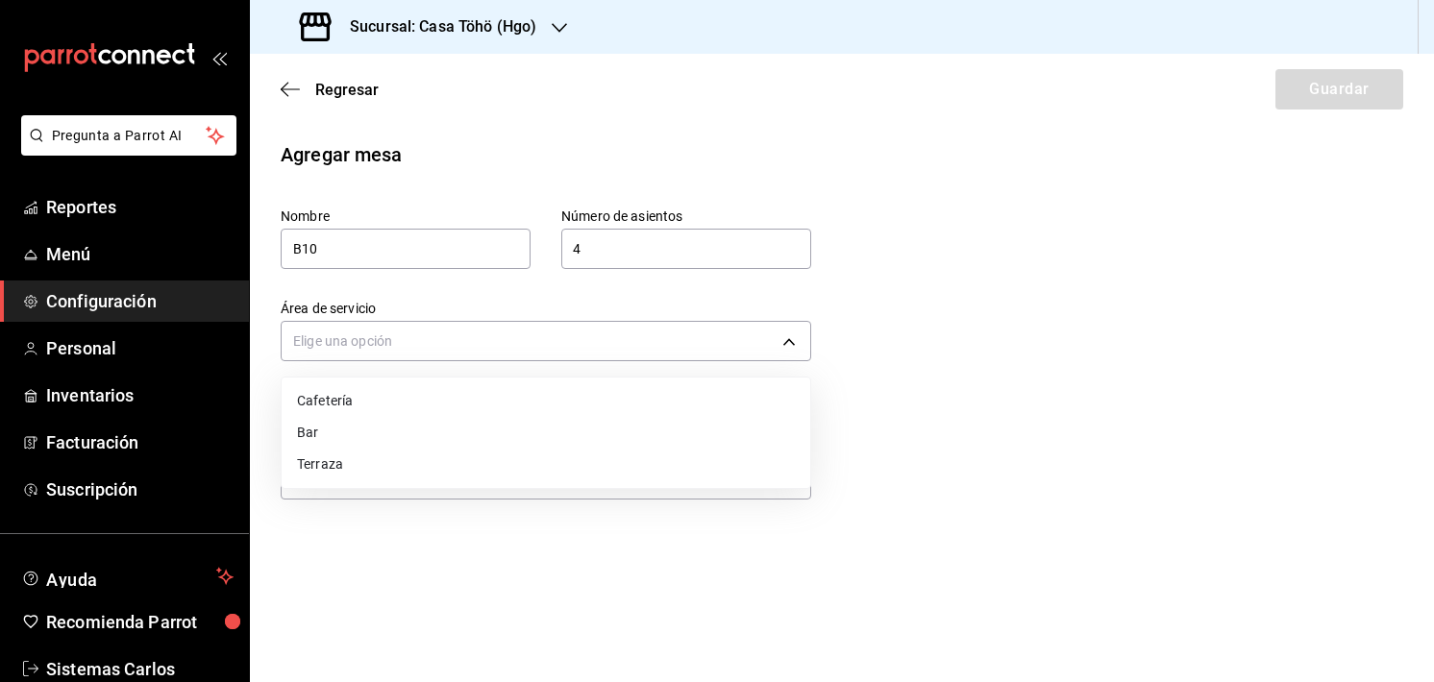
click at [383, 431] on li "Bar" at bounding box center [546, 433] width 529 height 32
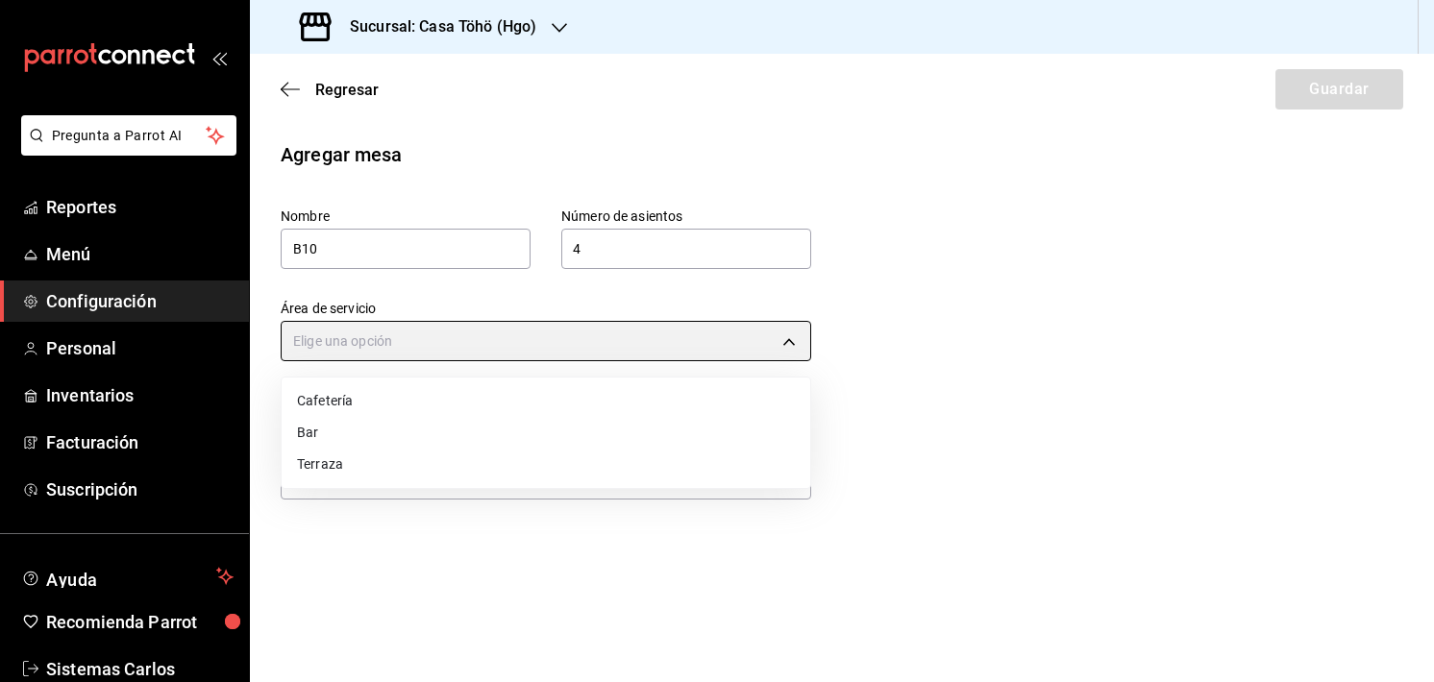
type input "7c49dd36-ca1a-4555-9bcd-9c84371c4a6c"
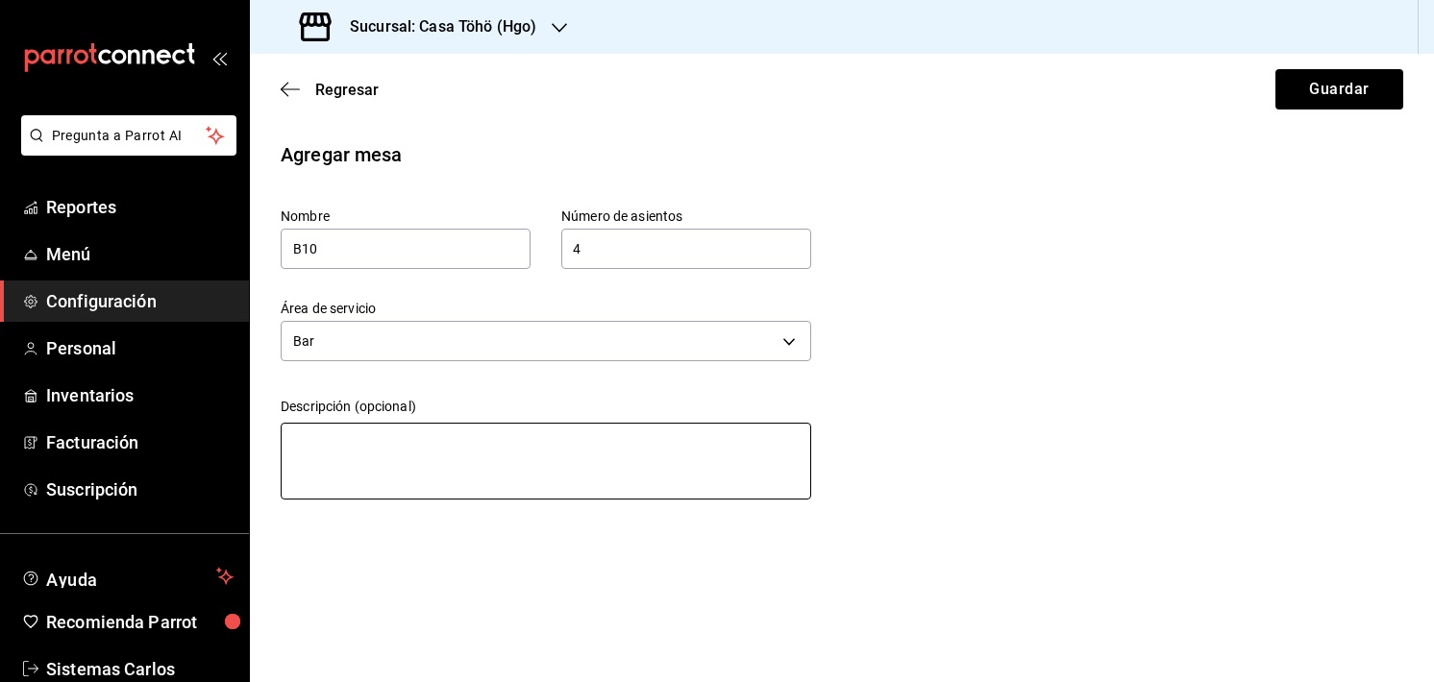
click at [376, 440] on textarea at bounding box center [546, 461] width 530 height 77
type textarea "b"
type textarea "x"
type textarea "bA"
type textarea "x"
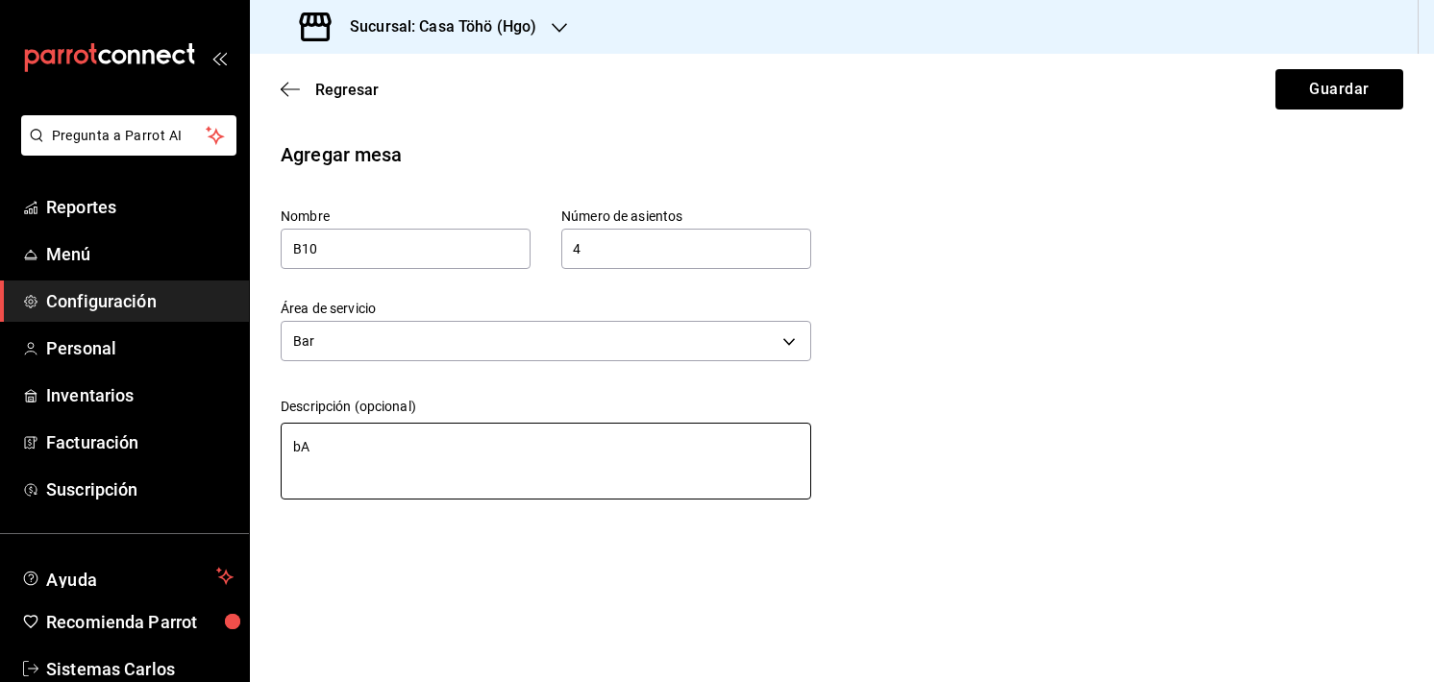
type textarea "b"
type textarea "x"
type textarea "m"
type textarea "x"
type textarea "mE"
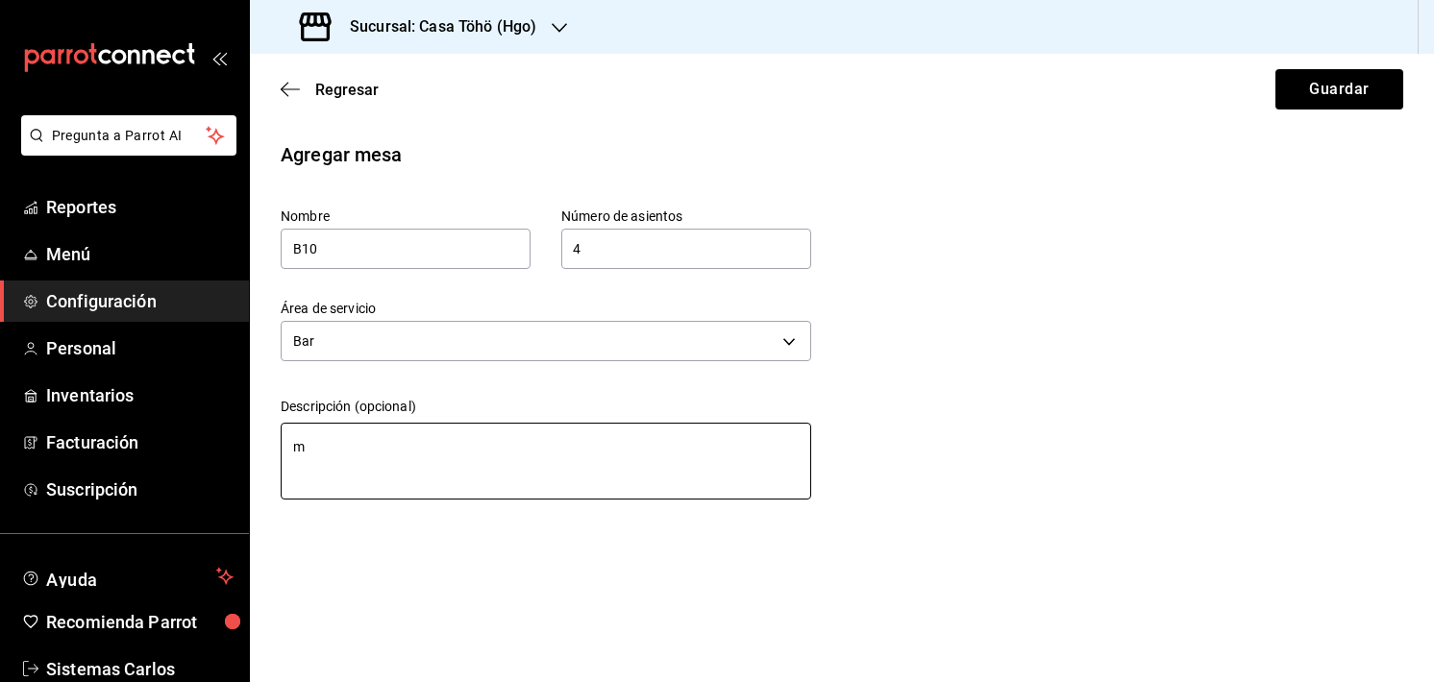
type textarea "x"
type textarea "mES"
type textarea "x"
type textarea "mESA"
type textarea "x"
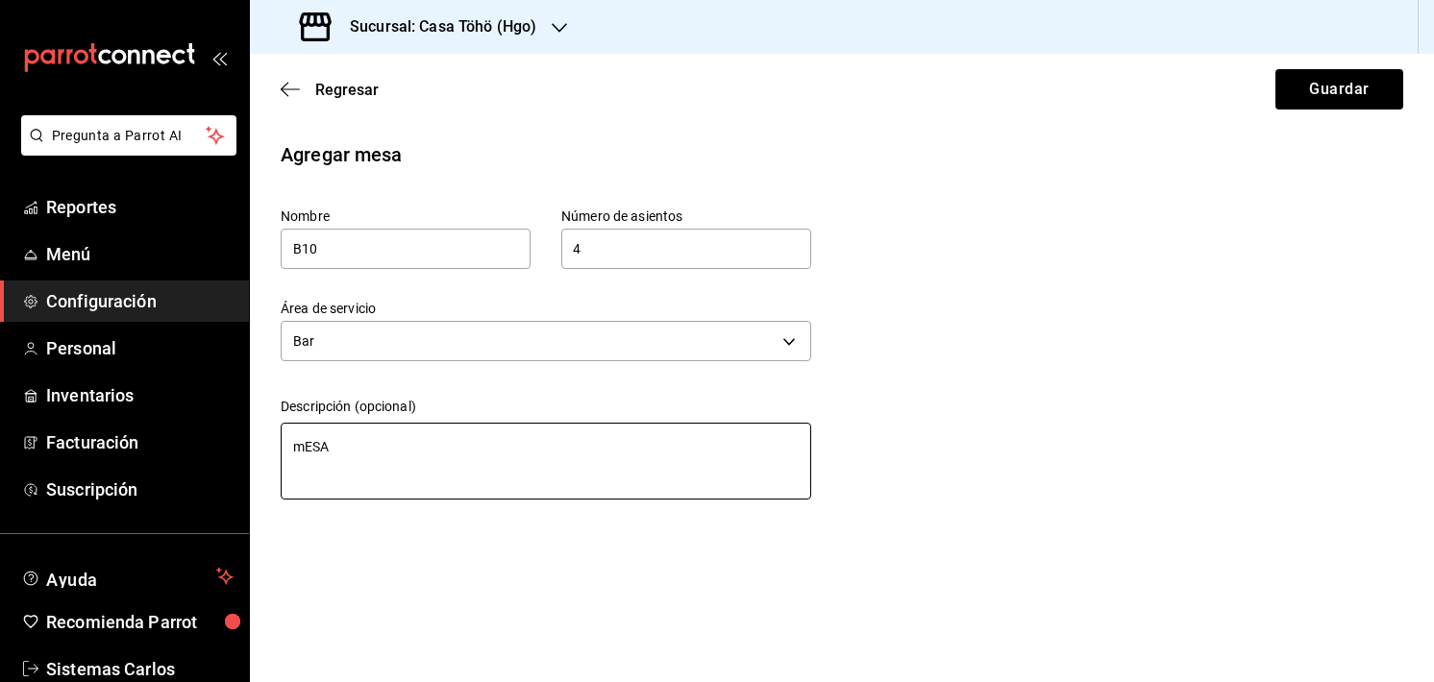
type textarea "mES"
type textarea "x"
type textarea "mE"
type textarea "x"
type textarea "m"
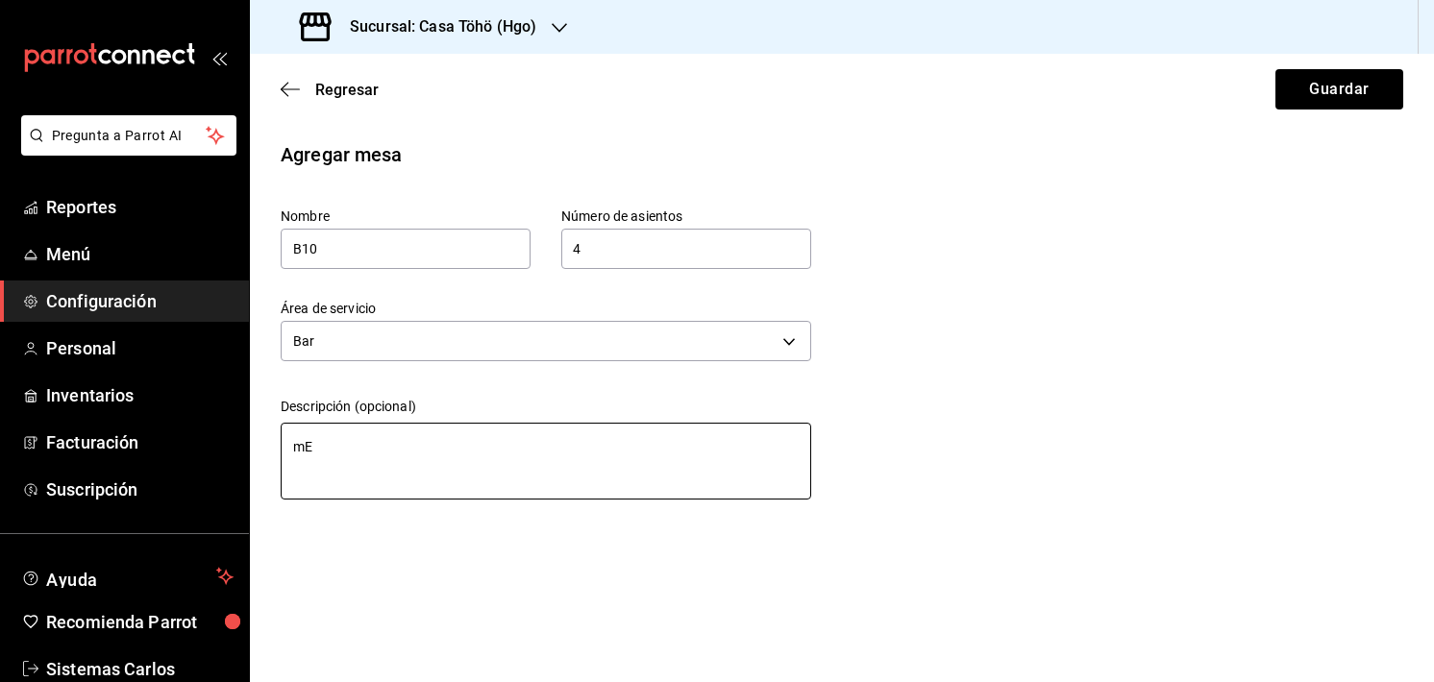
type textarea "x"
type textarea "M"
type textarea "x"
type textarea "Me"
type textarea "x"
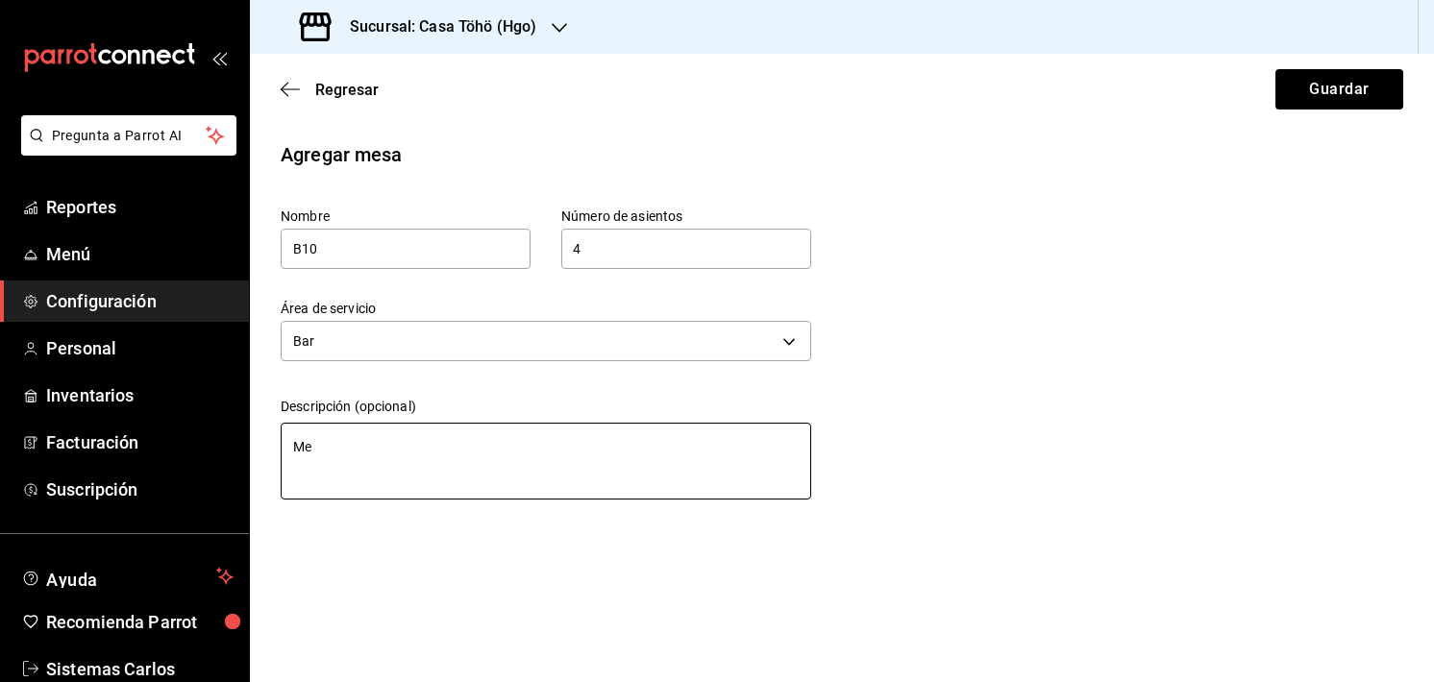
type textarea "Mes"
type textarea "x"
type textarea "Mesa"
type textarea "x"
type textarea "Mesa"
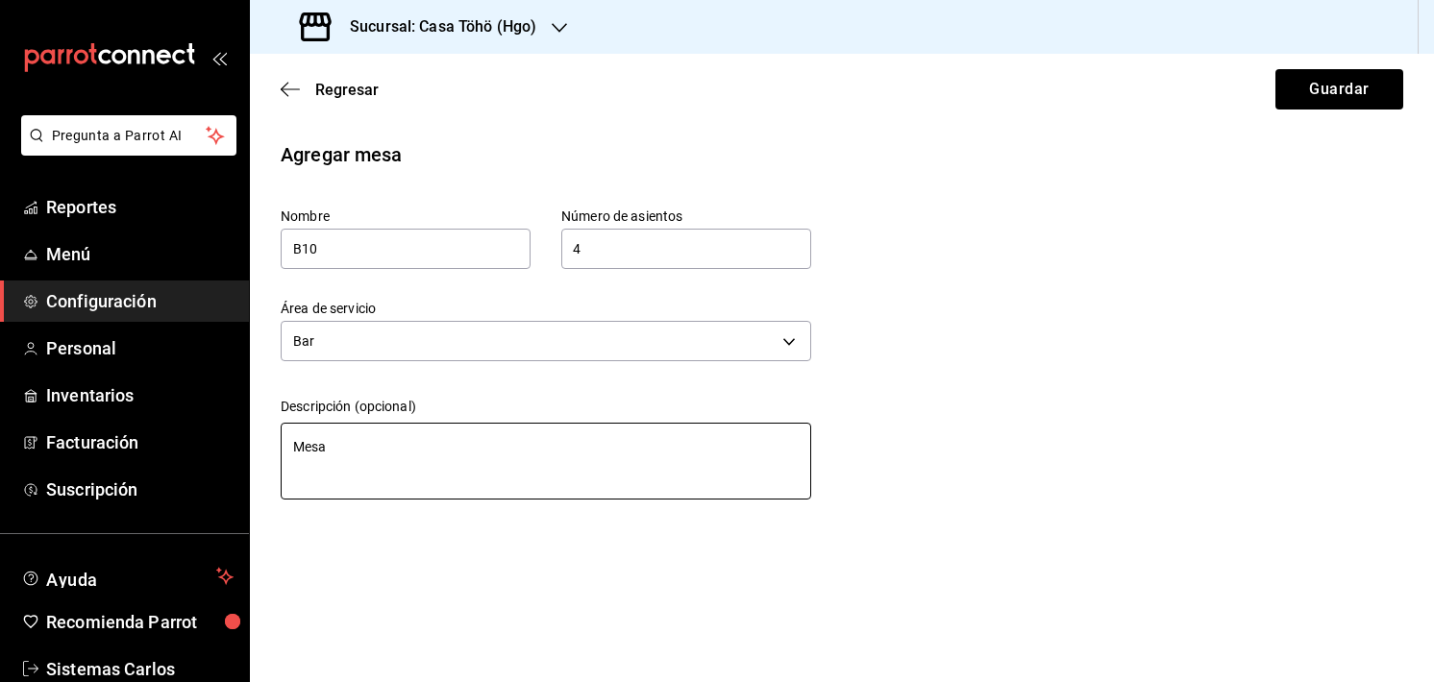
type textarea "x"
type textarea "Mesa d"
type textarea "x"
type textarea "Mesa de"
type textarea "x"
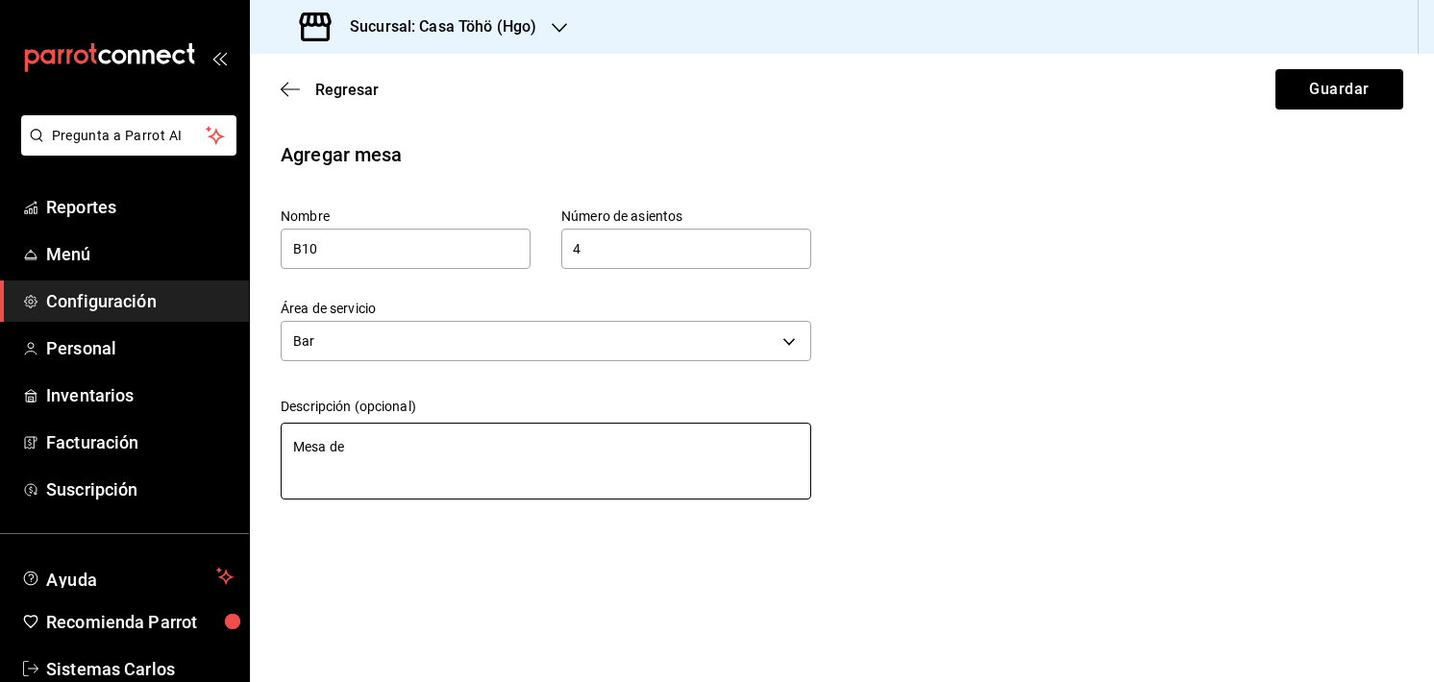
type textarea "Mesa de"
type textarea "x"
type textarea "Mesa de b"
type textarea "x"
type textarea "Mesa de ba"
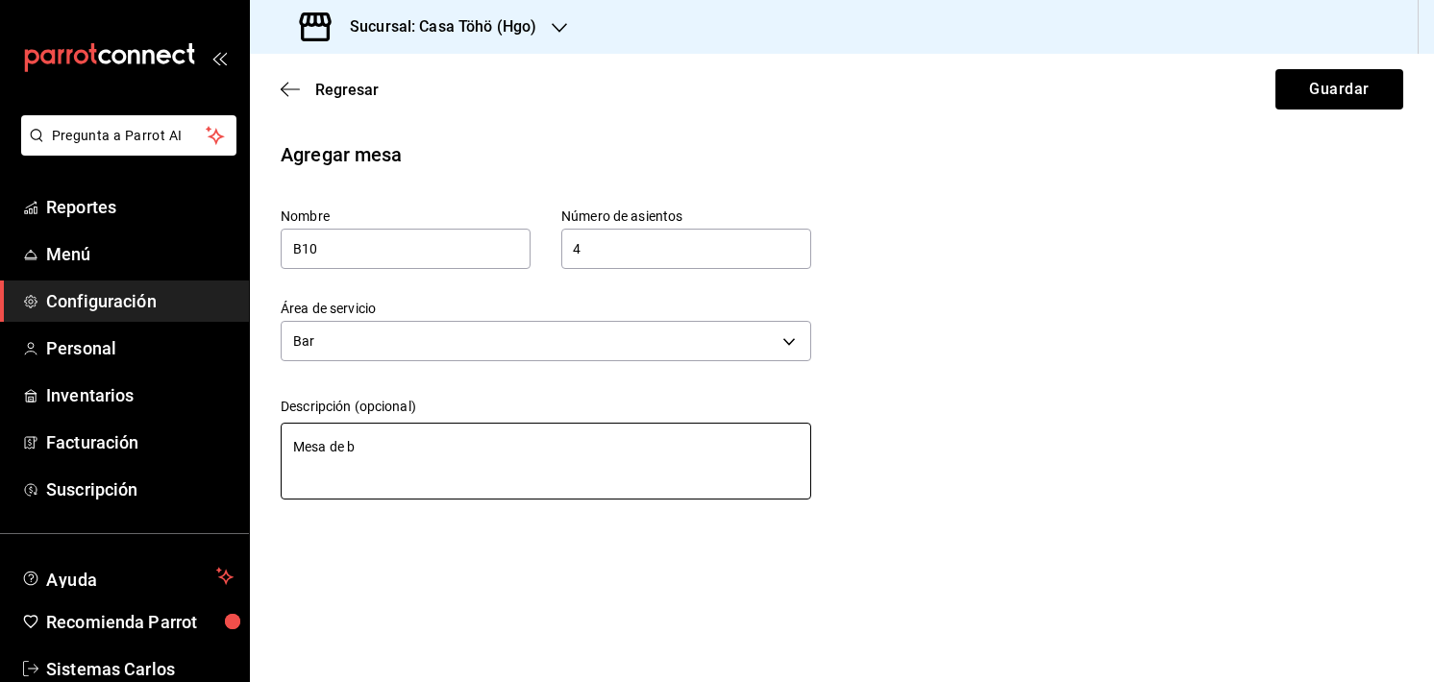
type textarea "x"
type textarea "Mesa de bar"
type textarea "x"
type textarea "Mesa de bar"
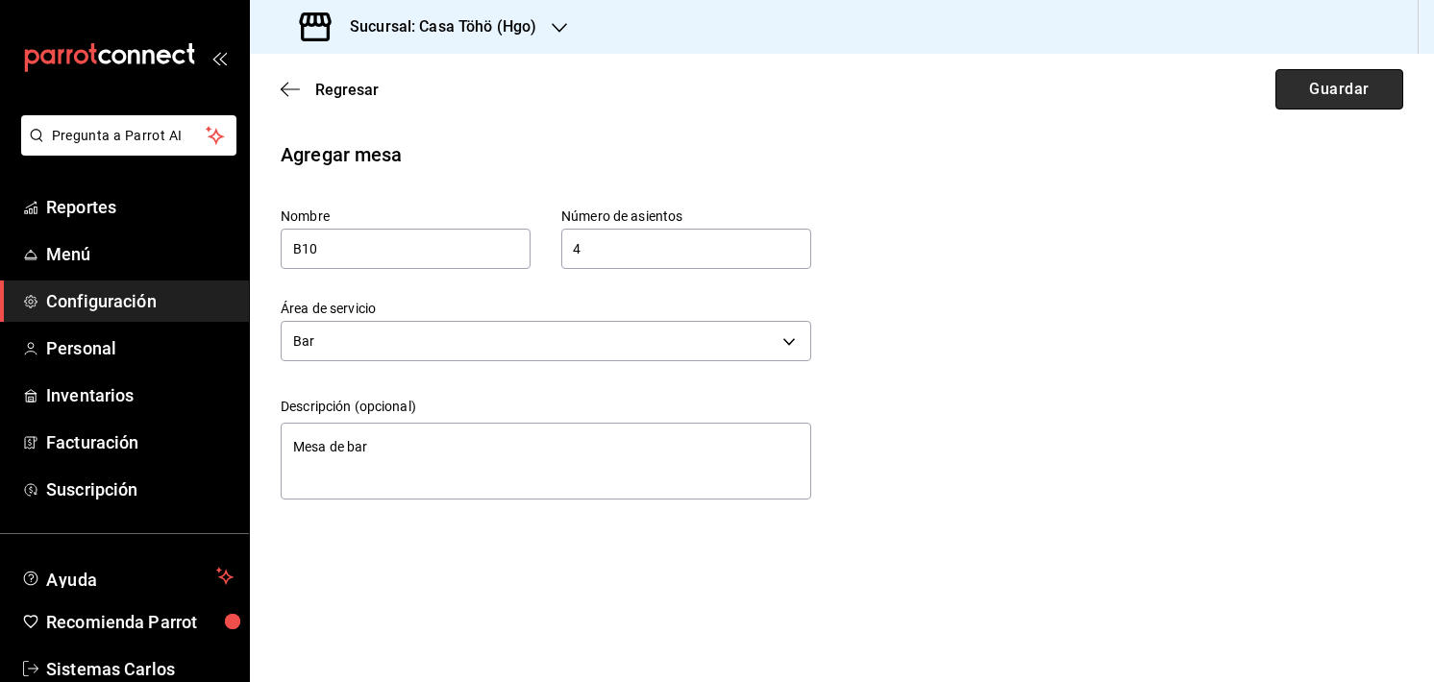
click at [1367, 91] on button "Guardar" at bounding box center [1339, 89] width 128 height 40
type textarea "x"
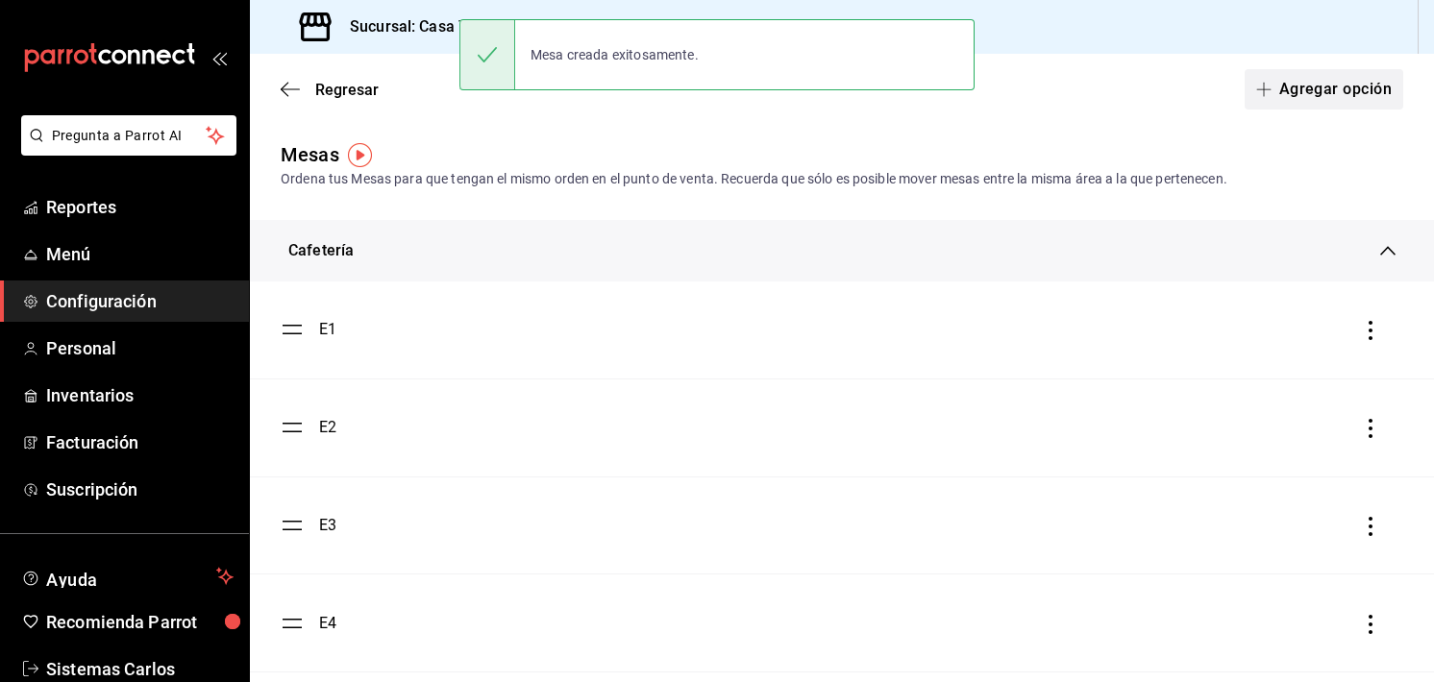
click at [1307, 93] on button "Agregar opción" at bounding box center [1323, 89] width 159 height 40
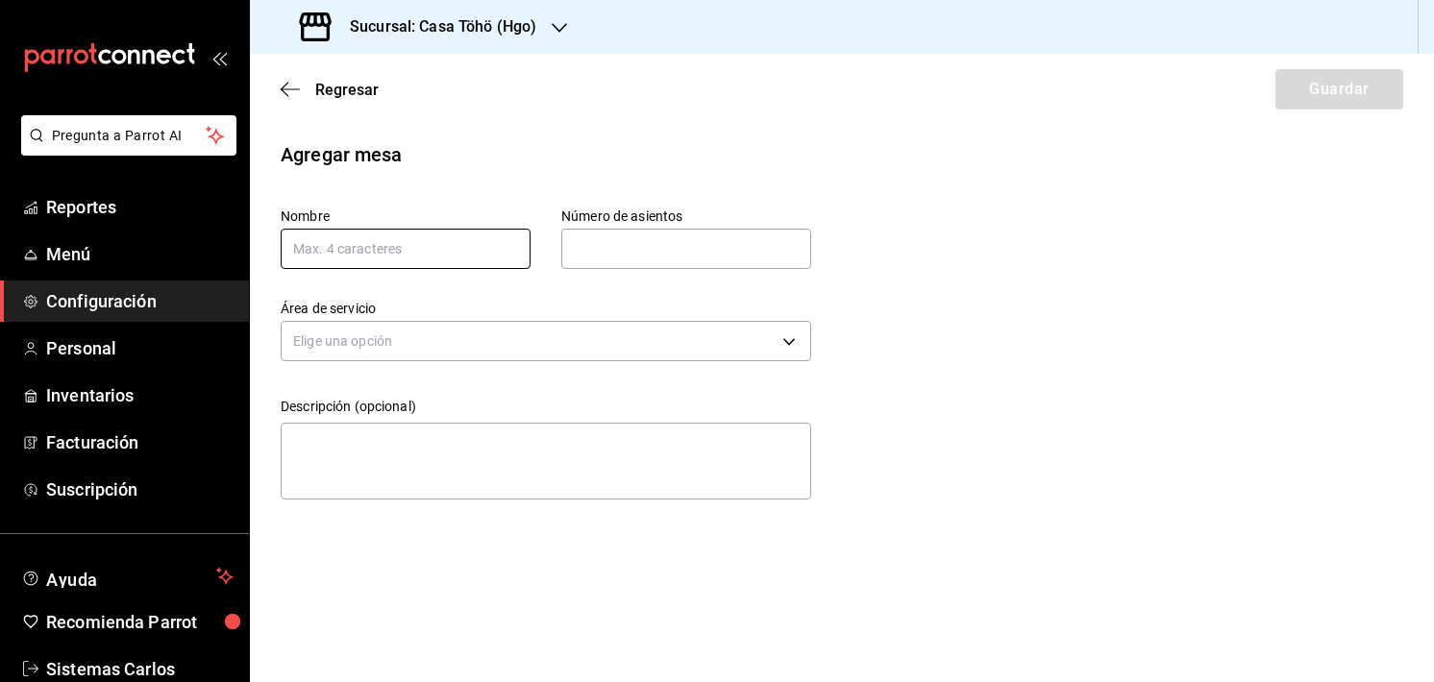
click at [373, 239] on input "text" at bounding box center [406, 249] width 250 height 40
click at [982, 226] on div "Agregar mesa Nombre Número de asientos Número de asientos Área de servicio Elig…" at bounding box center [842, 323] width 1184 height 367
click at [79, 199] on span "Reportes" at bounding box center [139, 207] width 187 height 26
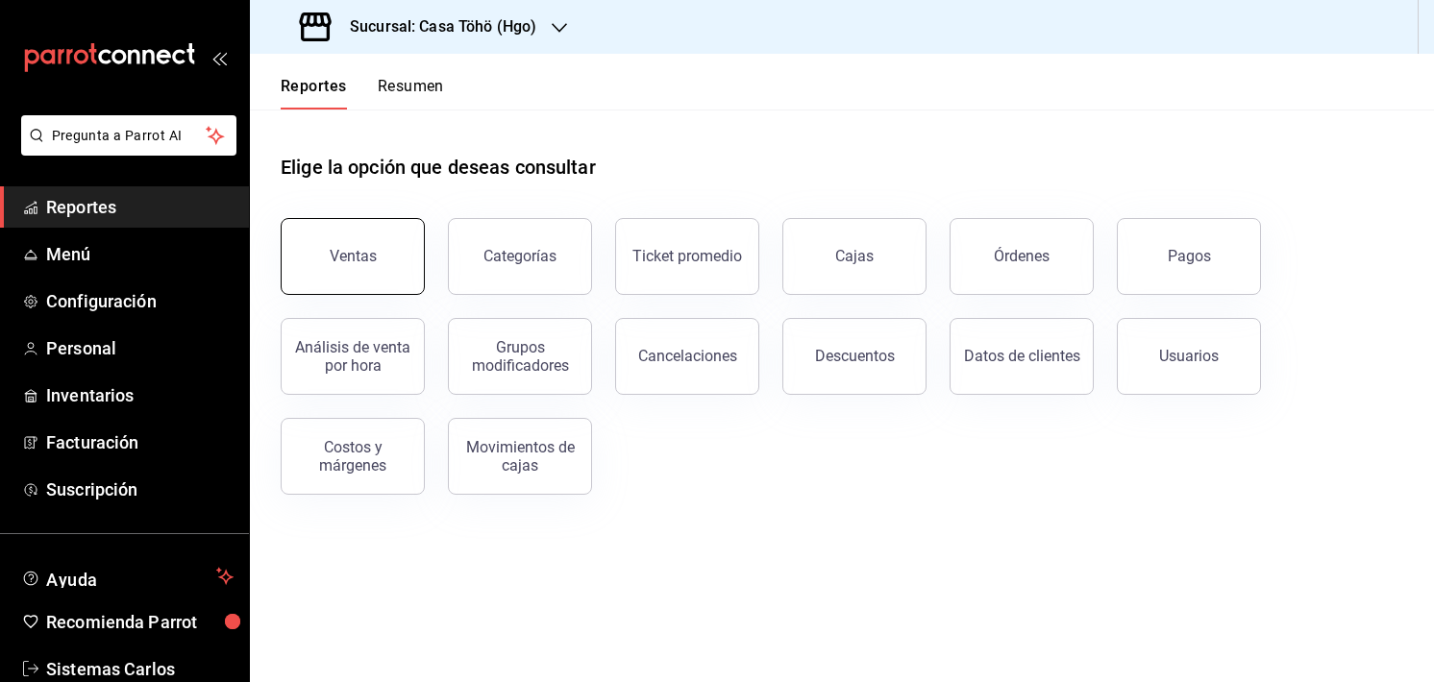
click at [346, 269] on button "Ventas" at bounding box center [353, 256] width 144 height 77
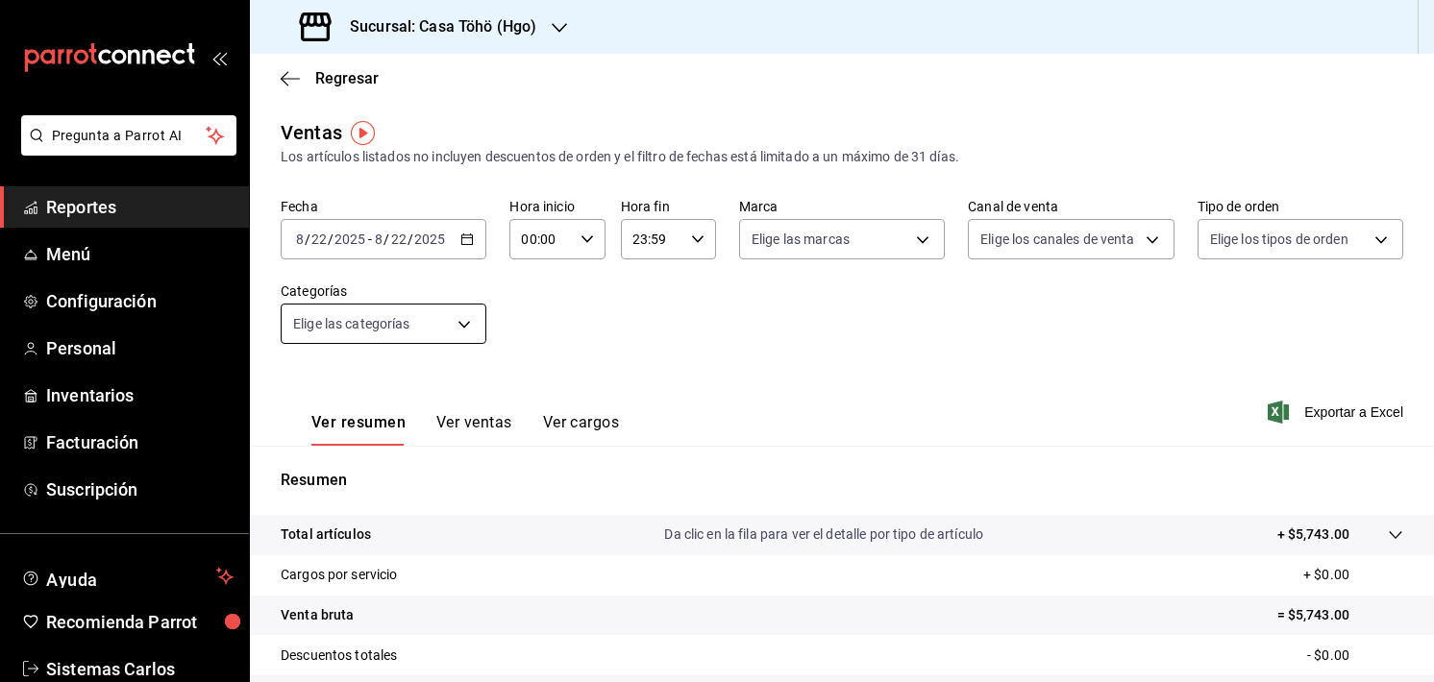
click at [446, 323] on body "Pregunta a Parrot AI Reportes Menú Configuración Personal Inventarios Facturaci…" at bounding box center [717, 341] width 1434 height 682
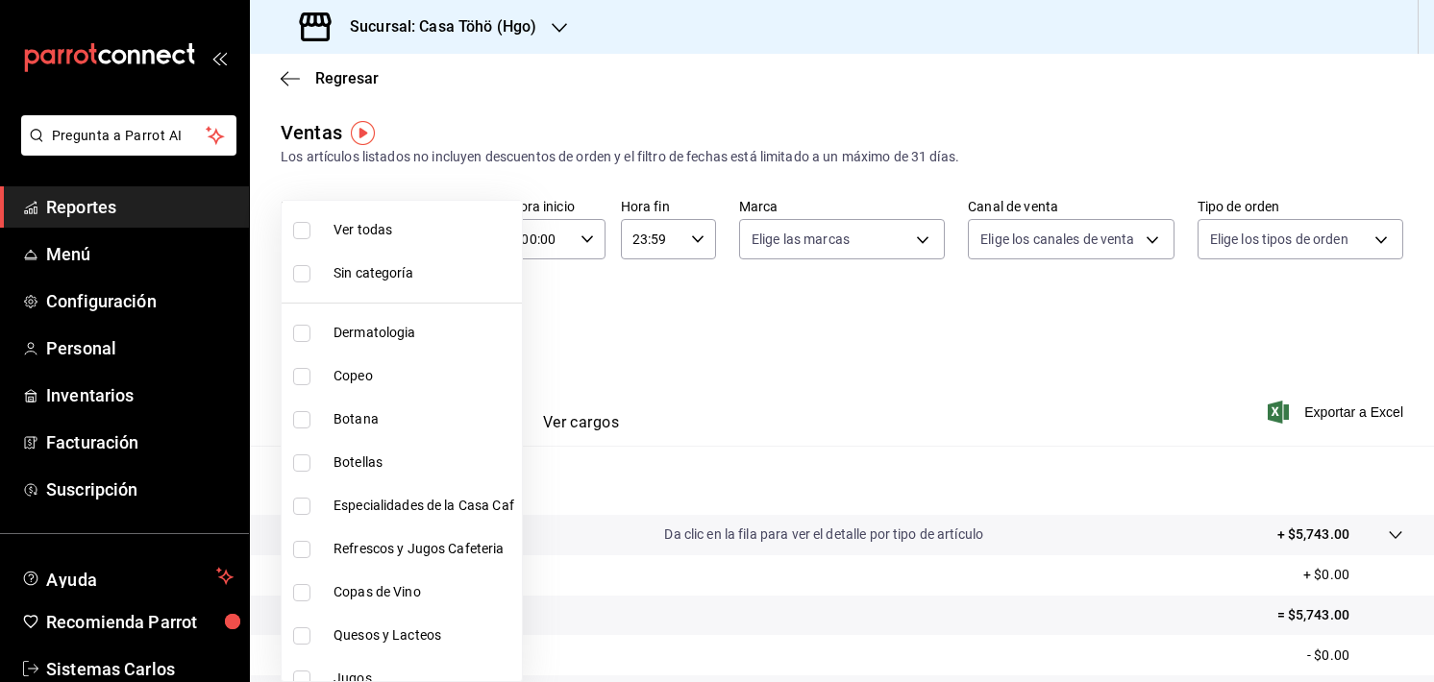
drag, startPoint x: 684, startPoint y: 400, endPoint x: 645, endPoint y: 311, distance: 96.8
click at [645, 311] on div at bounding box center [717, 341] width 1434 height 682
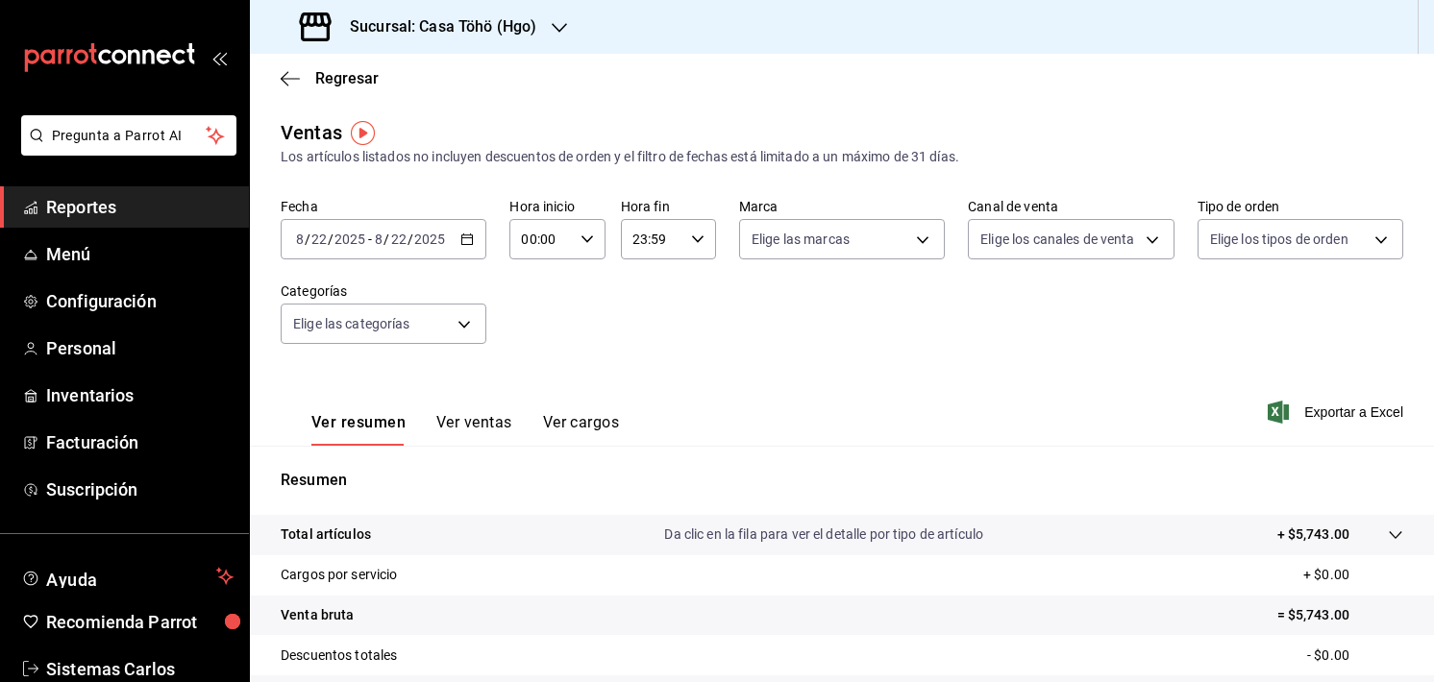
click at [451, 240] on div "2025-08-22 8 / 22 / 2025 - 2025-08-22 8 / 22 / 2025" at bounding box center [384, 239] width 206 height 40
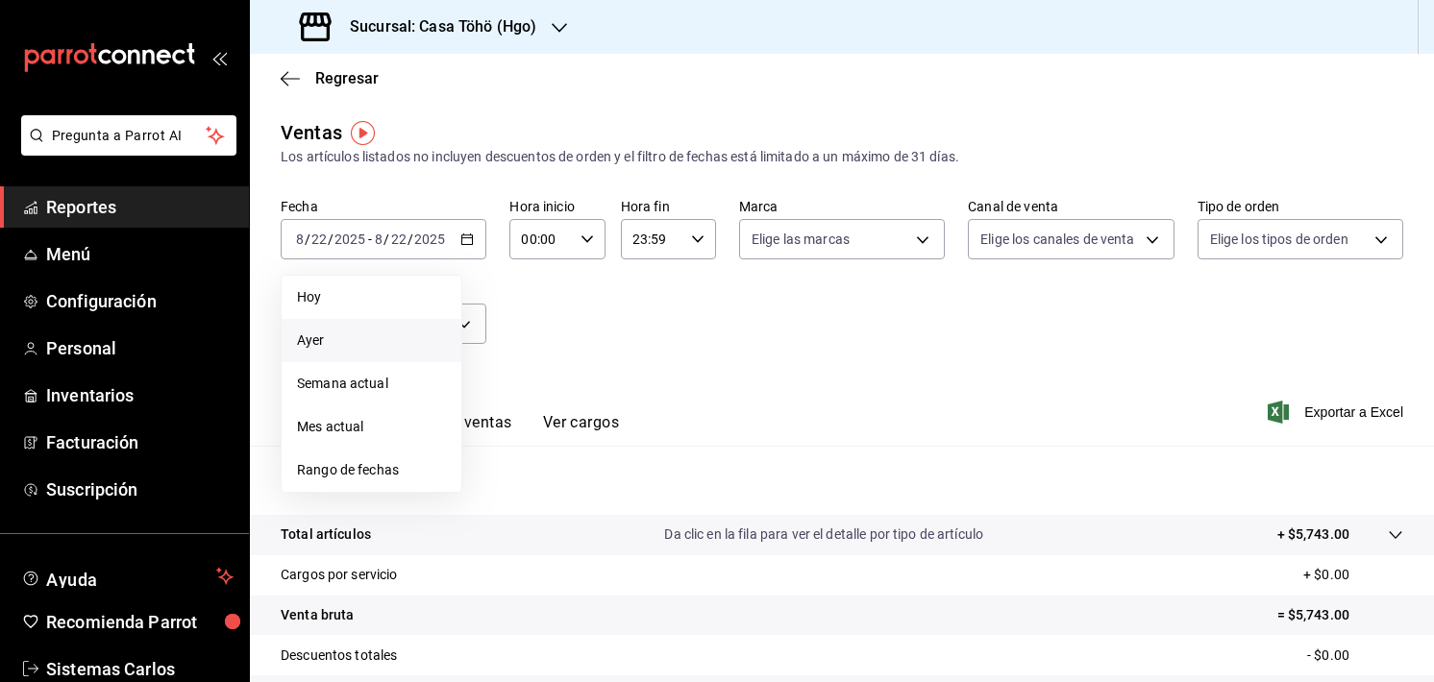
click at [316, 333] on span "Ayer" at bounding box center [371, 341] width 149 height 20
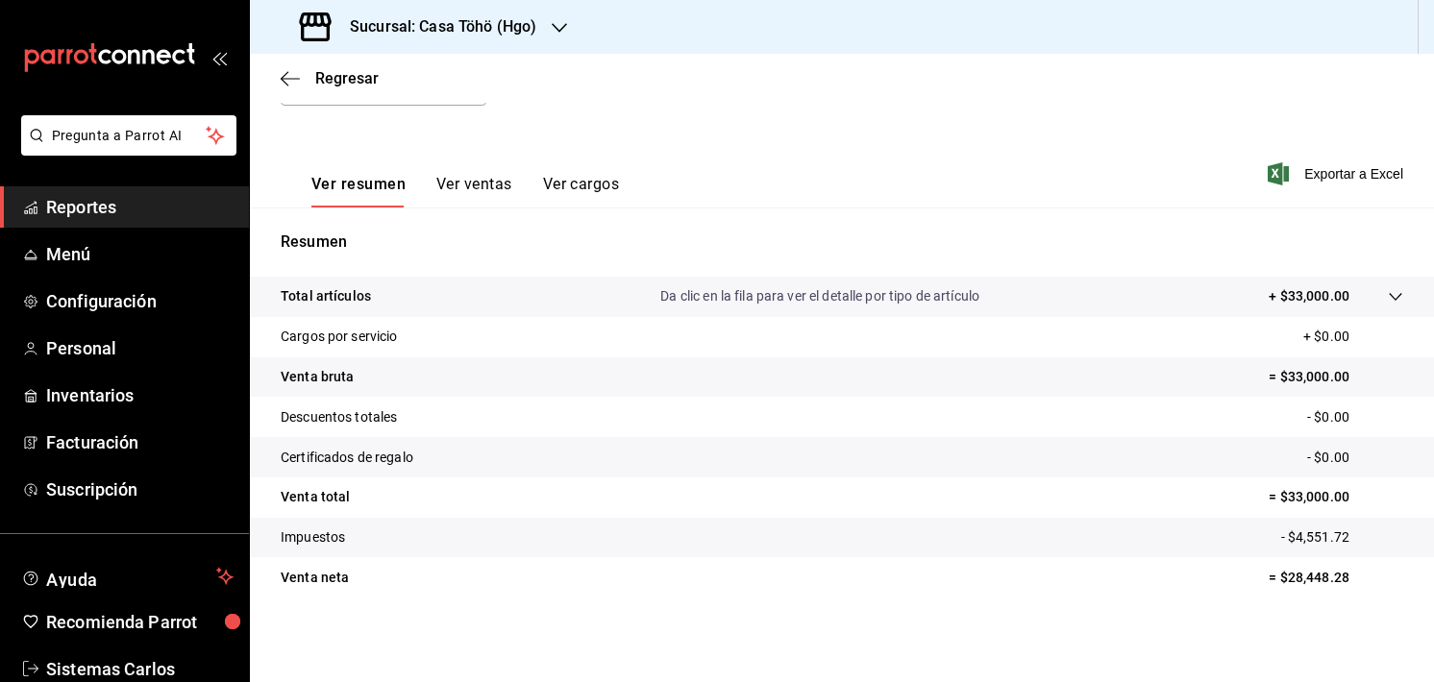
scroll to position [238, 0]
click at [1033, 170] on div "Ver resumen Ver ventas Ver cargos Exportar a Excel" at bounding box center [842, 168] width 1184 height 79
click at [1138, 112] on div "Fecha 2025-08-21 8 / 21 / 2025 - 2025-08-21 8 / 21 / 2025 Hora inicio 00:00 Hor…" at bounding box center [842, 44] width 1122 height 169
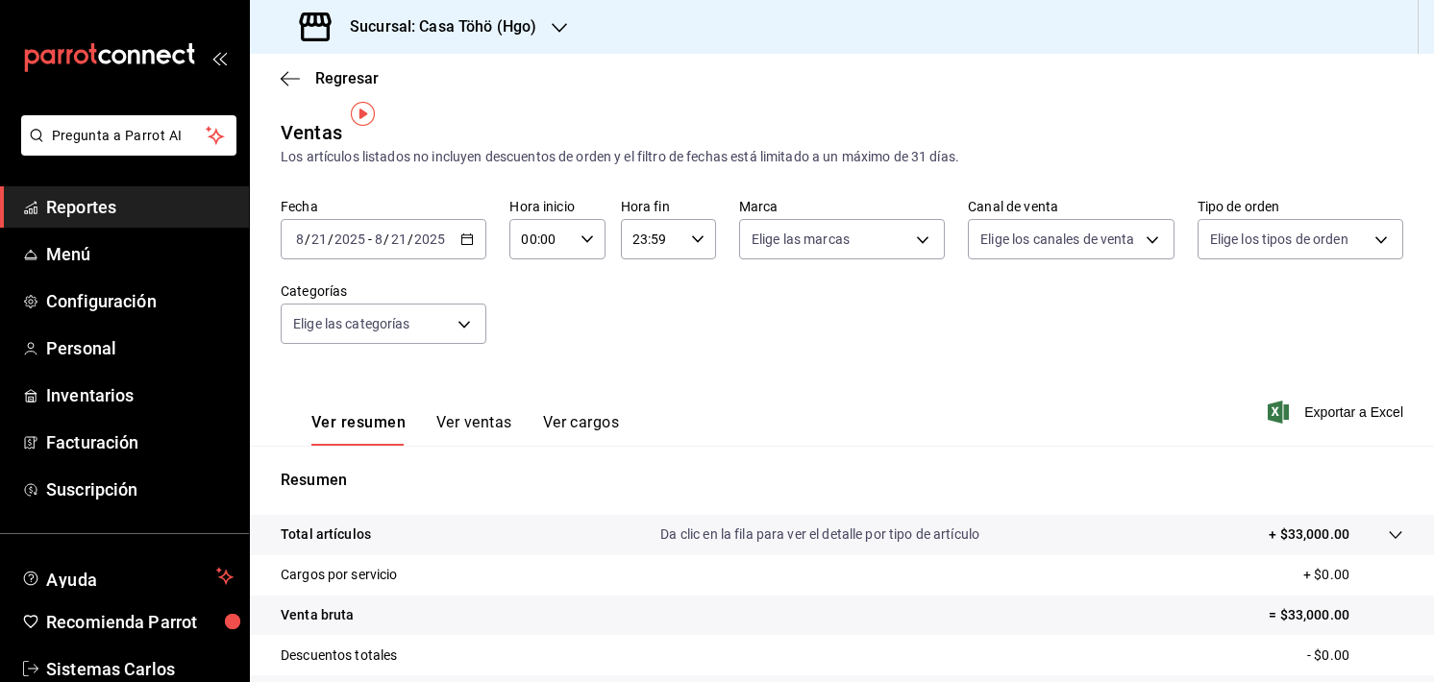
scroll to position [19, 0]
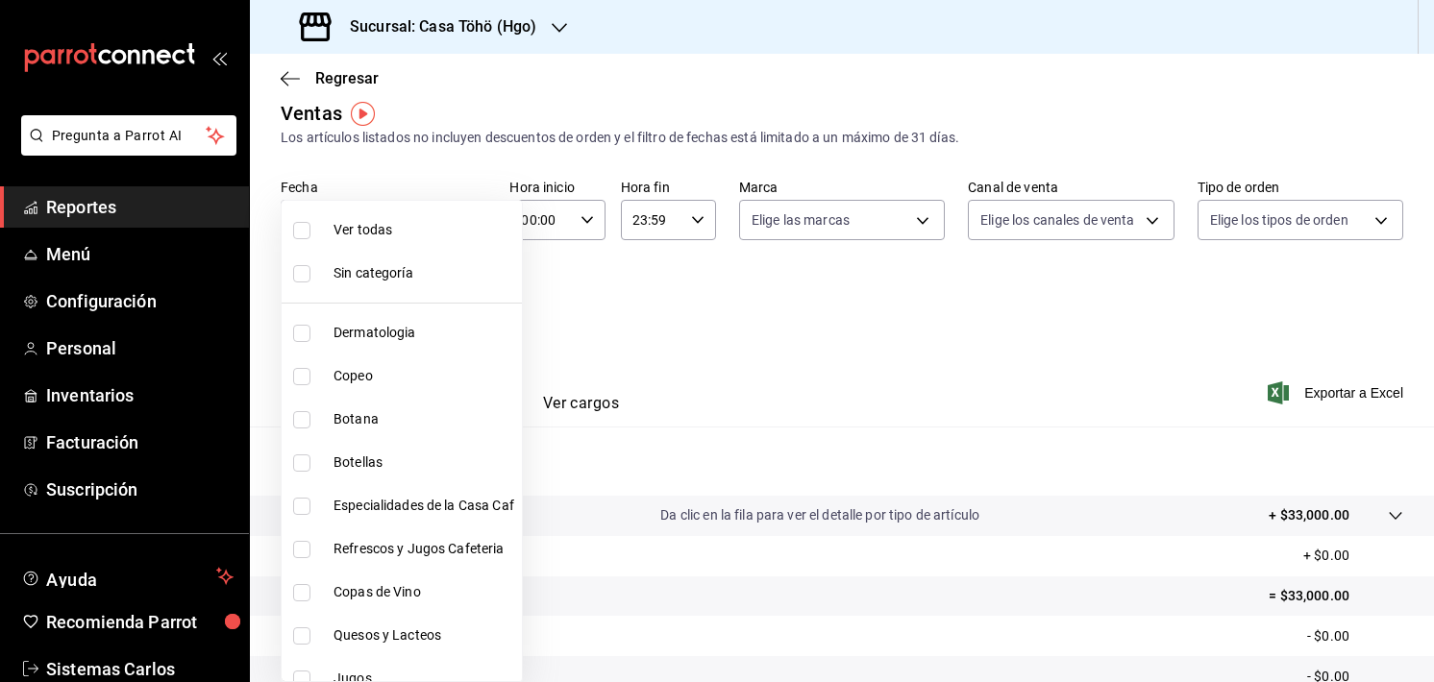
click at [447, 296] on body "Pregunta a Parrot AI Reportes Menú Configuración Personal Inventarios Facturaci…" at bounding box center [717, 341] width 1434 height 682
click at [447, 296] on ul "Ver todas Sin categoría Dermatologia Copeo Botana Botellas Especialidades de la…" at bounding box center [402, 441] width 240 height 480
click at [657, 308] on div at bounding box center [717, 341] width 1434 height 682
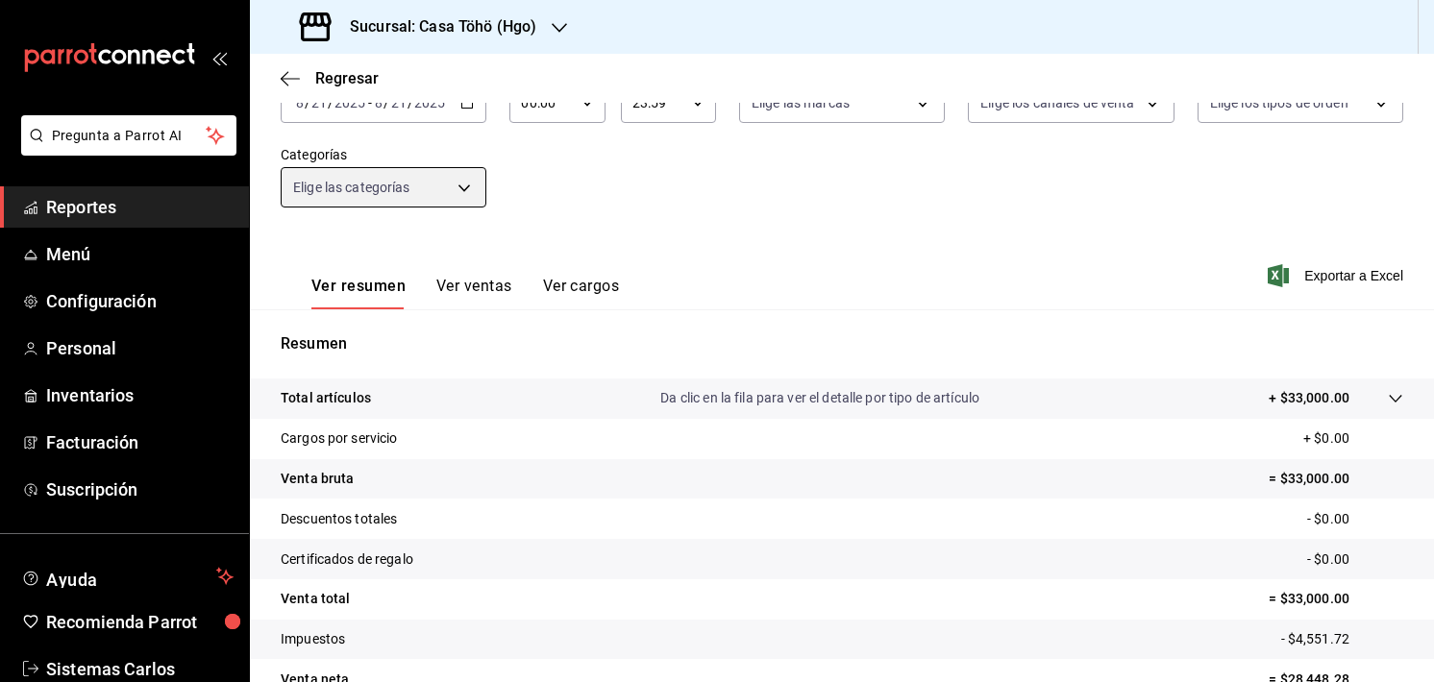
scroll to position [238, 0]
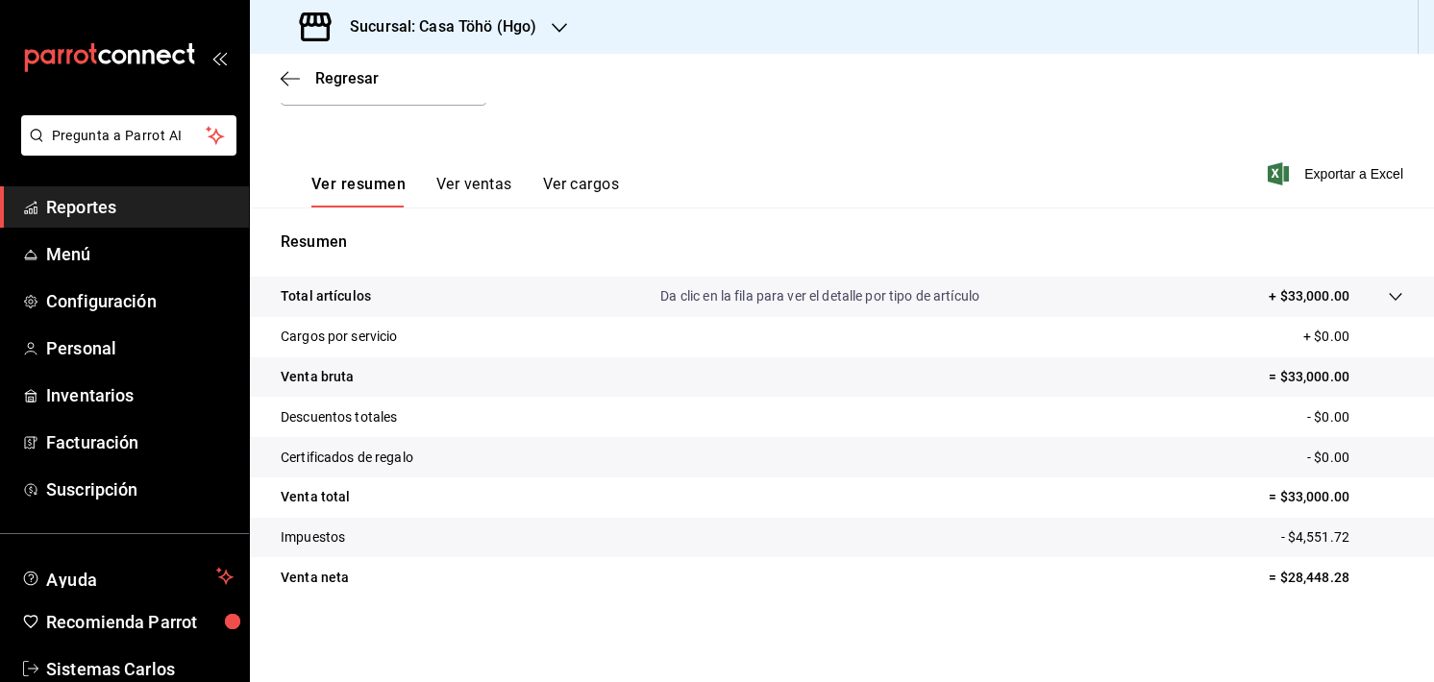
click at [1054, 395] on tr "Venta bruta = $33,000.00" at bounding box center [842, 377] width 1184 height 40
click at [1107, 174] on div "Ver resumen Ver ventas Ver cargos Exportar a Excel" at bounding box center [842, 168] width 1184 height 79
click at [1050, 160] on div "Ver resumen Ver ventas Ver cargos Exportar a Excel" at bounding box center [842, 168] width 1184 height 79
